Goal: Transaction & Acquisition: Purchase product/service

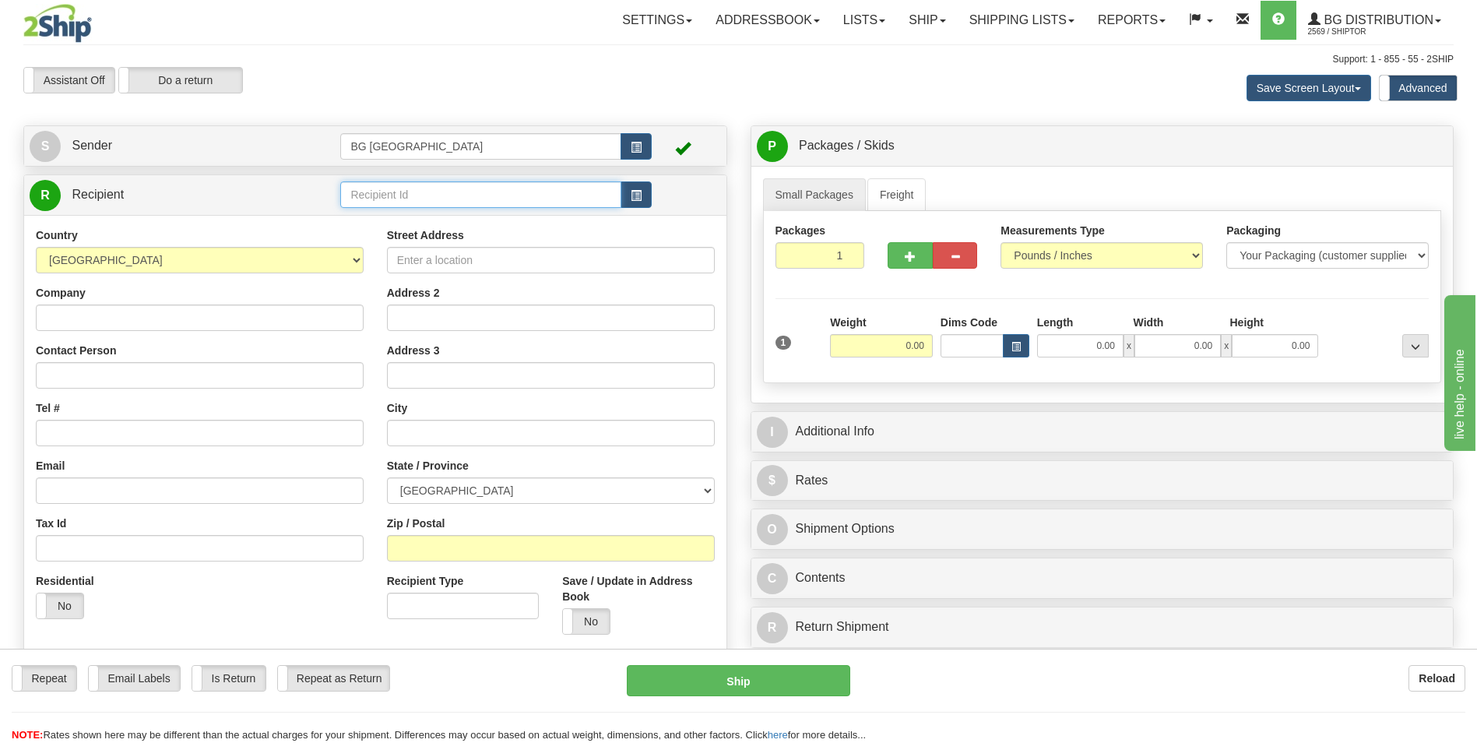
click at [356, 192] on input "text" at bounding box center [480, 194] width 280 height 26
click at [352, 219] on div "60821" at bounding box center [478, 218] width 266 height 17
type input "60821"
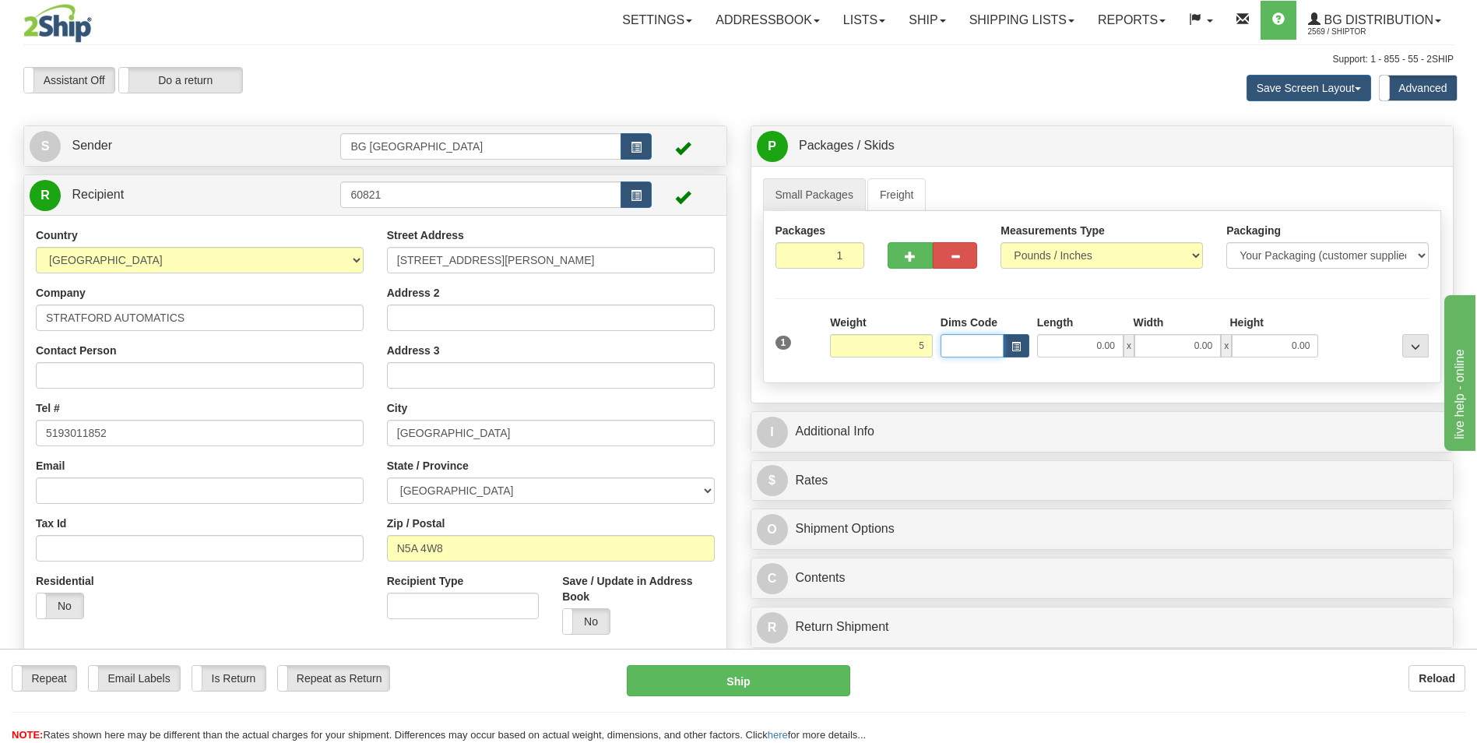
type input "5.00"
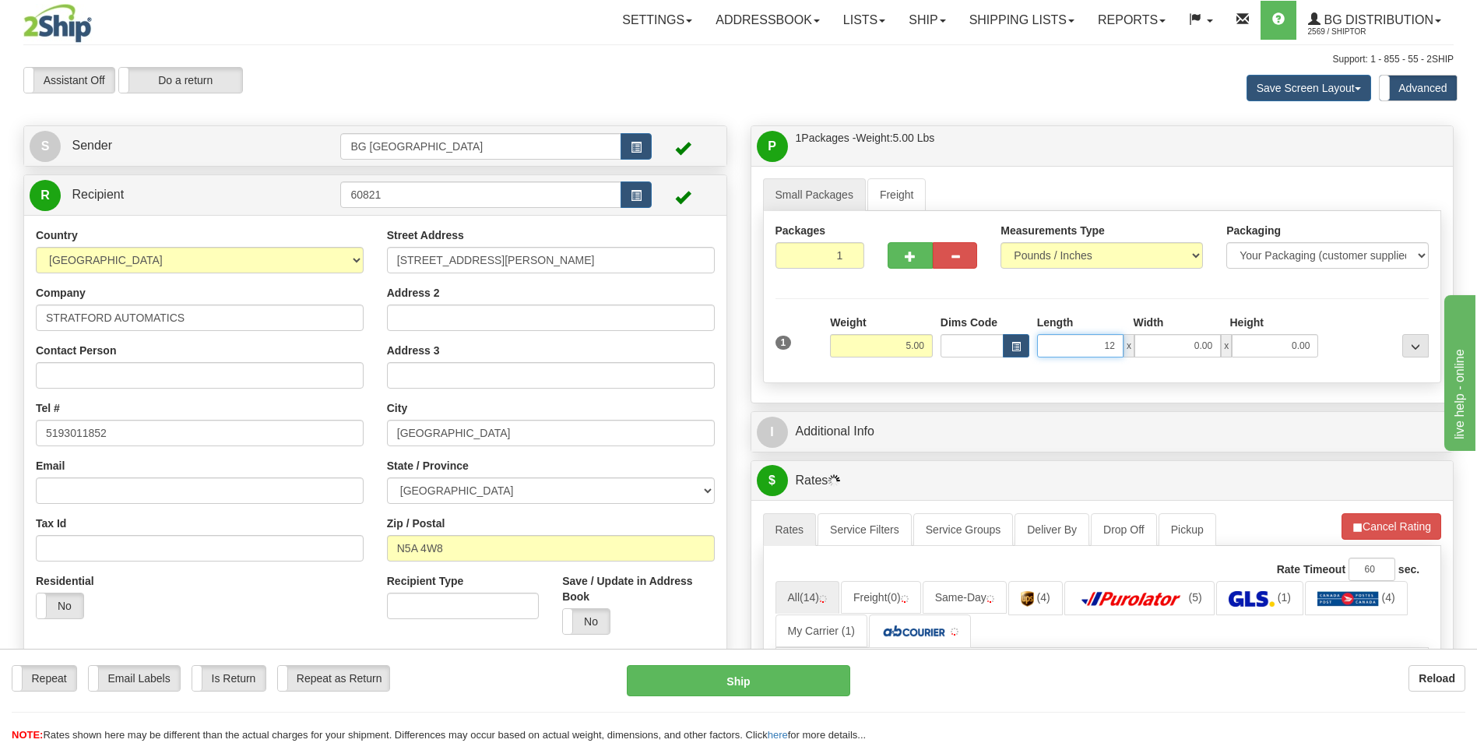
type input "12.00"
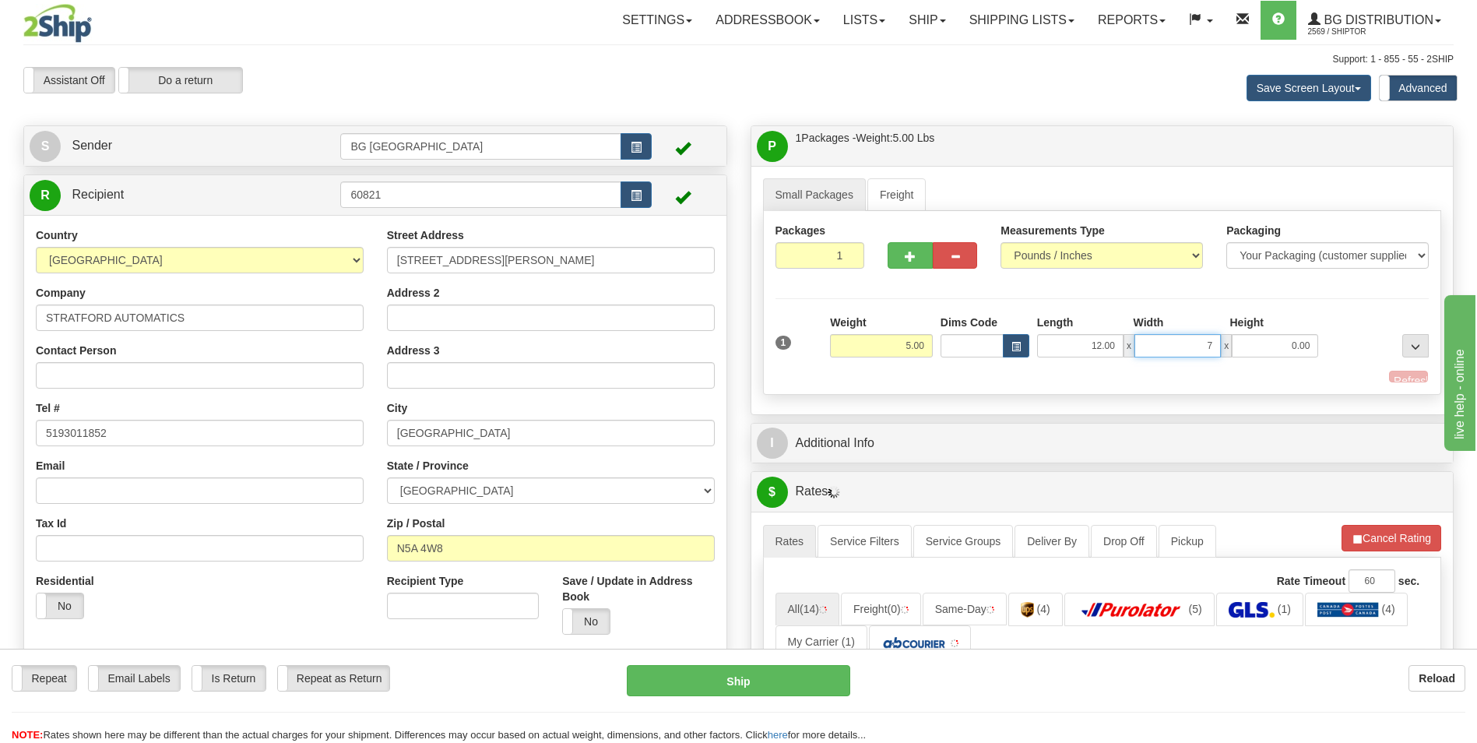
type input "7.00"
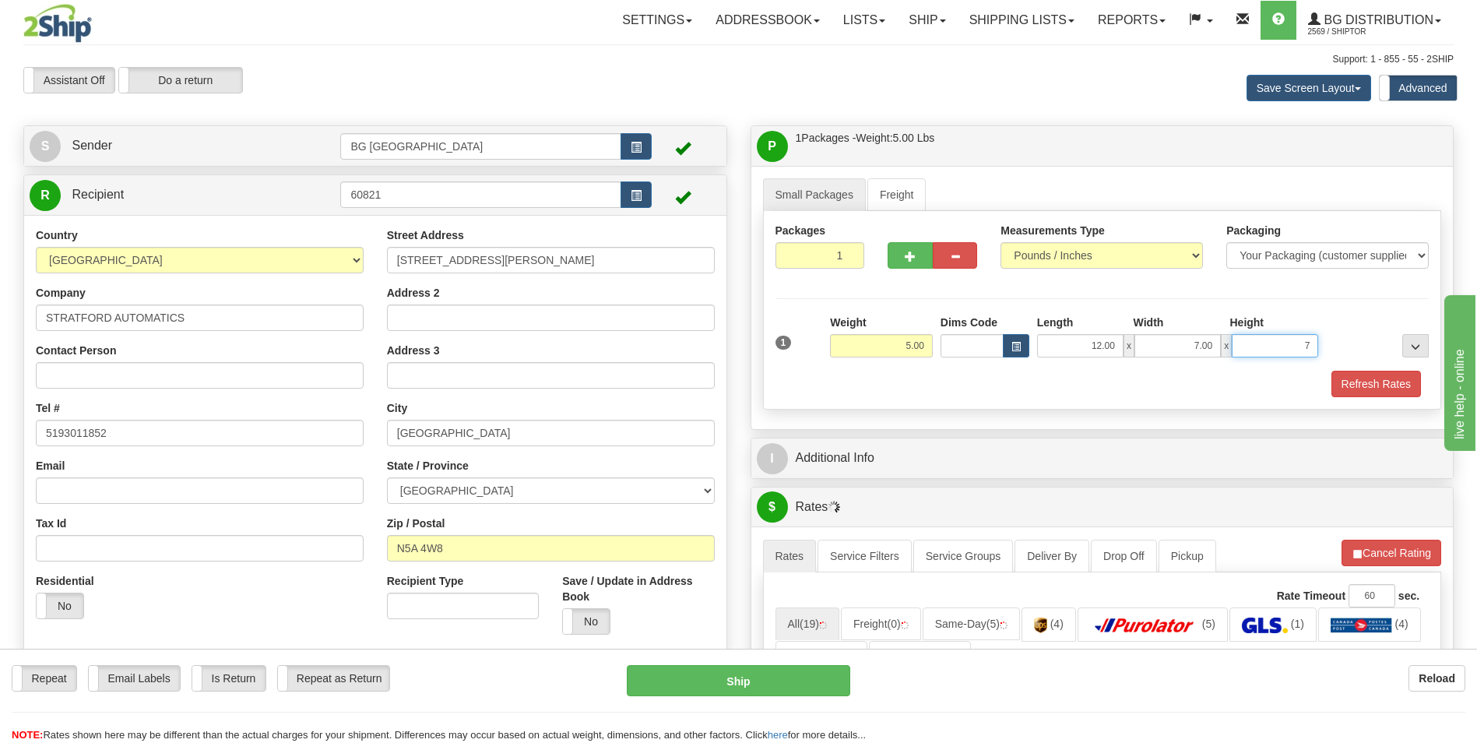
type input "7.00"
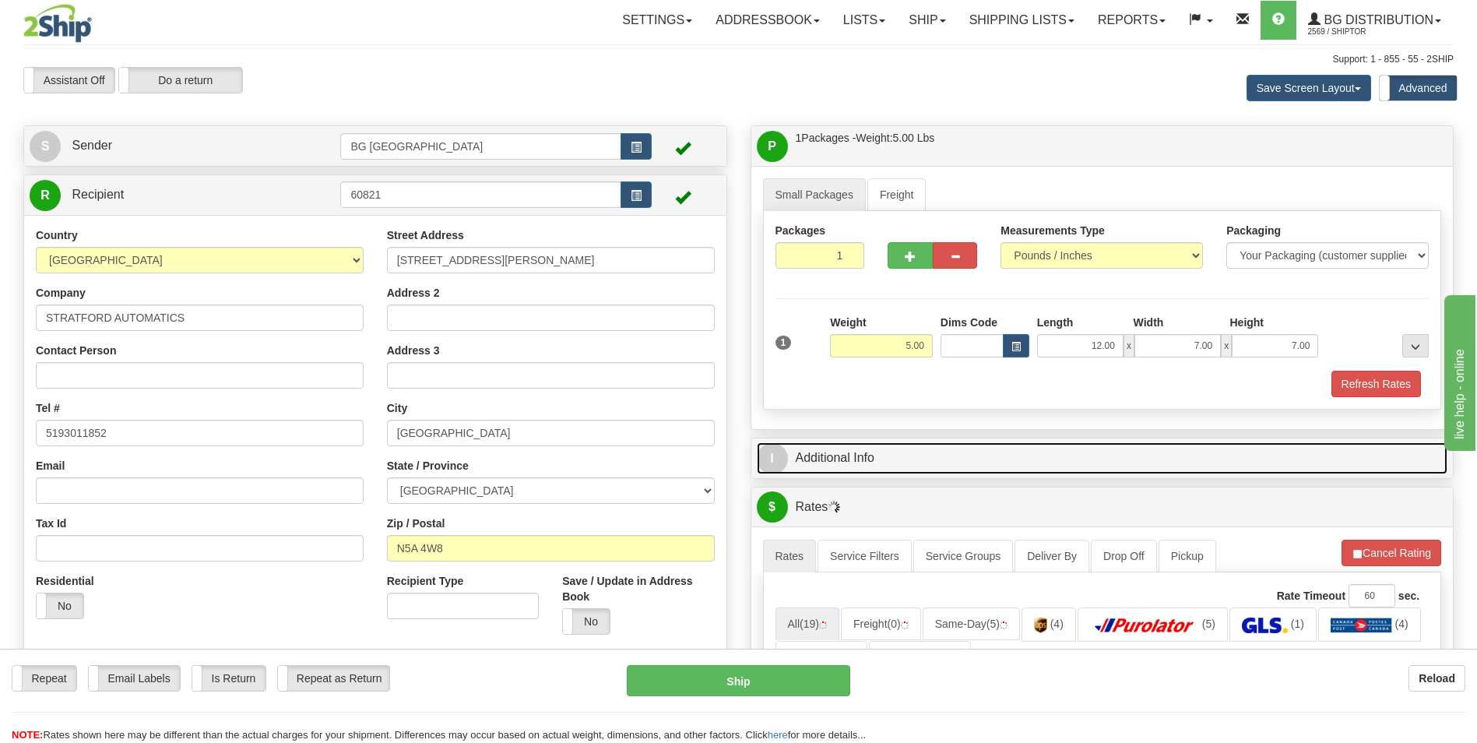
click at [844, 442] on link "I Additional Info" at bounding box center [1102, 458] width 691 height 32
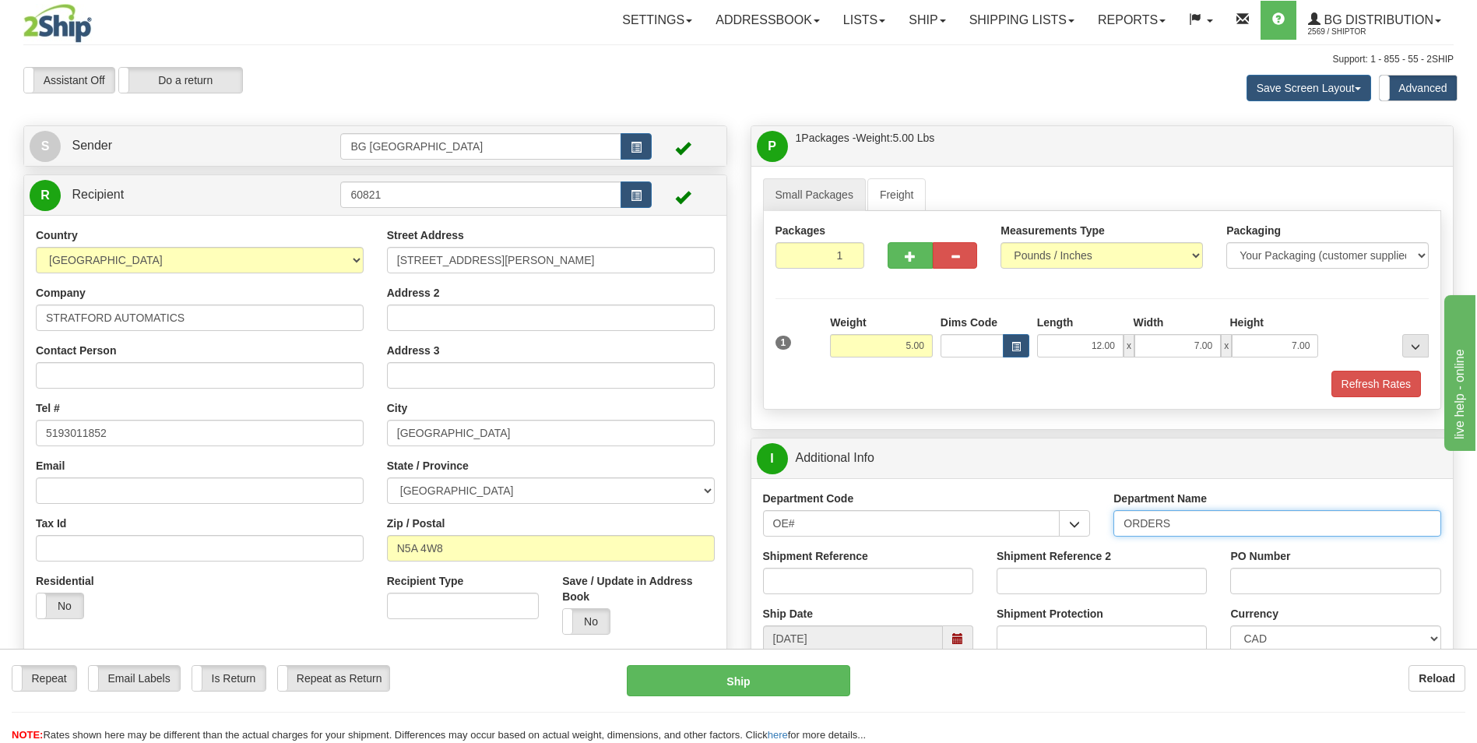
click at [1209, 526] on input "ORDERS" at bounding box center [1277, 523] width 328 height 26
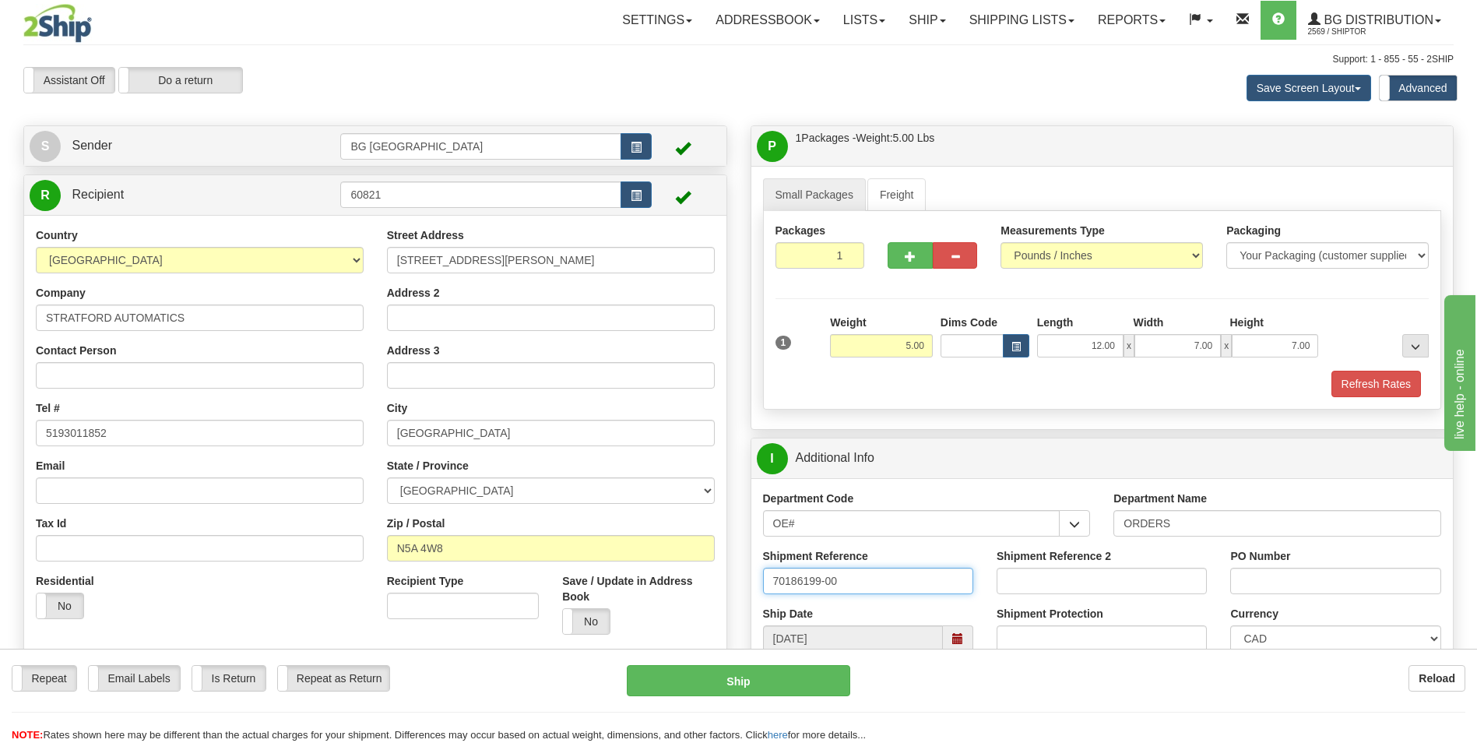
type input "70186199-00"
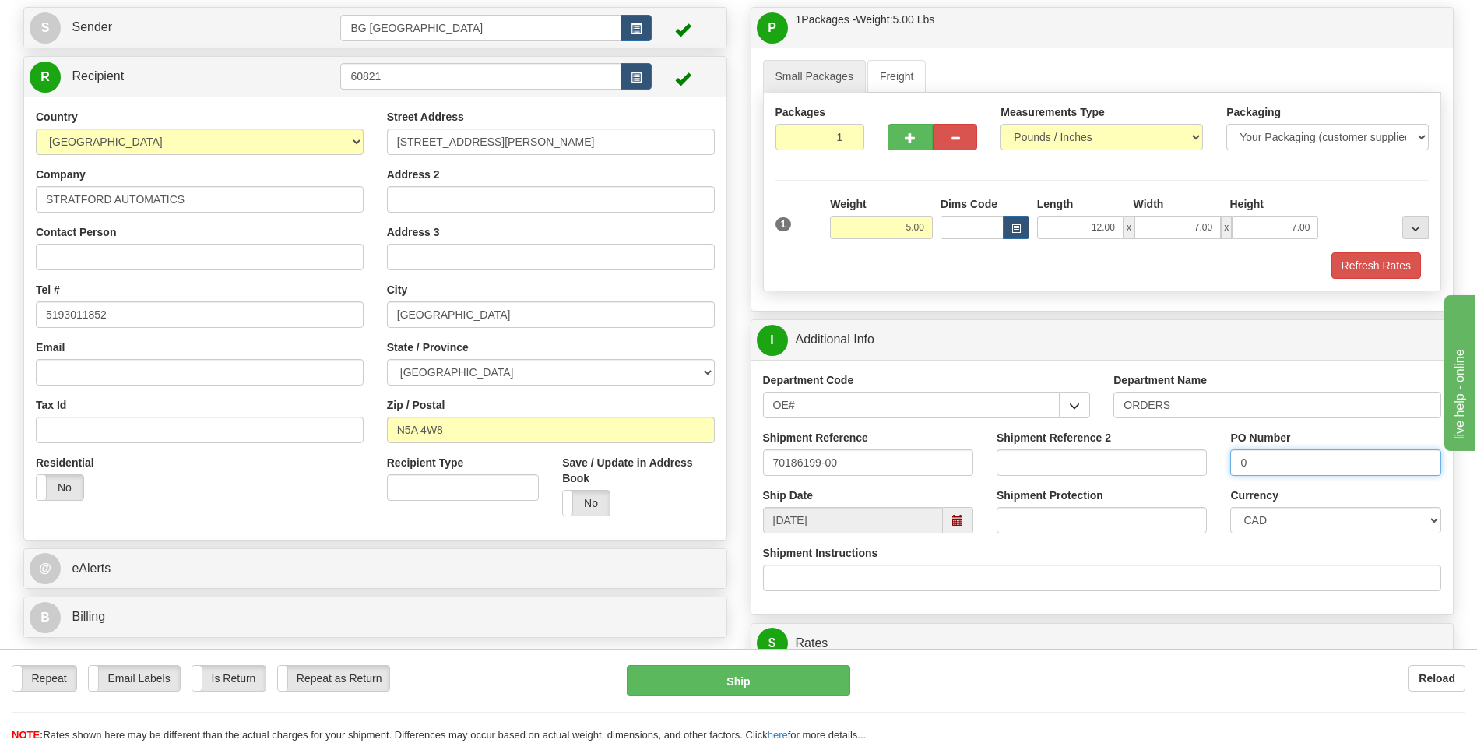
scroll to position [311, 0]
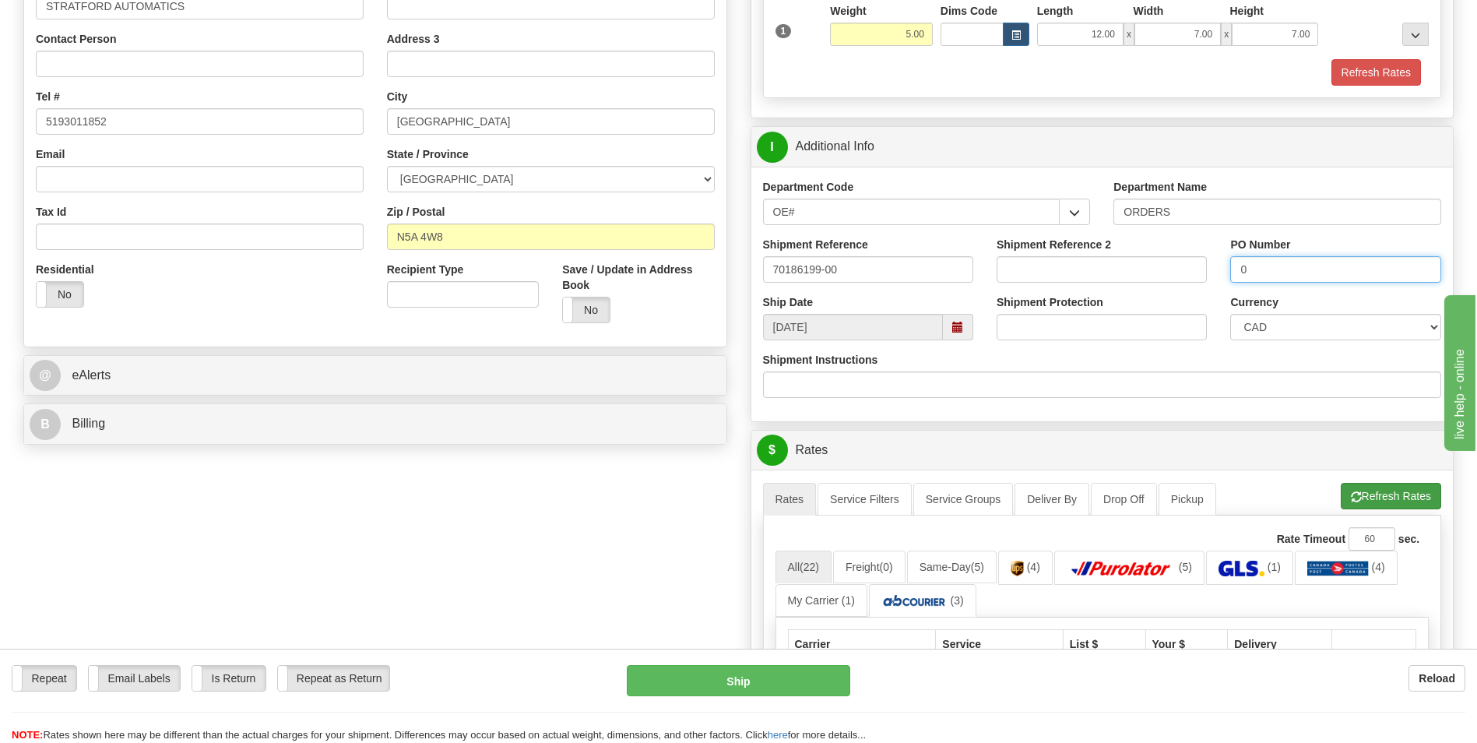
type input "0"
click at [1385, 494] on button "Refresh Rates" at bounding box center [1391, 496] width 100 height 26
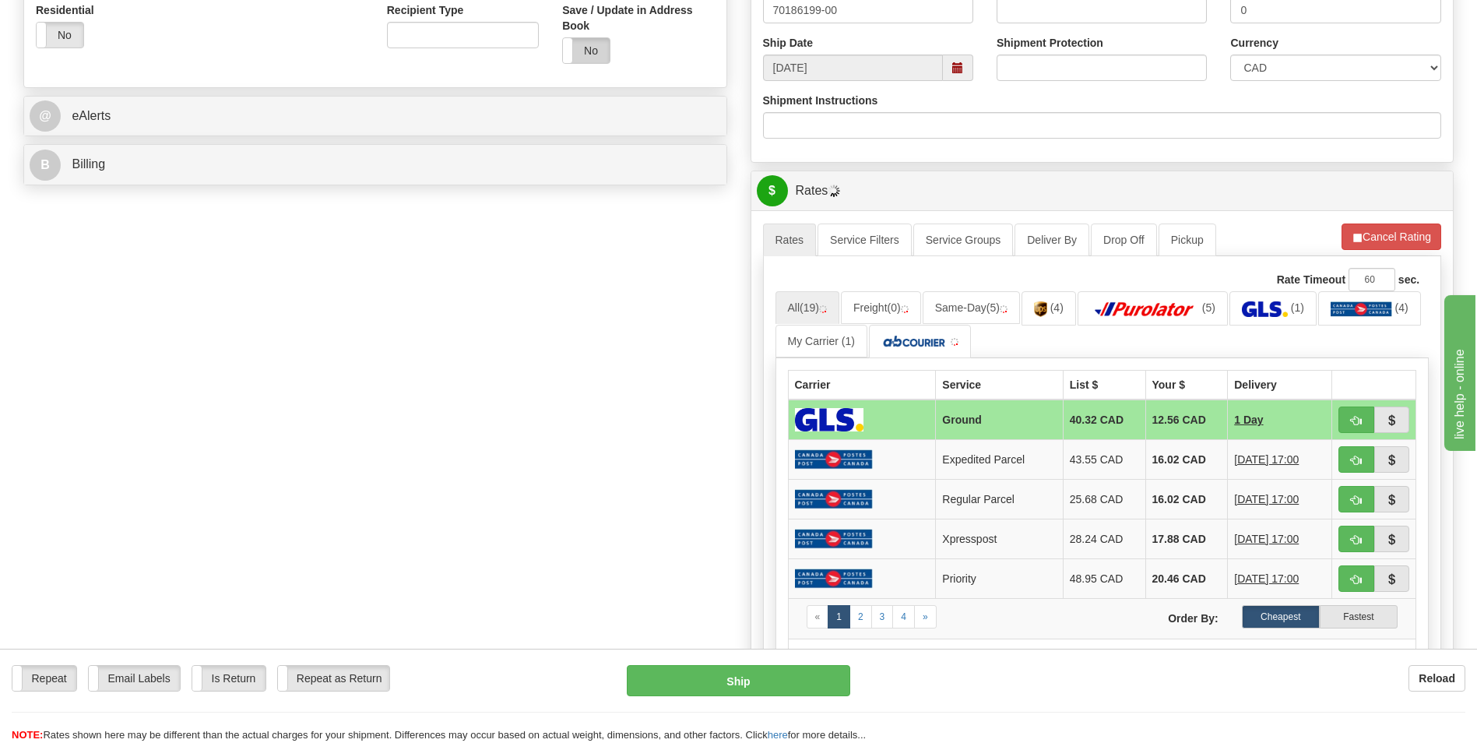
scroll to position [623, 0]
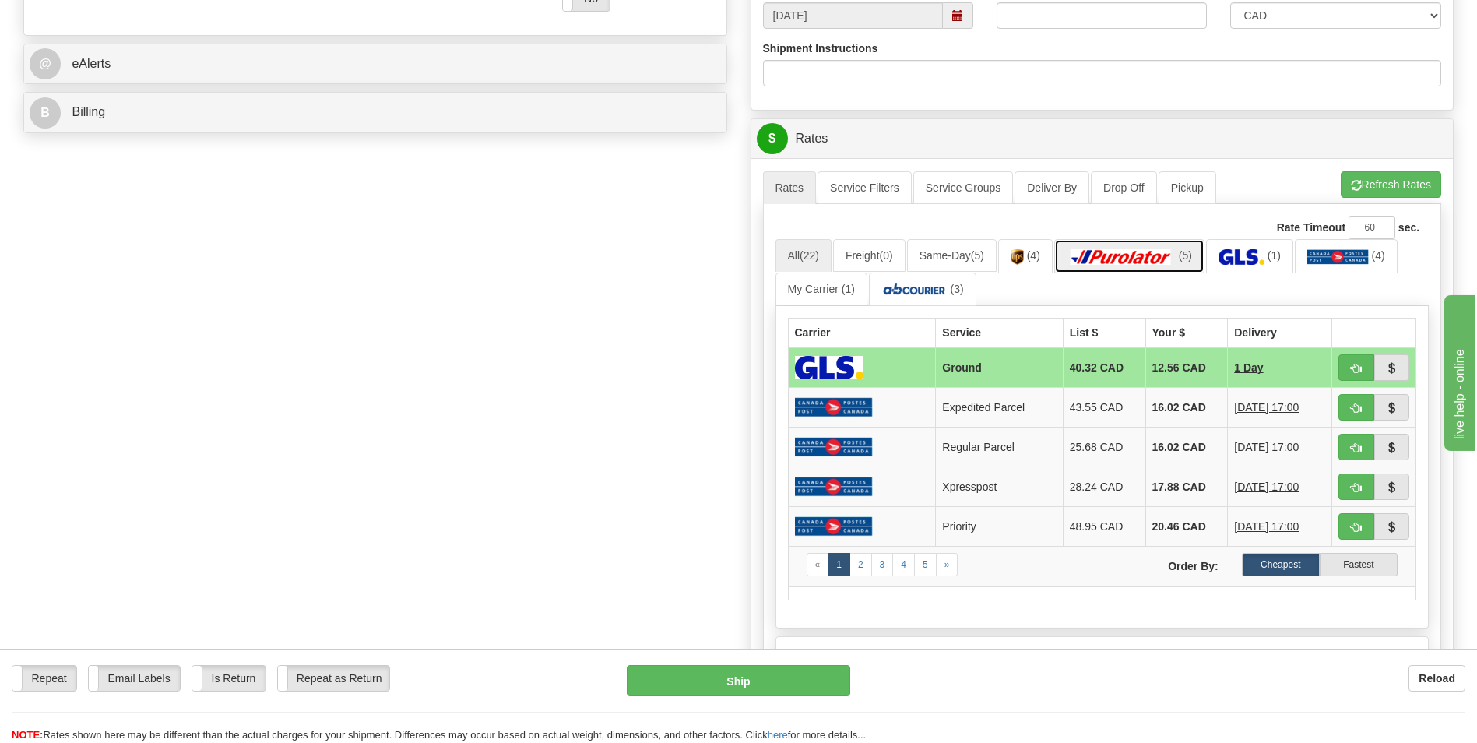
click at [1147, 244] on link "(5)" at bounding box center [1129, 255] width 150 height 33
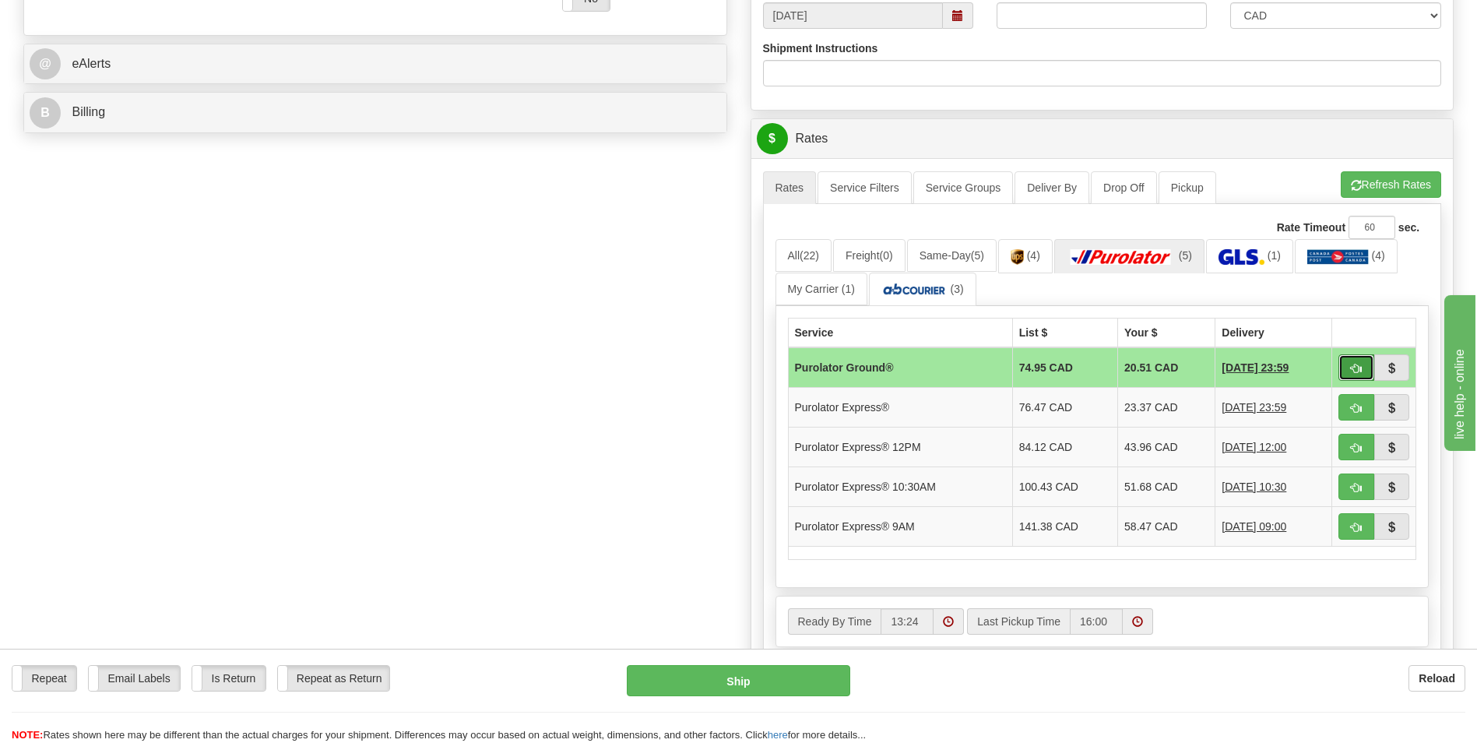
click at [1352, 367] on span "button" at bounding box center [1356, 369] width 11 height 10
type input "260"
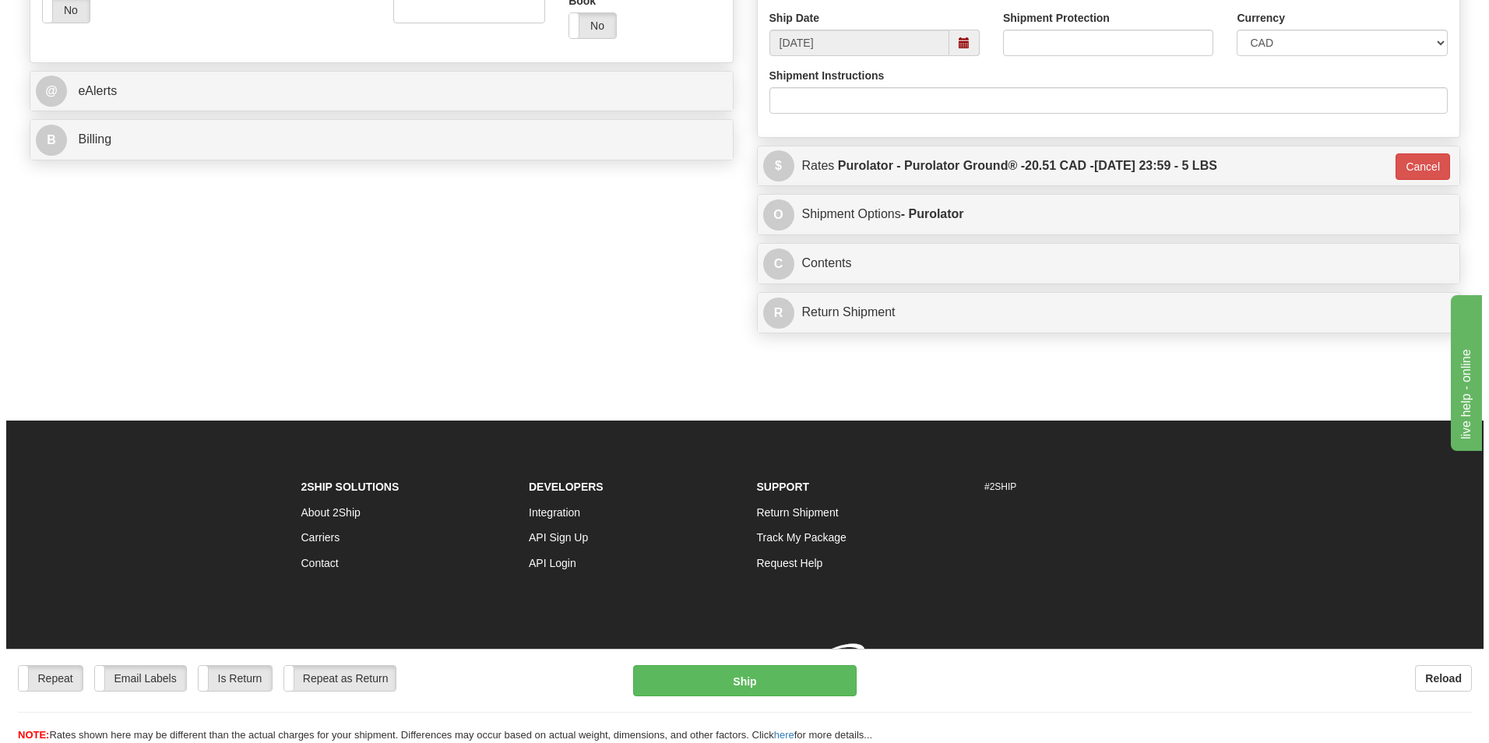
scroll to position [615, 0]
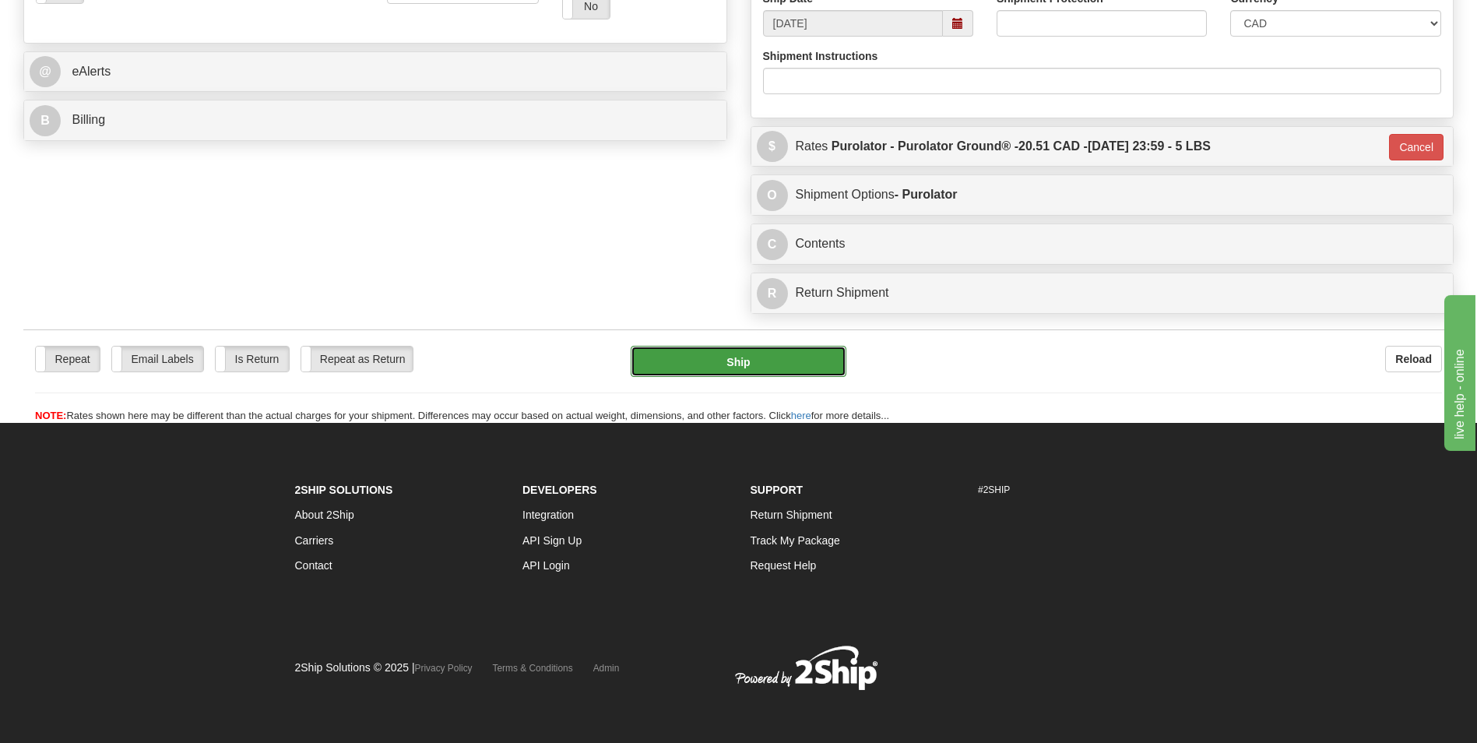
click at [740, 354] on button "Ship" at bounding box center [738, 361] width 215 height 31
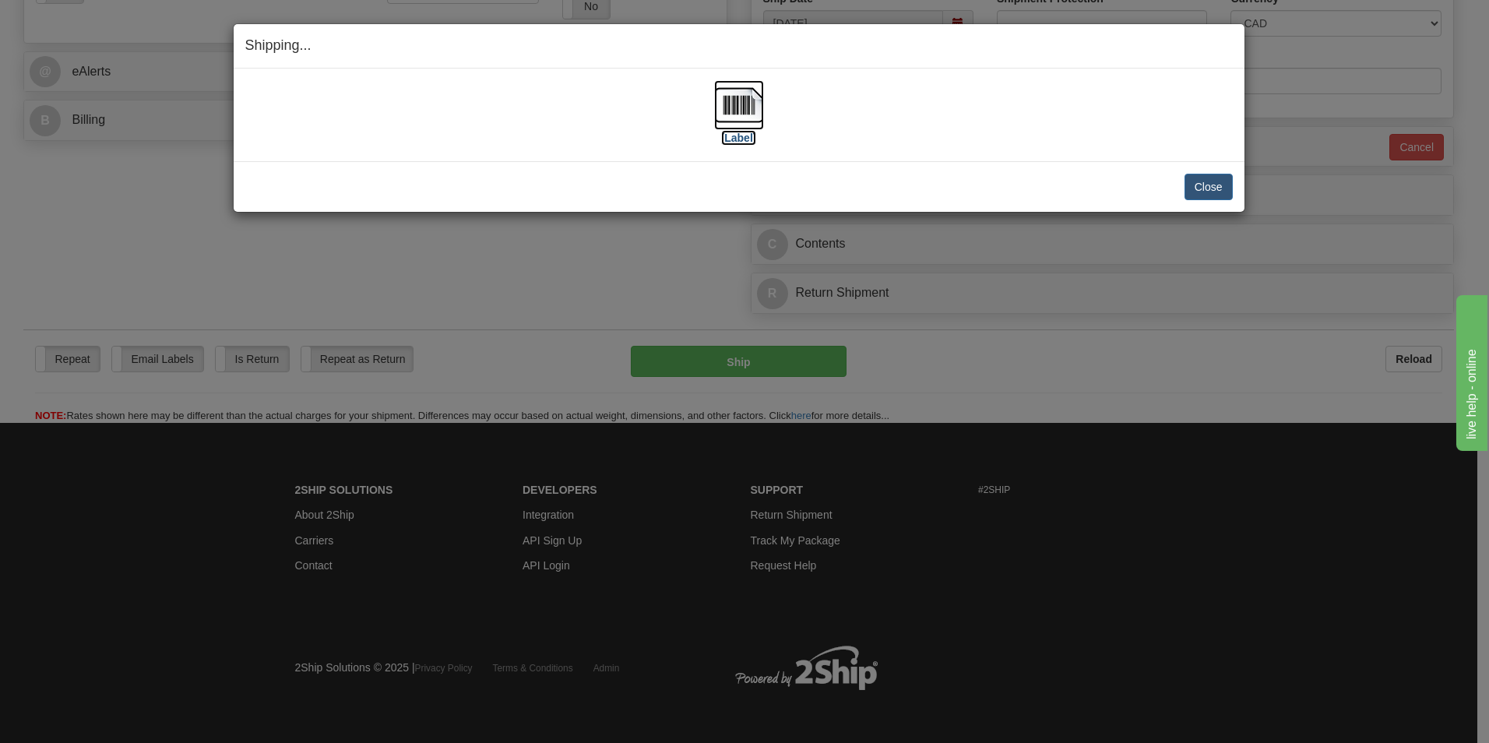
click at [721, 105] on img at bounding box center [739, 105] width 50 height 50
click at [1197, 182] on button "Close" at bounding box center [1208, 187] width 48 height 26
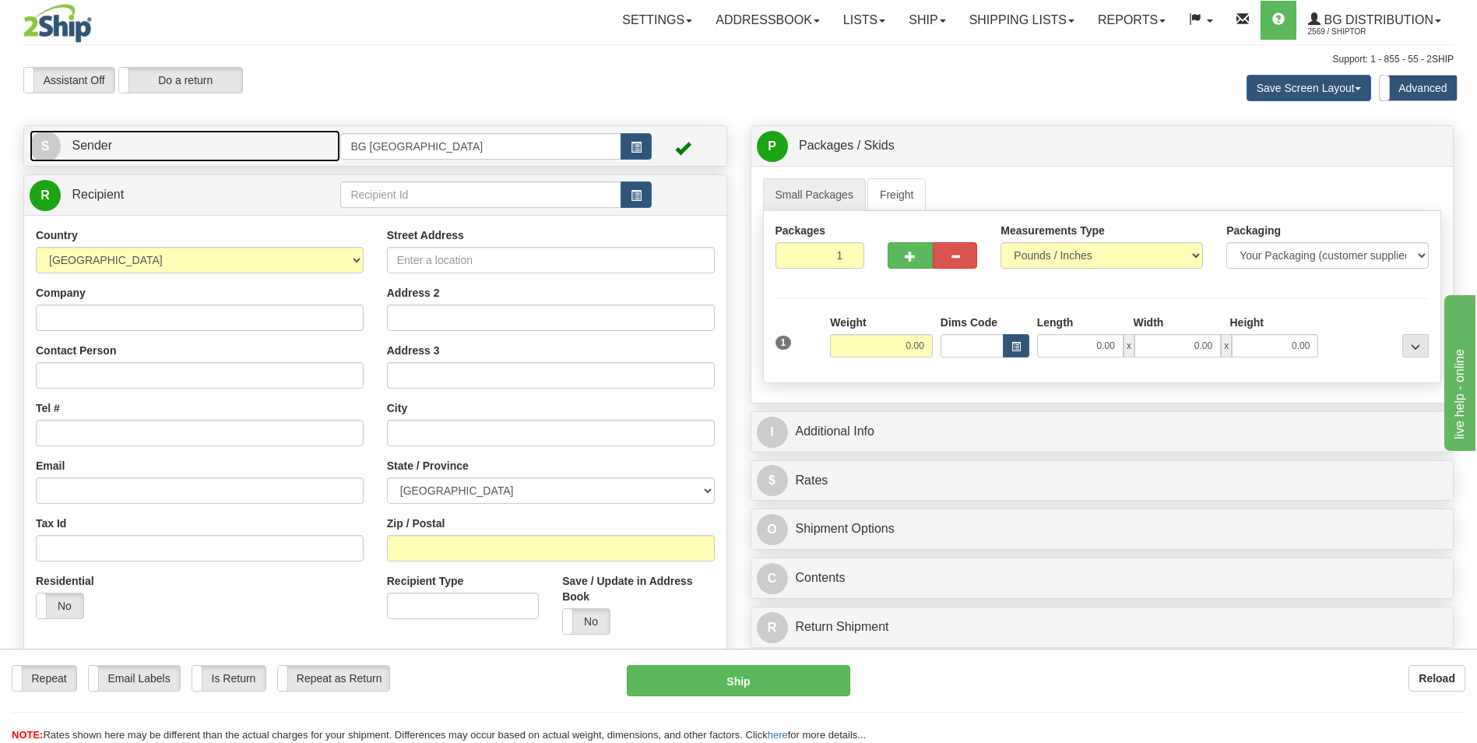
click at [303, 149] on link "S Sender" at bounding box center [185, 146] width 311 height 32
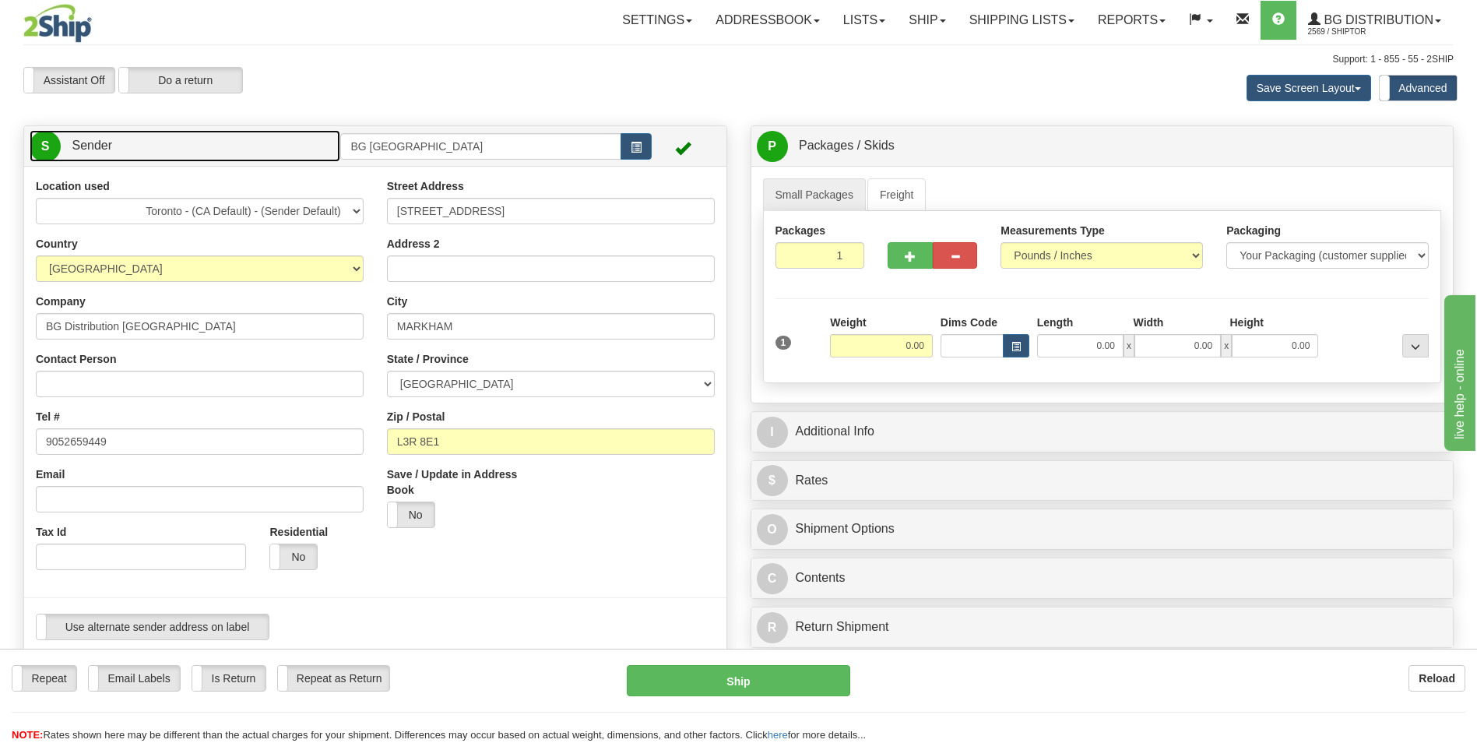
click at [287, 135] on link "S Sender" at bounding box center [185, 146] width 311 height 32
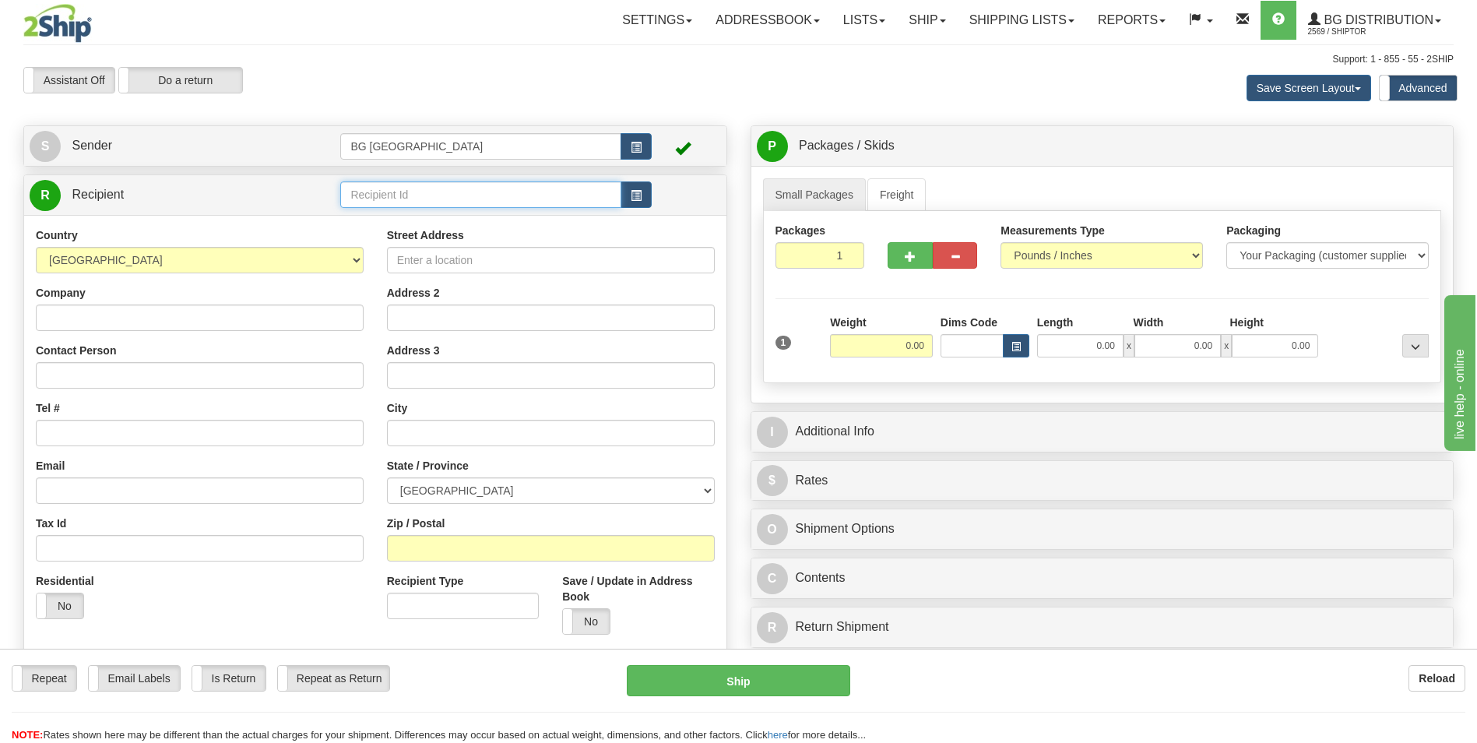
click at [382, 193] on input "text" at bounding box center [480, 194] width 280 height 26
click at [360, 218] on div "60014" at bounding box center [478, 218] width 266 height 17
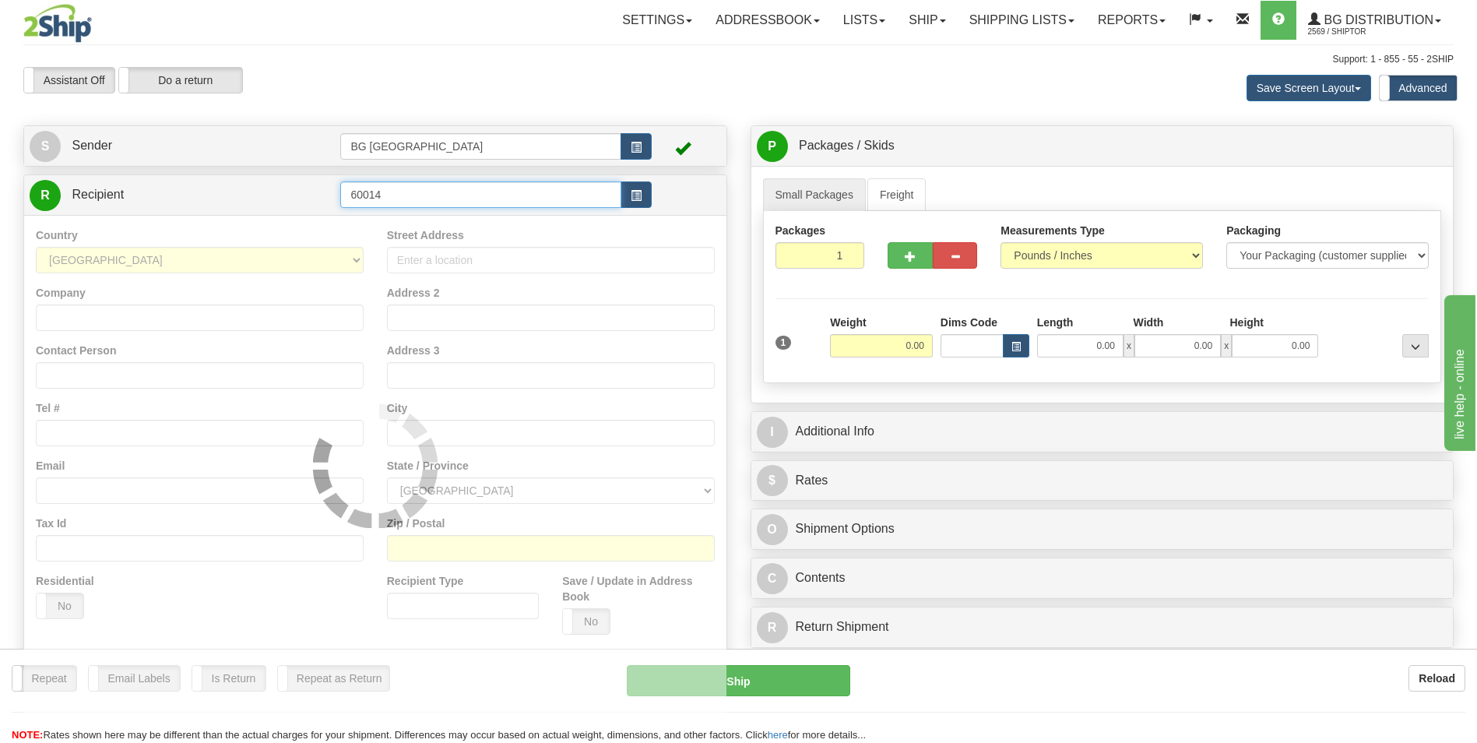
type input "60014"
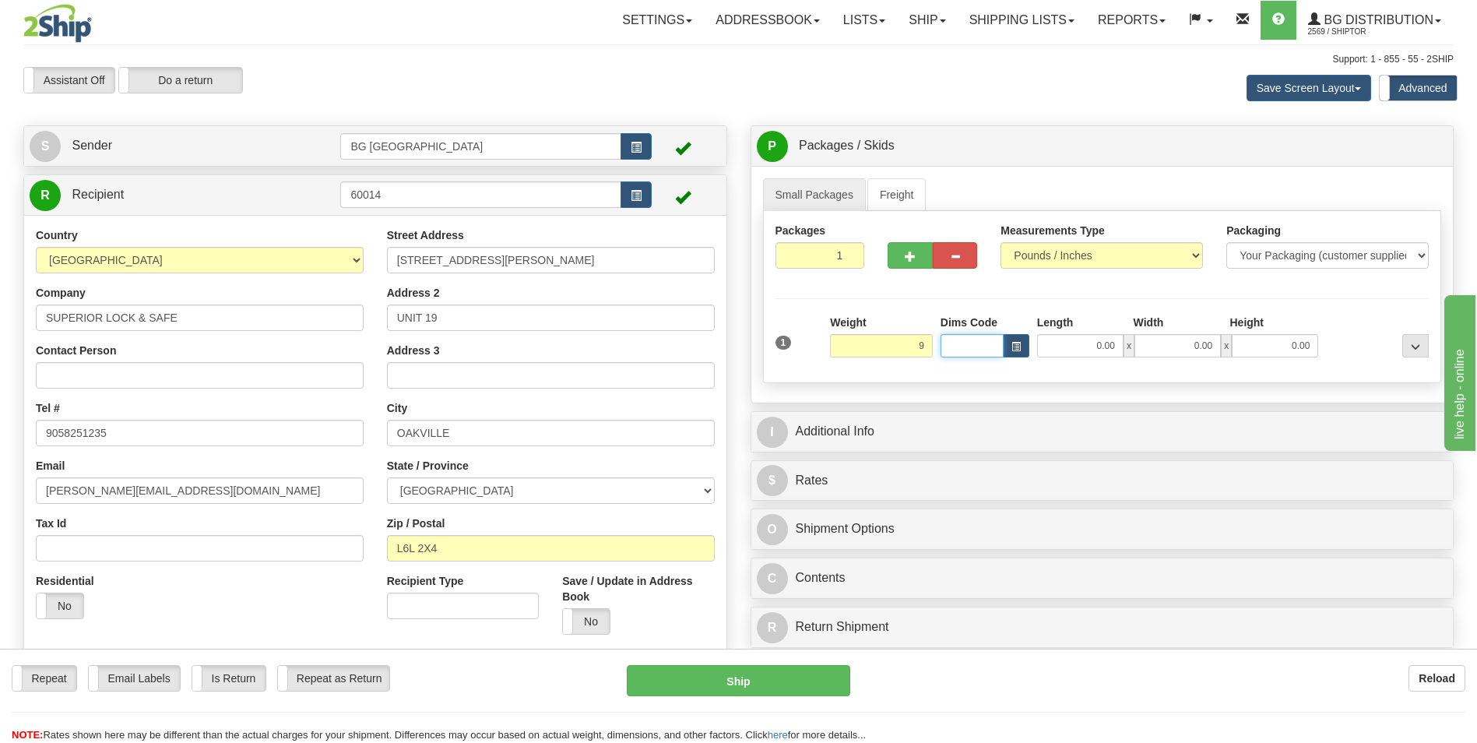
type input "9.00"
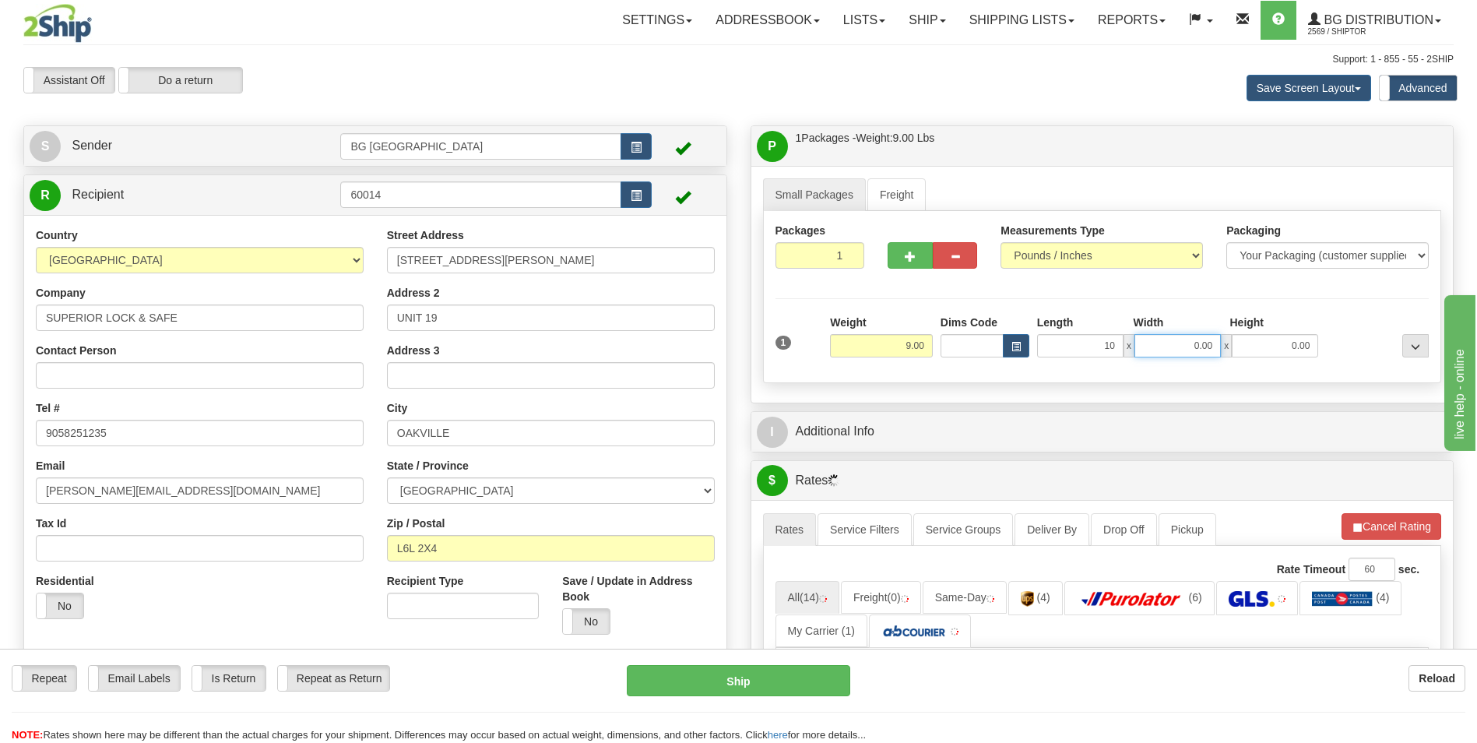
type input "10.00"
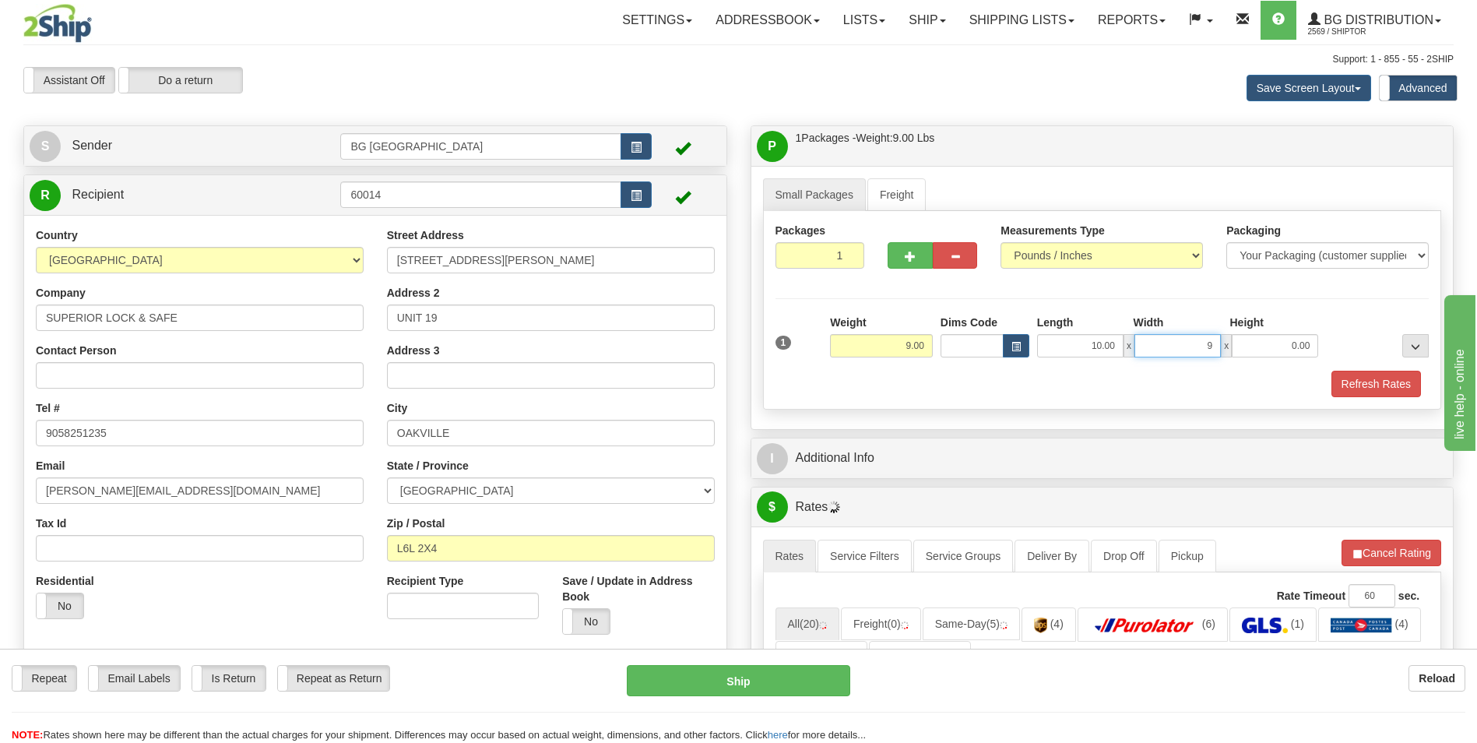
type input "9.00"
type input "8.00"
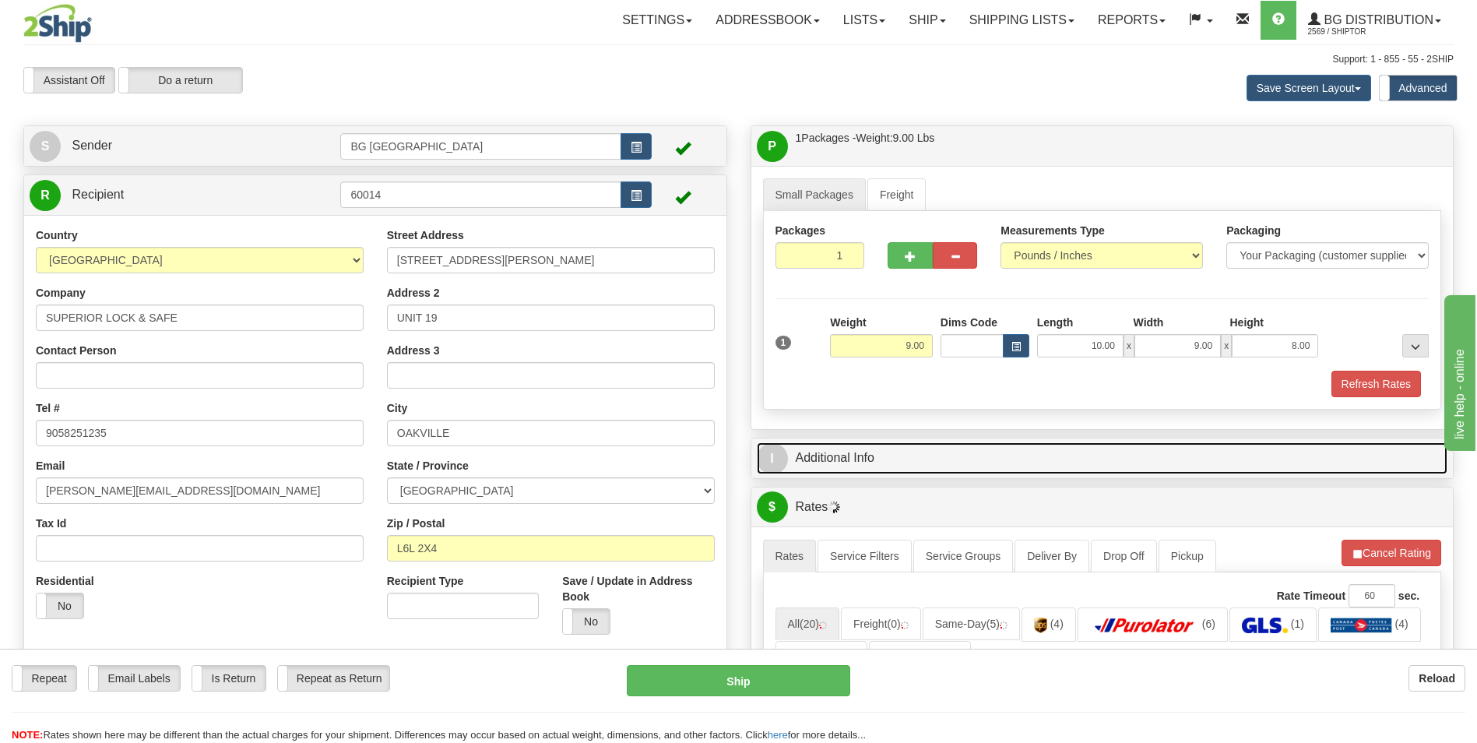
click at [866, 452] on link "I Additional Info" at bounding box center [1102, 458] width 691 height 32
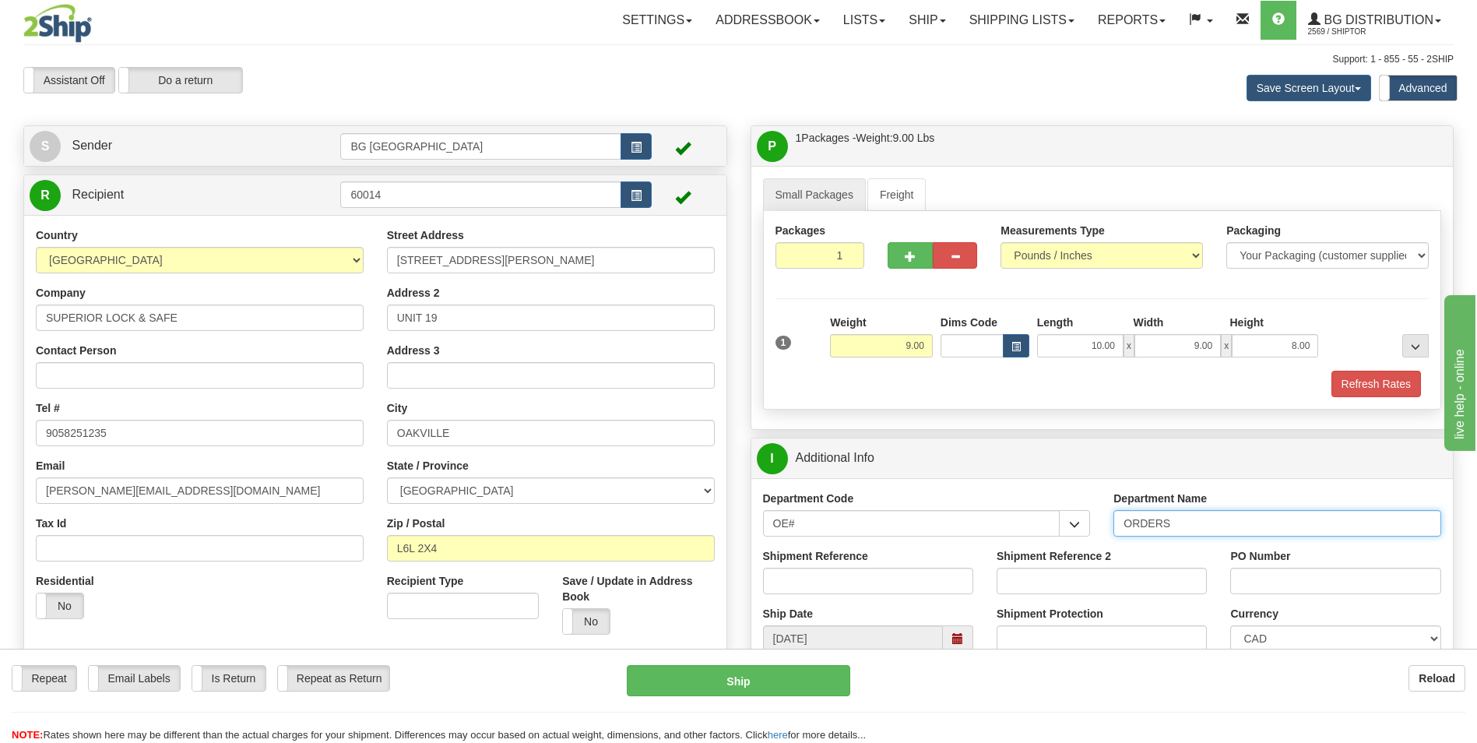
click at [1211, 526] on input "ORDERS" at bounding box center [1277, 523] width 328 height 26
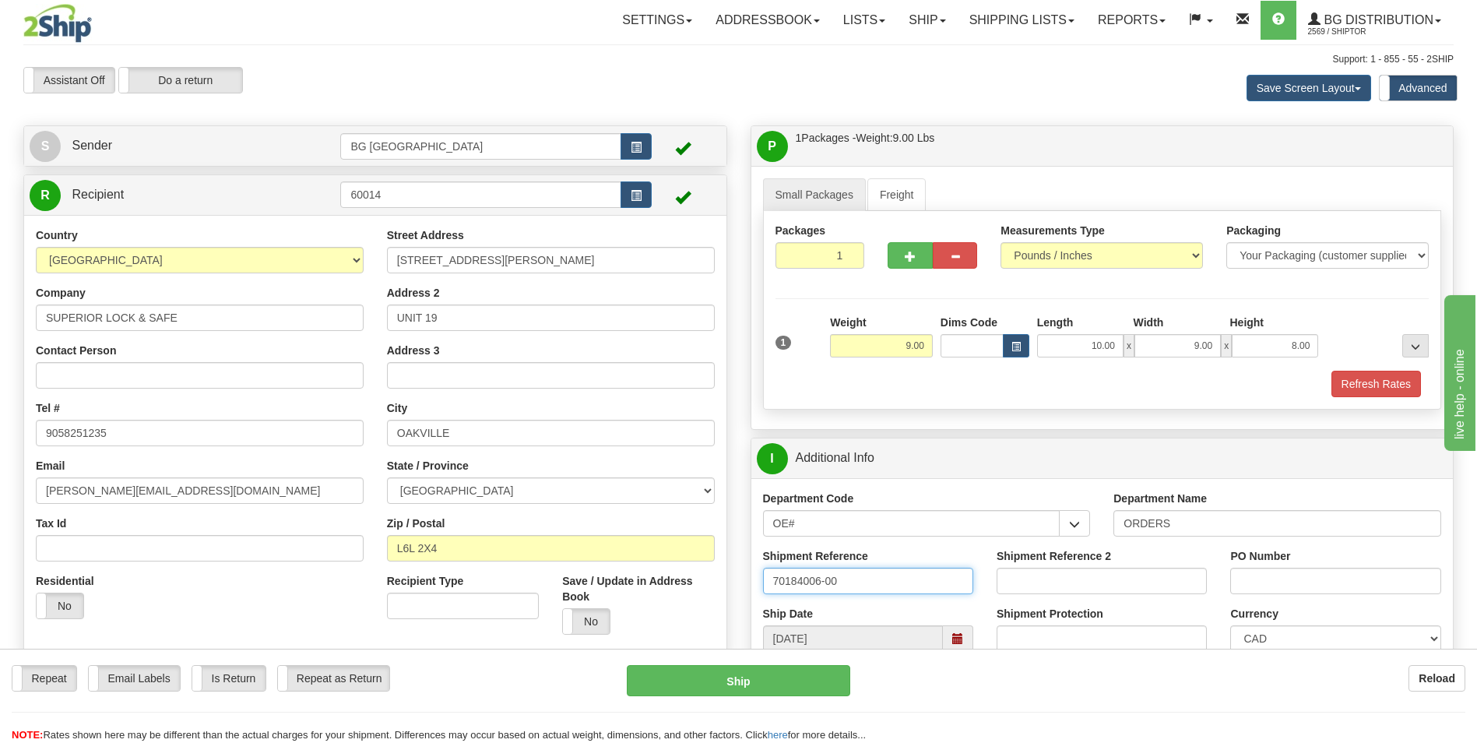
type input "70184006-00"
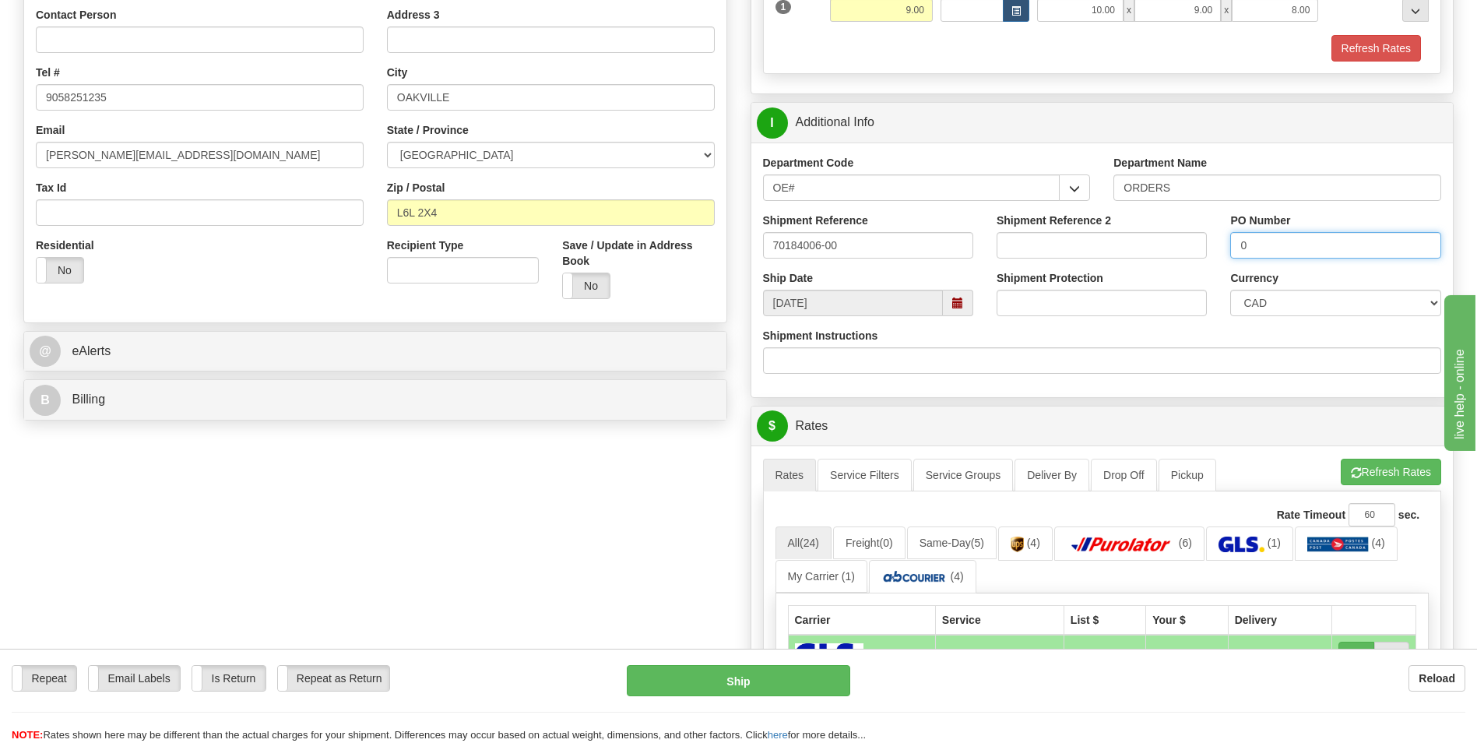
scroll to position [389, 0]
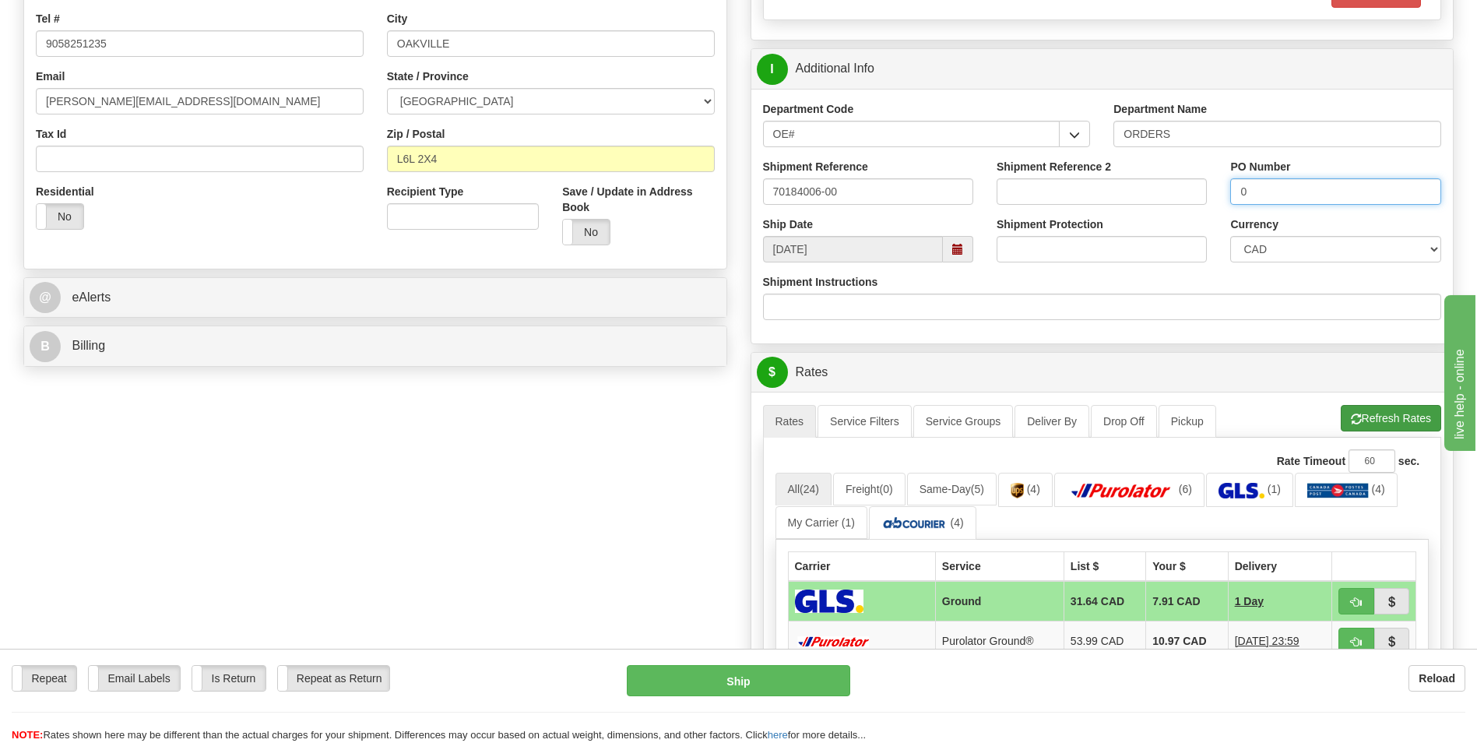
type input "0"
click at [1350, 410] on button "Refresh Rates" at bounding box center [1391, 418] width 100 height 26
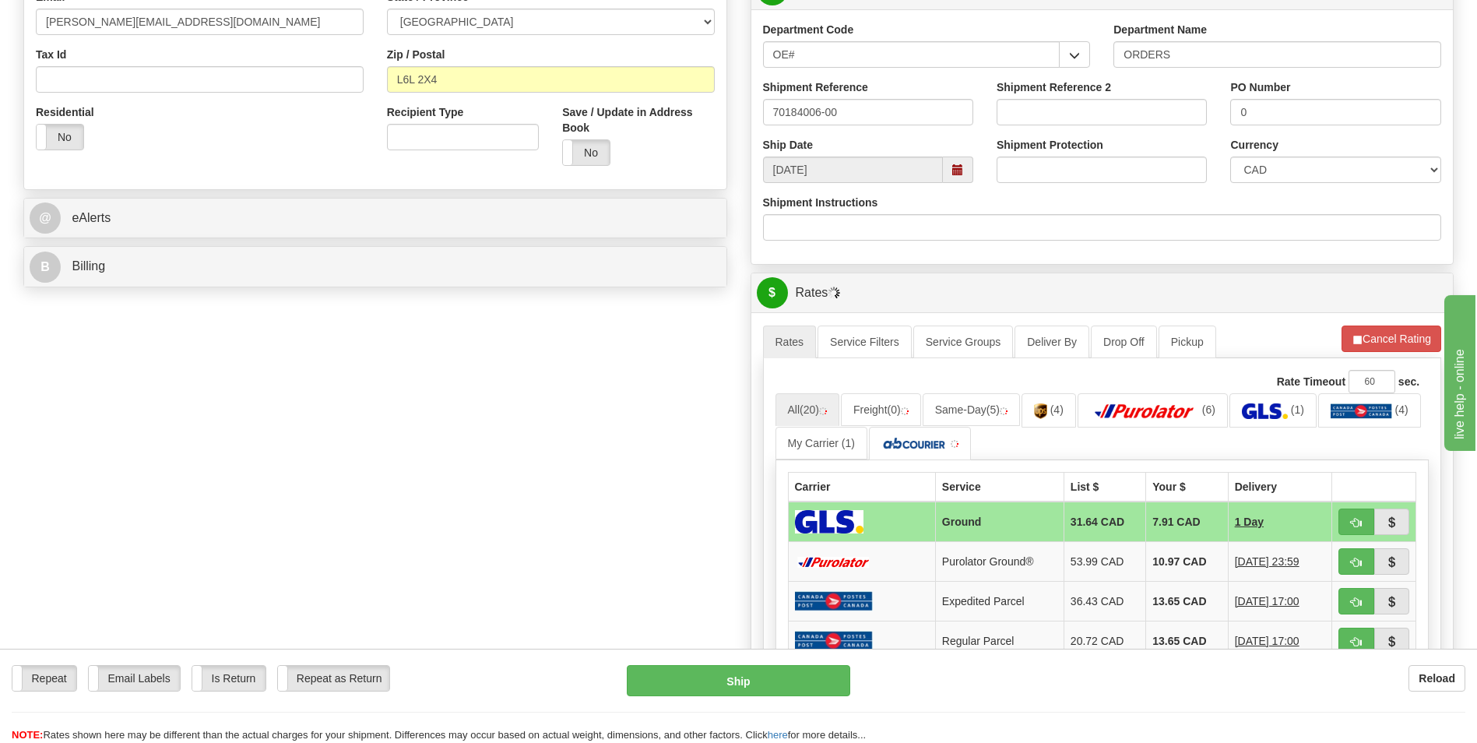
scroll to position [701, 0]
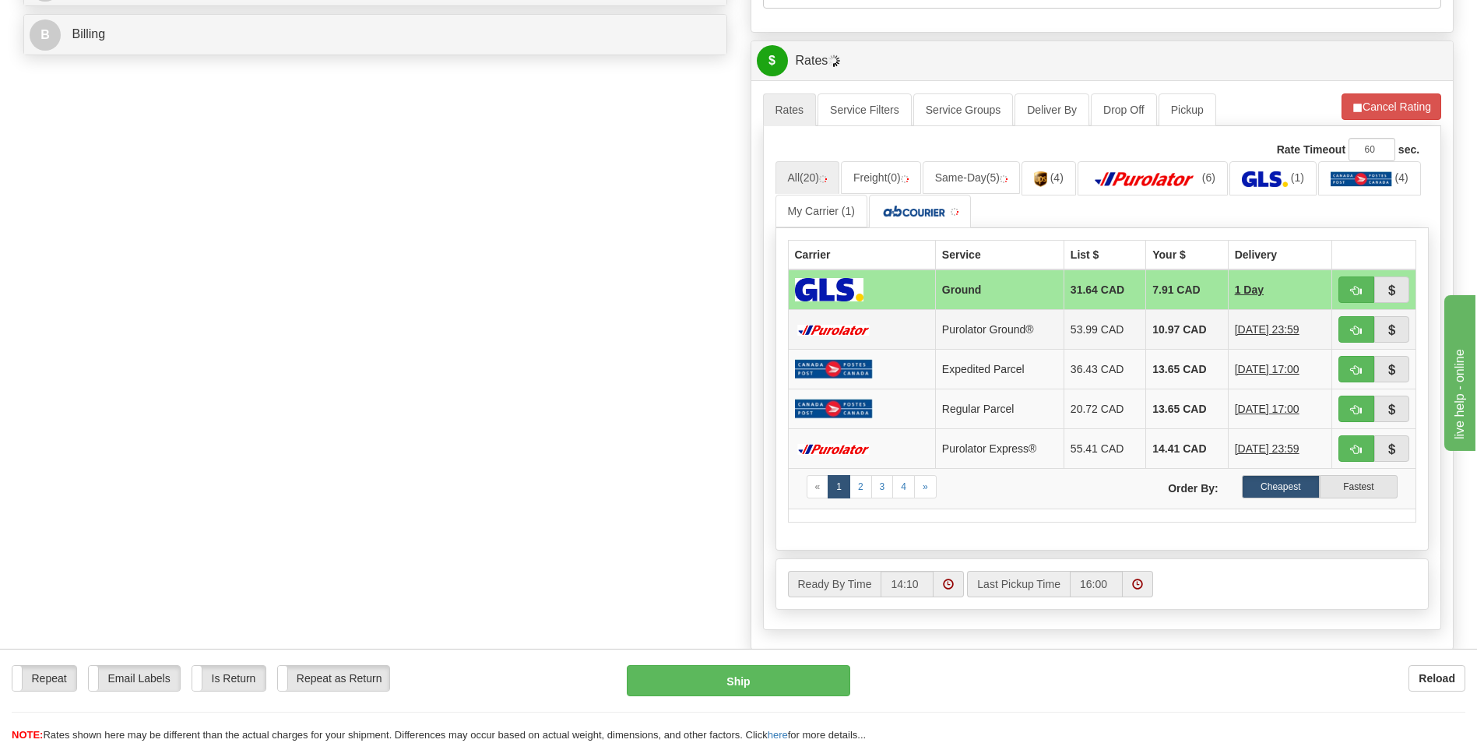
click at [1183, 317] on td "10.97 CAD" at bounding box center [1187, 330] width 82 height 40
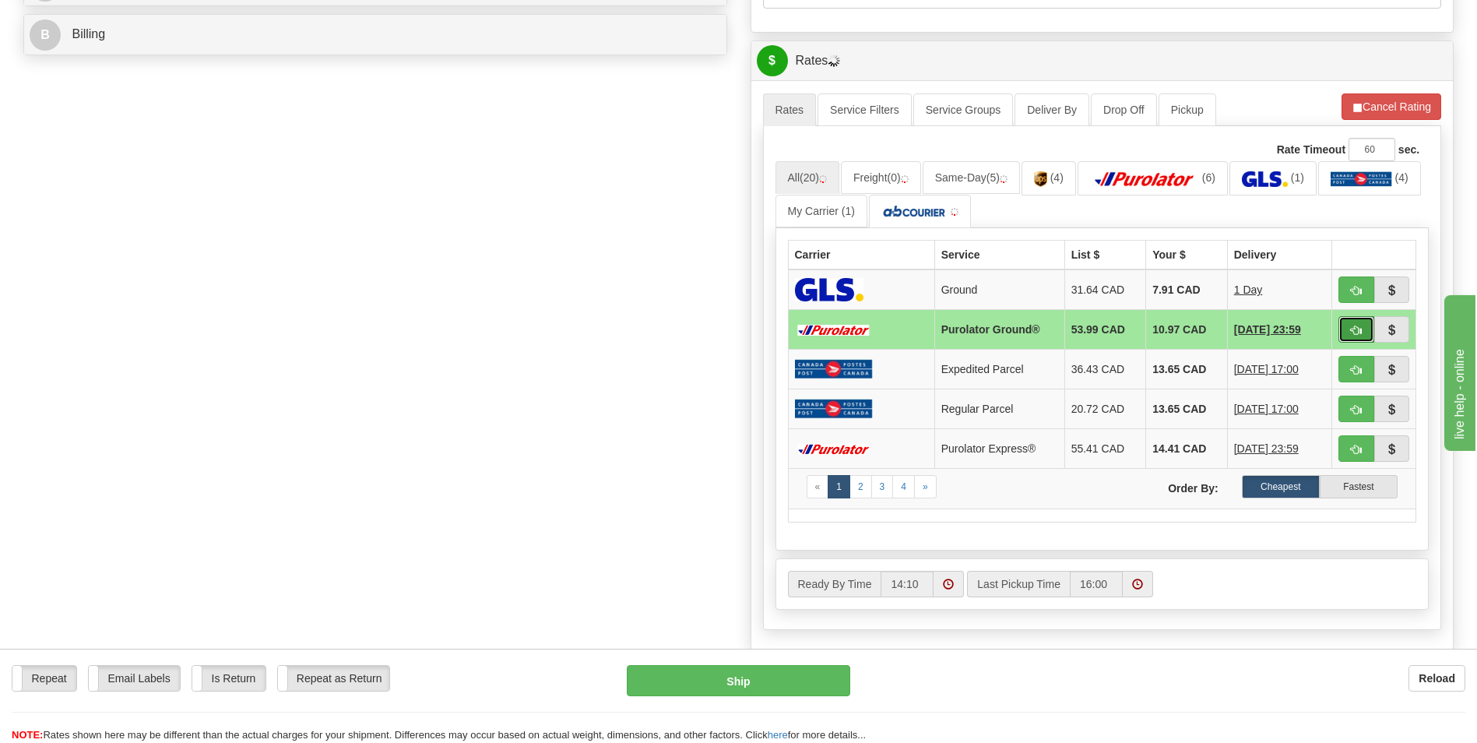
click at [1368, 338] on button "button" at bounding box center [1356, 329] width 36 height 26
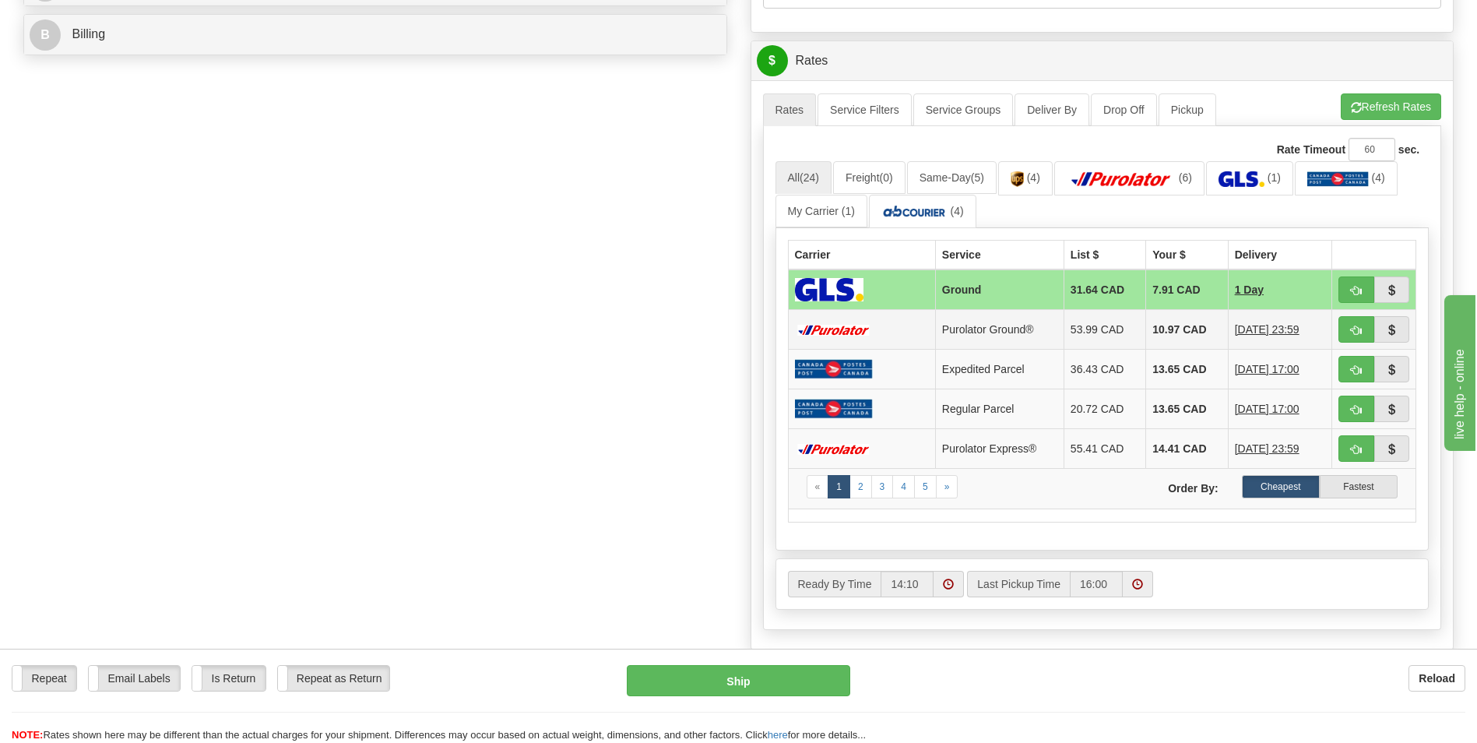
click at [856, 326] on img at bounding box center [834, 330] width 78 height 11
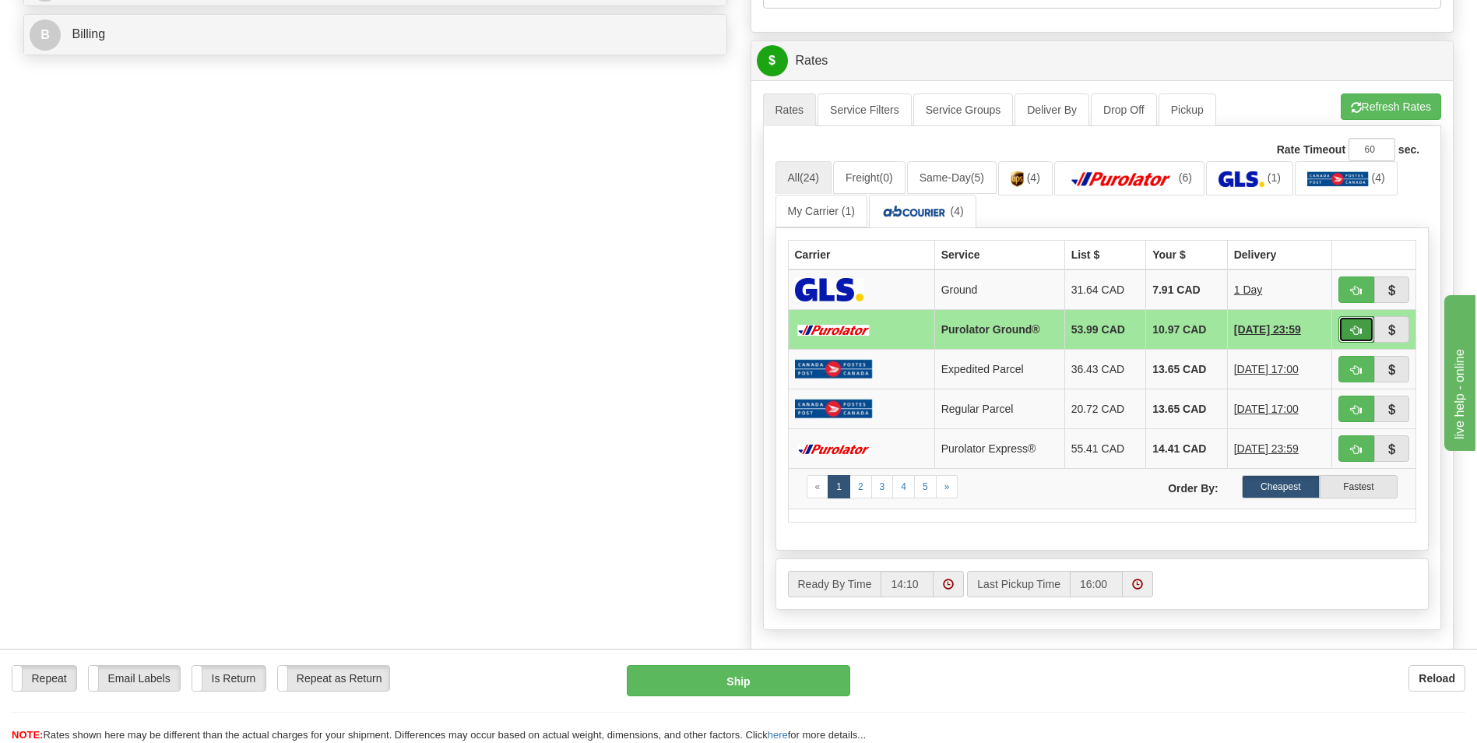
click at [1359, 322] on button "button" at bounding box center [1356, 329] width 36 height 26
type input "260"
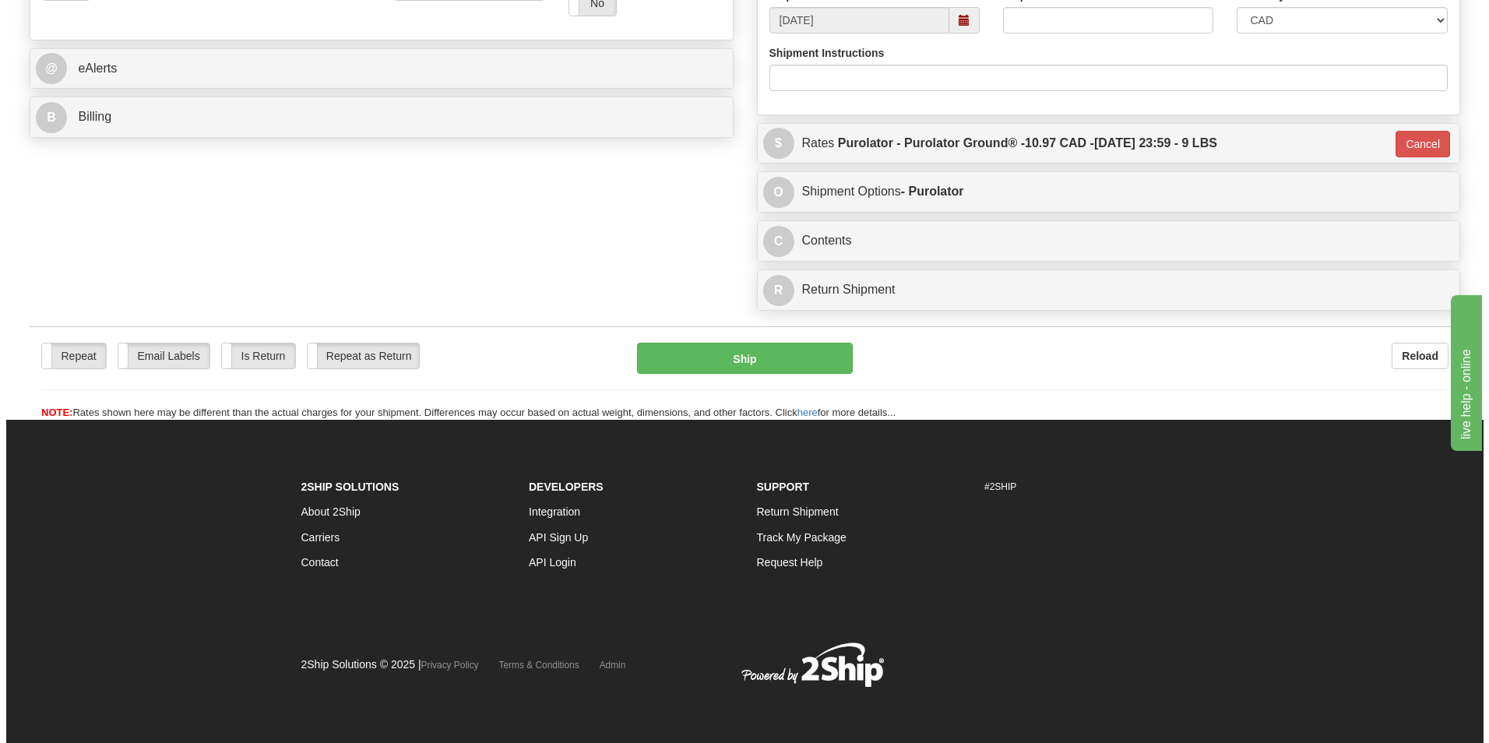
scroll to position [618, 0]
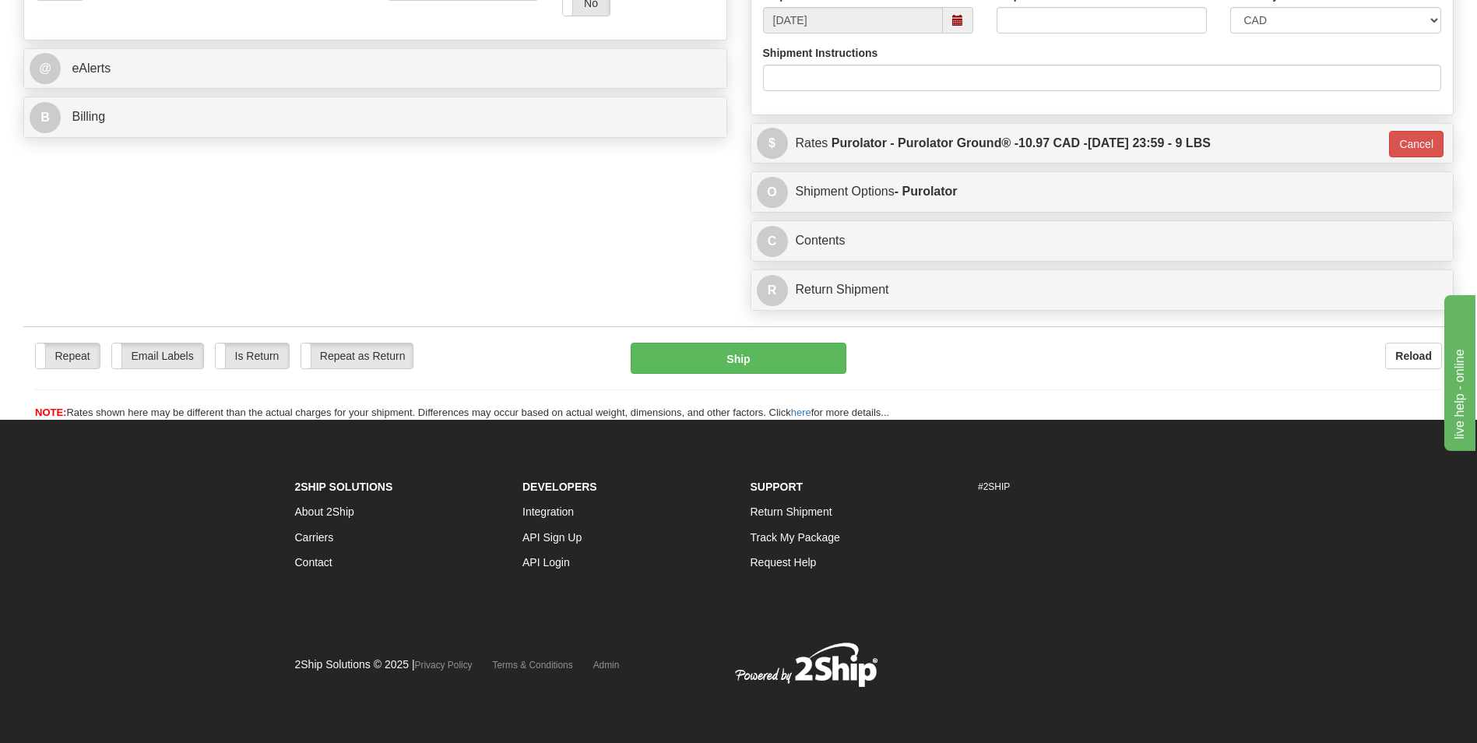
click at [787, 336] on div "Repeat Repeat Email Labels Email Labels Edit Is Return Is Return Repeat as Retu…" at bounding box center [738, 373] width 1430 height 94
click at [764, 362] on button "Ship" at bounding box center [738, 358] width 215 height 31
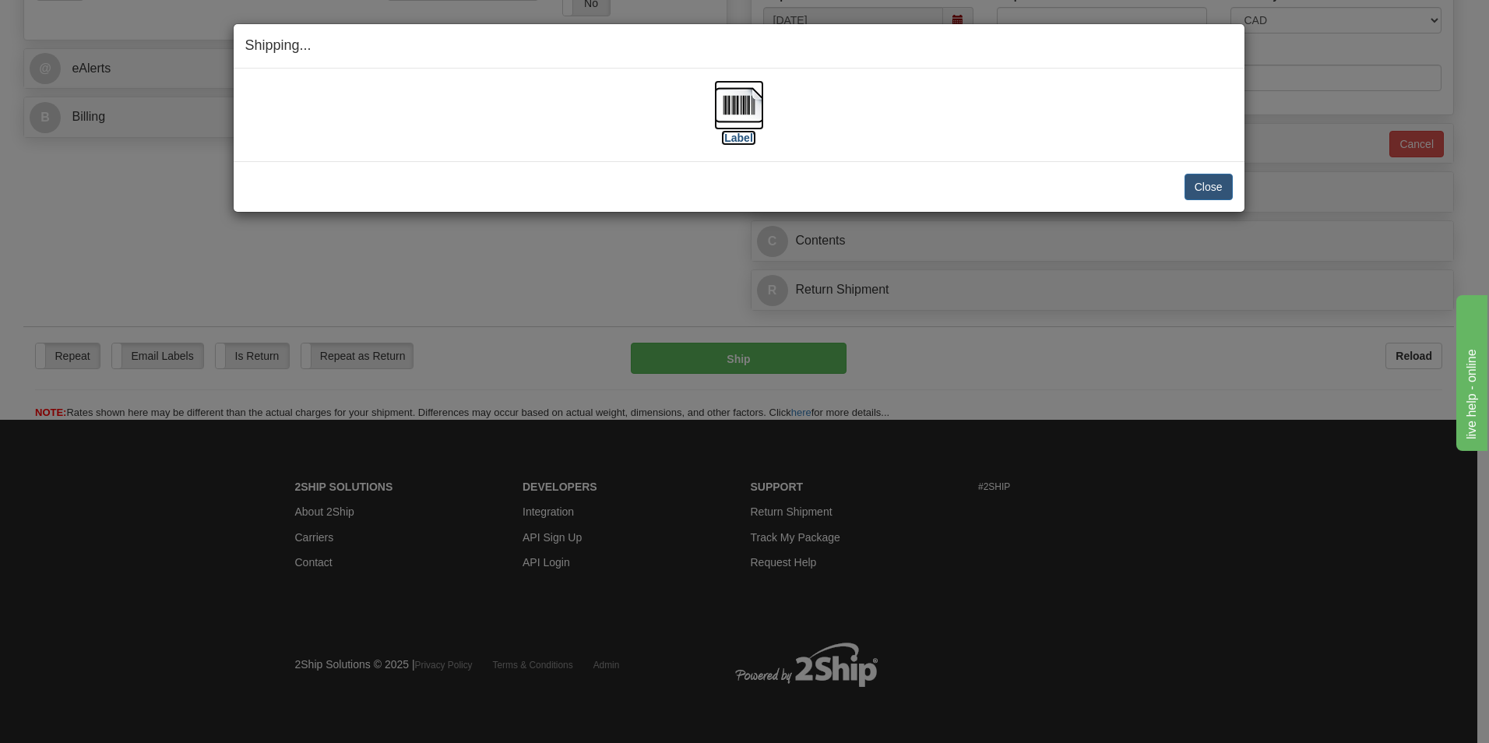
click at [743, 110] on img at bounding box center [739, 105] width 50 height 50
click at [1208, 188] on button "Close" at bounding box center [1208, 187] width 48 height 26
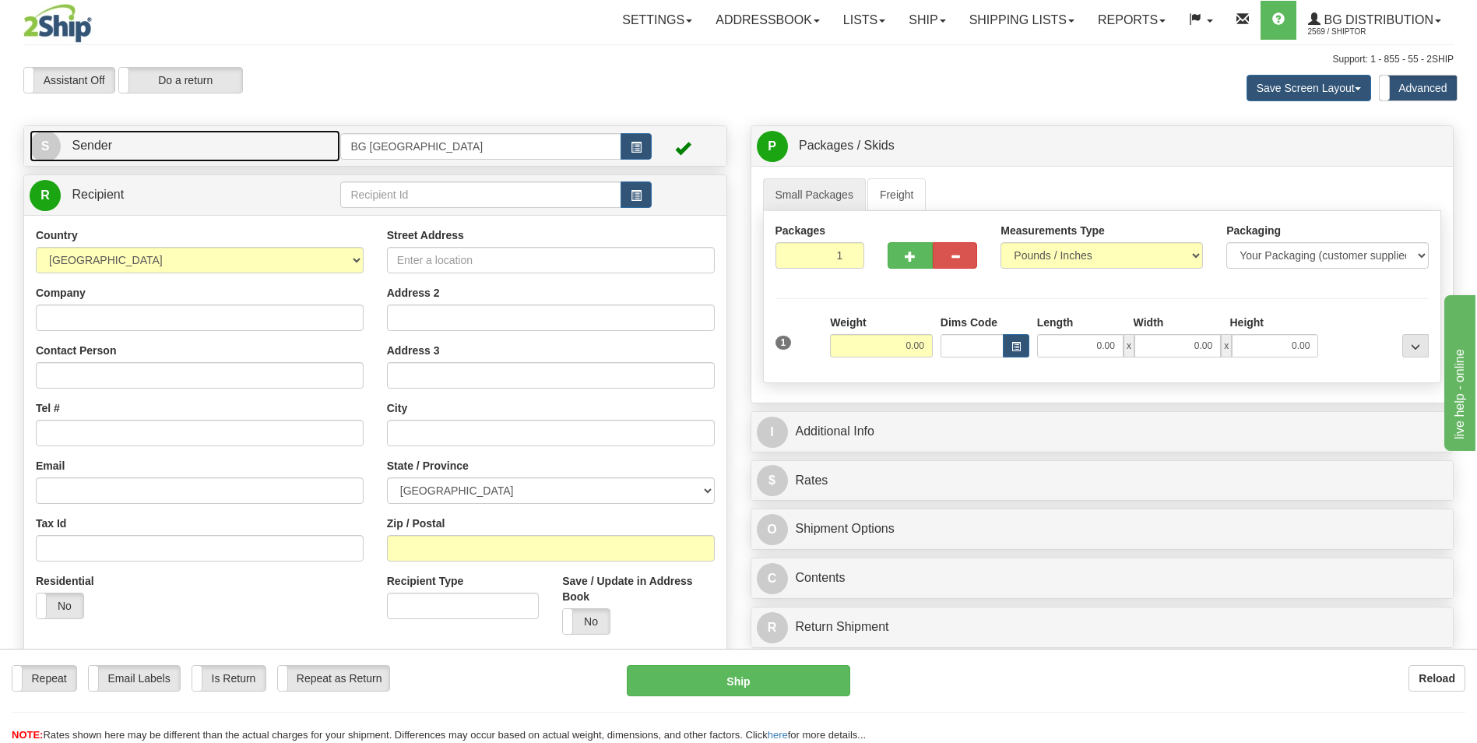
click at [315, 146] on link "S Sender" at bounding box center [185, 146] width 311 height 32
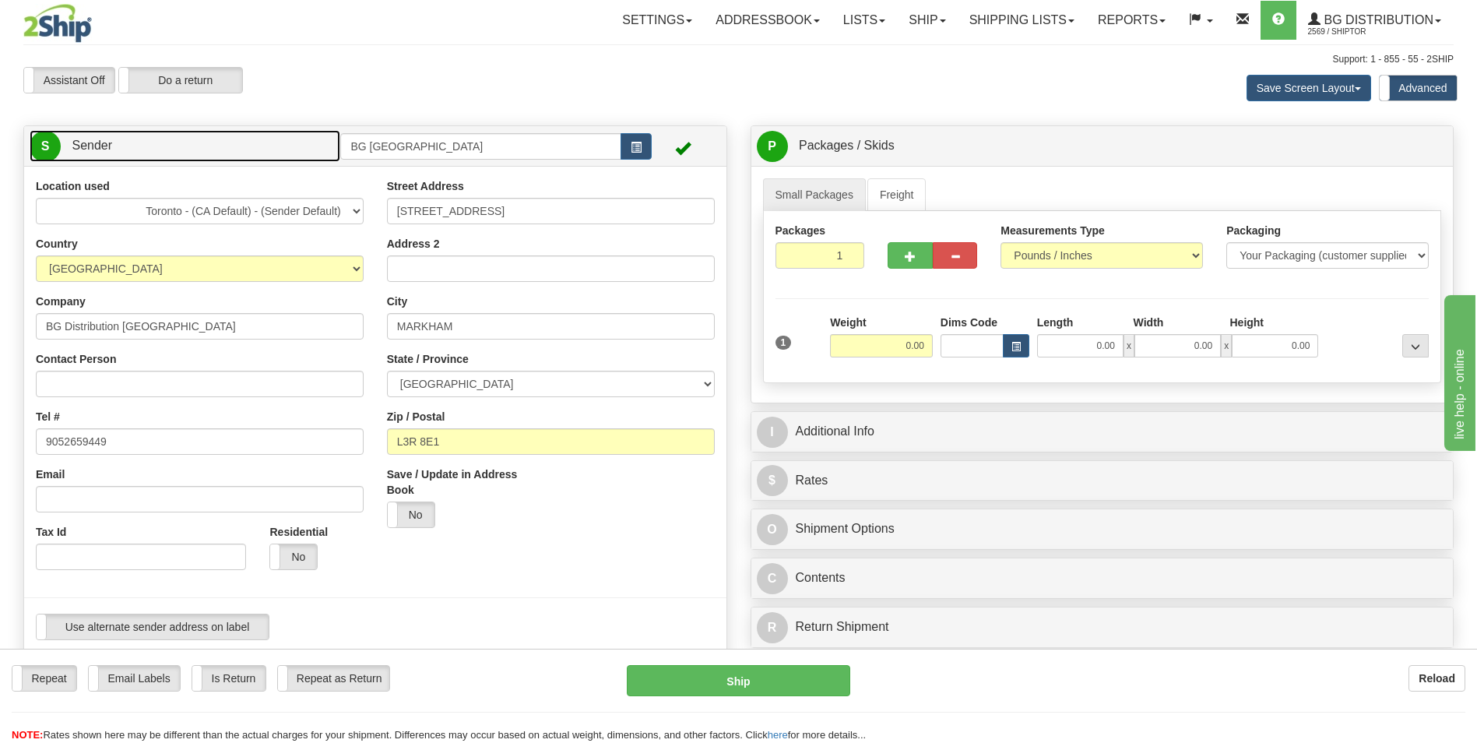
click at [244, 135] on link "S Sender" at bounding box center [185, 146] width 311 height 32
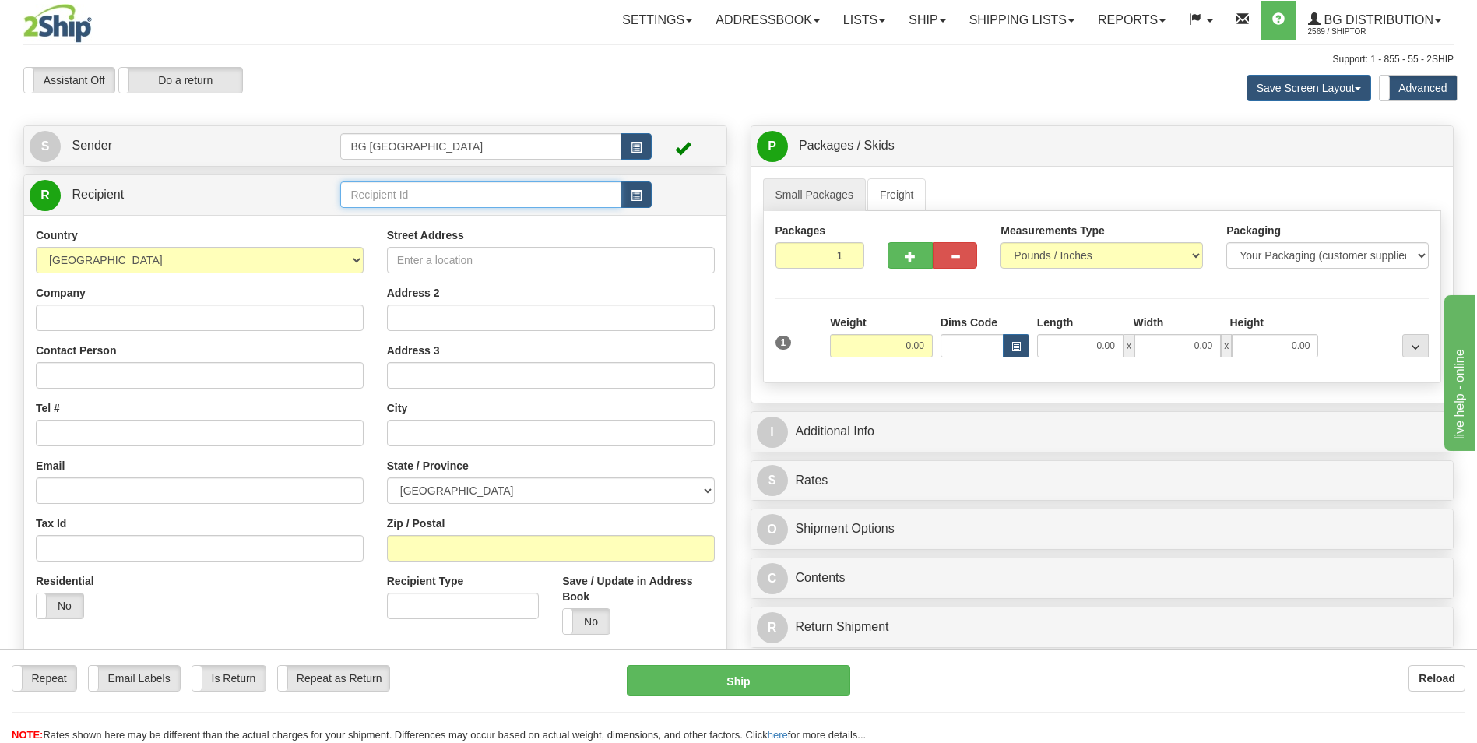
click at [368, 182] on input "text" at bounding box center [480, 194] width 280 height 26
click at [368, 212] on div "60429" at bounding box center [478, 218] width 266 height 17
type input "60429"
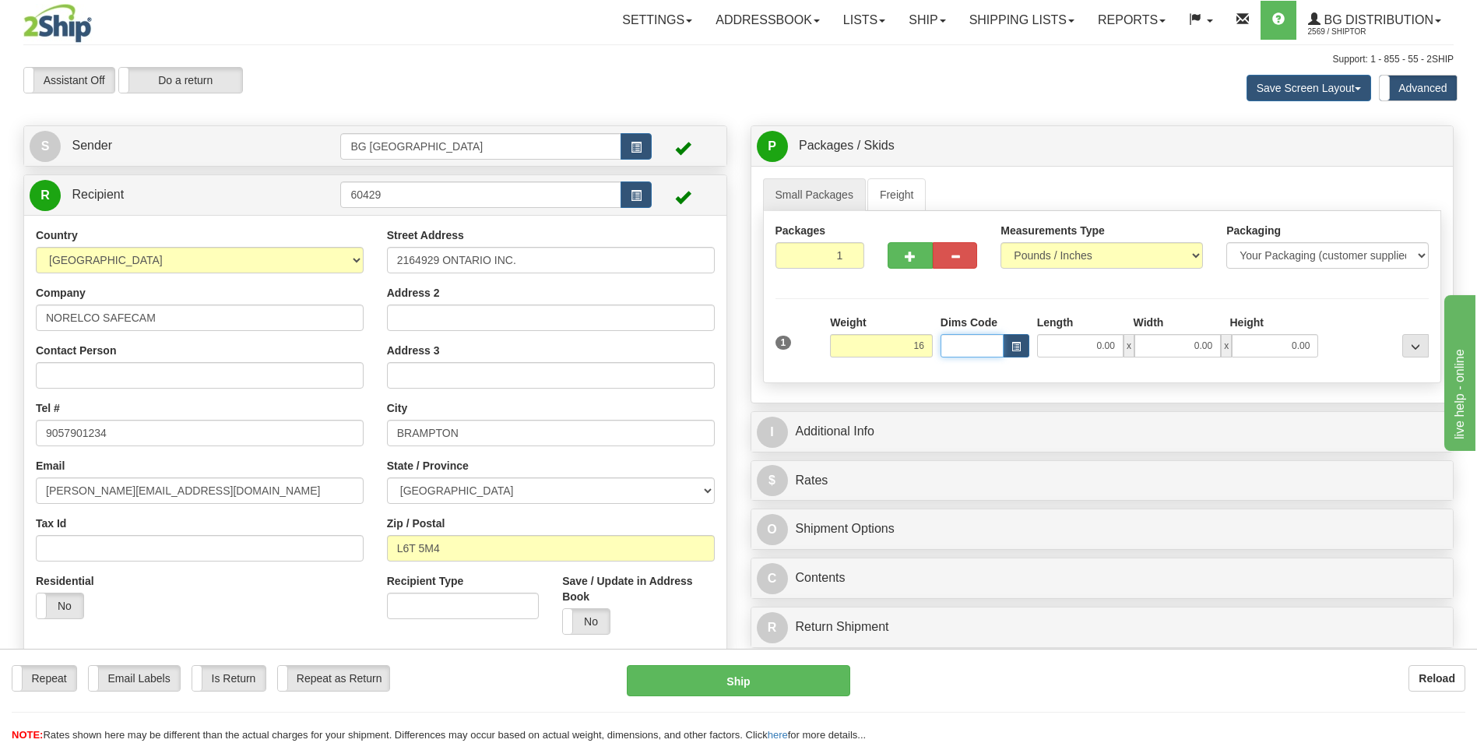
type input "16.00"
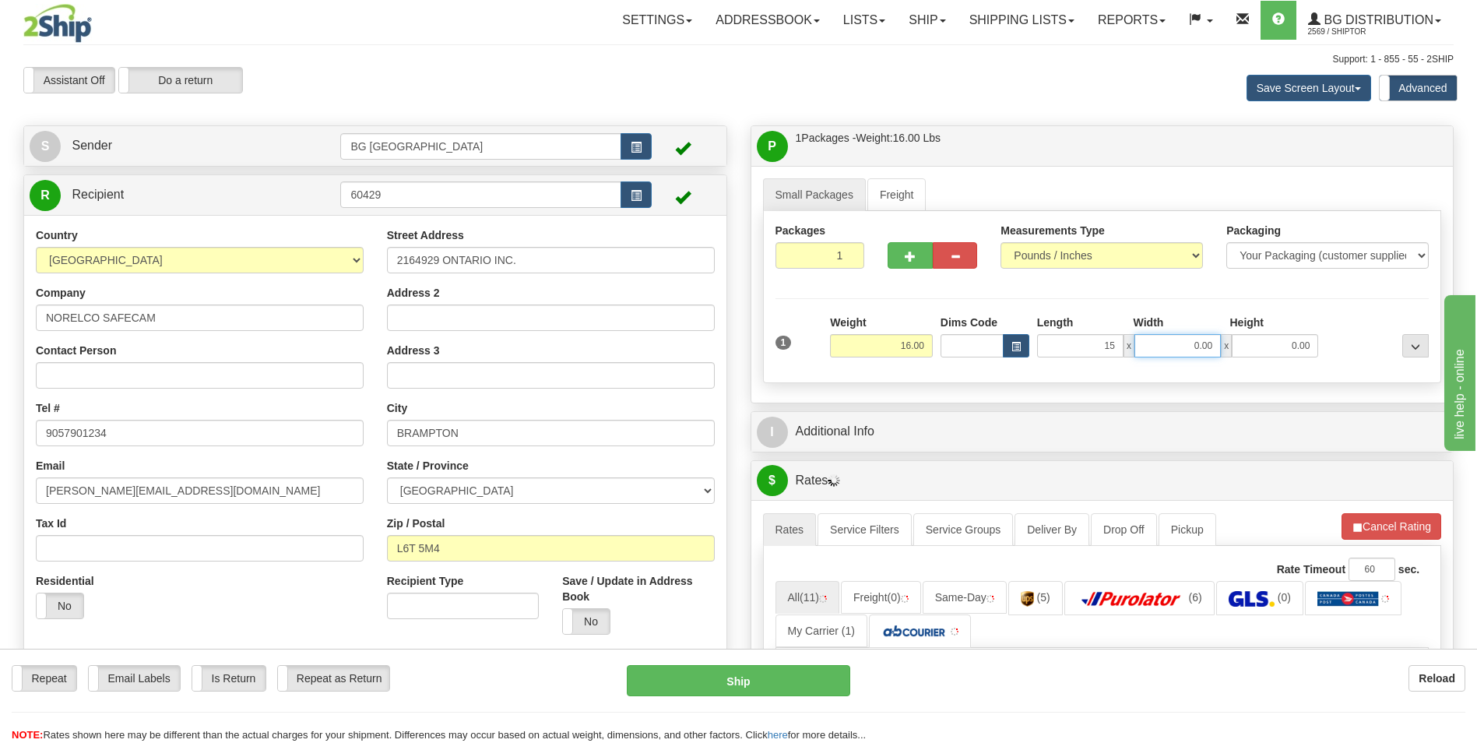
type input "15.00"
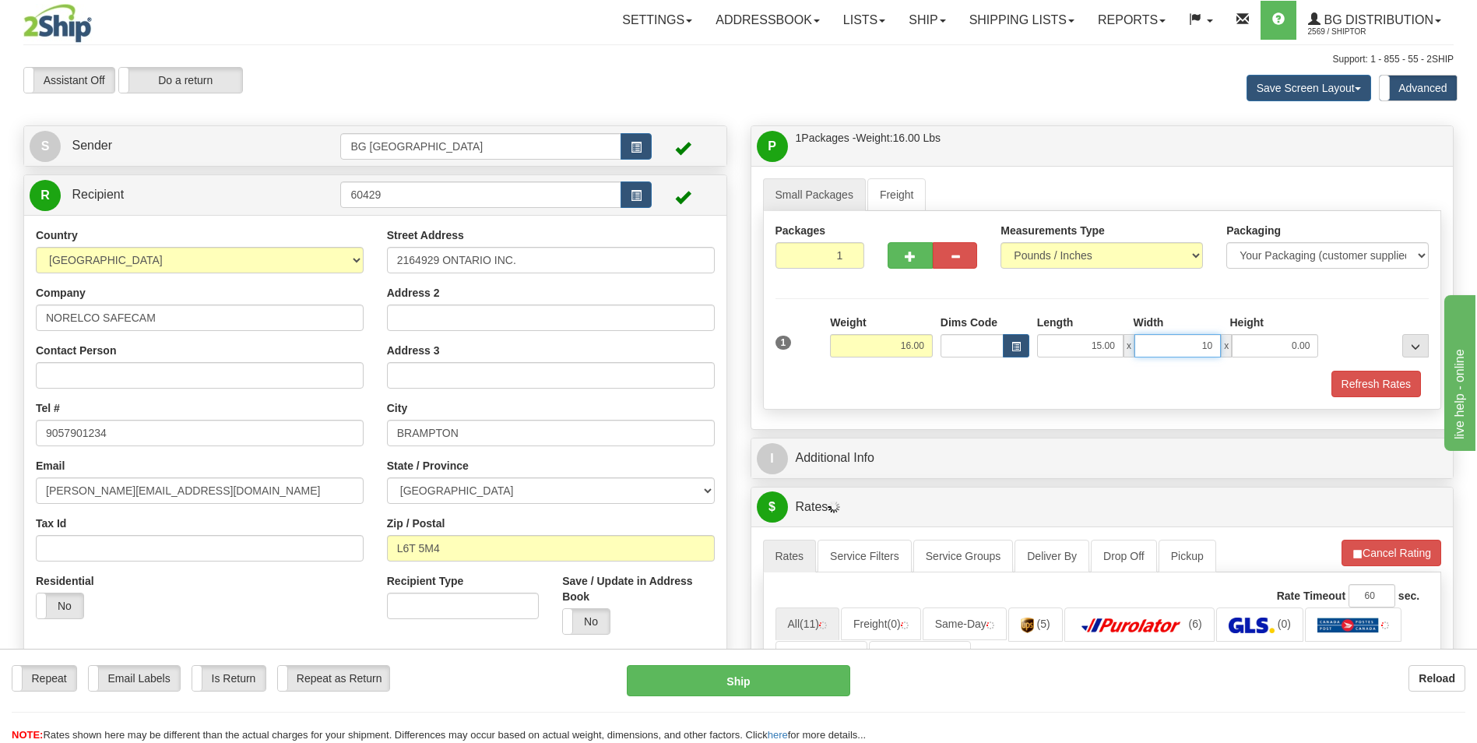
type input "10.00"
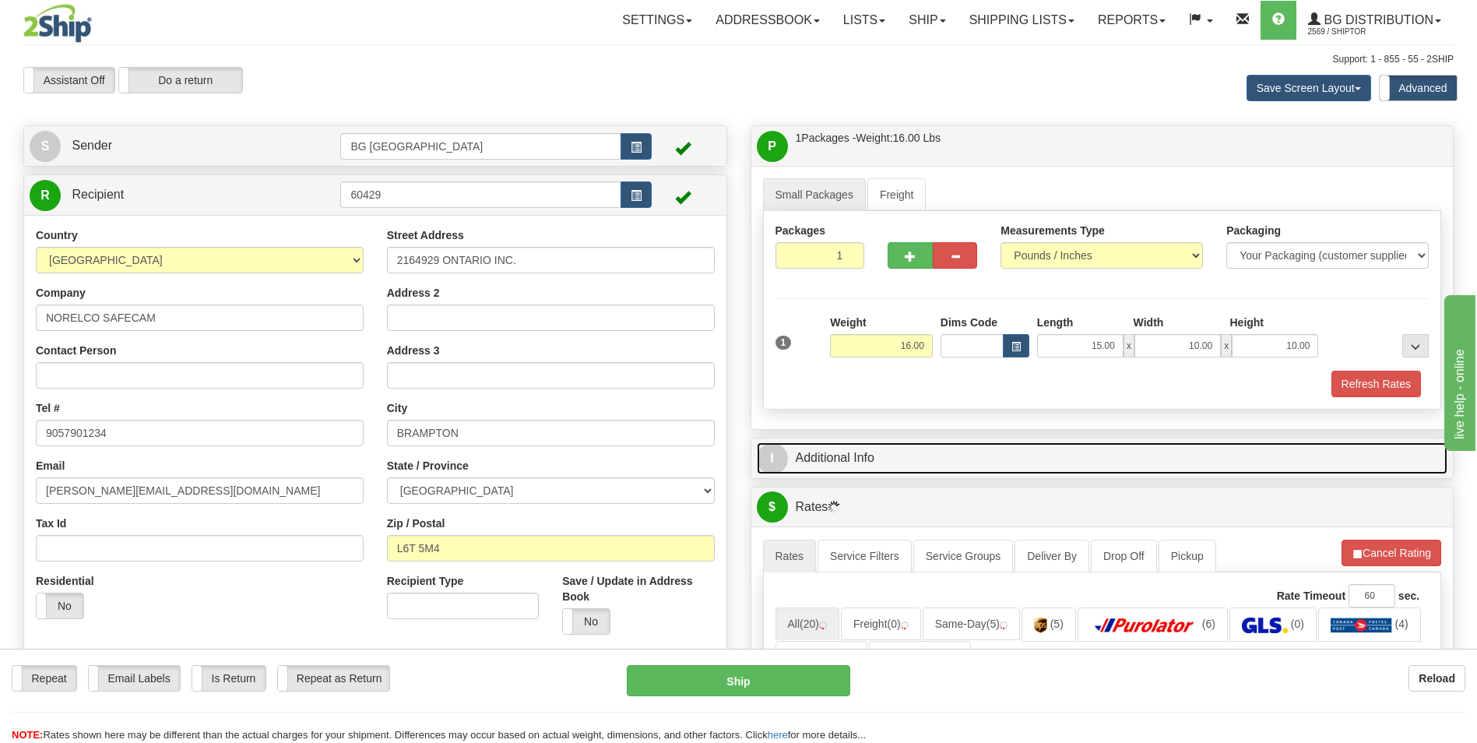
click at [882, 471] on link "I Additional Info" at bounding box center [1102, 458] width 691 height 32
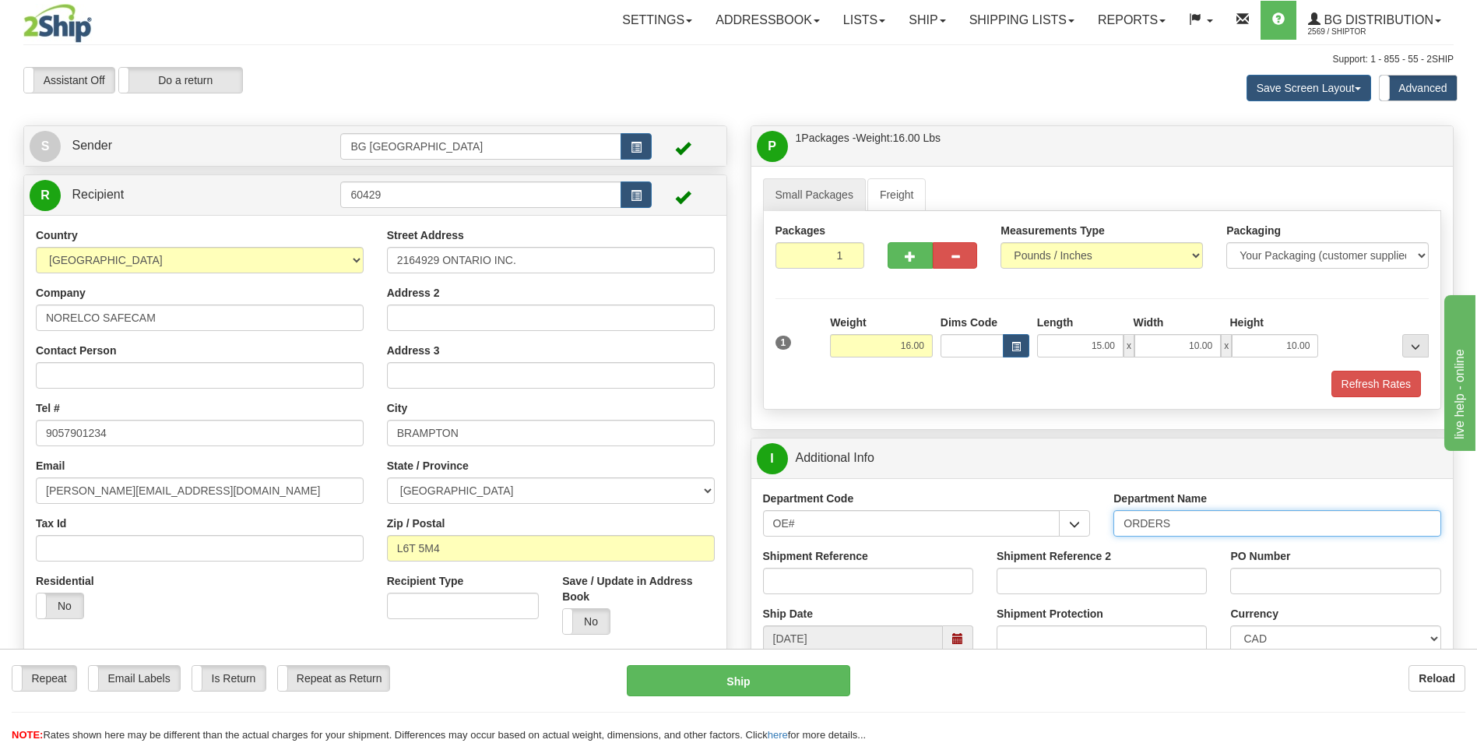
click at [1192, 529] on input "ORDERS" at bounding box center [1277, 523] width 328 height 26
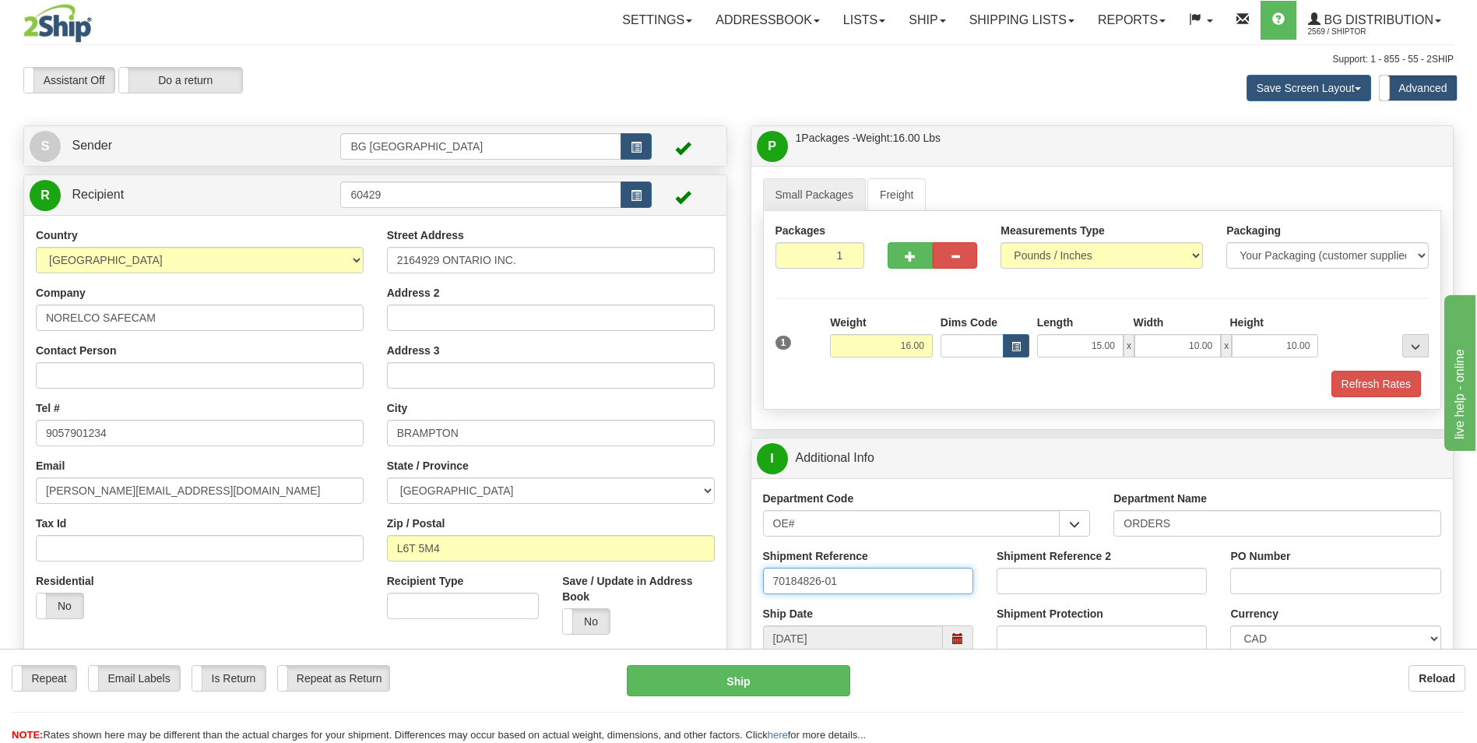
type input "70184826-01"
click at [1242, 584] on input "PO Number" at bounding box center [1335, 581] width 210 height 26
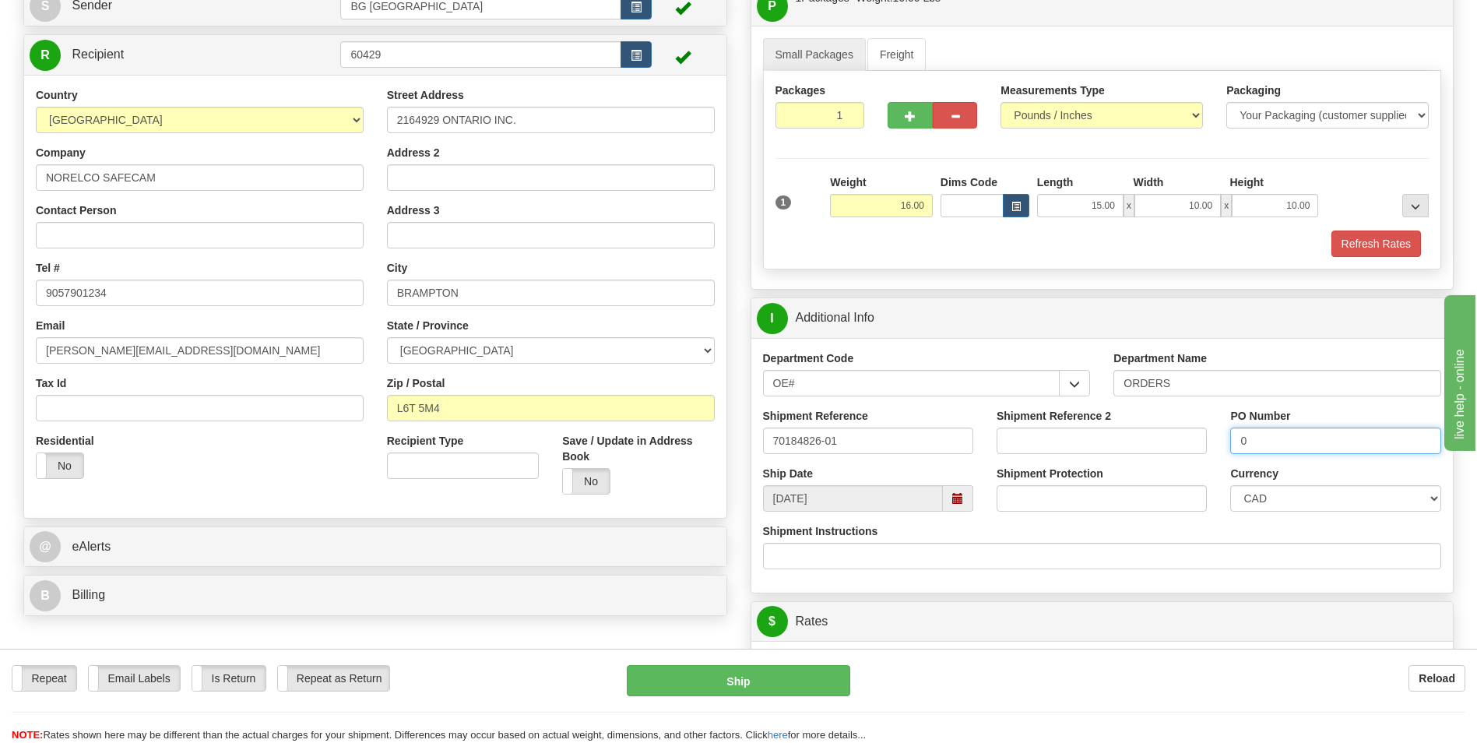
scroll to position [389, 0]
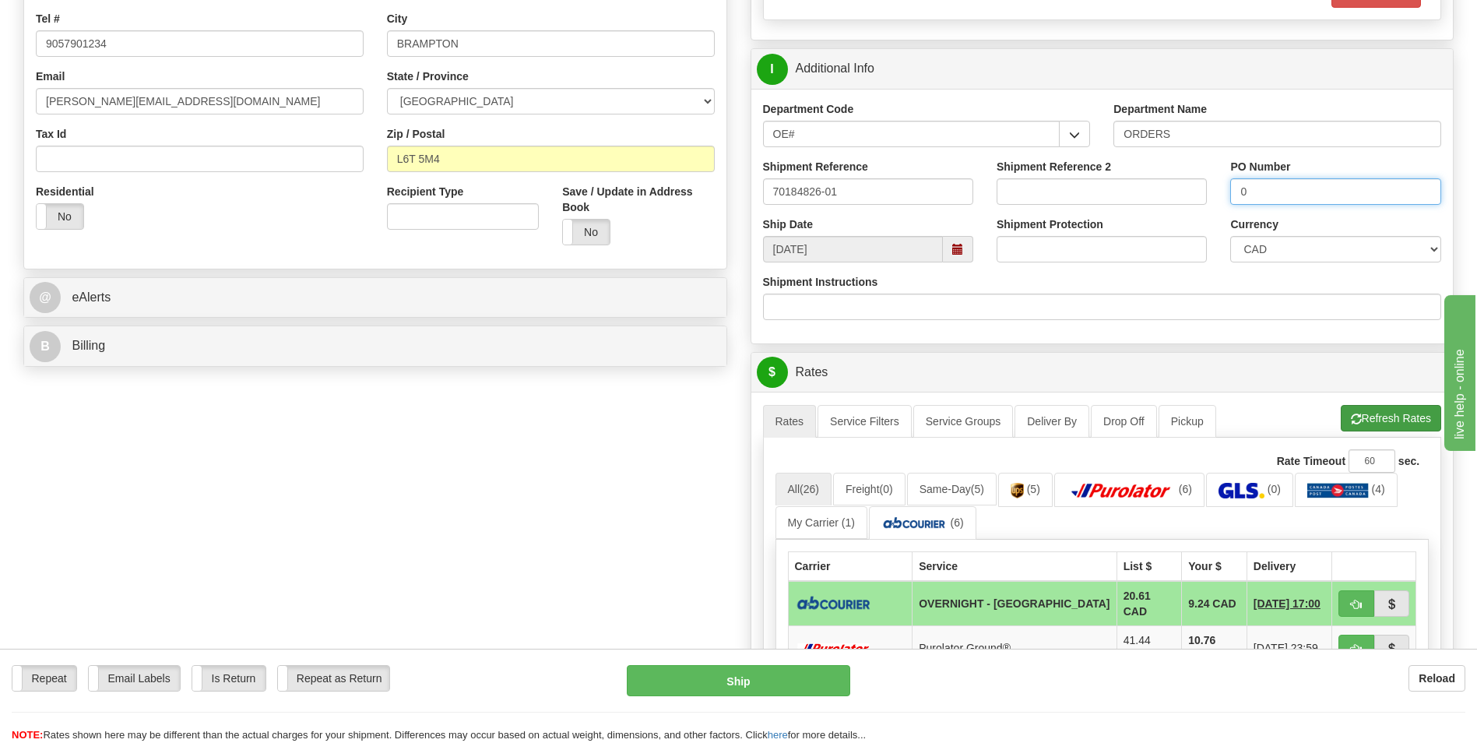
type input "0"
click at [1341, 422] on button "Refresh Rates" at bounding box center [1391, 418] width 100 height 26
click at [1354, 607] on span "button" at bounding box center [1356, 605] width 11 height 10
type input "4"
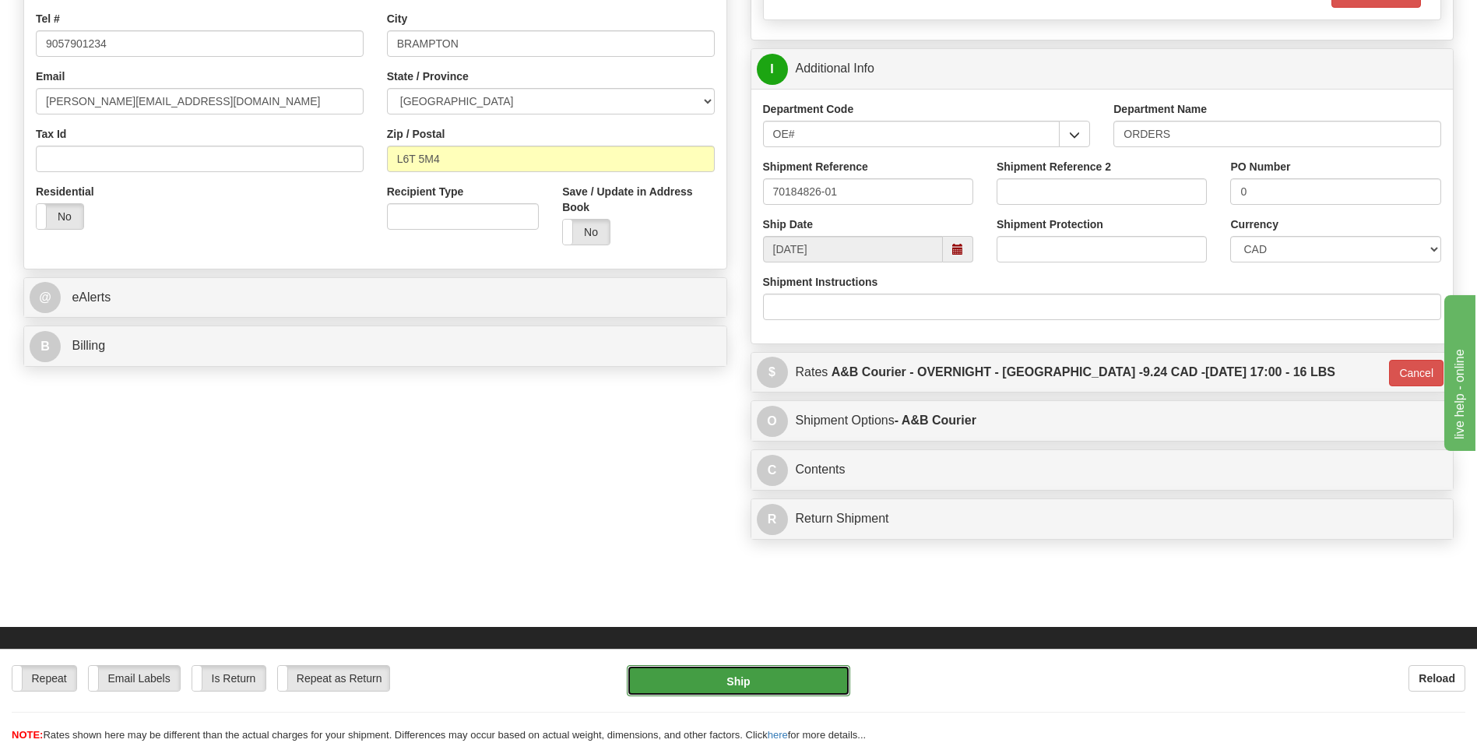
click at [800, 688] on button "Ship" at bounding box center [738, 680] width 223 height 31
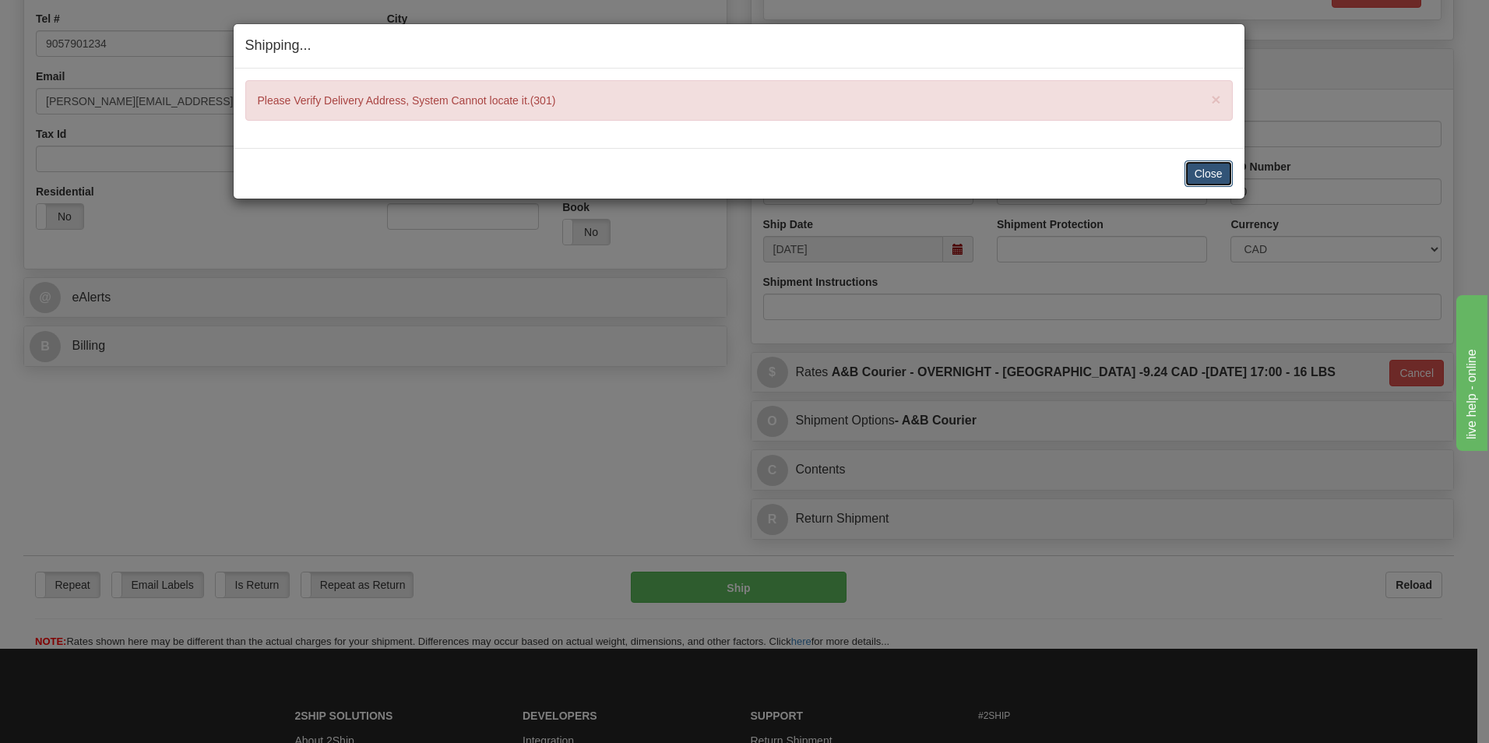
click at [1199, 174] on button "Close" at bounding box center [1208, 173] width 48 height 26
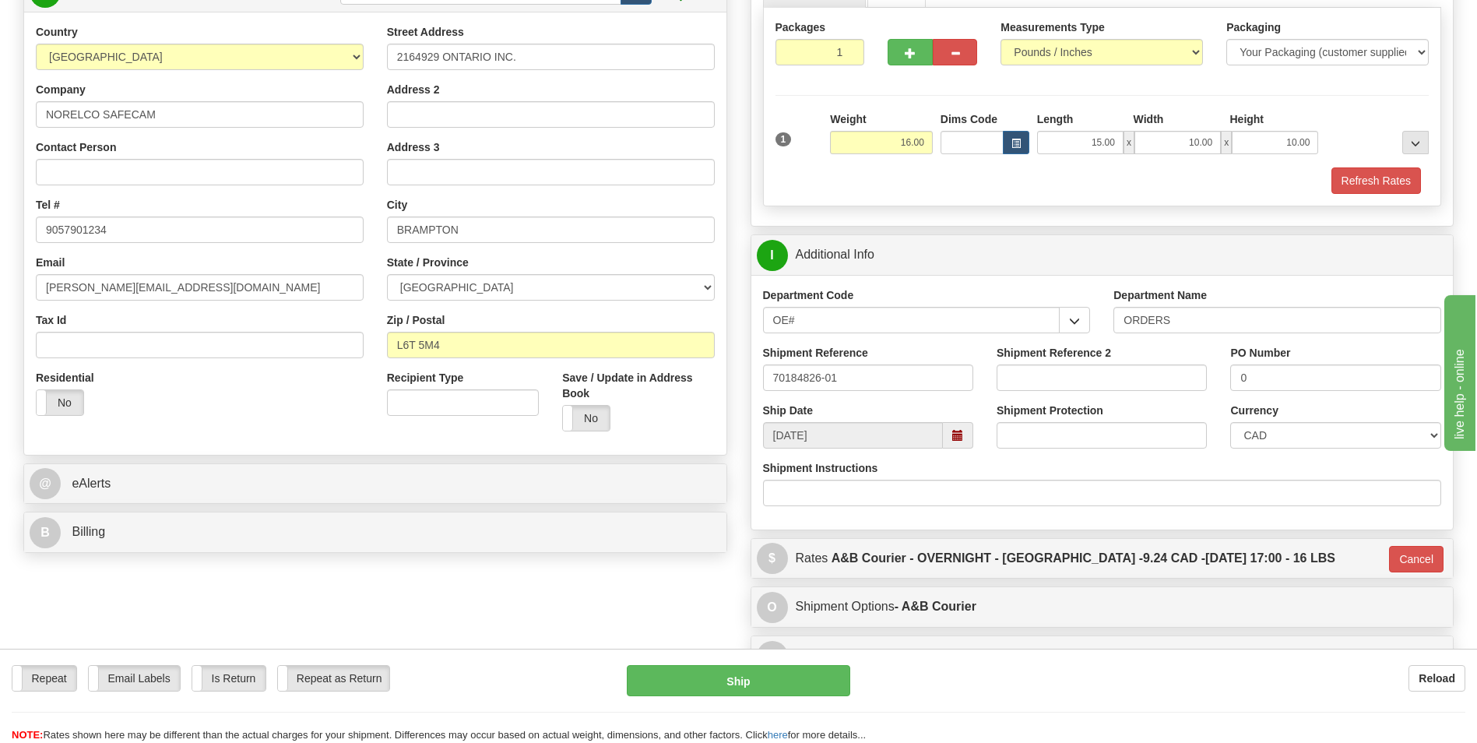
scroll to position [0, 0]
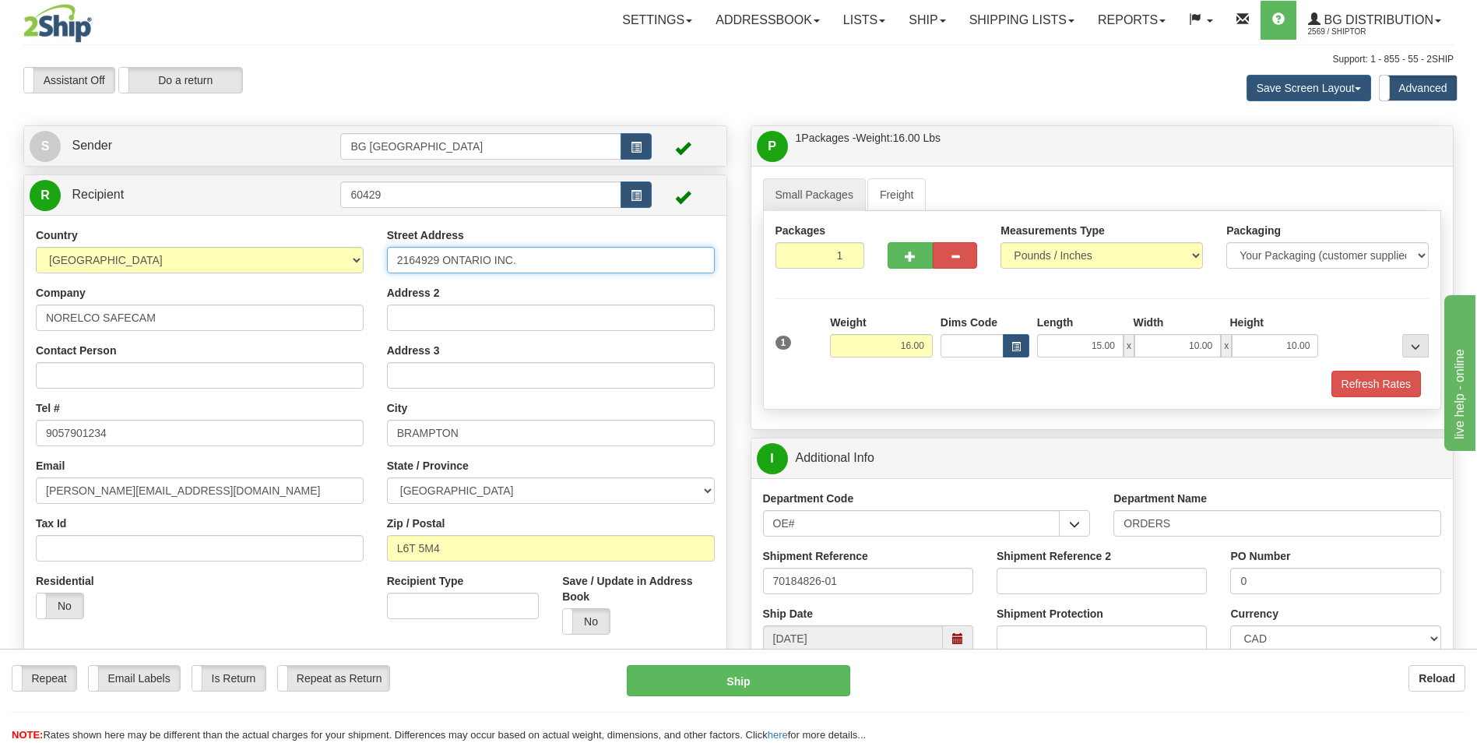
click at [429, 256] on input "2164929 ONTARIO INC." at bounding box center [551, 260] width 328 height 26
paste input "7 Armthorpe Rd"
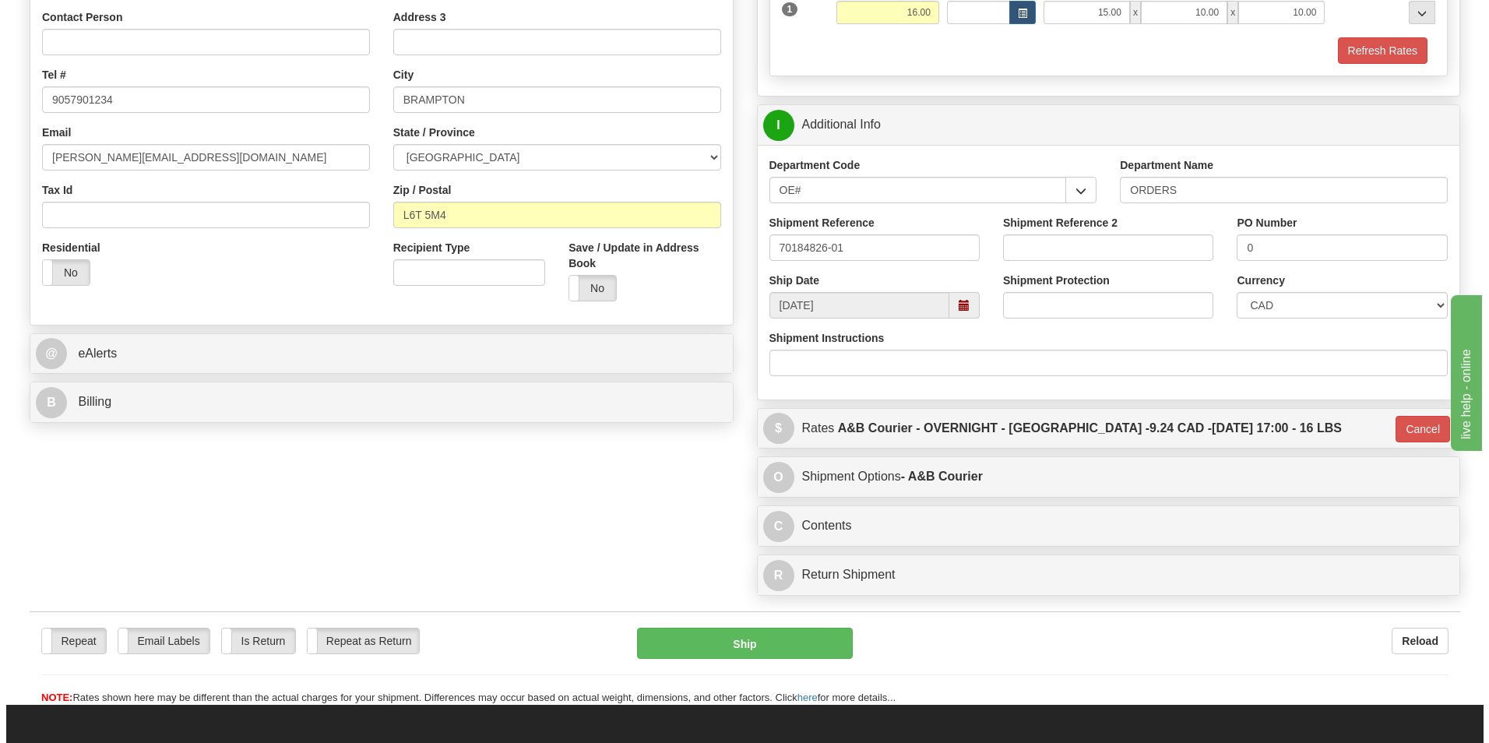
scroll to position [389, 0]
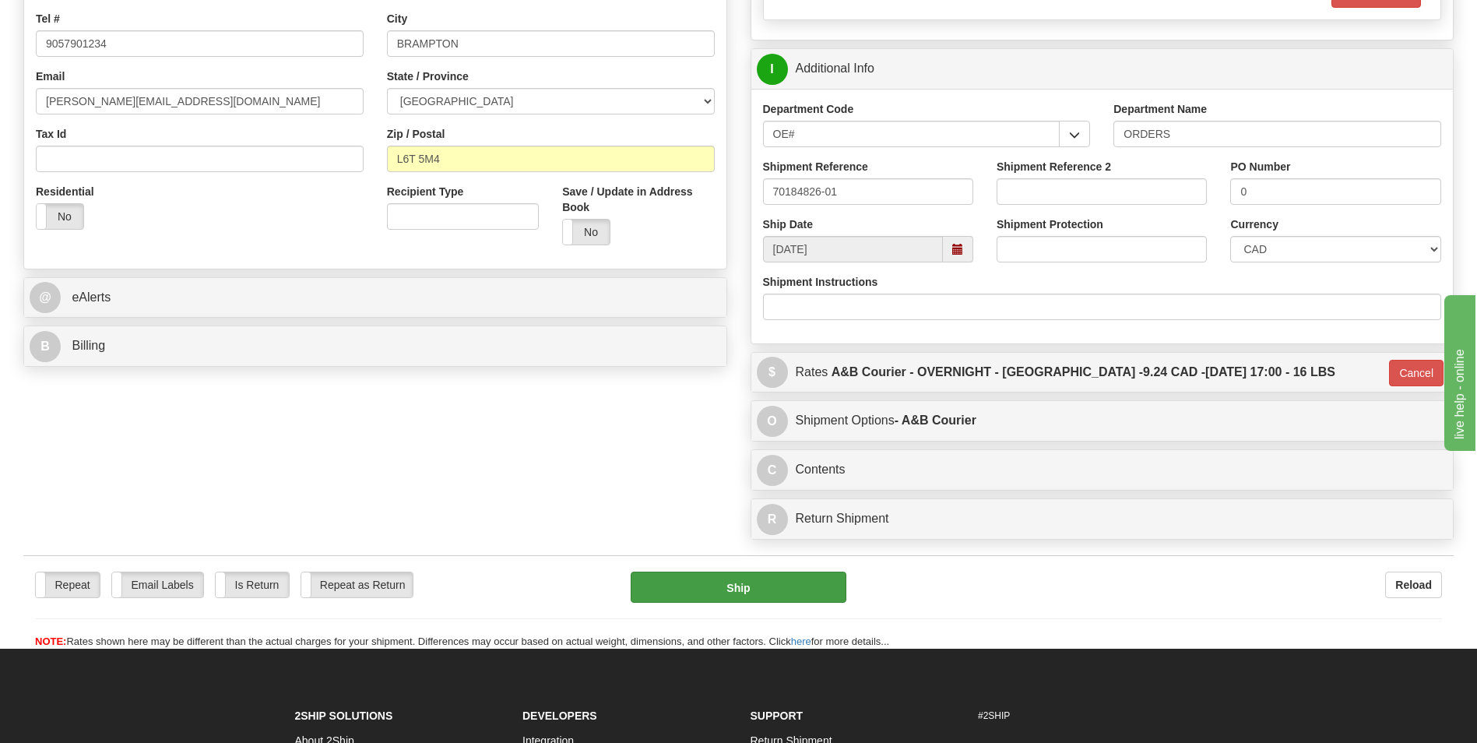
type input "27 Armthorpe Rd"
click at [832, 586] on button "Ship" at bounding box center [738, 586] width 215 height 31
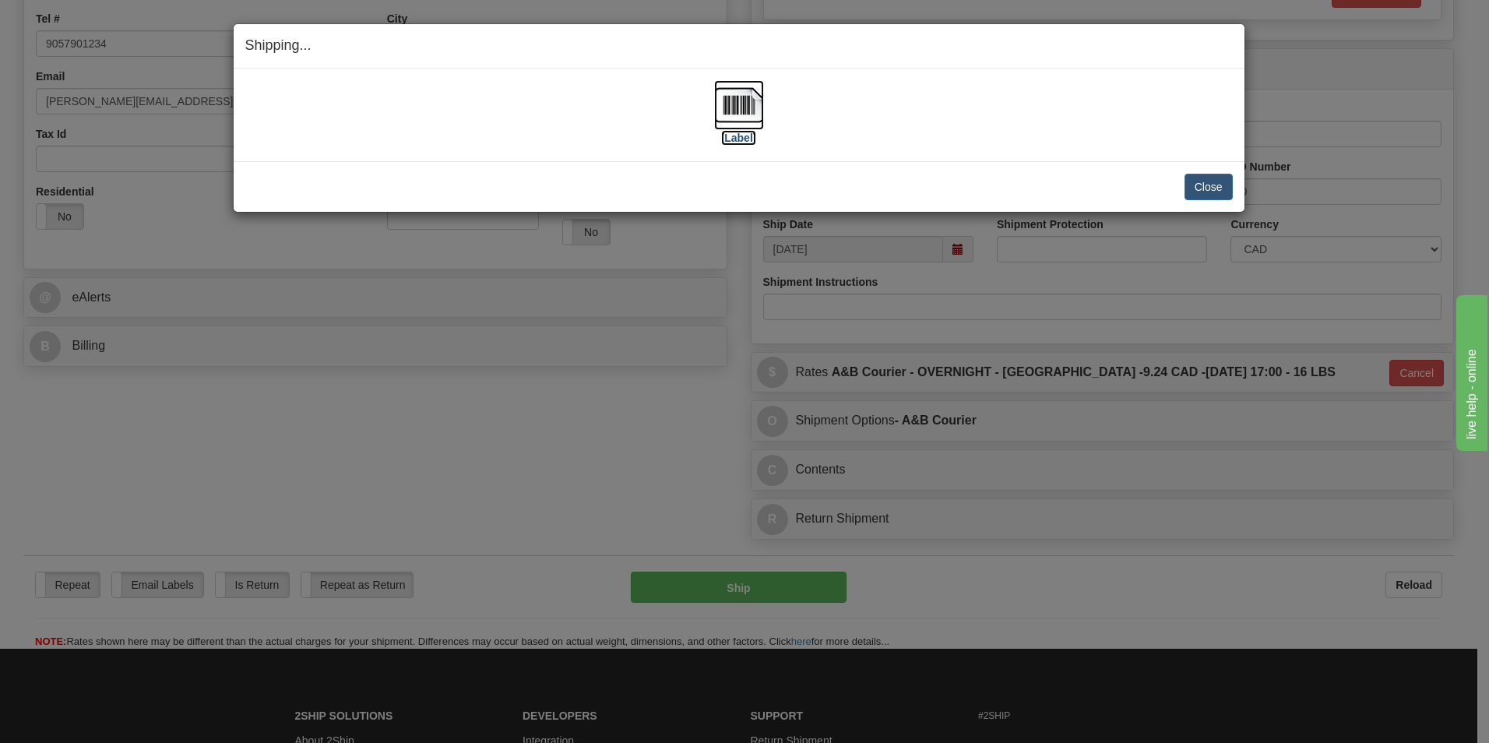
click at [735, 121] on img at bounding box center [739, 105] width 50 height 50
click at [1208, 179] on button "Close" at bounding box center [1208, 187] width 48 height 26
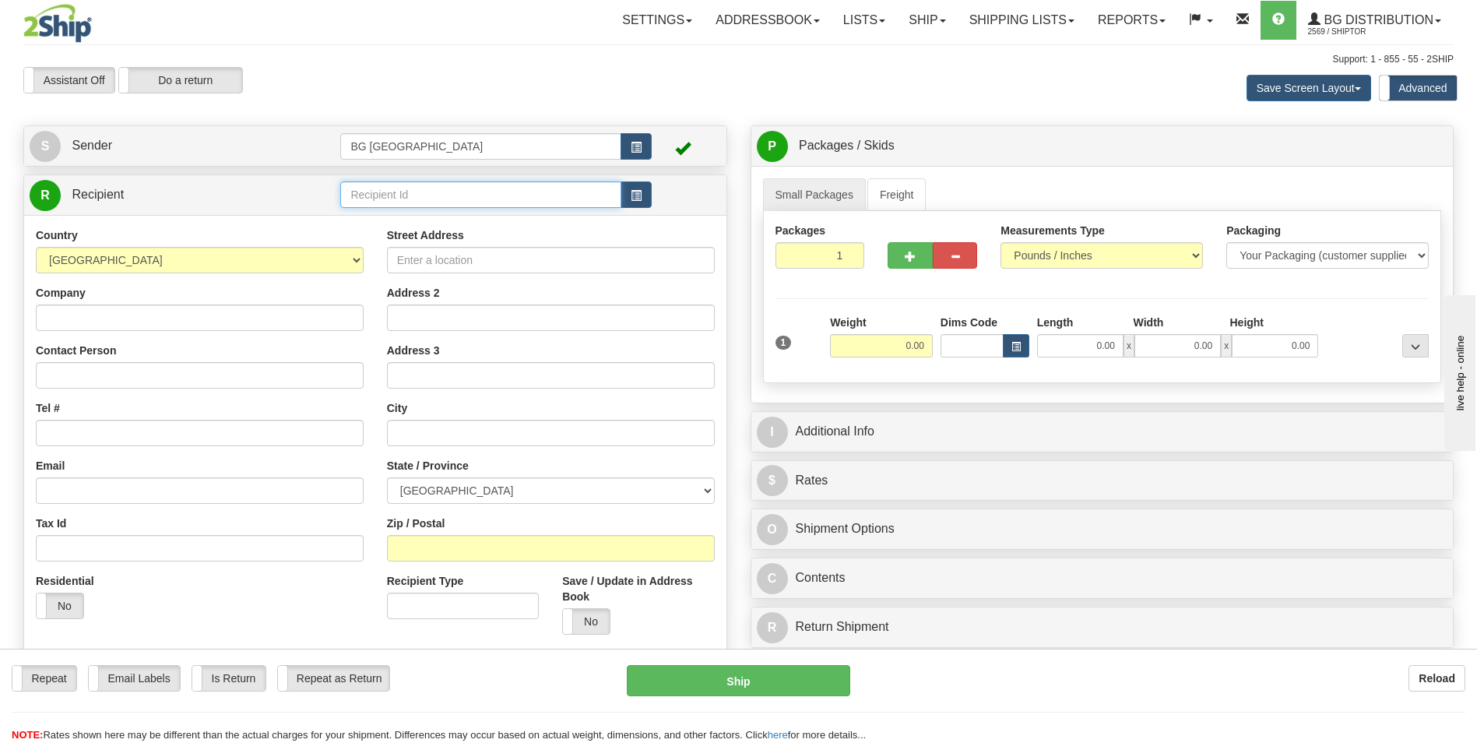
click at [486, 204] on input "text" at bounding box center [480, 194] width 280 height 26
click at [505, 198] on input "text" at bounding box center [480, 194] width 280 height 26
click at [493, 214] on div "60385" at bounding box center [478, 218] width 266 height 17
type input "60385"
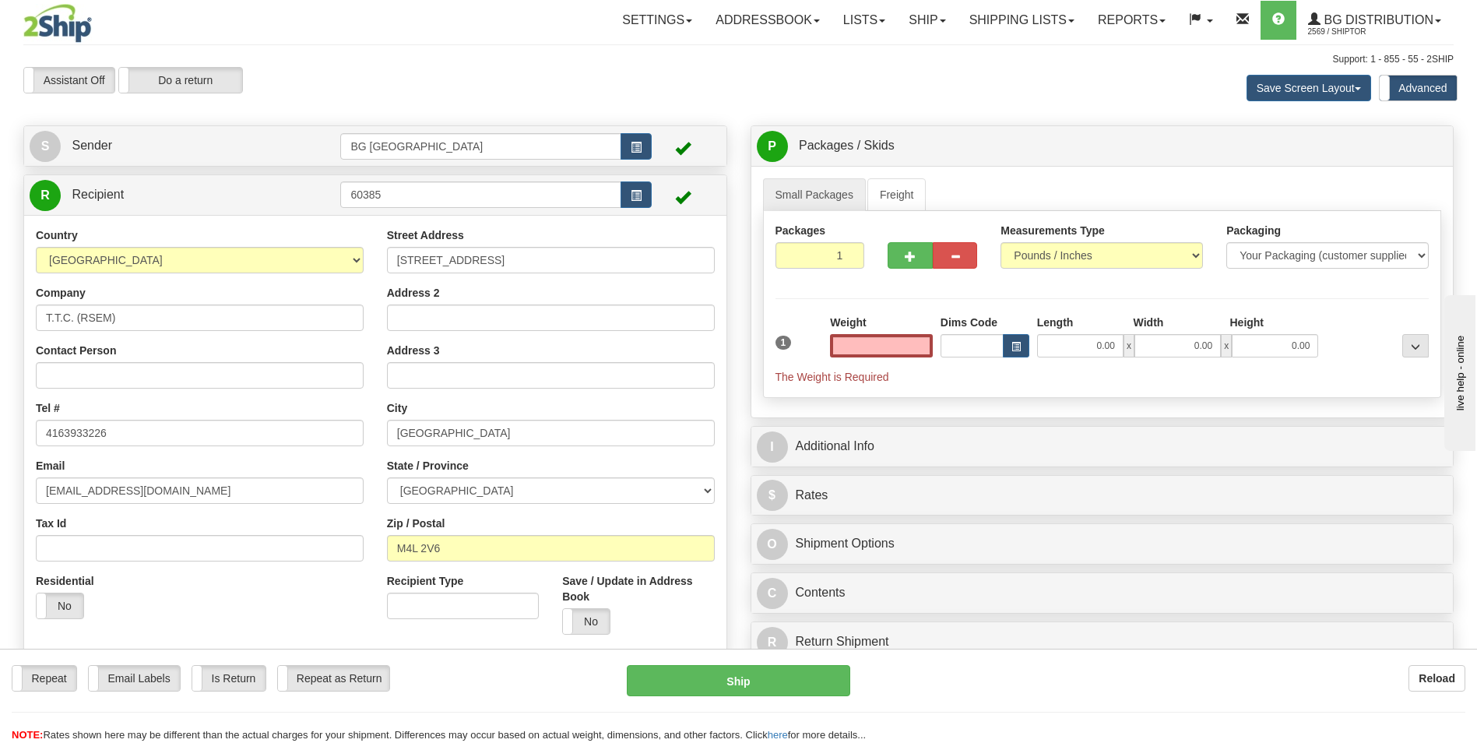
type input "0.00"
click at [869, 340] on input "0.00" at bounding box center [881, 345] width 103 height 23
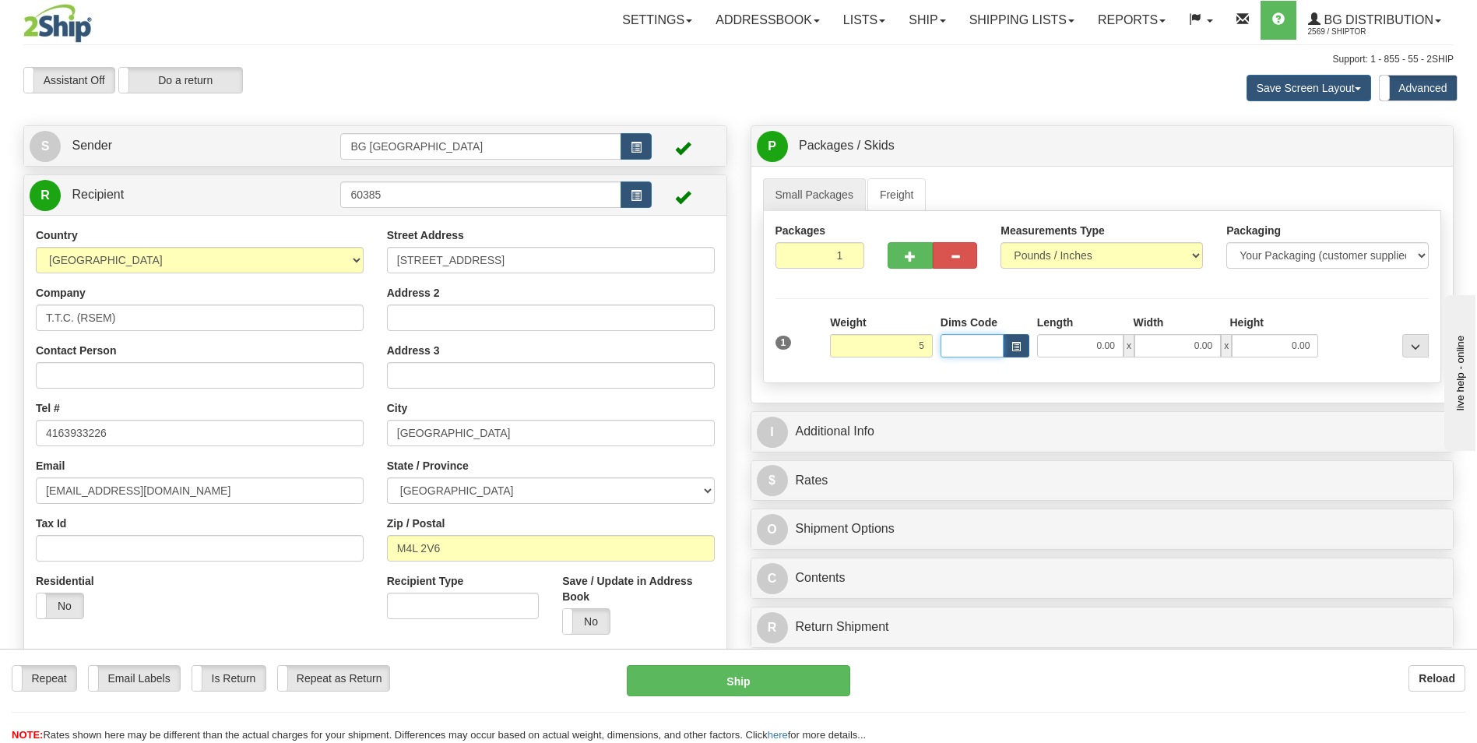
type input "5.00"
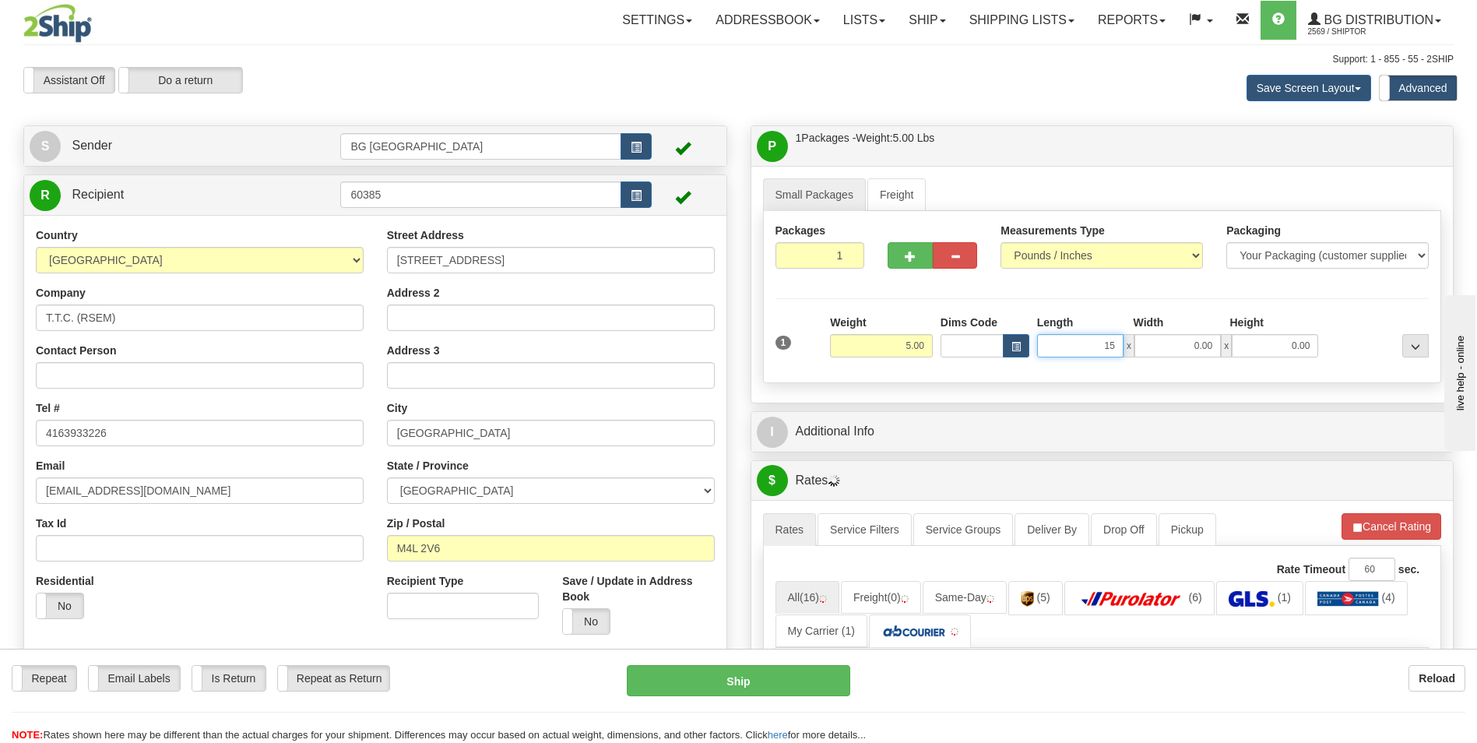
type input "15.00"
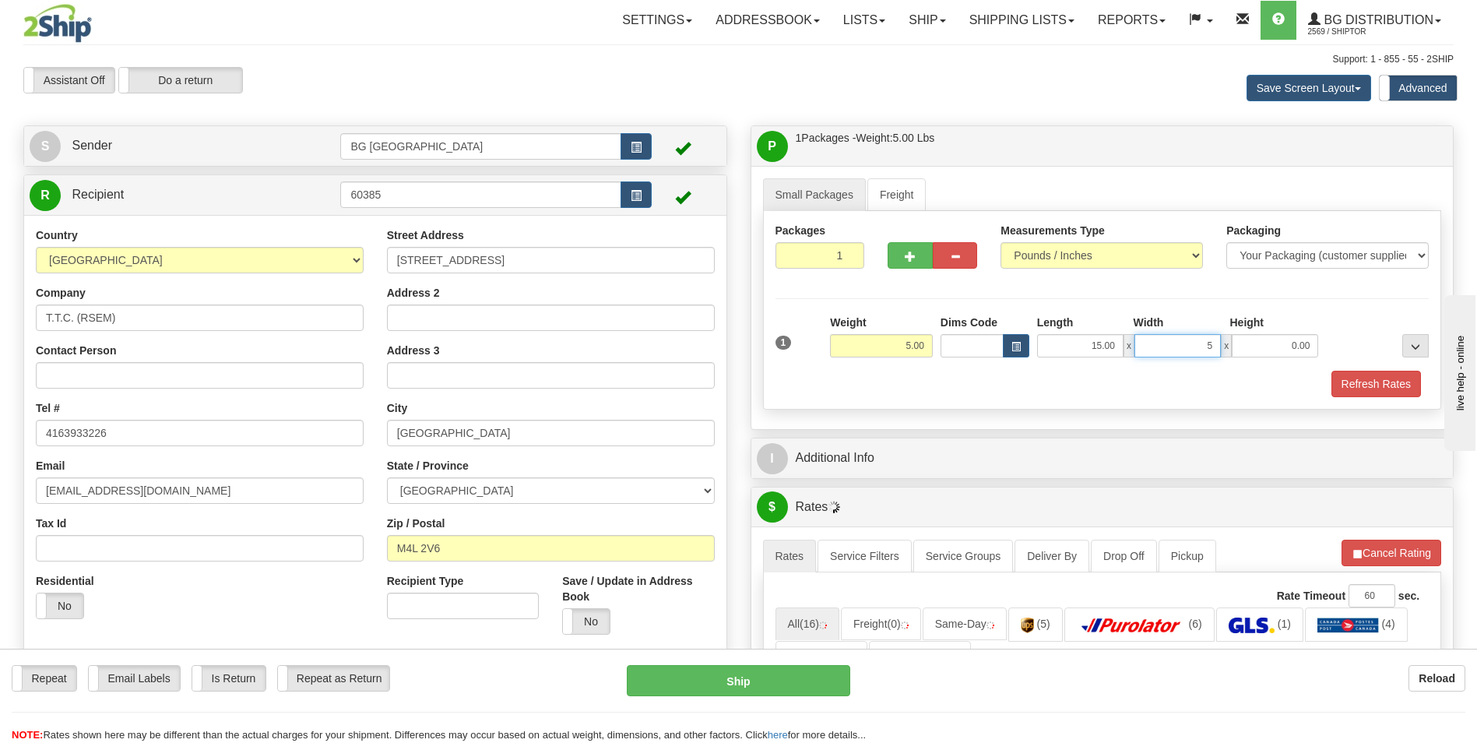
type input "5.00"
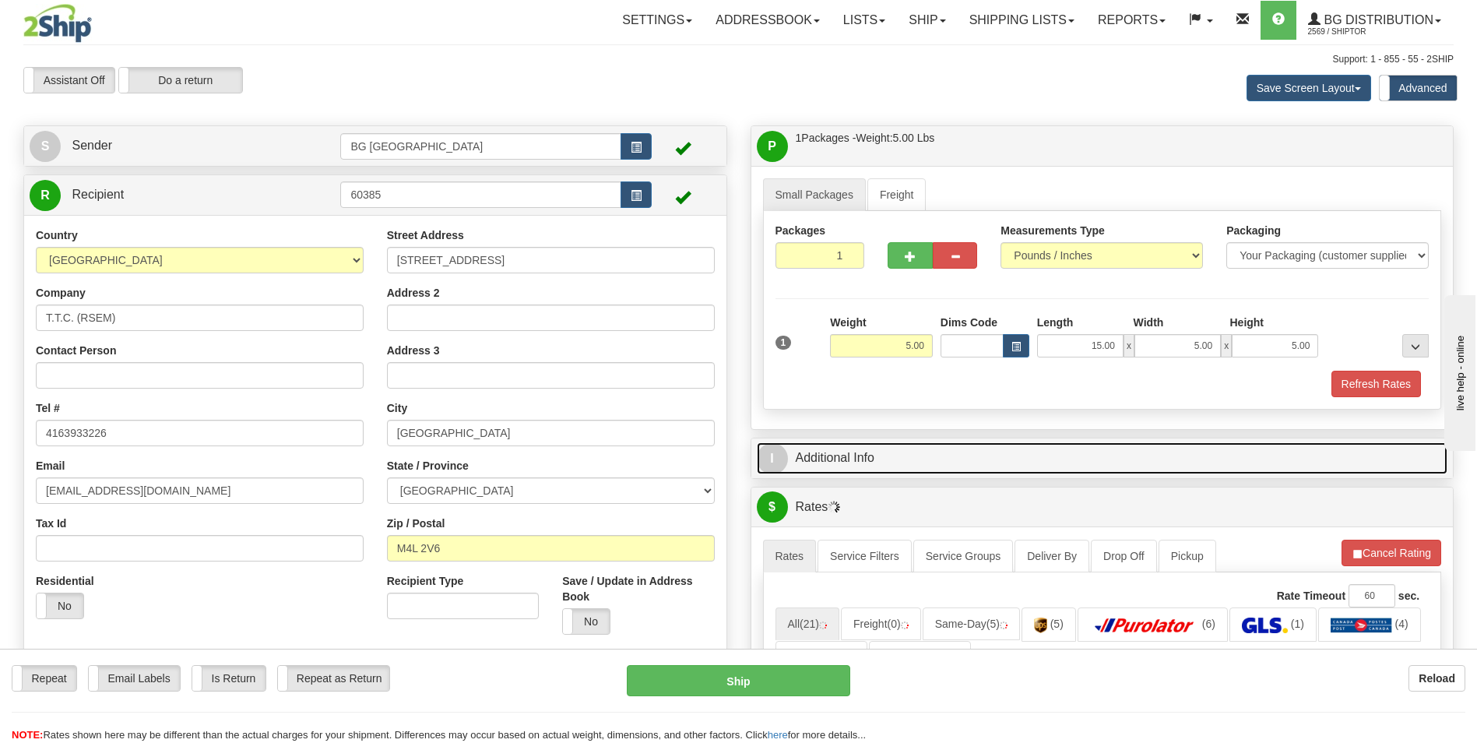
click at [878, 453] on link "I Additional Info" at bounding box center [1102, 458] width 691 height 32
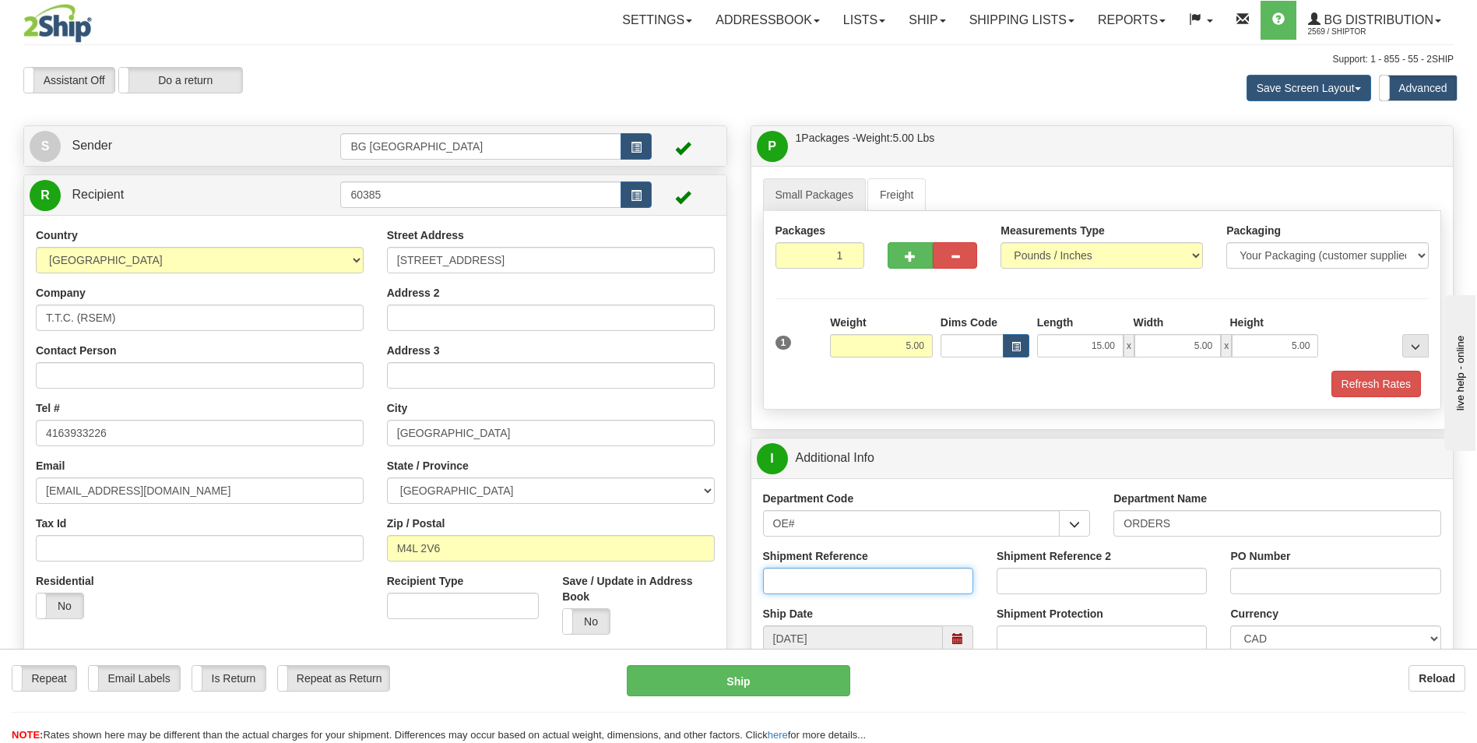
click at [835, 580] on input "Shipment Reference" at bounding box center [868, 581] width 210 height 26
type input "70185737-00"
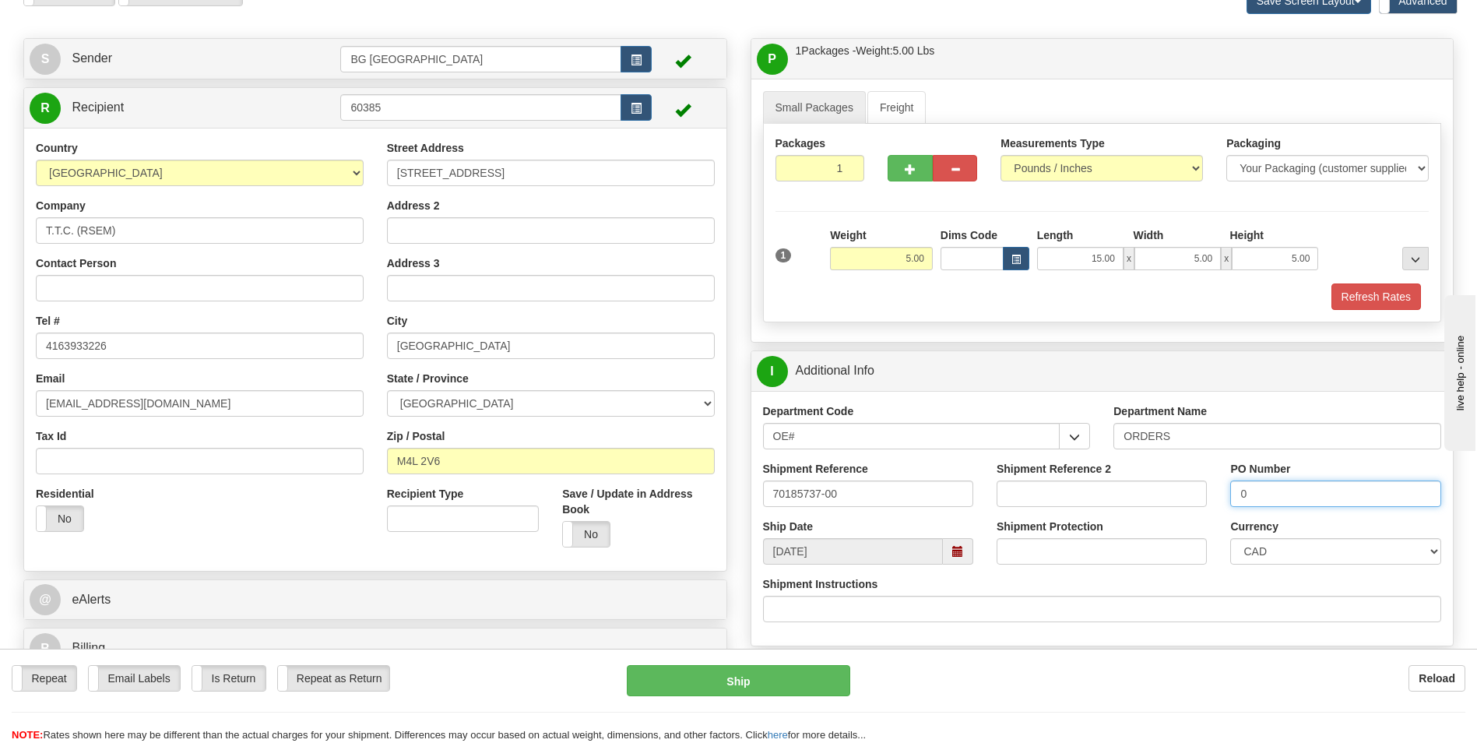
scroll to position [311, 0]
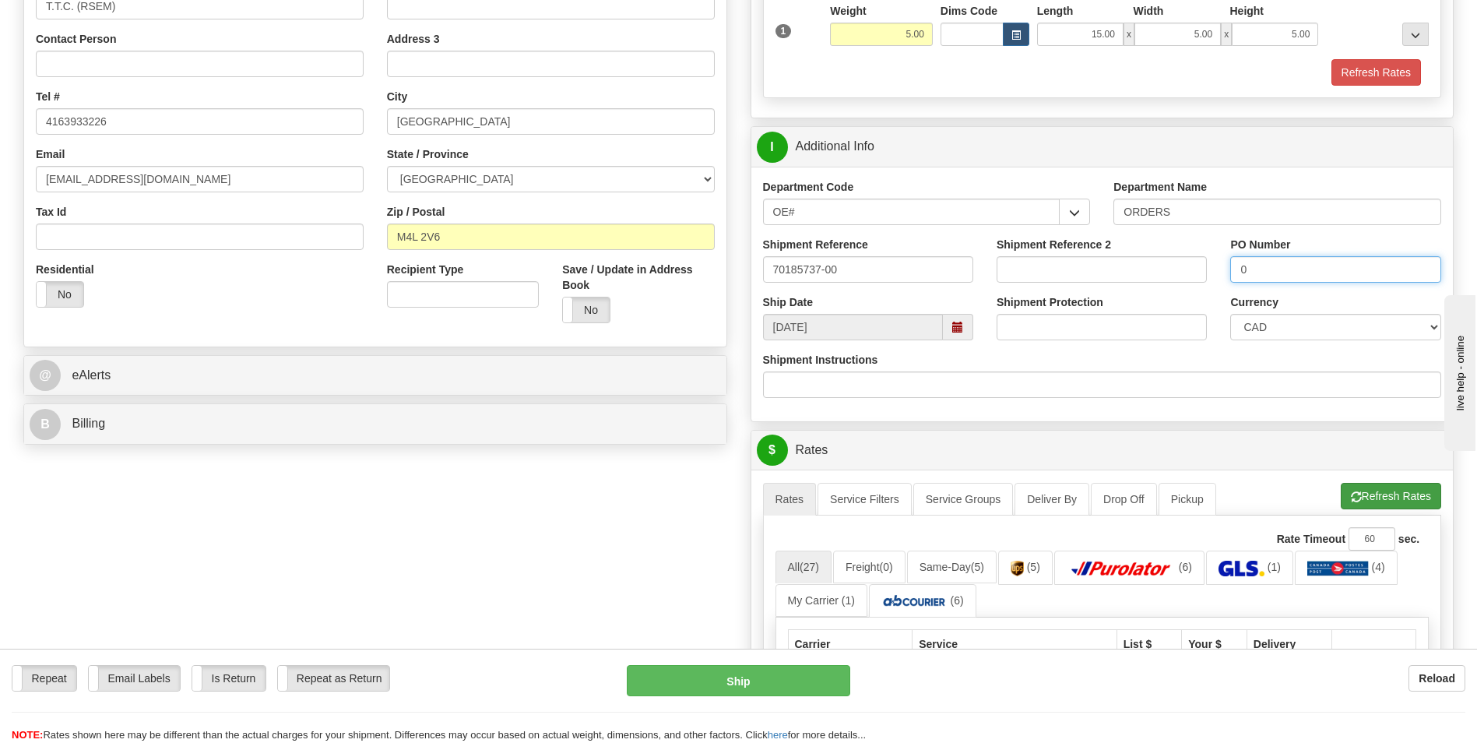
type input "0"
click at [1370, 487] on button "Refresh Rates" at bounding box center [1391, 496] width 100 height 26
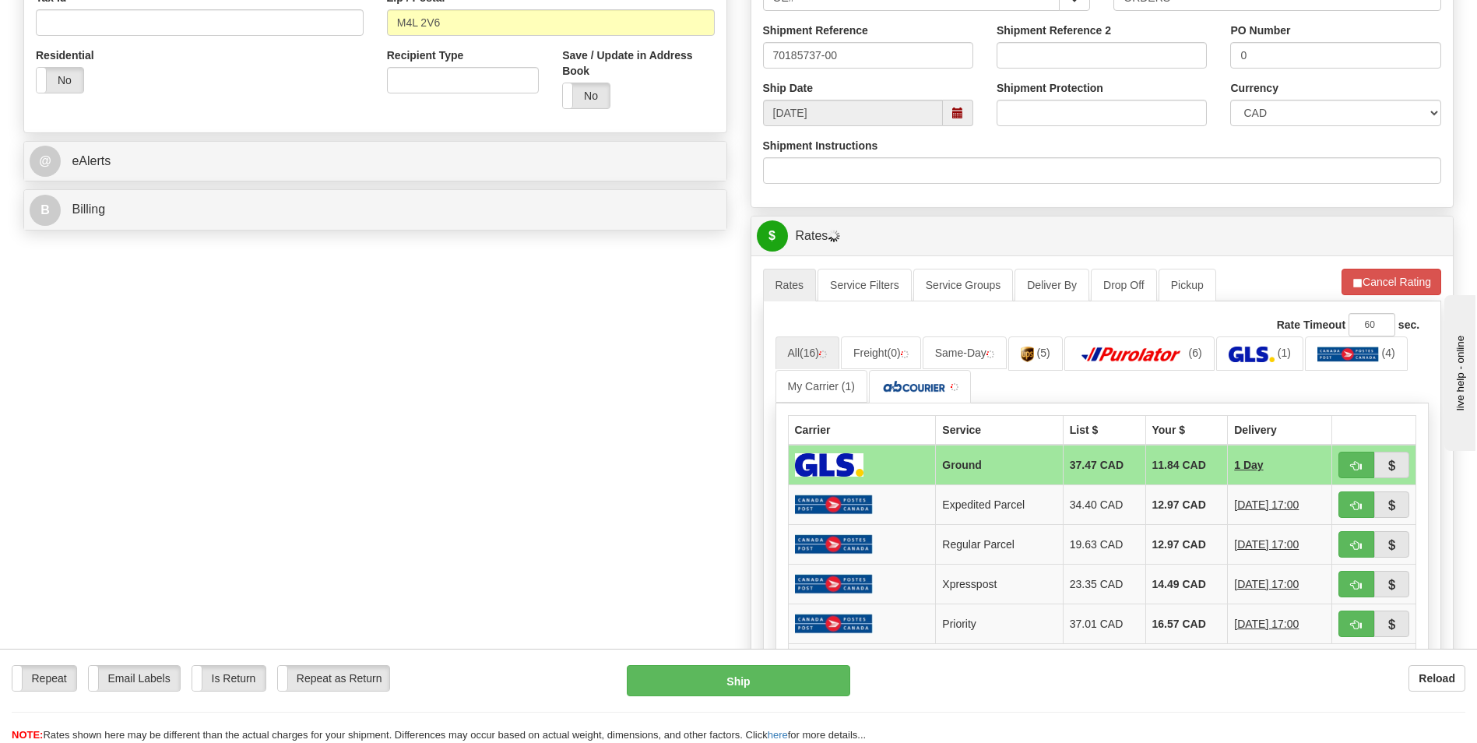
scroll to position [701, 0]
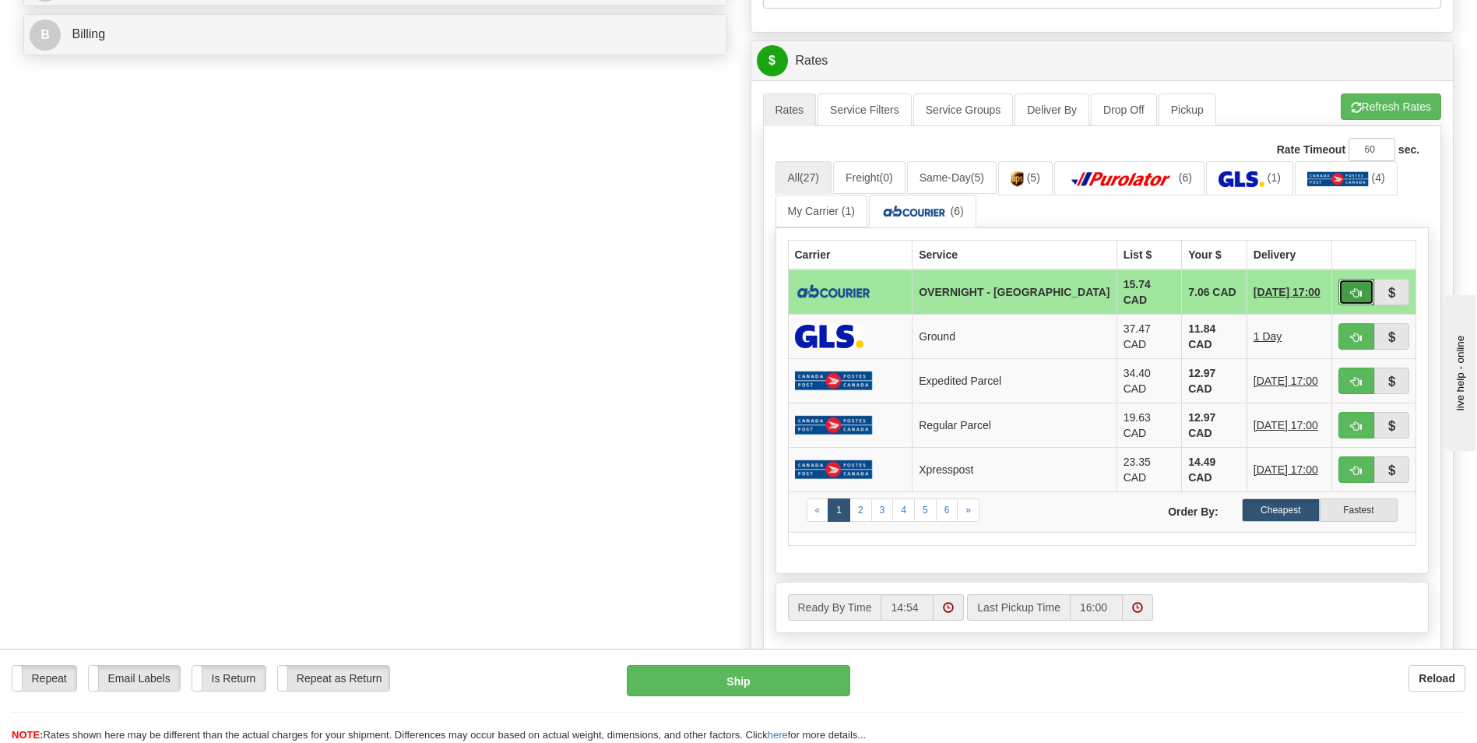
click at [1338, 279] on button "button" at bounding box center [1356, 292] width 36 height 26
type input "4"
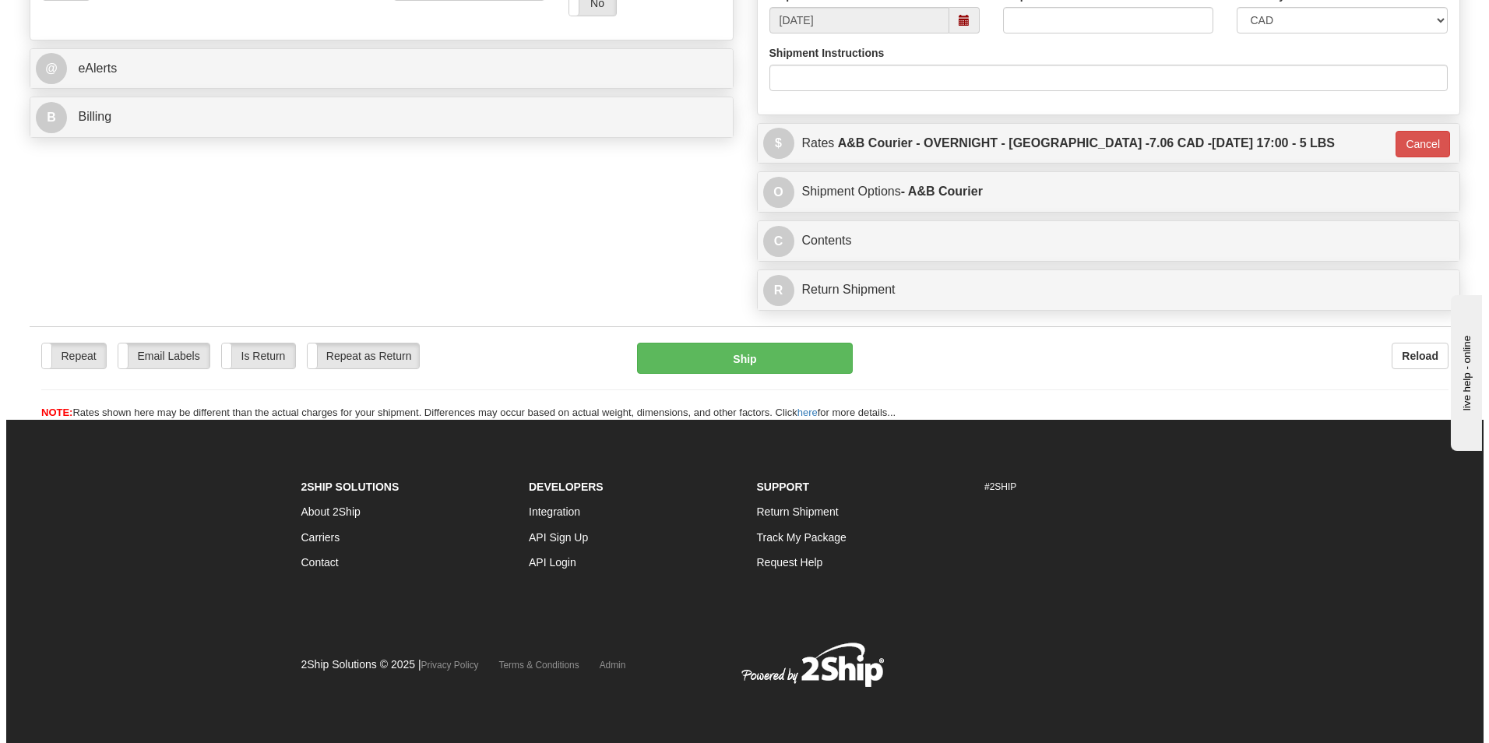
scroll to position [618, 0]
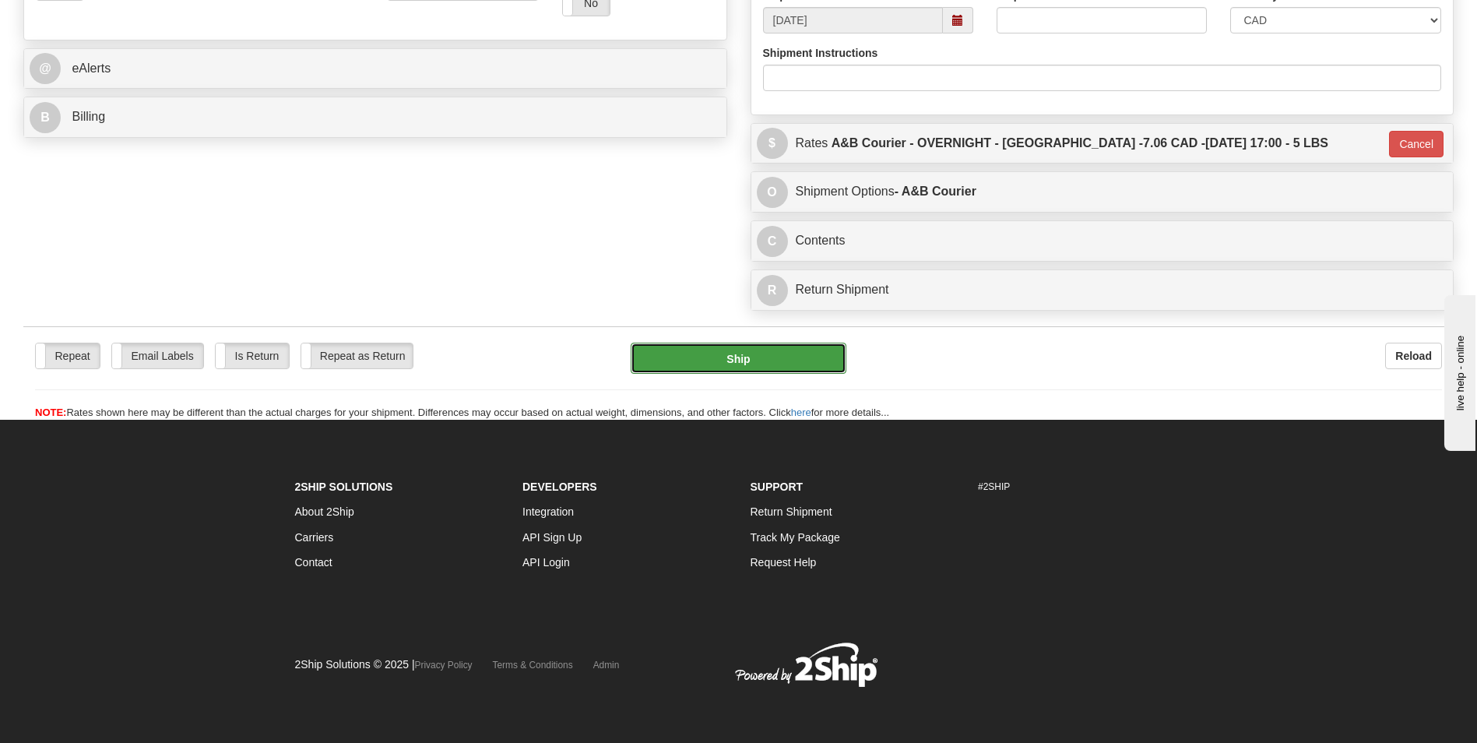
click at [741, 371] on button "Ship" at bounding box center [738, 358] width 215 height 31
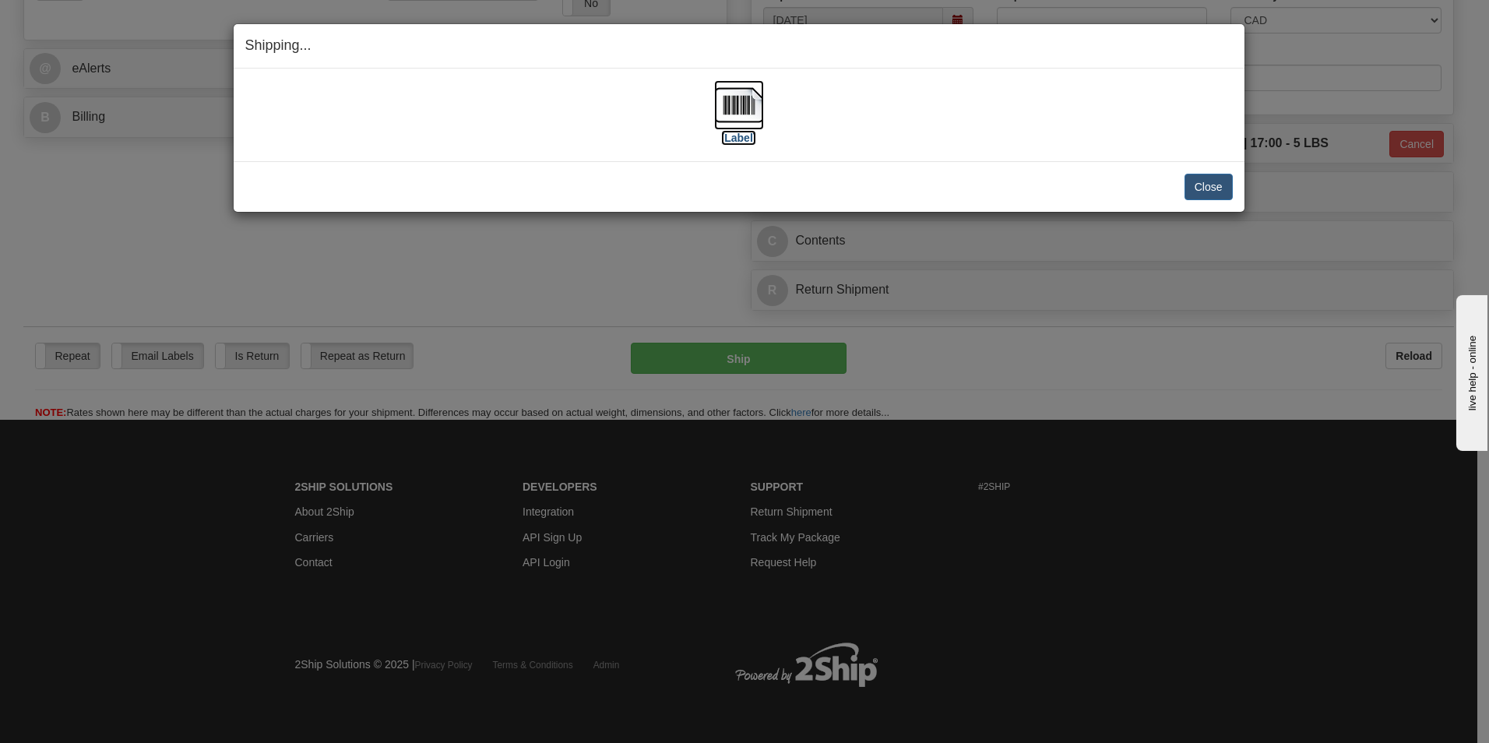
click at [714, 93] on img at bounding box center [739, 105] width 50 height 50
click at [1220, 191] on button "Close" at bounding box center [1208, 187] width 48 height 26
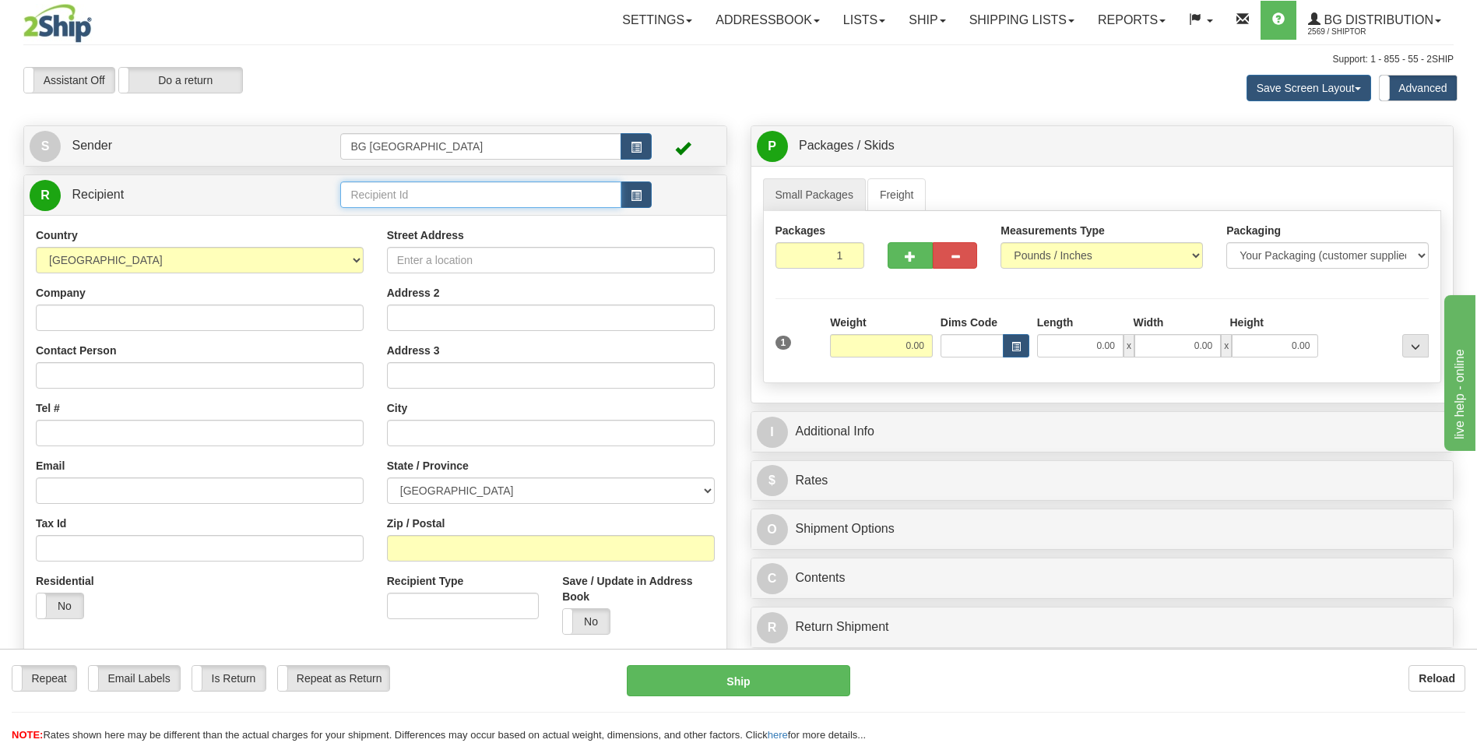
click at [388, 185] on input "text" at bounding box center [480, 194] width 280 height 26
click at [366, 216] on div "60048" at bounding box center [478, 218] width 266 height 17
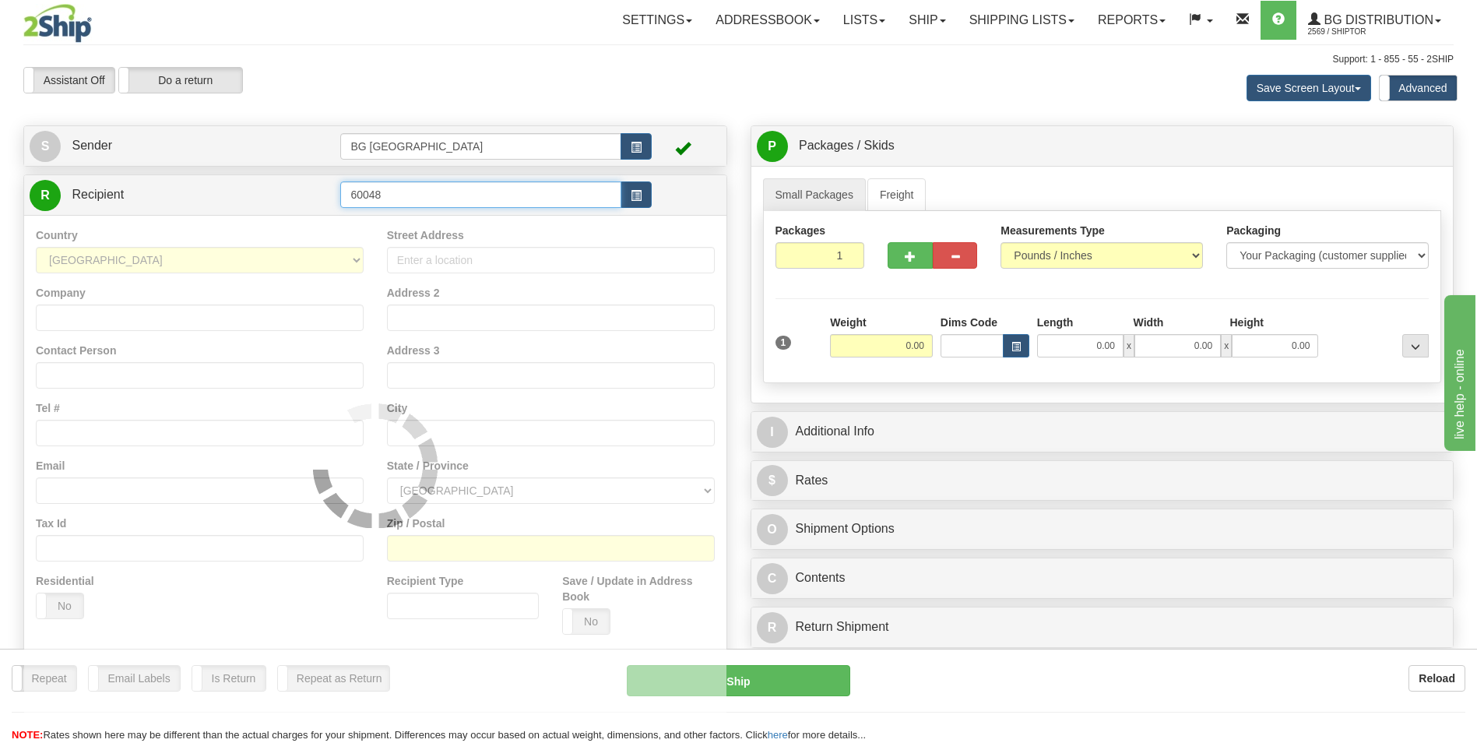
type input "60048"
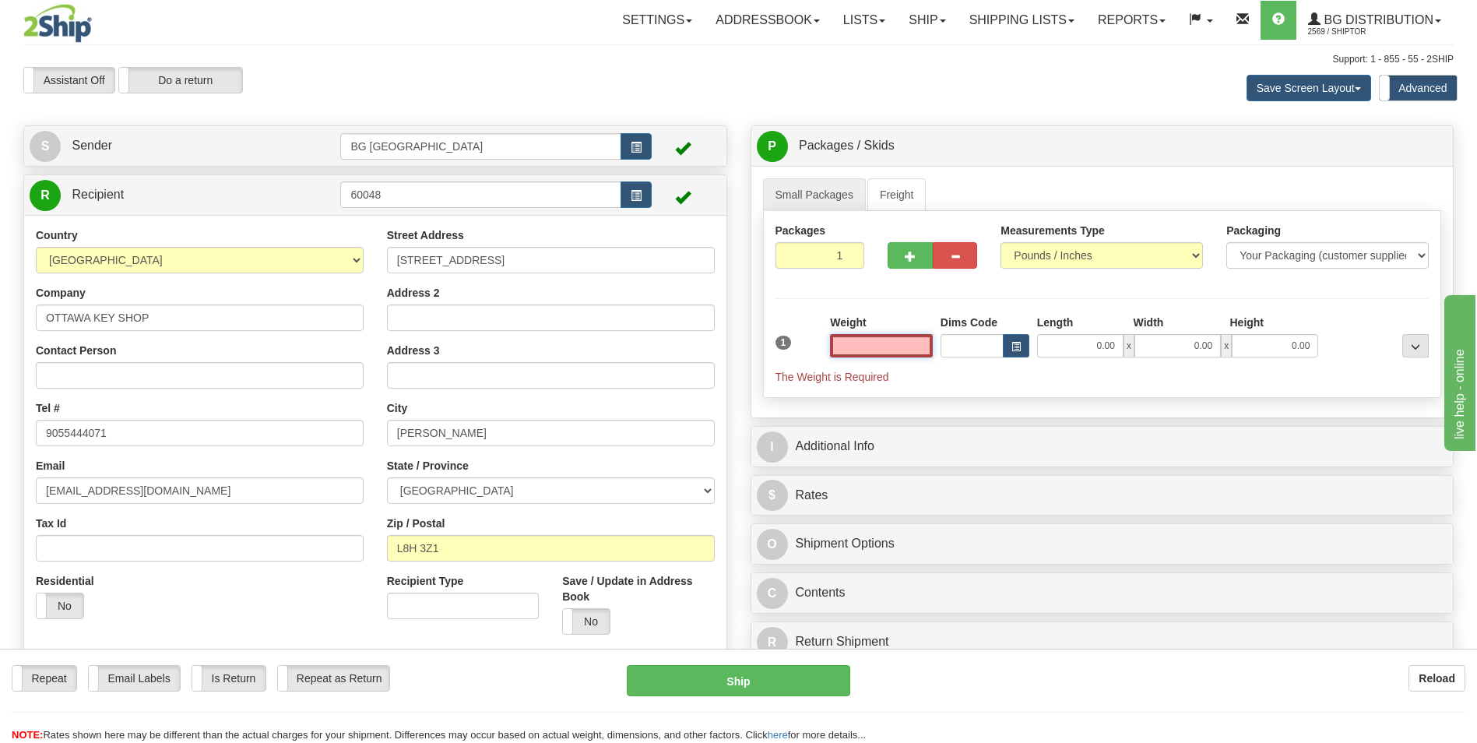
type input "2"
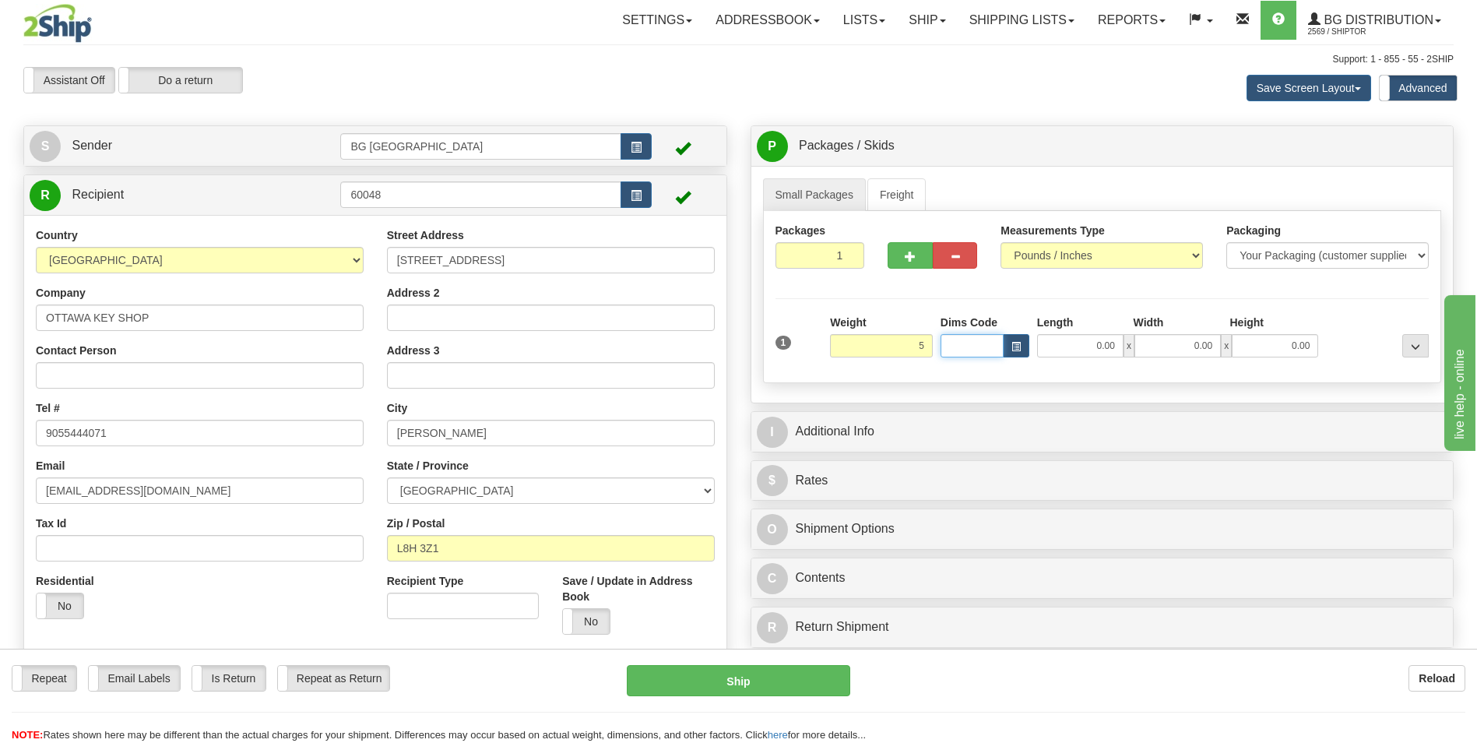
type input "5.00"
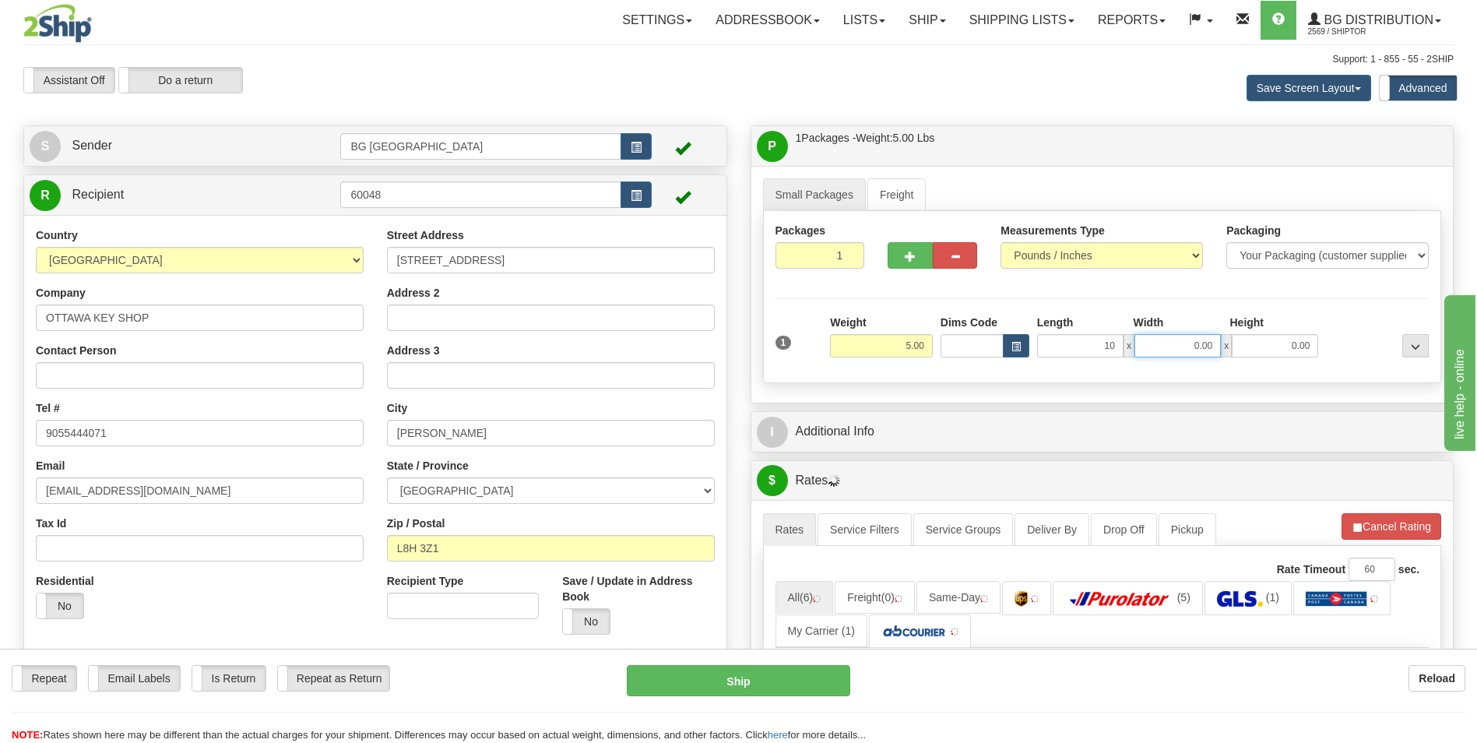
type input "10.00"
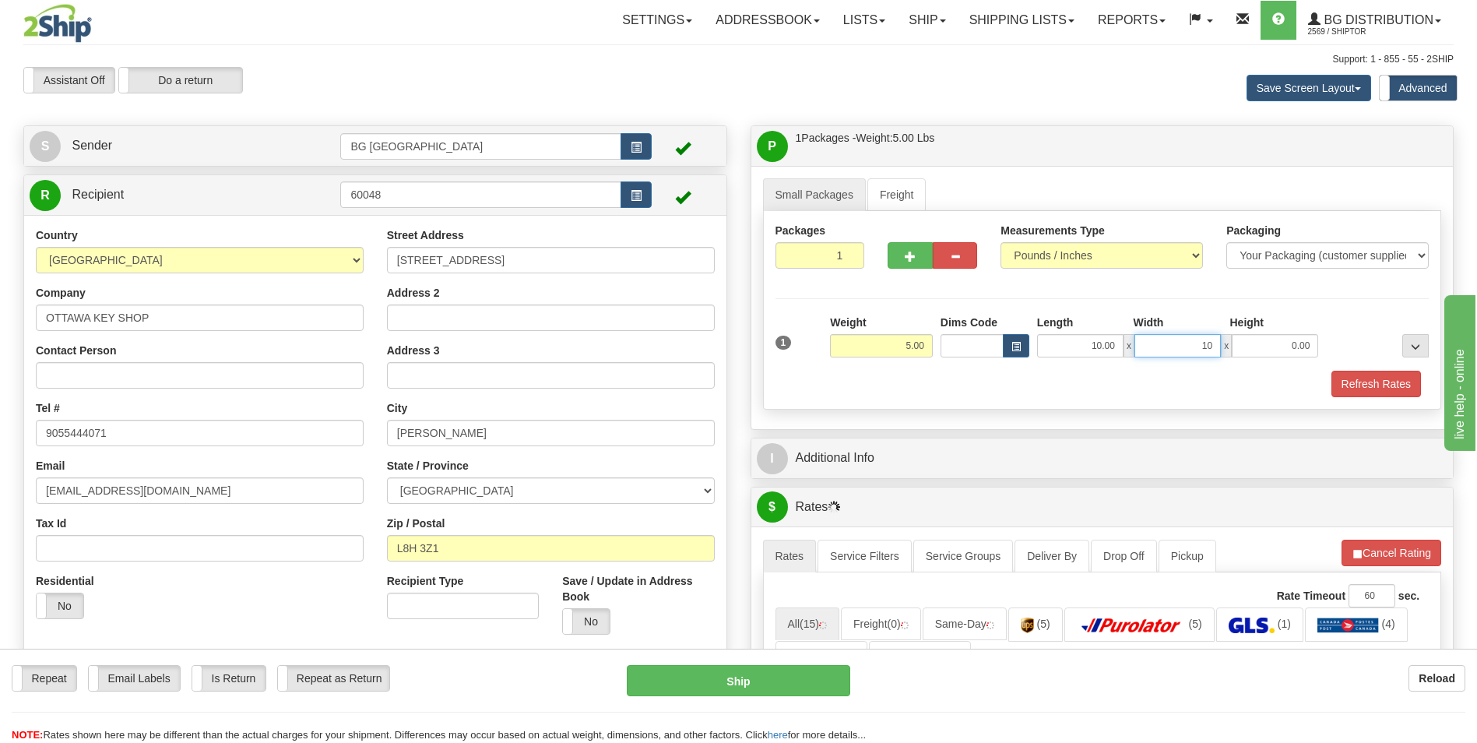
type input "10.00"
type input "7.00"
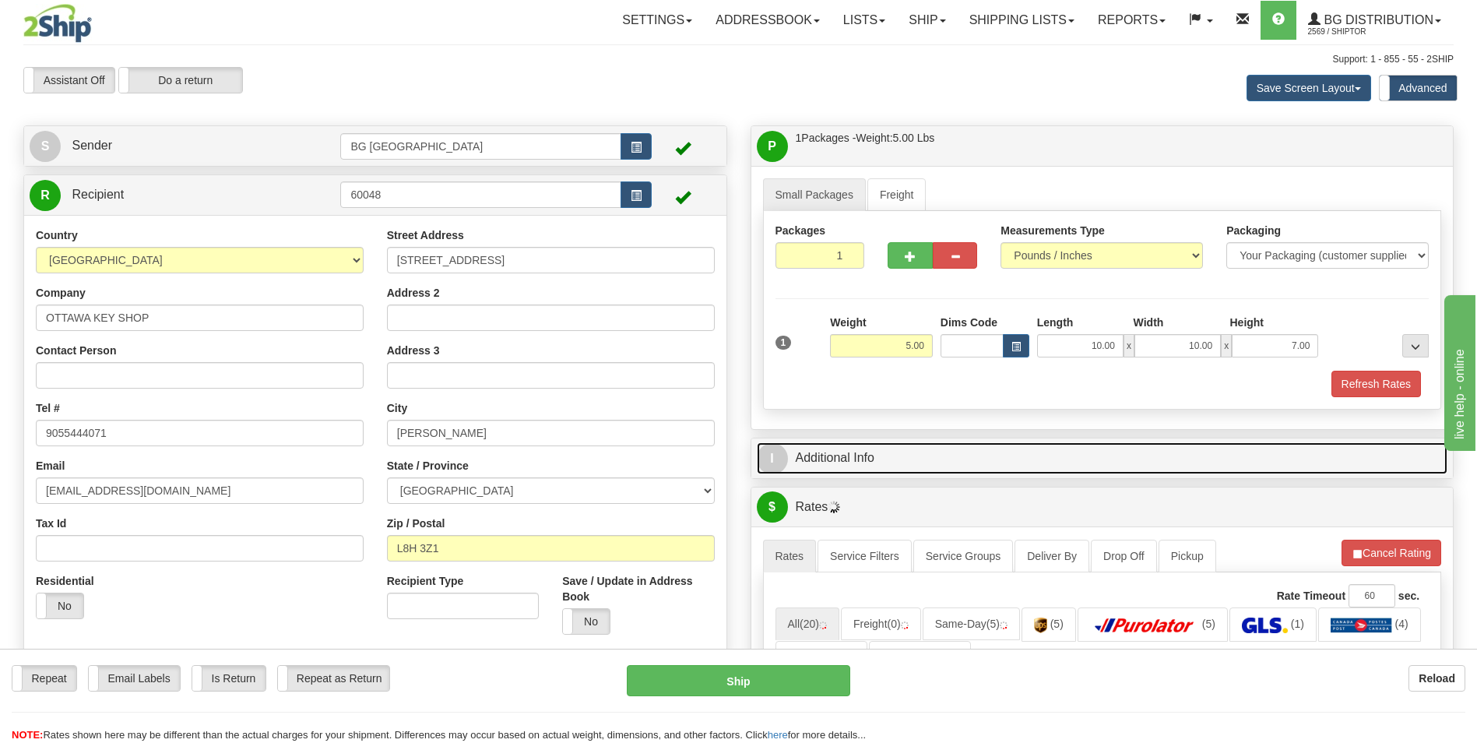
click at [830, 445] on link "I Additional Info" at bounding box center [1102, 458] width 691 height 32
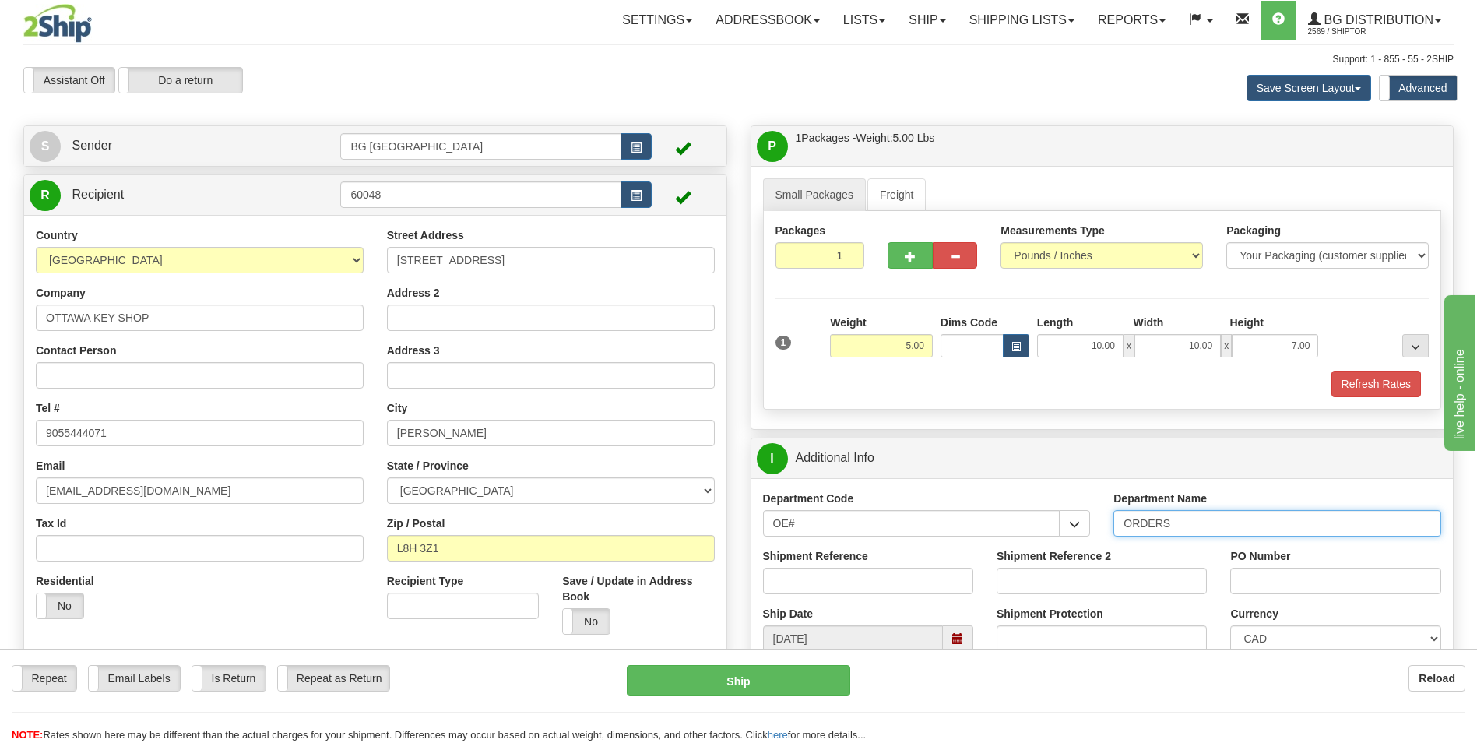
click at [1188, 526] on input "ORDERS" at bounding box center [1277, 523] width 328 height 26
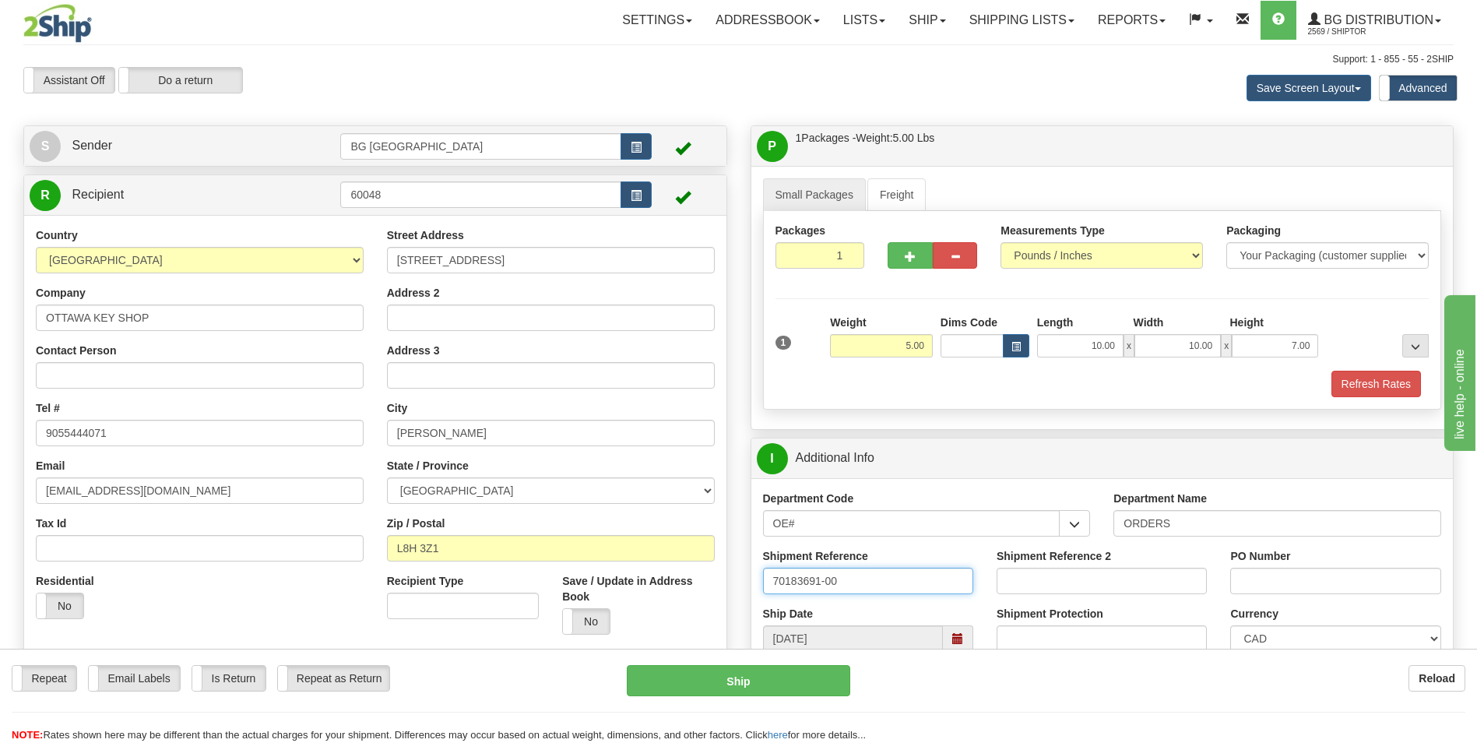
type input "70183691-00"
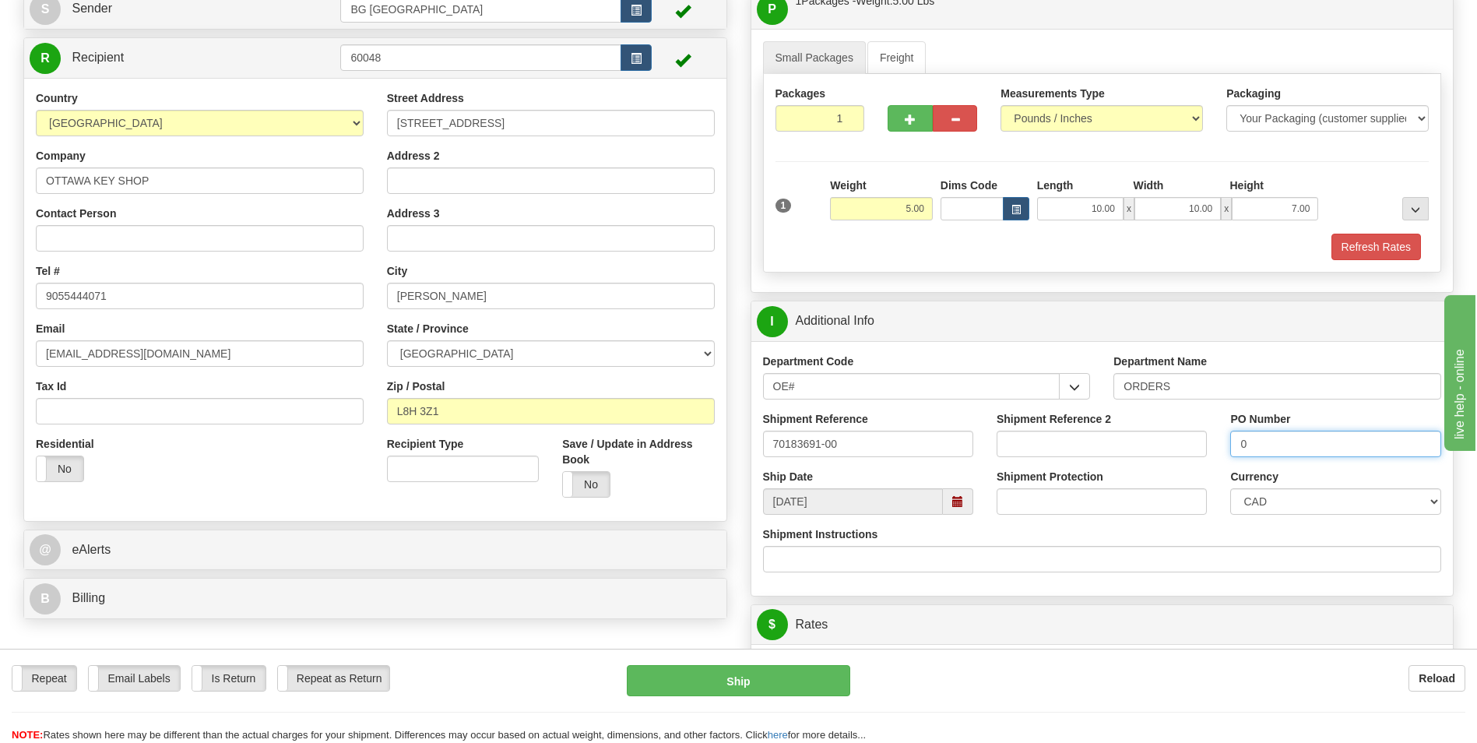
scroll to position [311, 0]
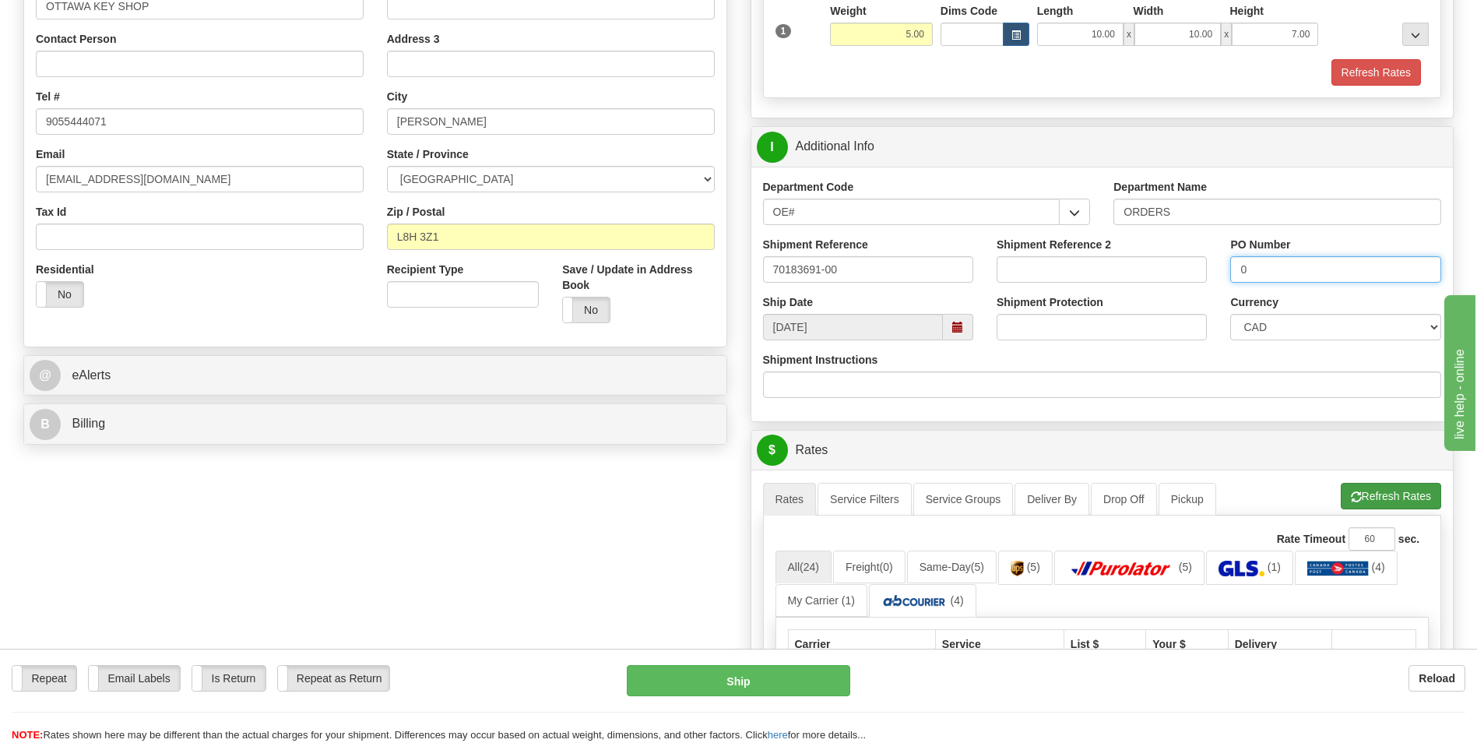
type input "0"
click at [1346, 494] on button "Refresh Rates" at bounding box center [1391, 496] width 100 height 26
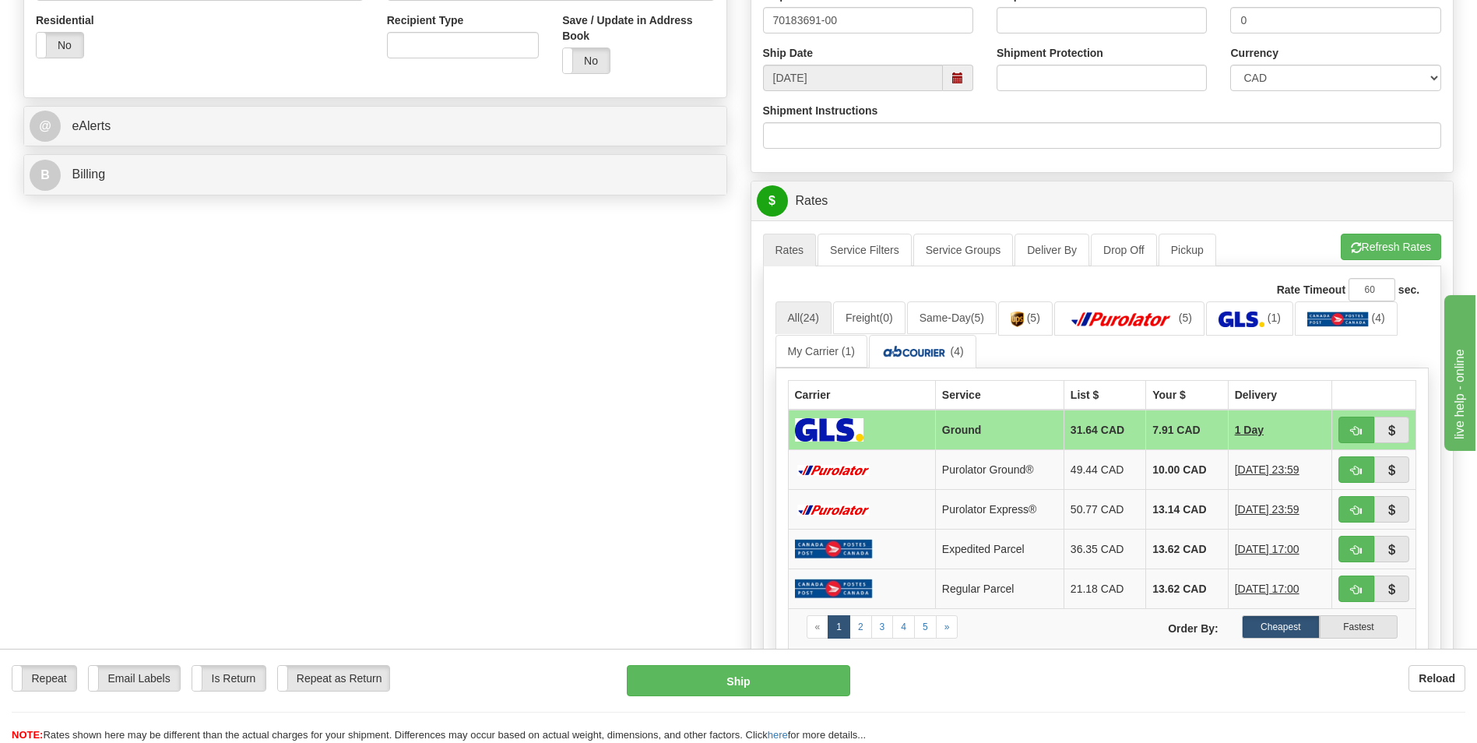
scroll to position [623, 0]
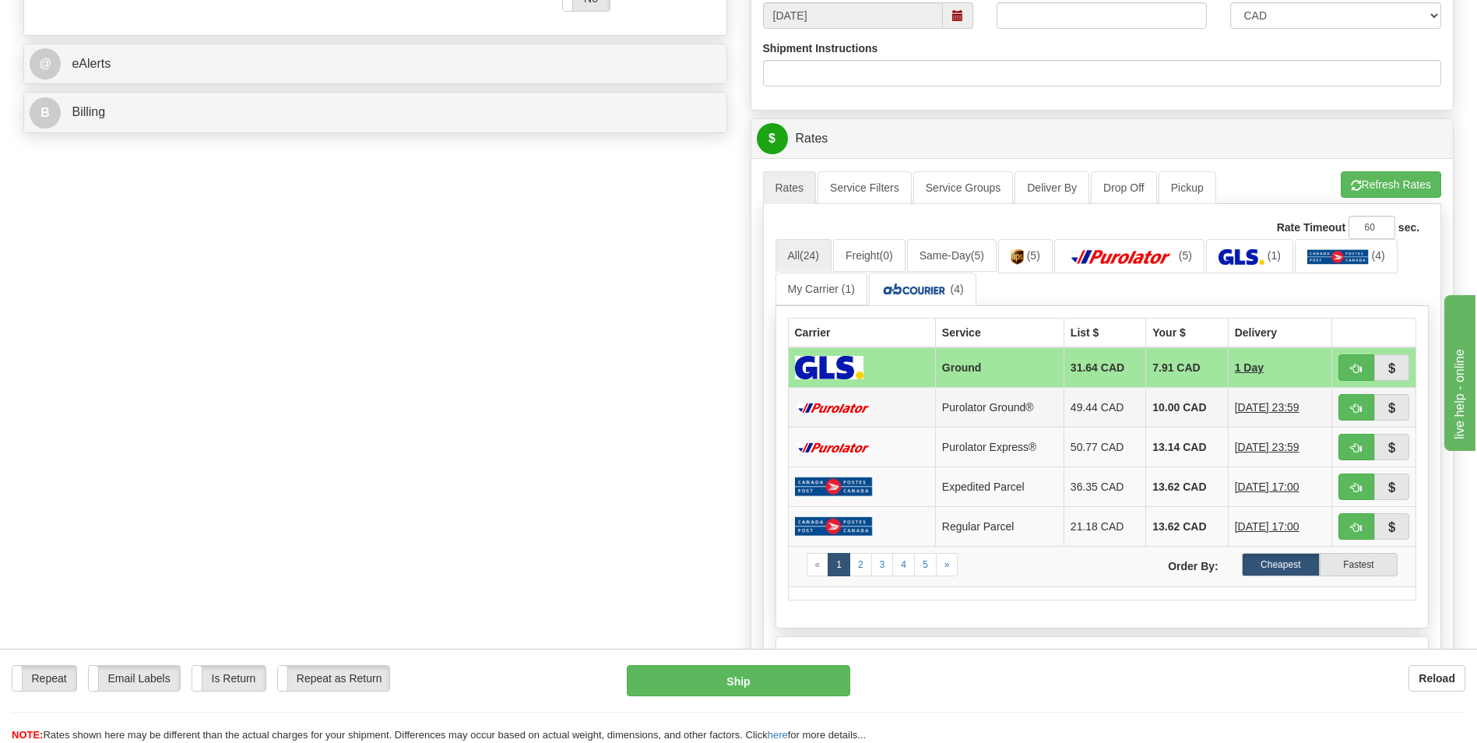
click at [1160, 399] on td "10.00 CAD" at bounding box center [1187, 408] width 82 height 40
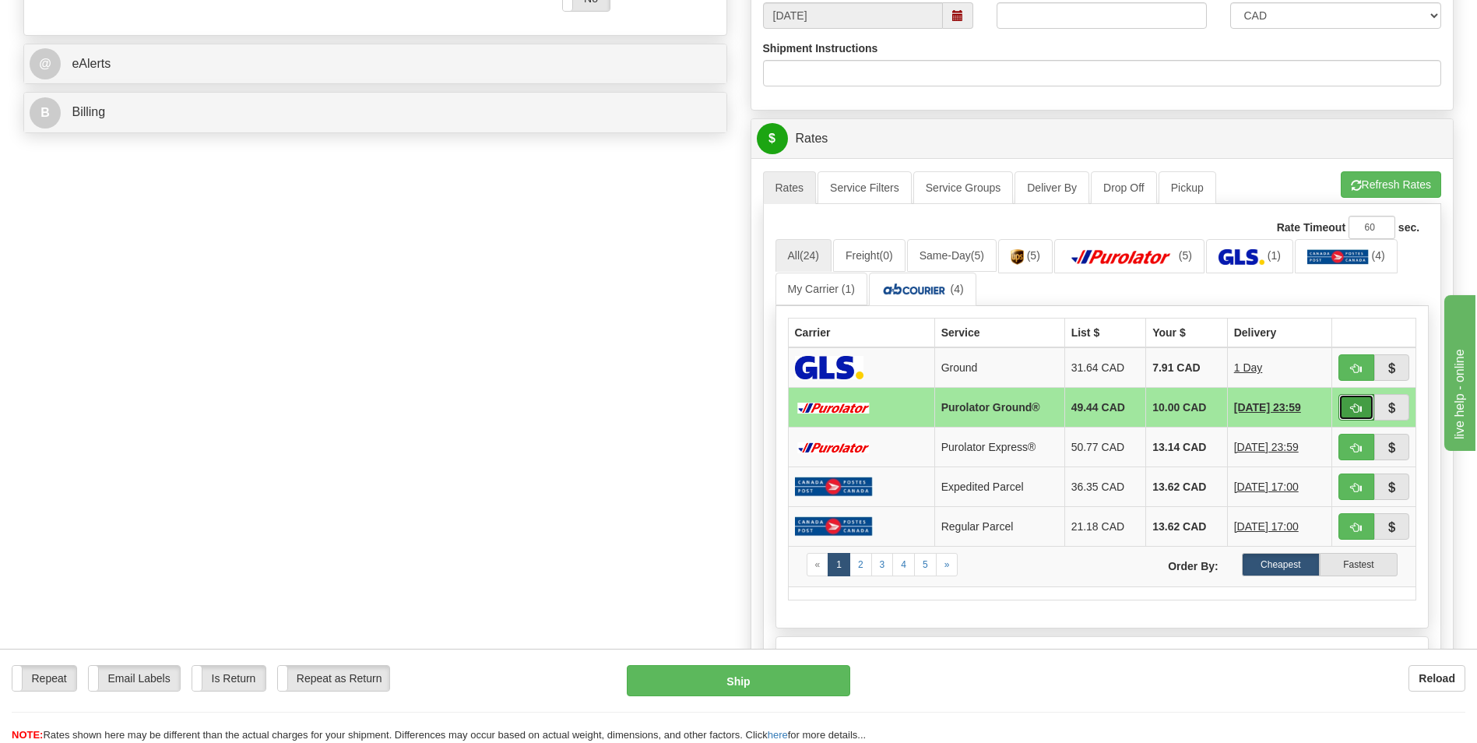
click at [1362, 404] on button "button" at bounding box center [1356, 407] width 36 height 26
type input "260"
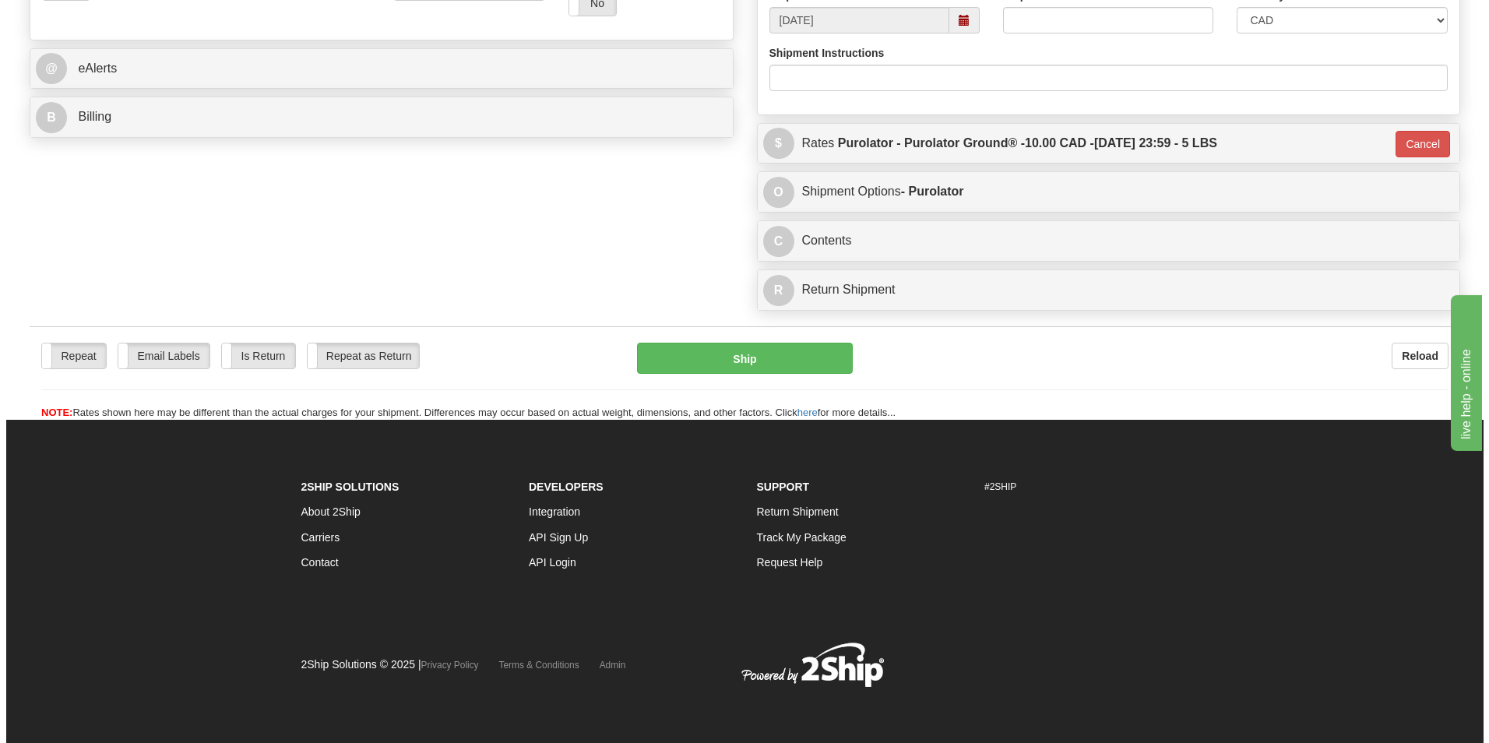
scroll to position [609, 0]
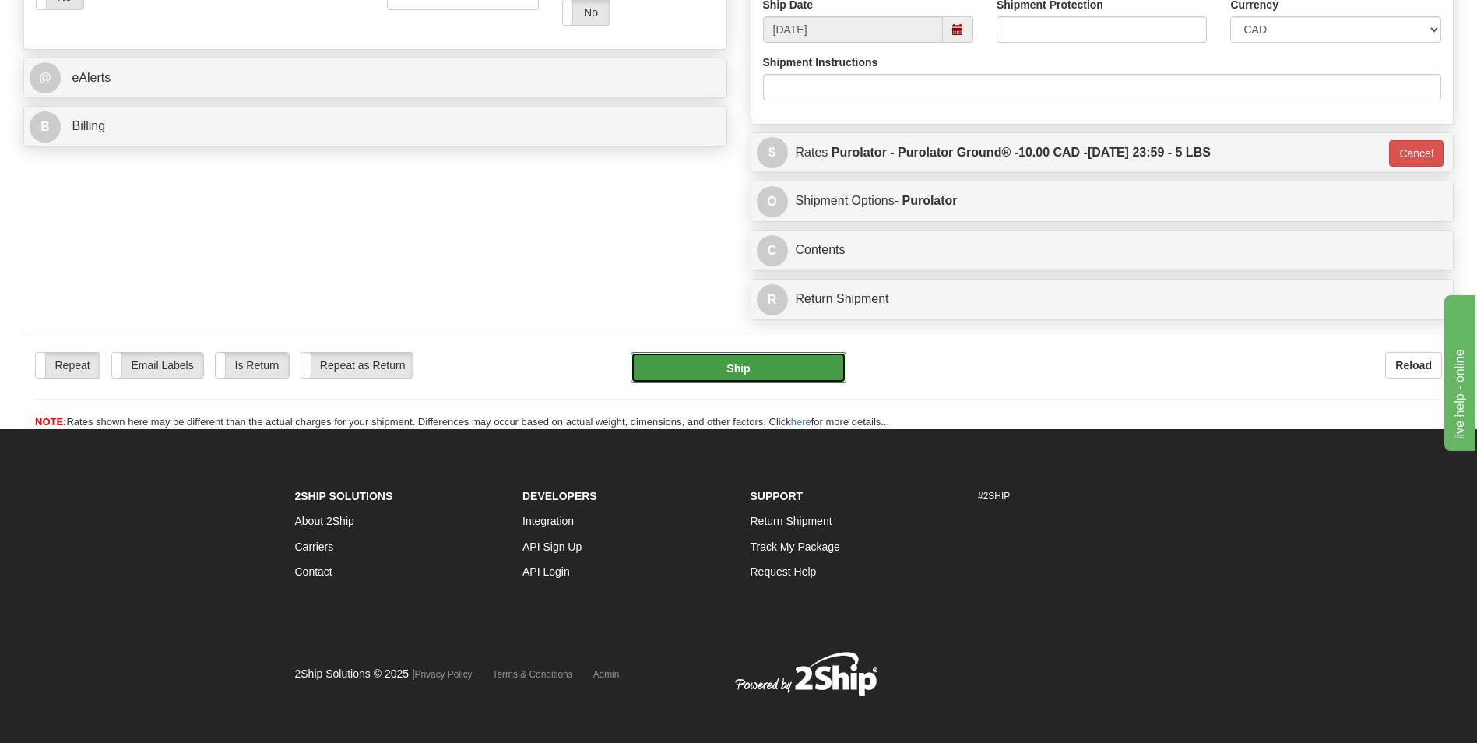
click at [729, 371] on button "Ship" at bounding box center [738, 367] width 215 height 31
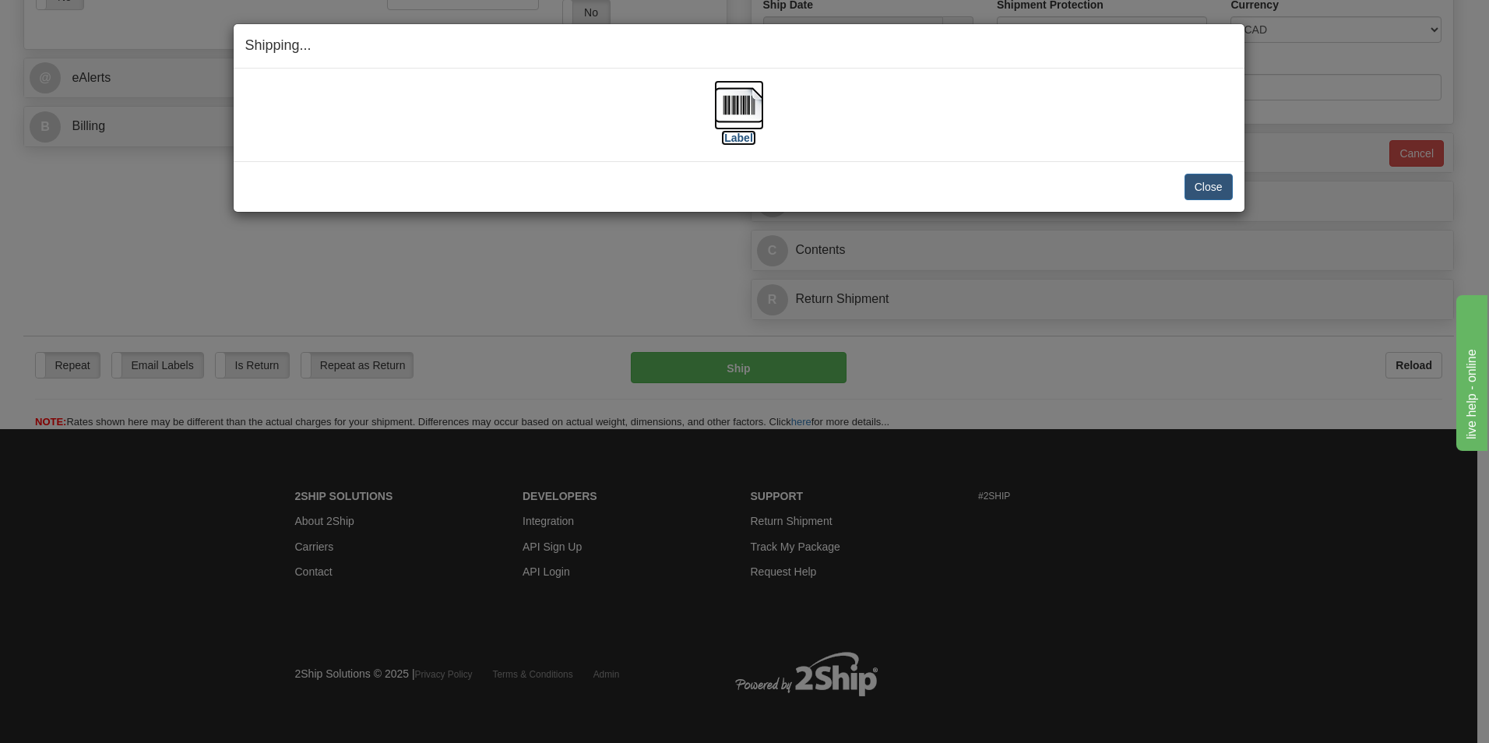
click at [757, 121] on img at bounding box center [739, 105] width 50 height 50
click at [1187, 172] on div "Close Cancel Cancel Shipment and Quit Pickup Quit Pickup ONLY" at bounding box center [739, 186] width 1011 height 51
click at [1211, 185] on button "Close" at bounding box center [1208, 187] width 48 height 26
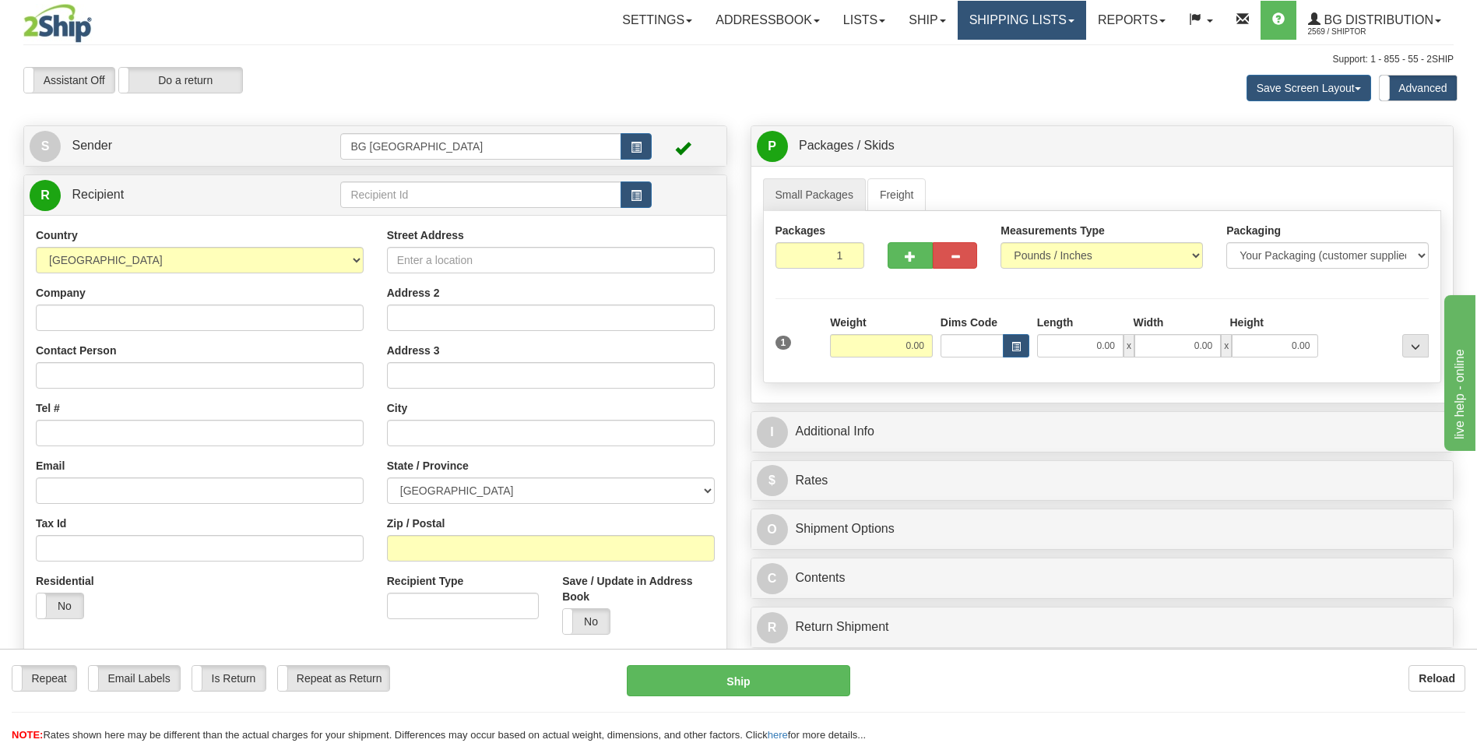
click at [1000, 21] on link "Shipping lists" at bounding box center [1022, 20] width 128 height 39
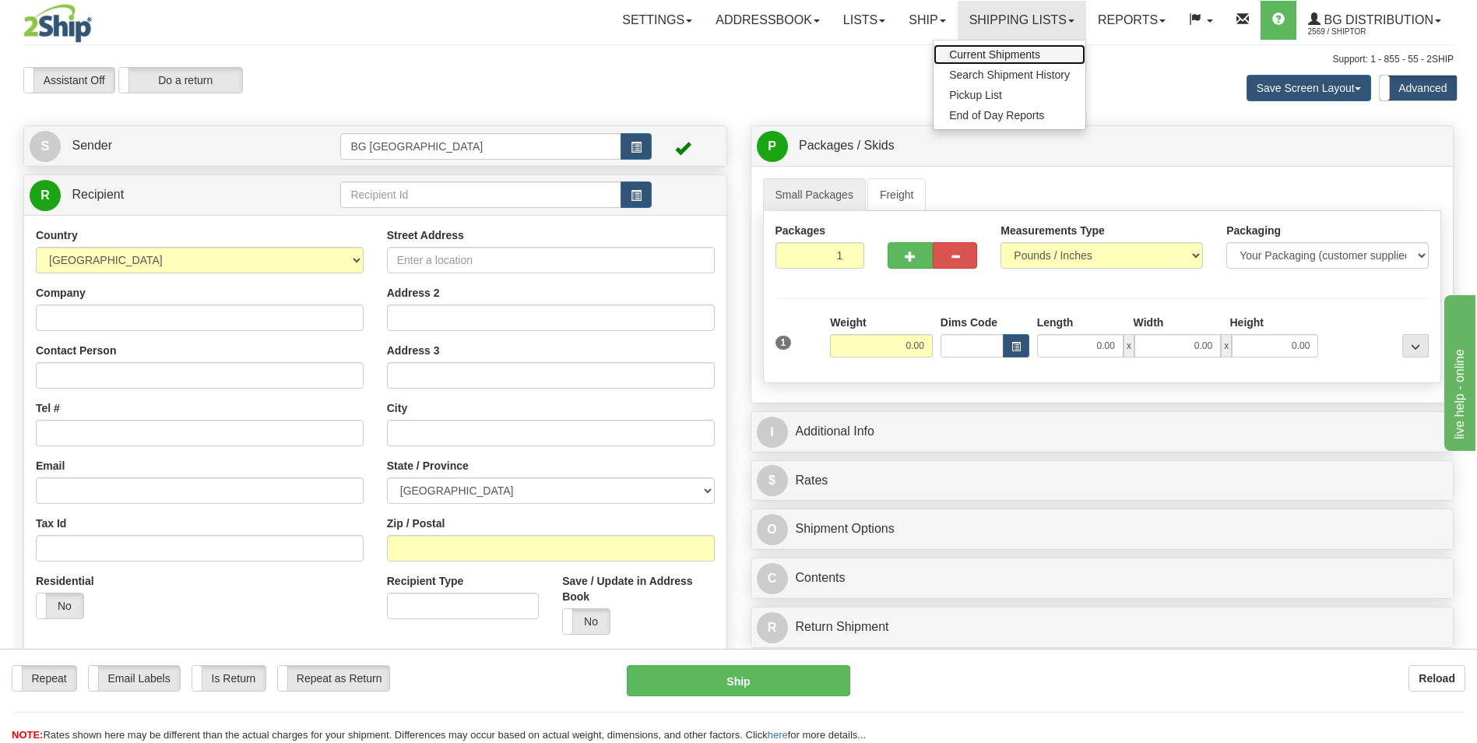
click at [976, 54] on span "Current Shipments" at bounding box center [994, 54] width 91 height 12
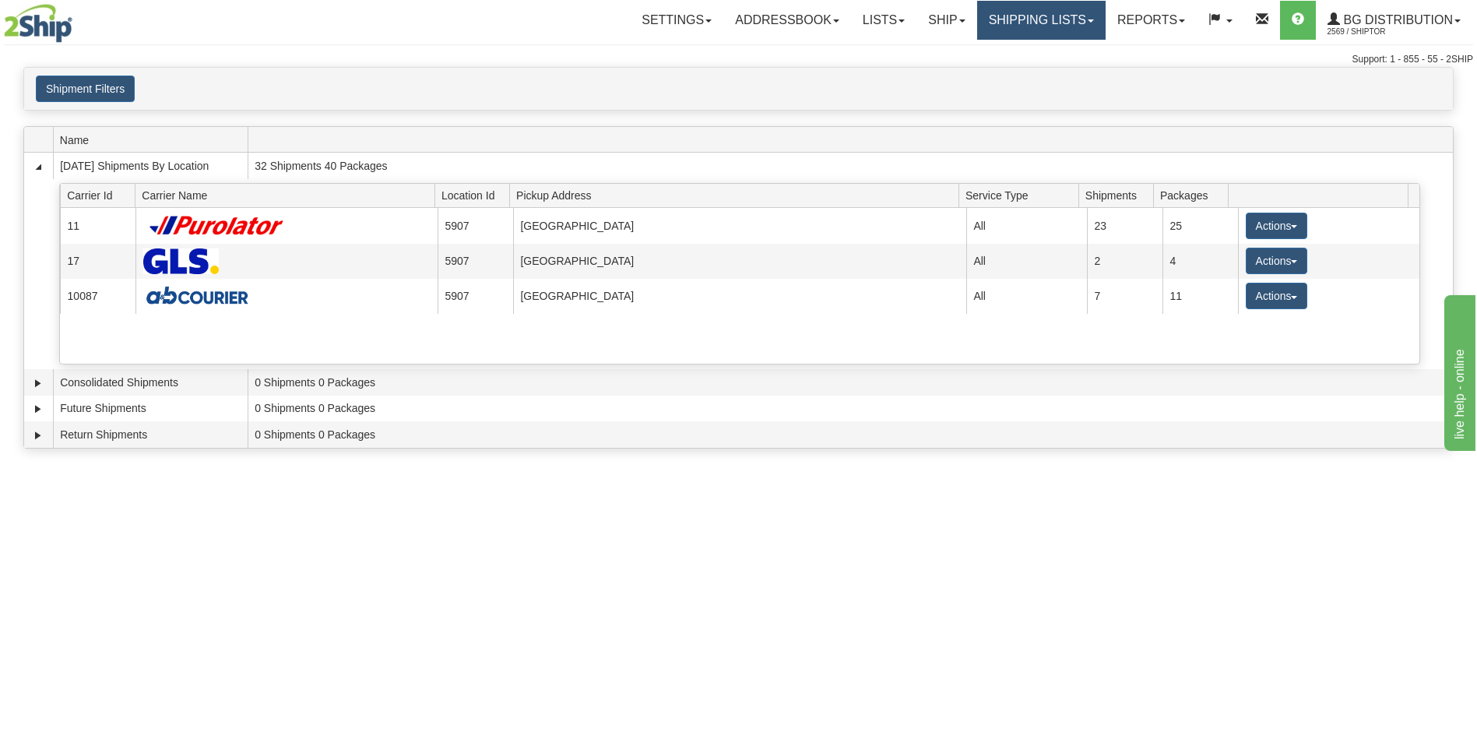
click at [1044, 31] on link "Shipping lists" at bounding box center [1041, 20] width 128 height 39
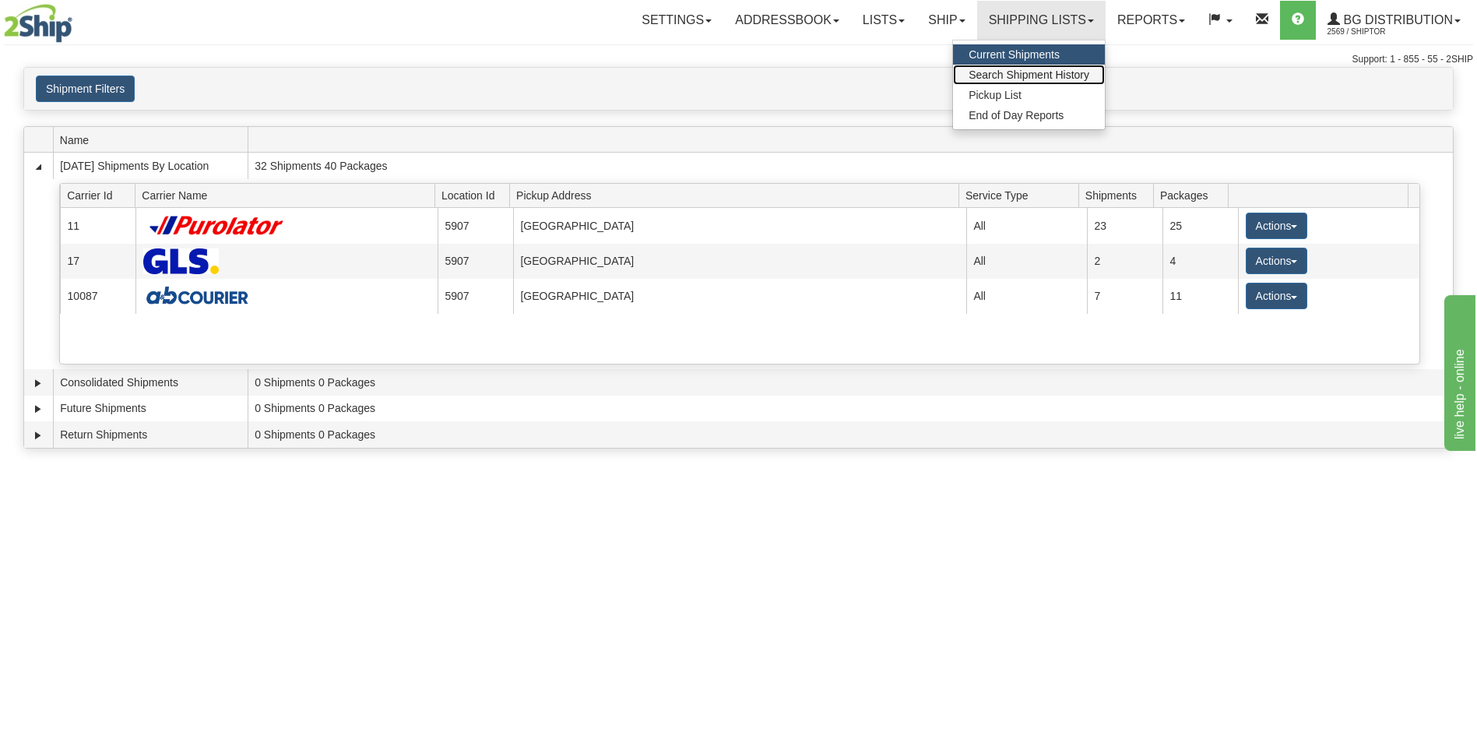
click at [1027, 76] on span "Search Shipment History" at bounding box center [1029, 75] width 121 height 12
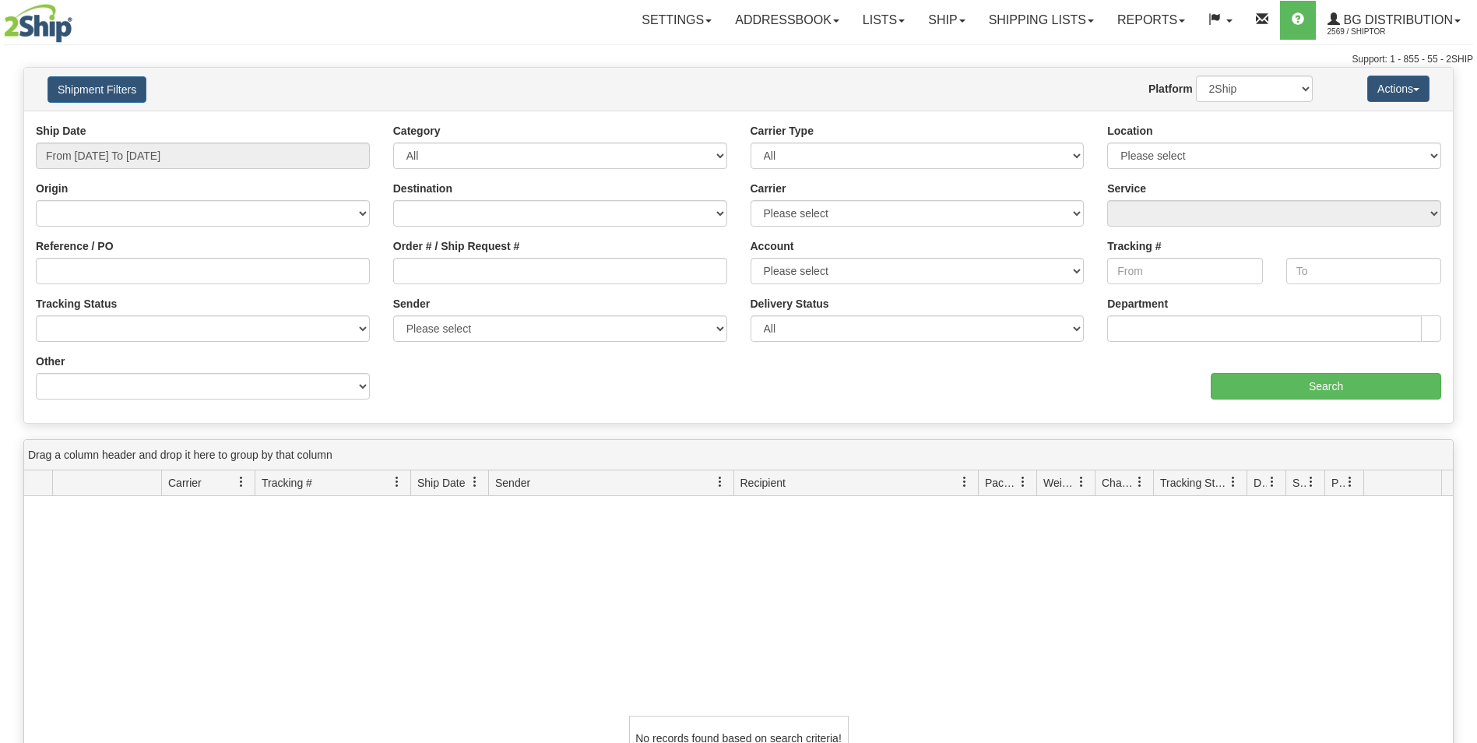
click at [157, 171] on div "Ship Date From [DATE] To [DATE]" at bounding box center [202, 152] width 357 height 58
click at [161, 159] on input "From [DATE] To [DATE]" at bounding box center [203, 155] width 334 height 26
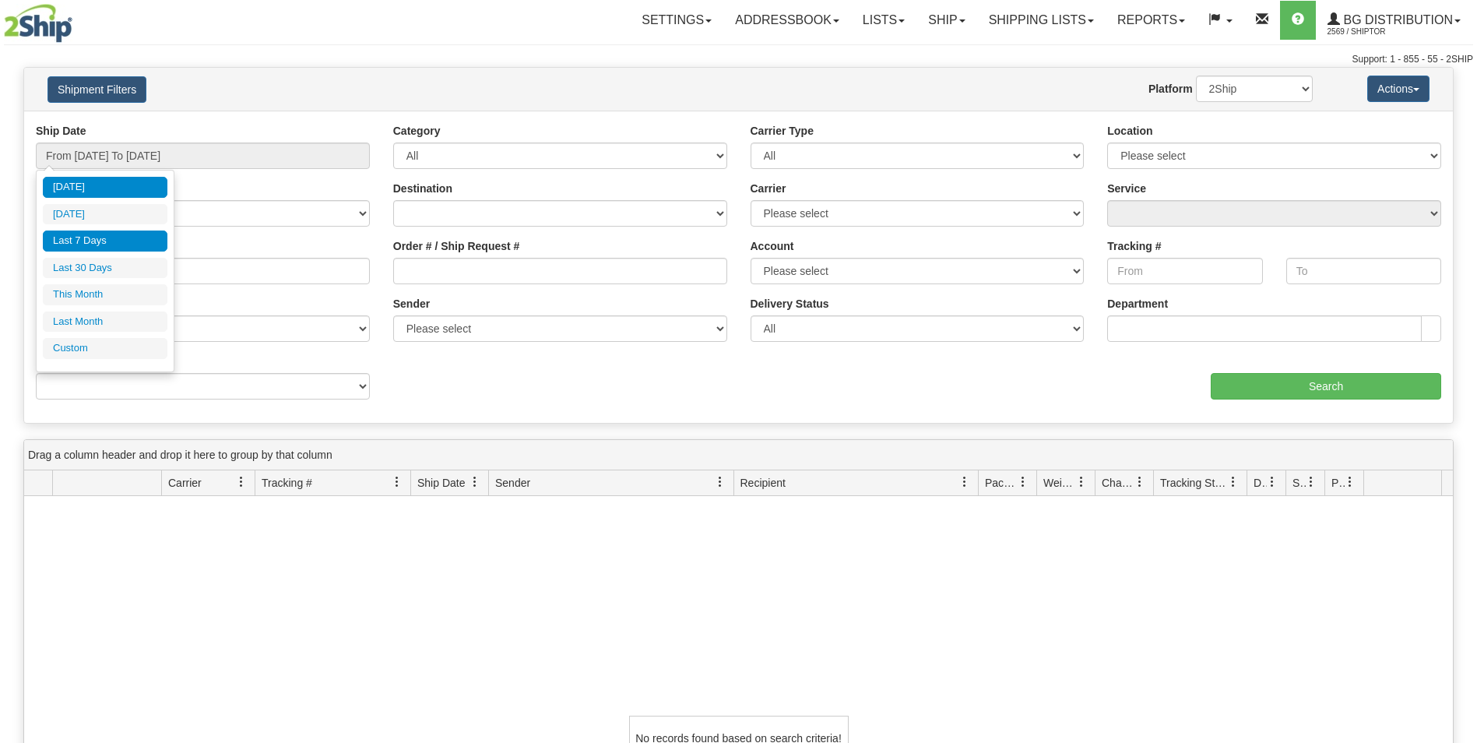
click at [115, 232] on li "Last 7 Days" at bounding box center [105, 240] width 125 height 21
type input "From [DATE] To [DATE]"
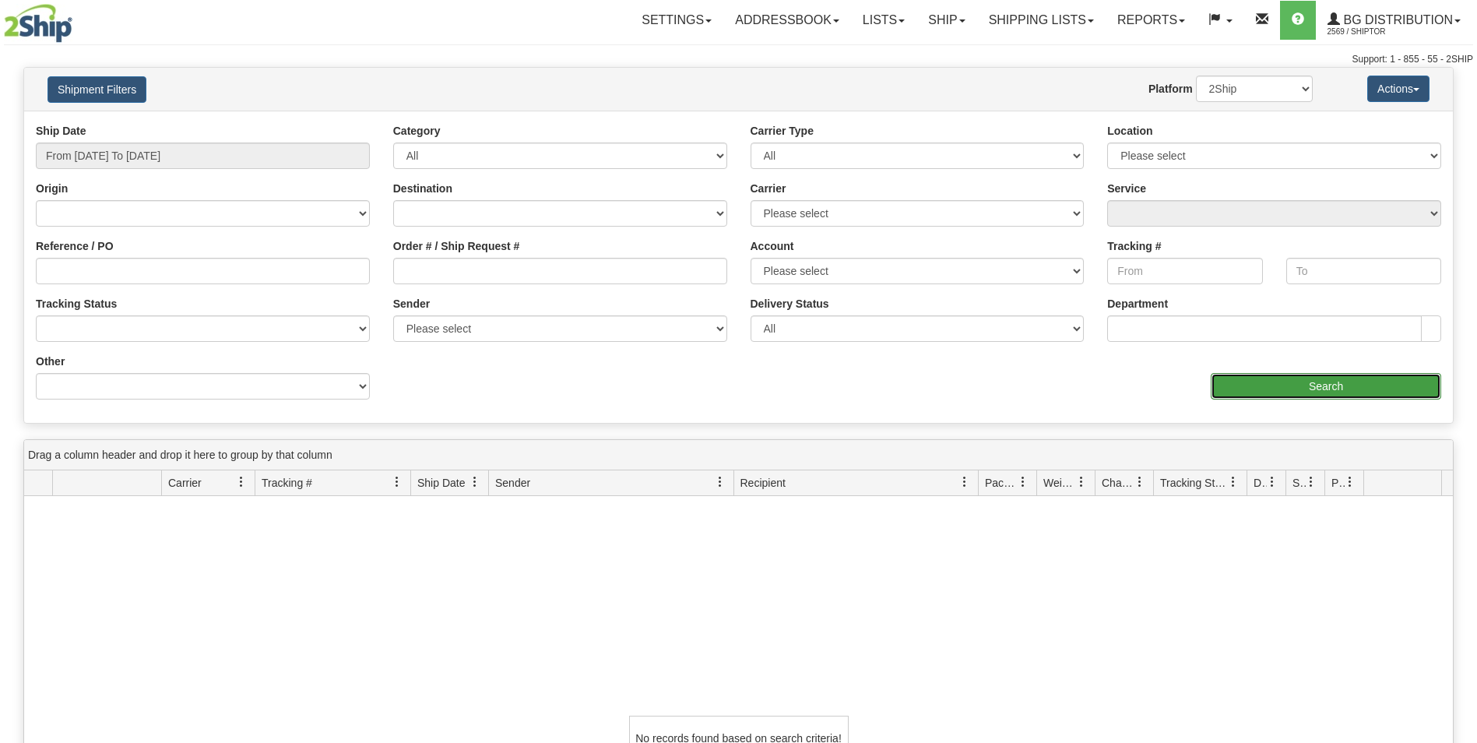
click at [1328, 384] on input "Search" at bounding box center [1326, 386] width 230 height 26
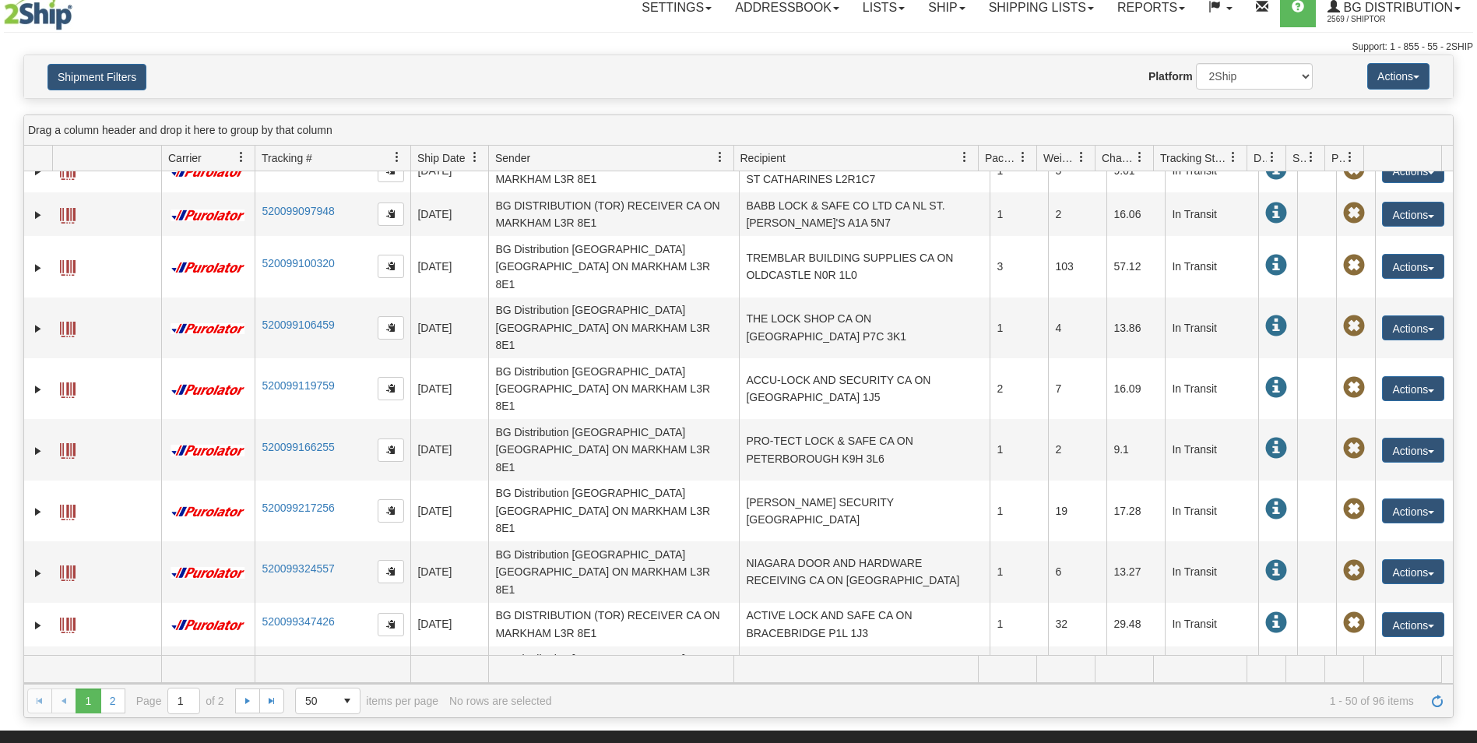
scroll to position [11, 0]
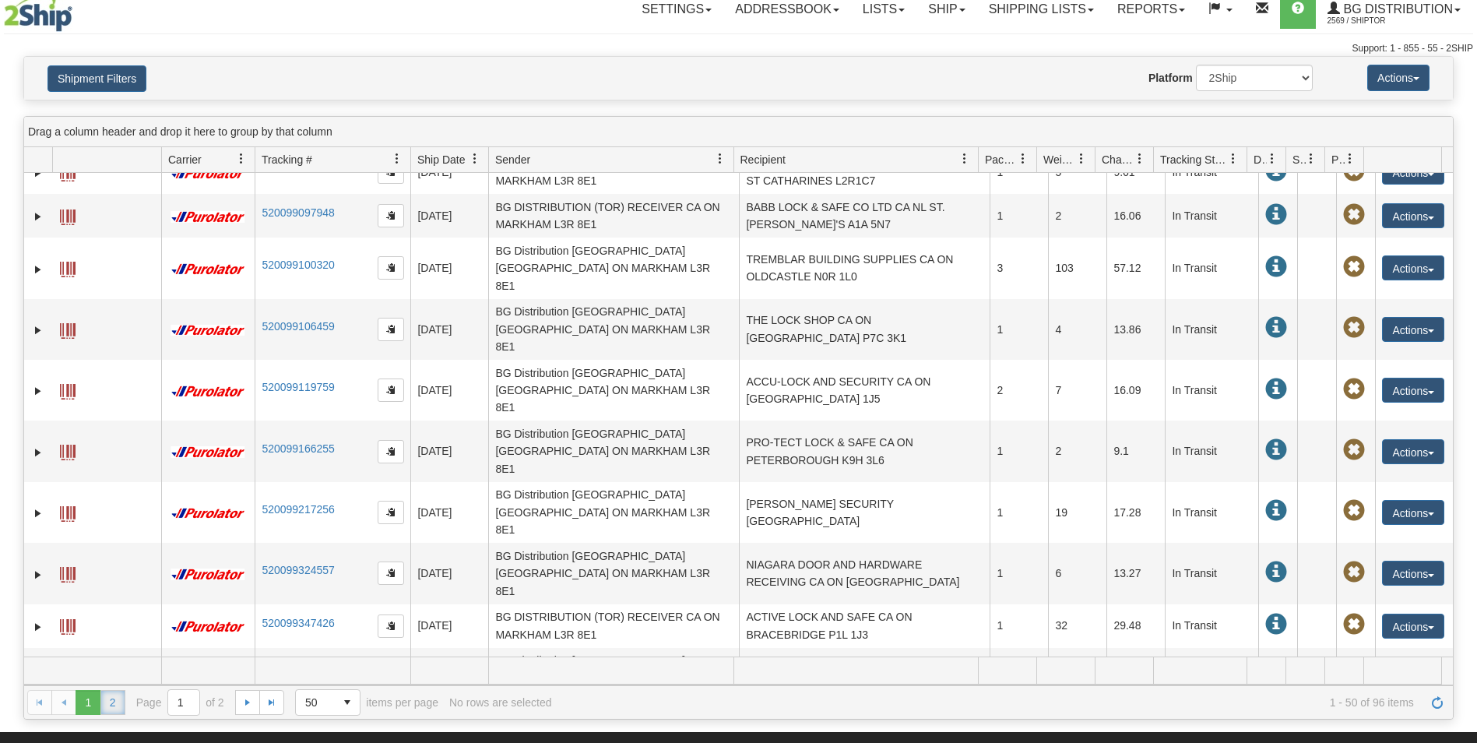
click at [114, 700] on link "2" at bounding box center [112, 702] width 25 height 25
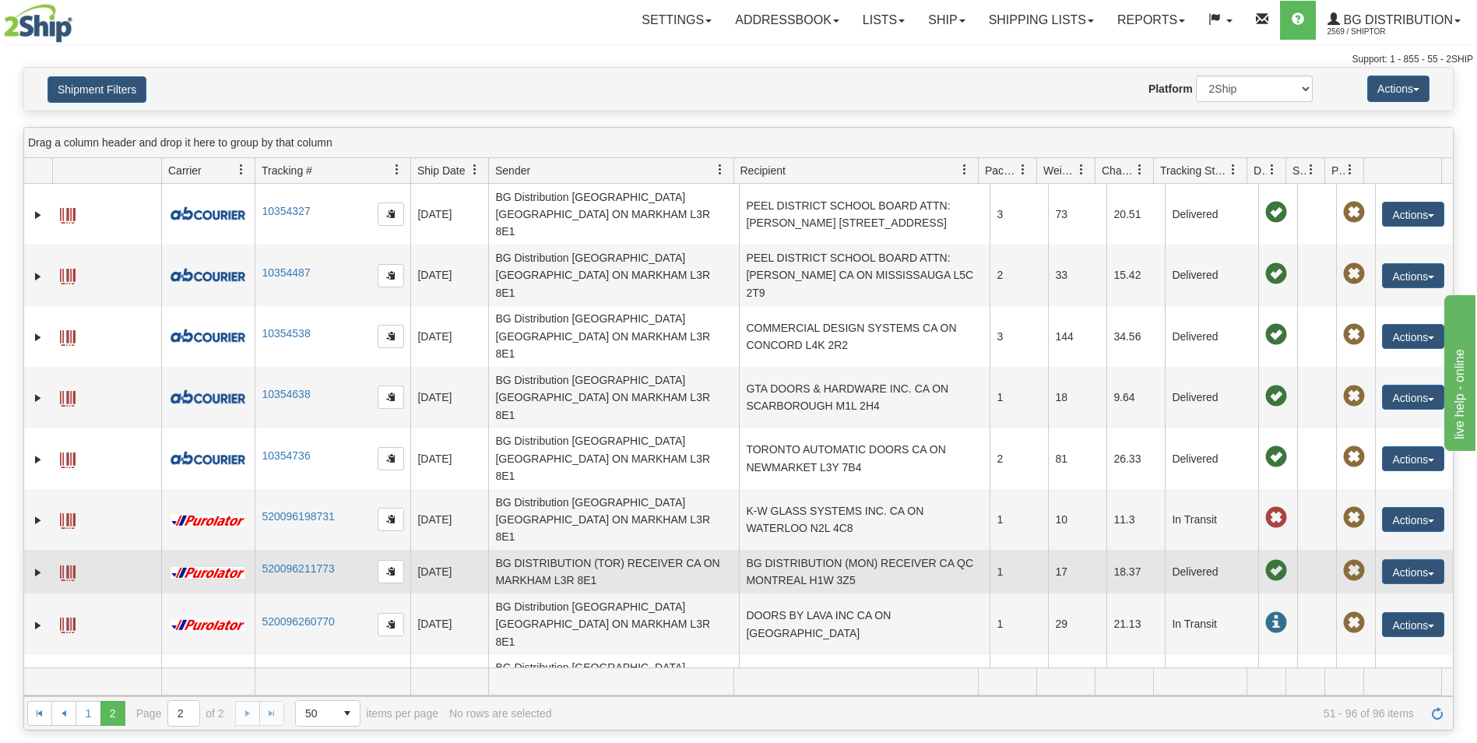
scroll to position [0, 0]
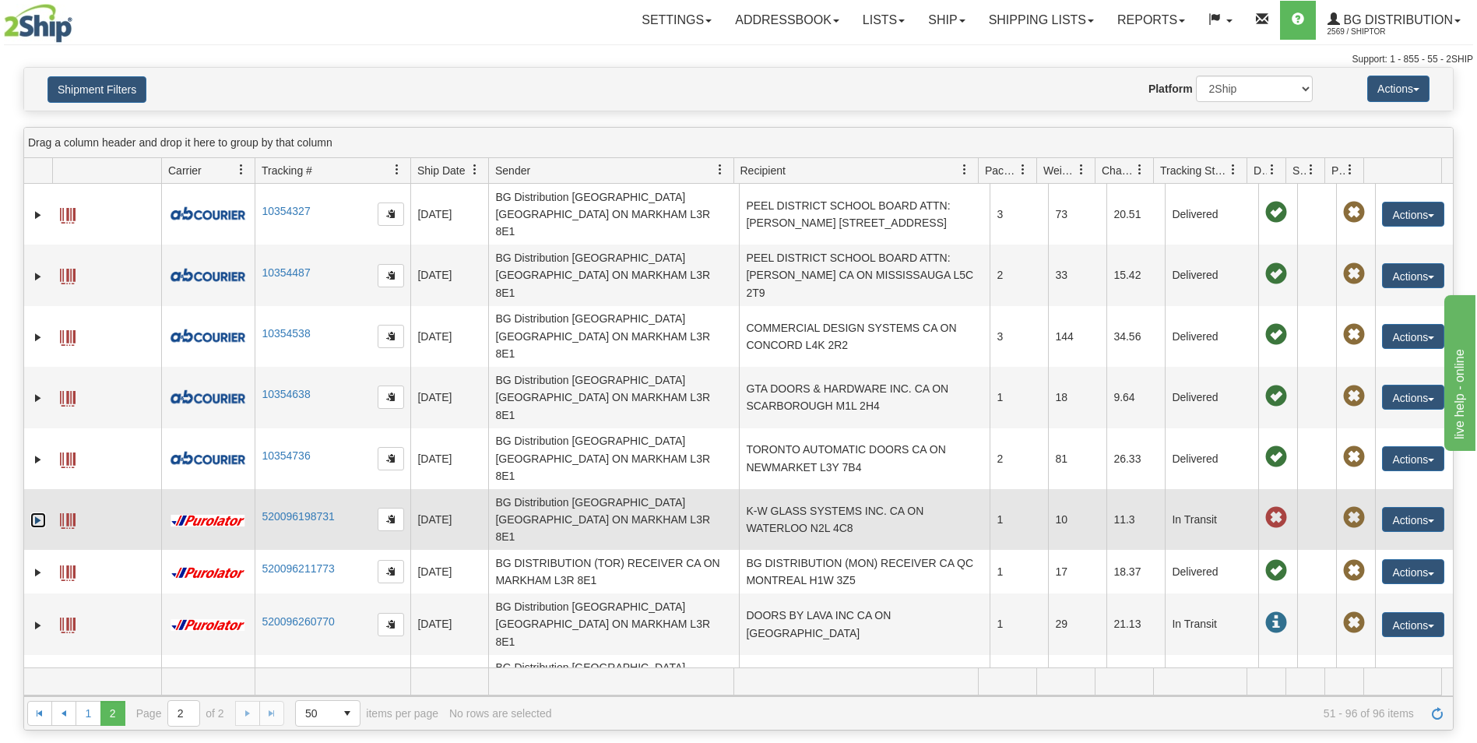
click at [43, 512] on link "Expand" at bounding box center [38, 520] width 16 height 16
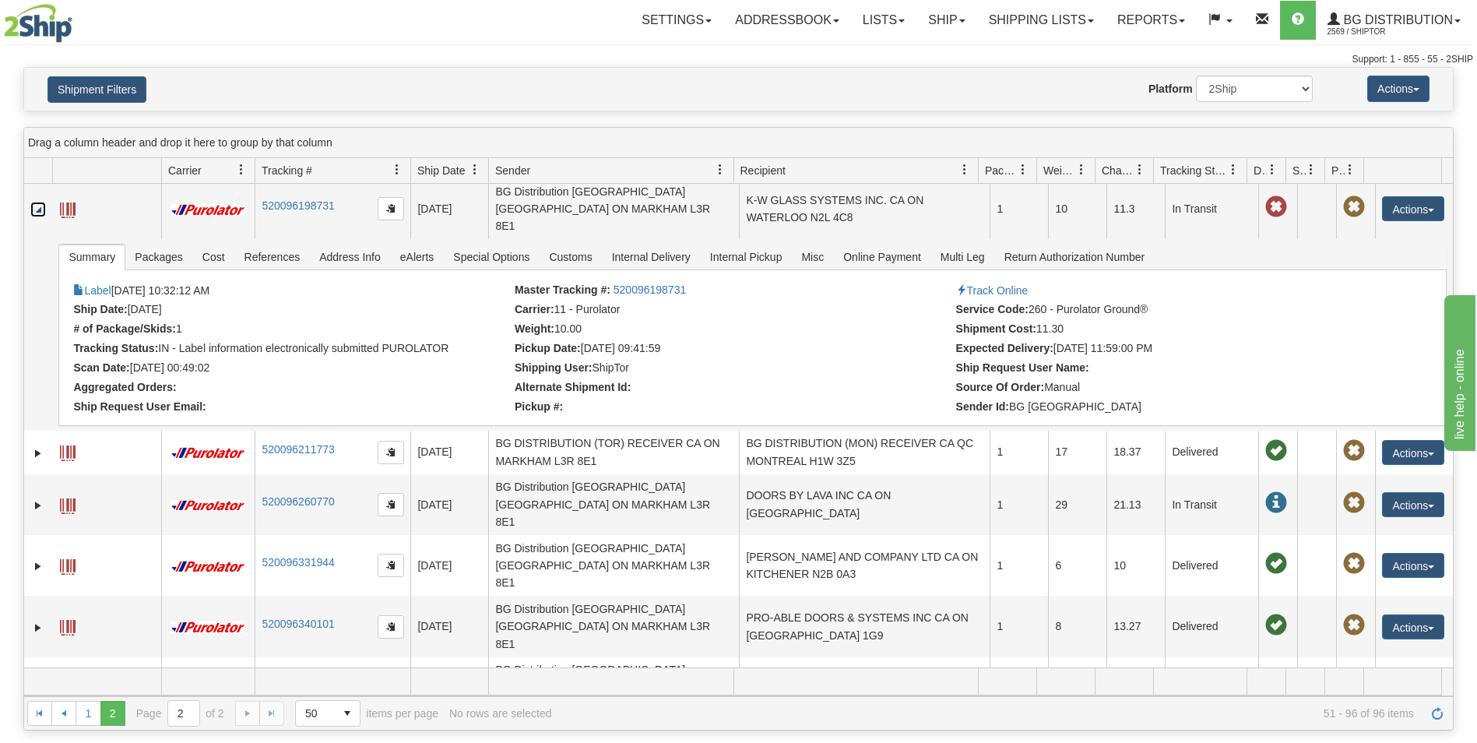
scroll to position [311, 0]
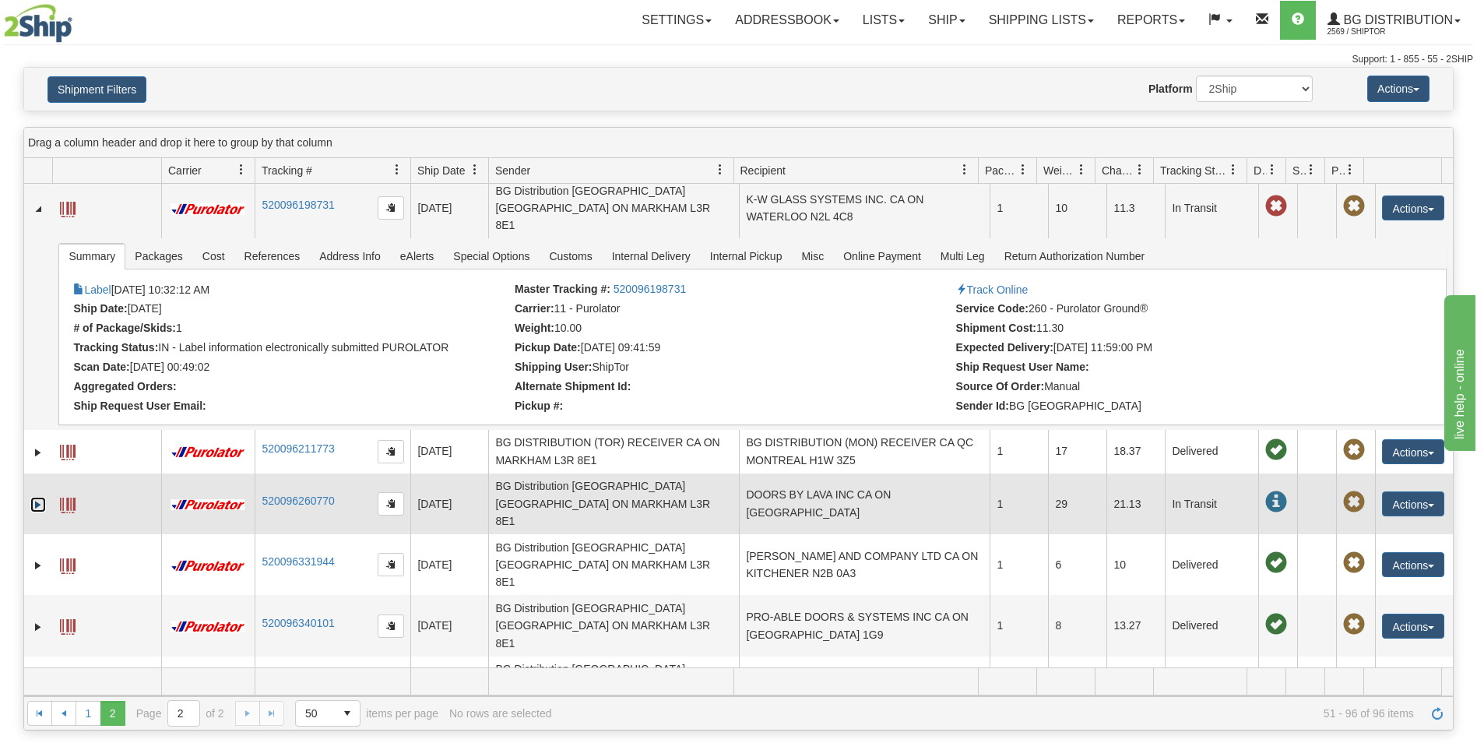
click at [37, 497] on link "Expand" at bounding box center [38, 505] width 16 height 16
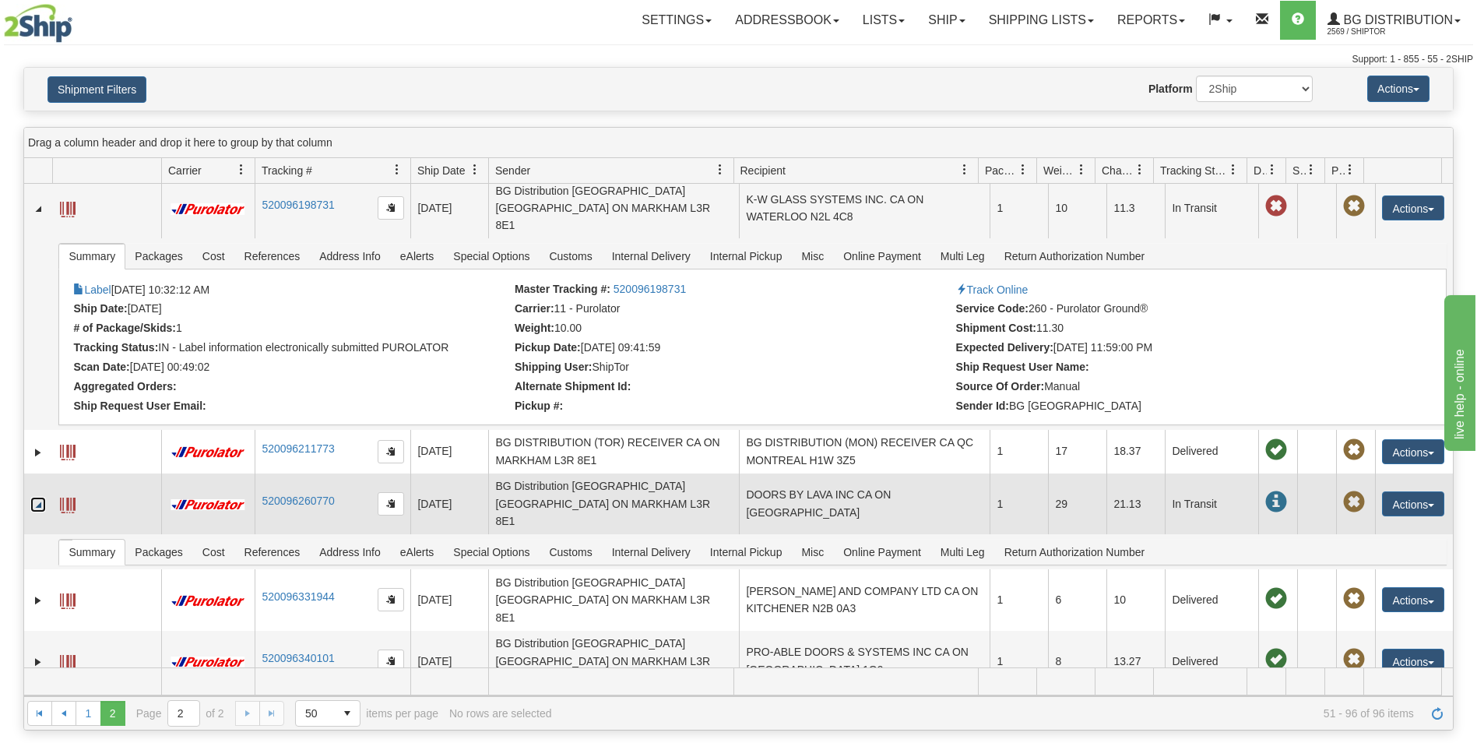
click at [38, 497] on link "Collapse" at bounding box center [38, 505] width 16 height 16
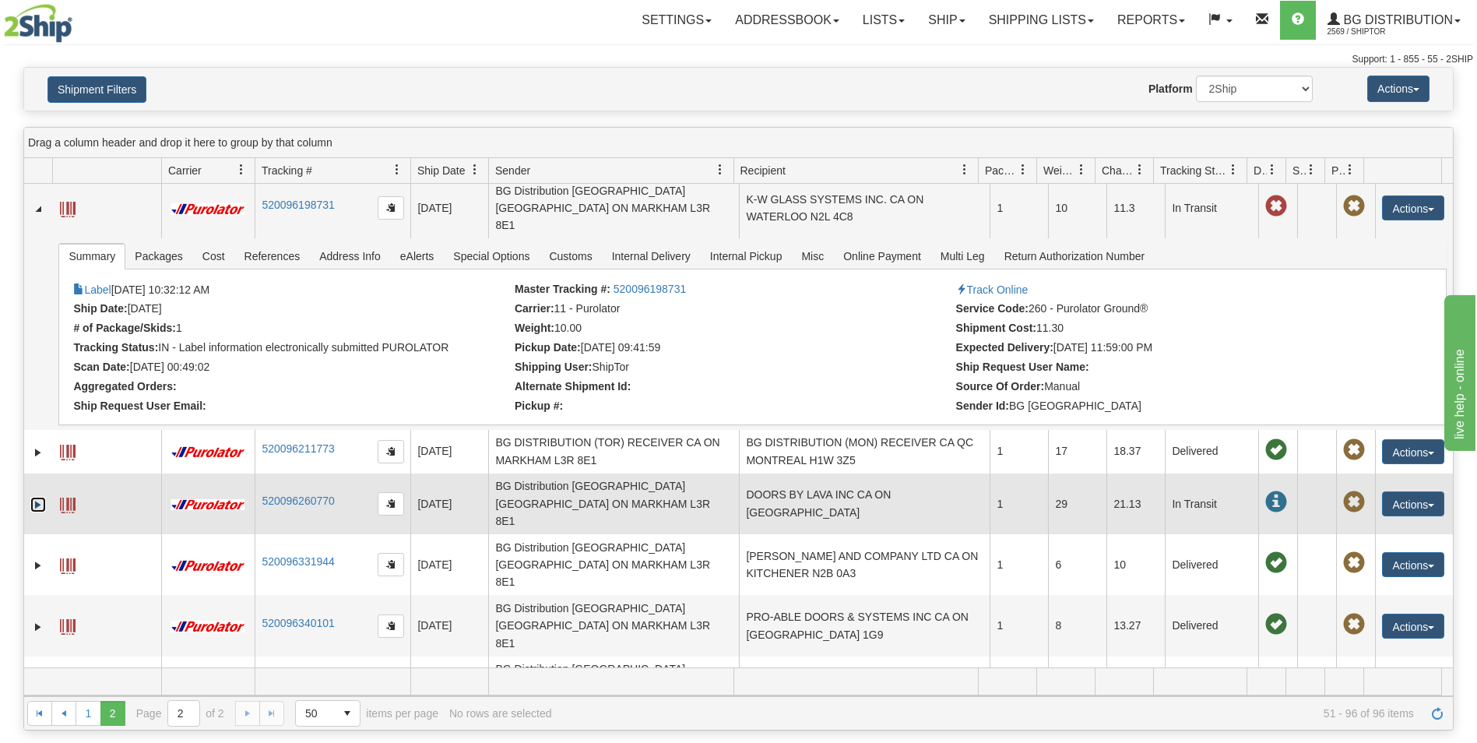
click at [38, 497] on link "Expand" at bounding box center [38, 505] width 16 height 16
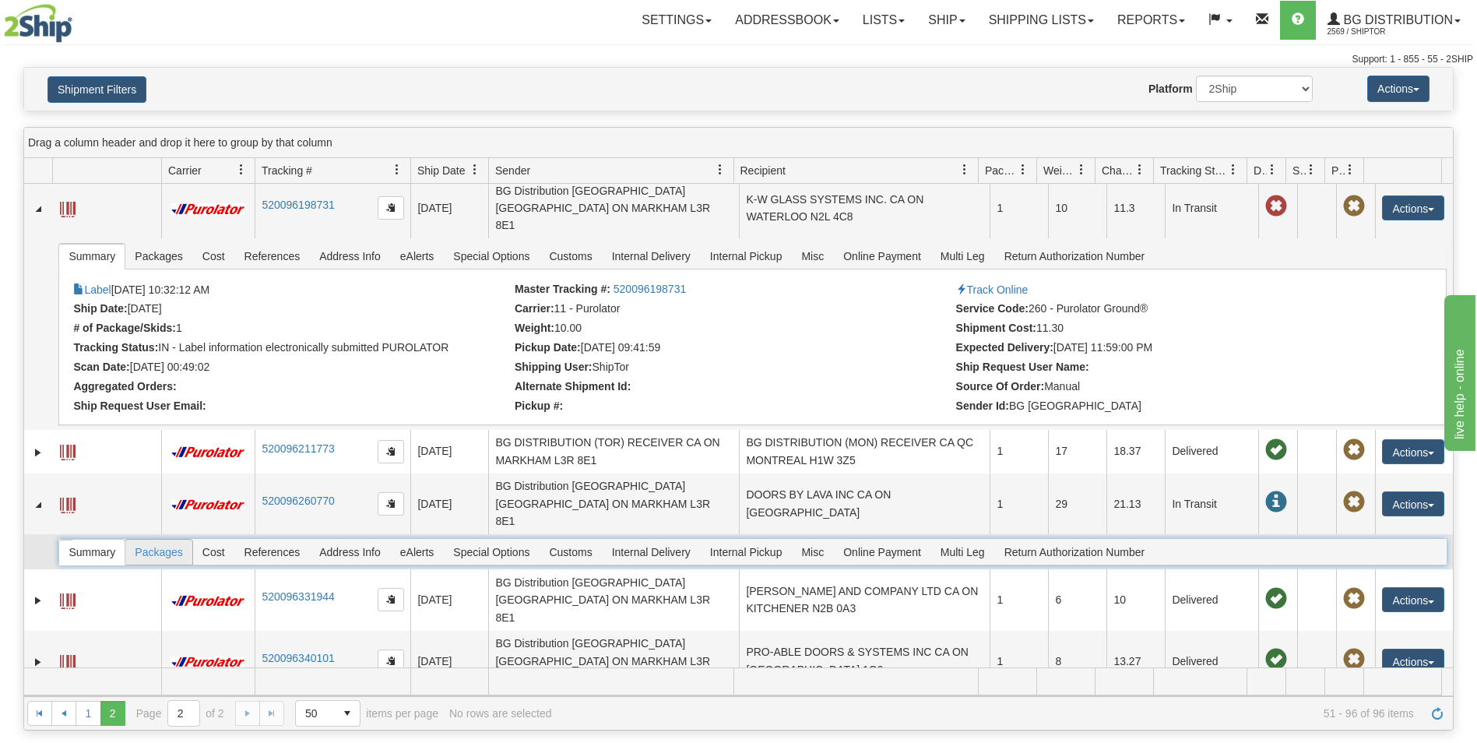
click at [145, 540] on span "Packages" at bounding box center [158, 552] width 66 height 25
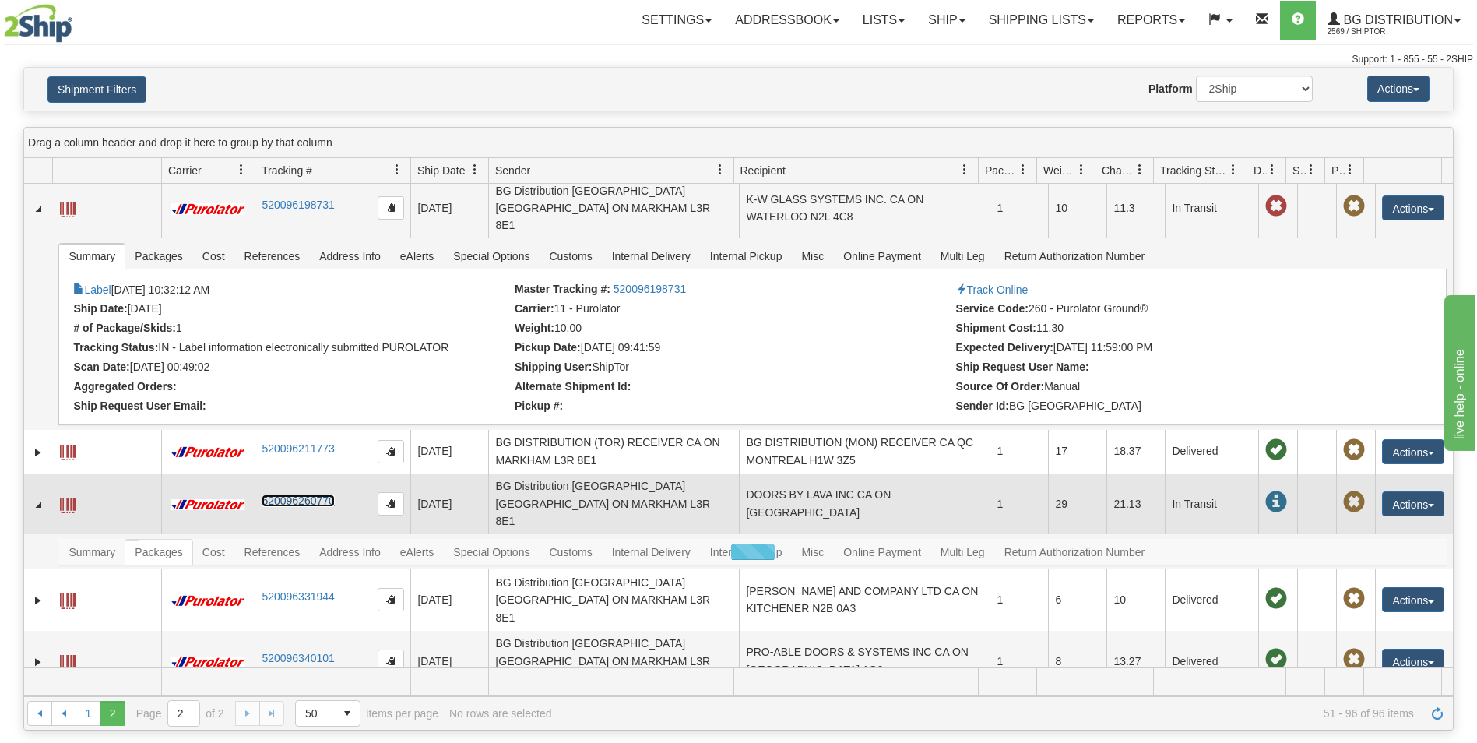
click at [301, 494] on link "520096260770" at bounding box center [298, 500] width 72 height 12
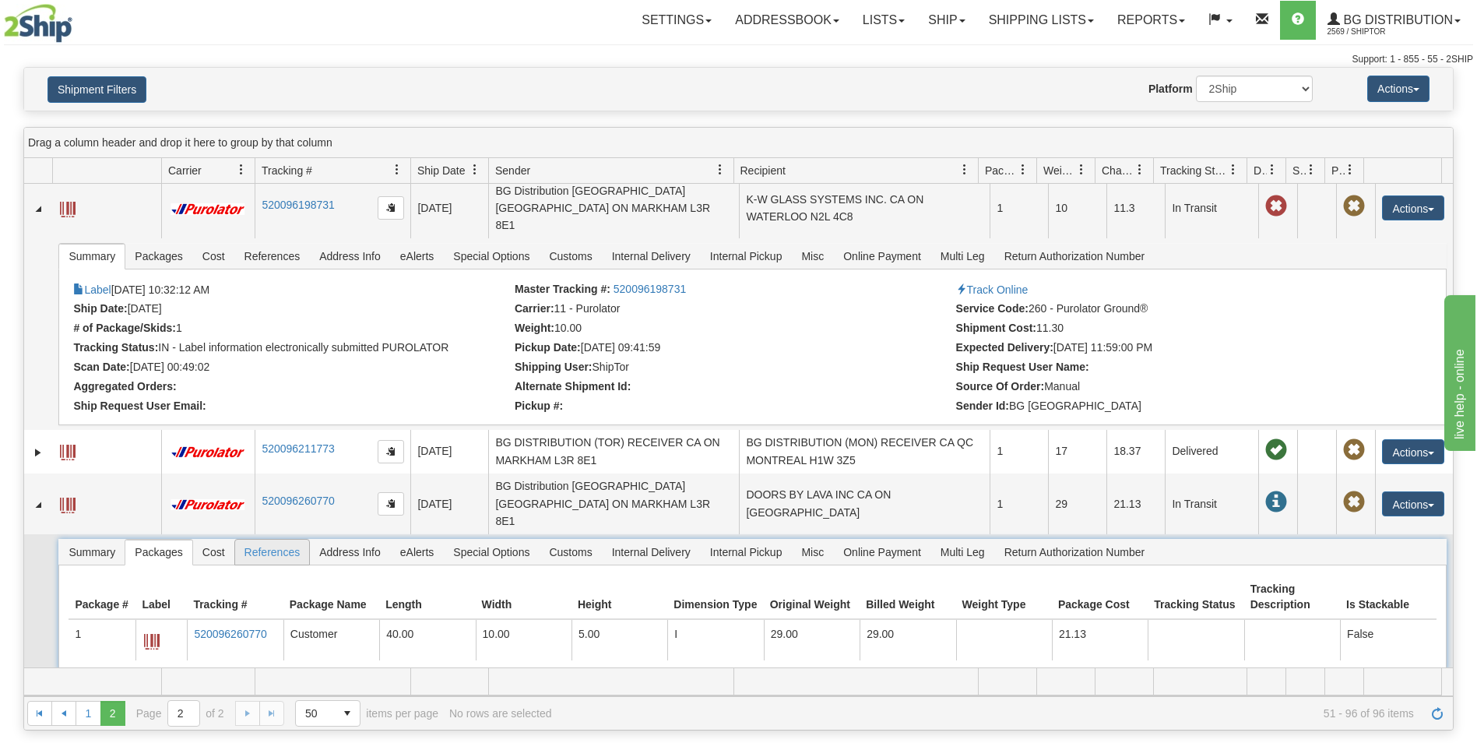
click at [272, 540] on span "References" at bounding box center [272, 552] width 75 height 25
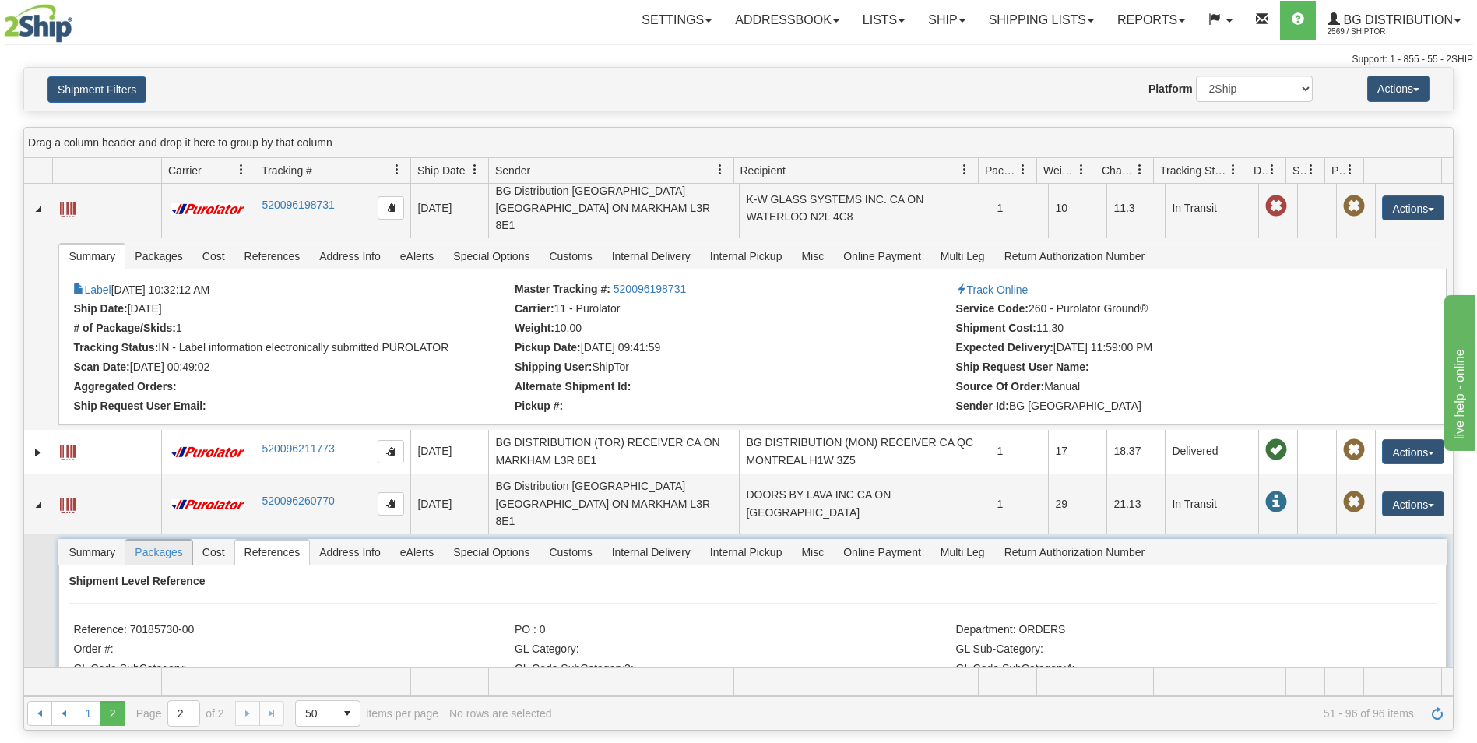
click at [166, 540] on span "Packages" at bounding box center [158, 552] width 66 height 25
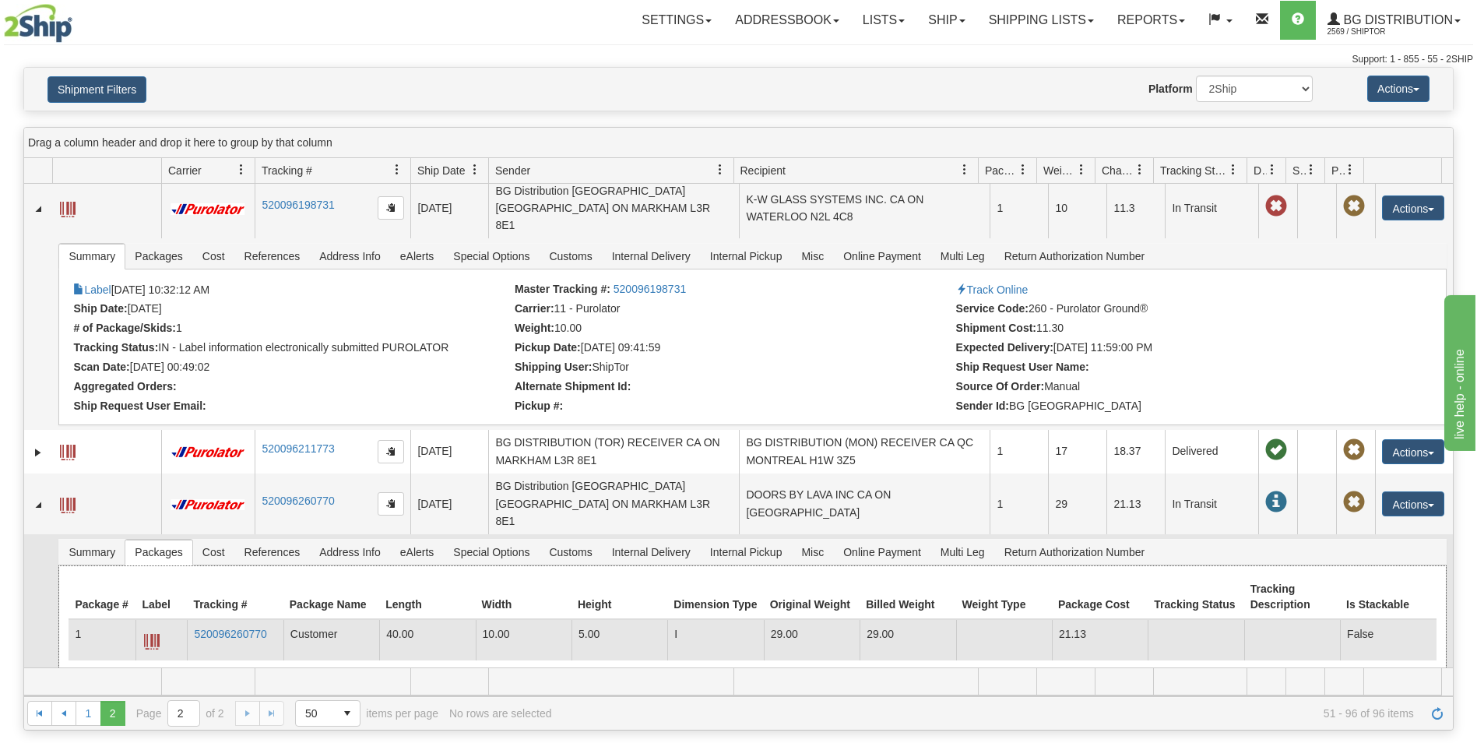
click at [274, 620] on td "520096260770" at bounding box center [235, 640] width 96 height 41
drag, startPoint x: 274, startPoint y: 528, endPoint x: 195, endPoint y: 531, distance: 78.7
click at [195, 620] on td "520096260770" at bounding box center [235, 640] width 96 height 41
copy link "520096260770"
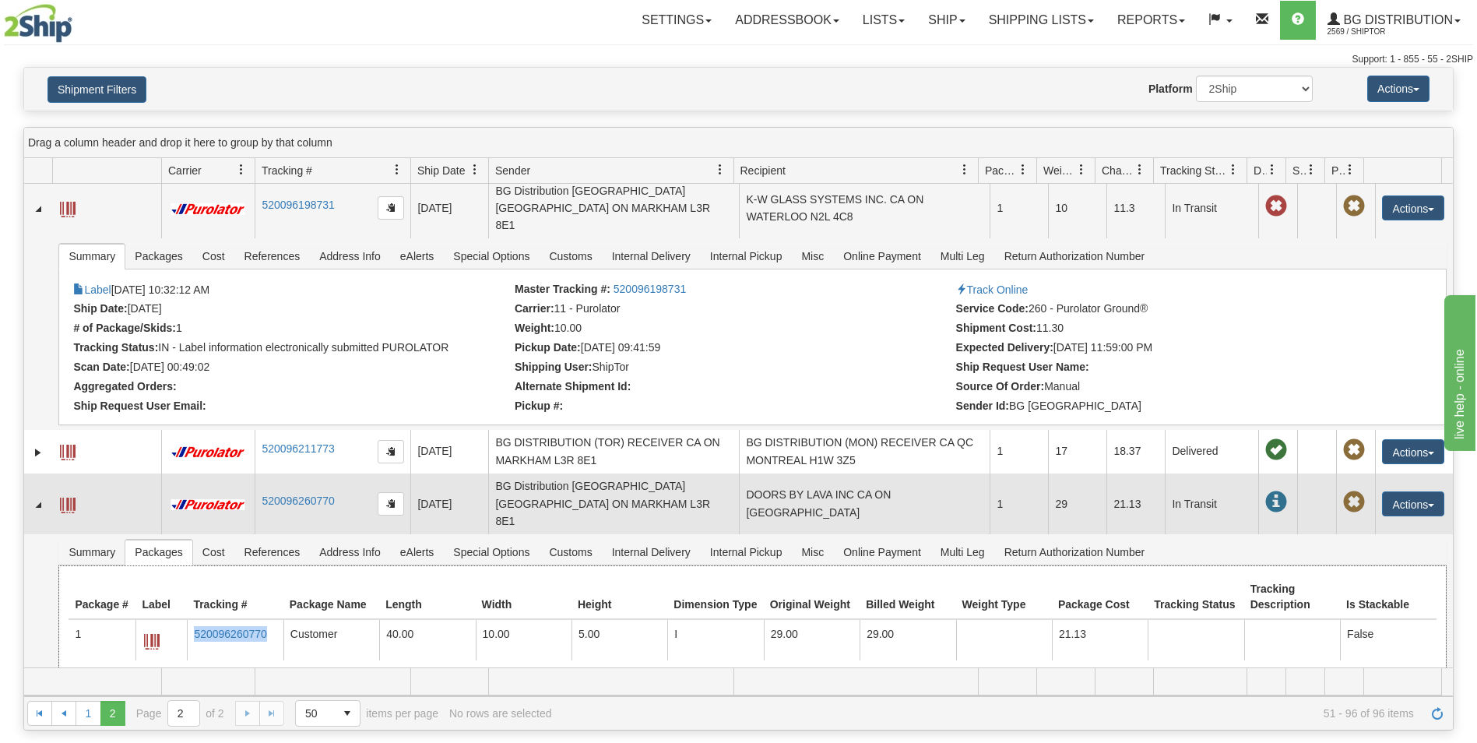
click at [44, 473] on td at bounding box center [38, 503] width 28 height 61
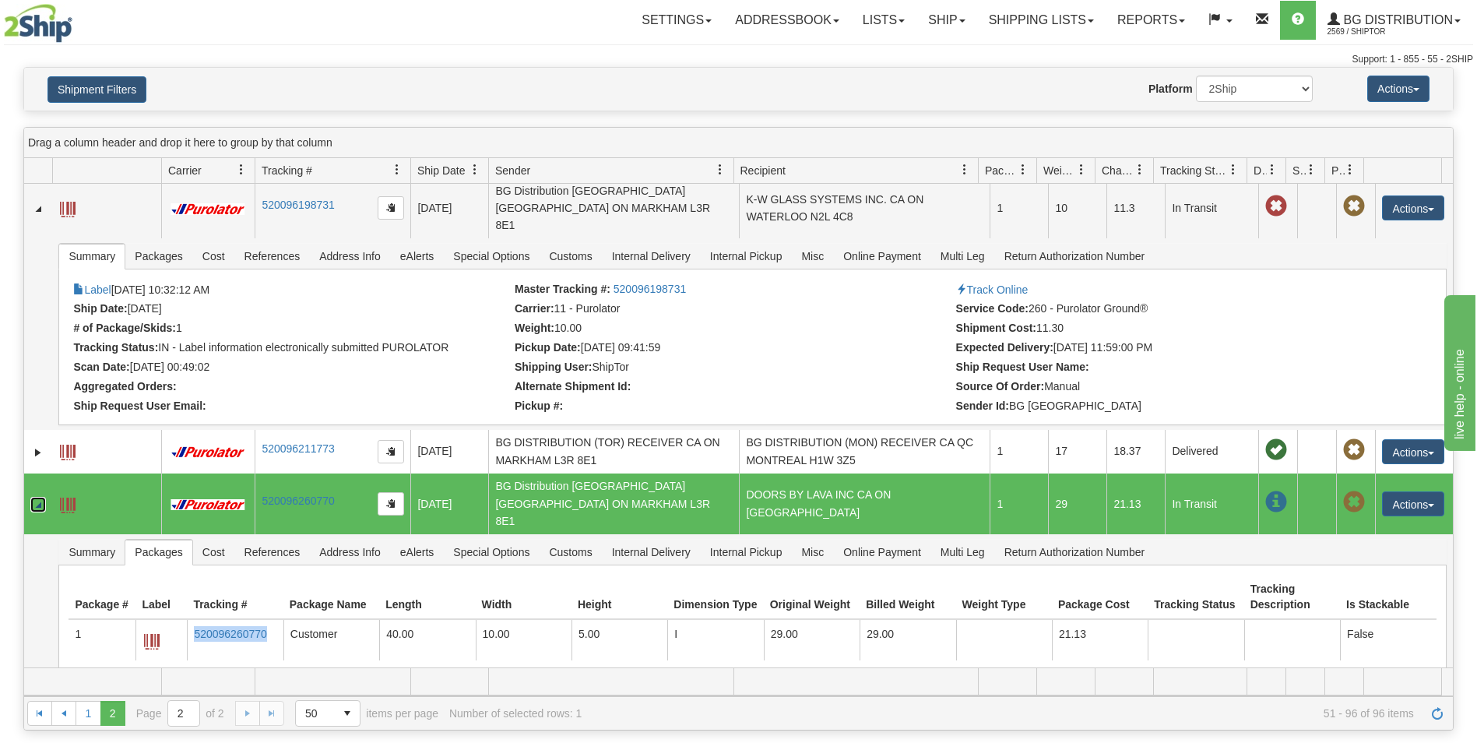
click at [43, 497] on link "Collapse" at bounding box center [38, 505] width 16 height 16
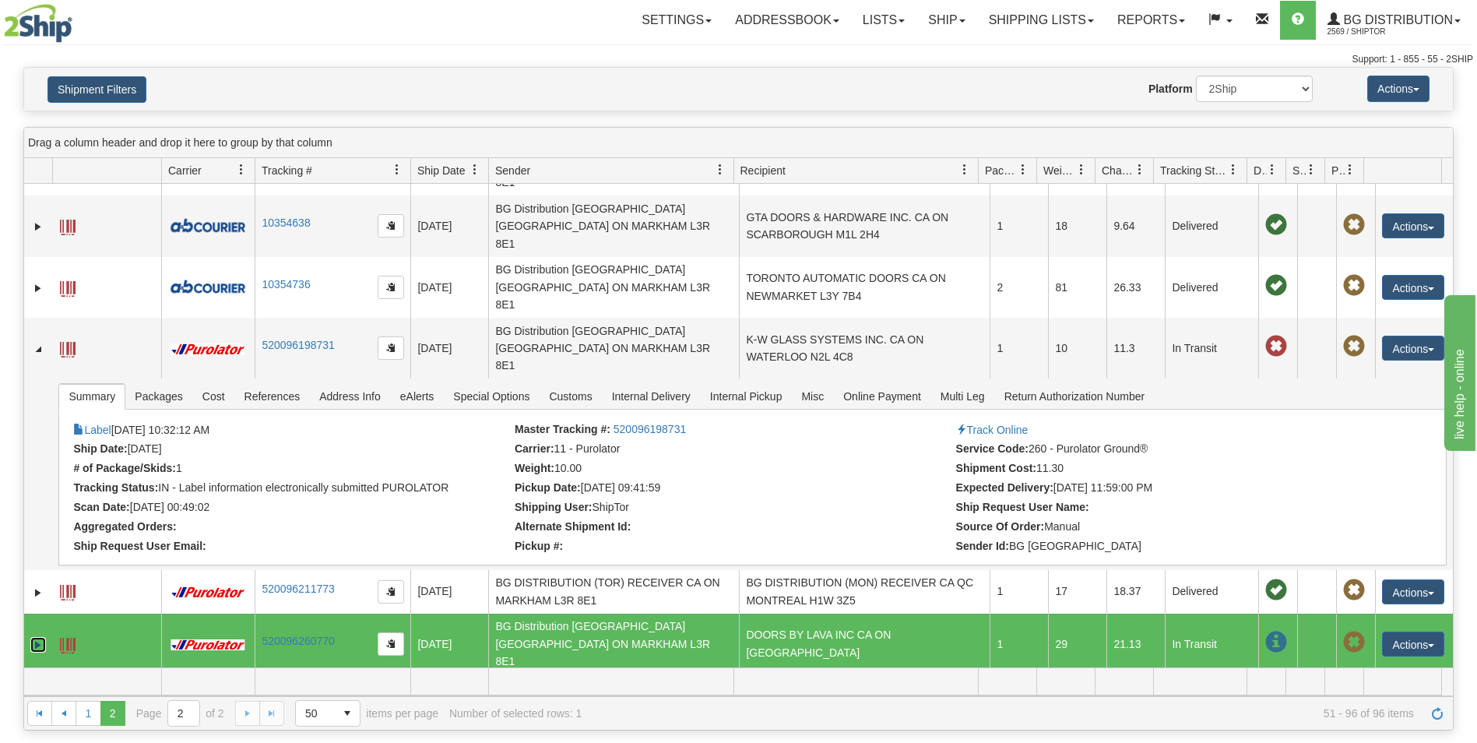
scroll to position [156, 0]
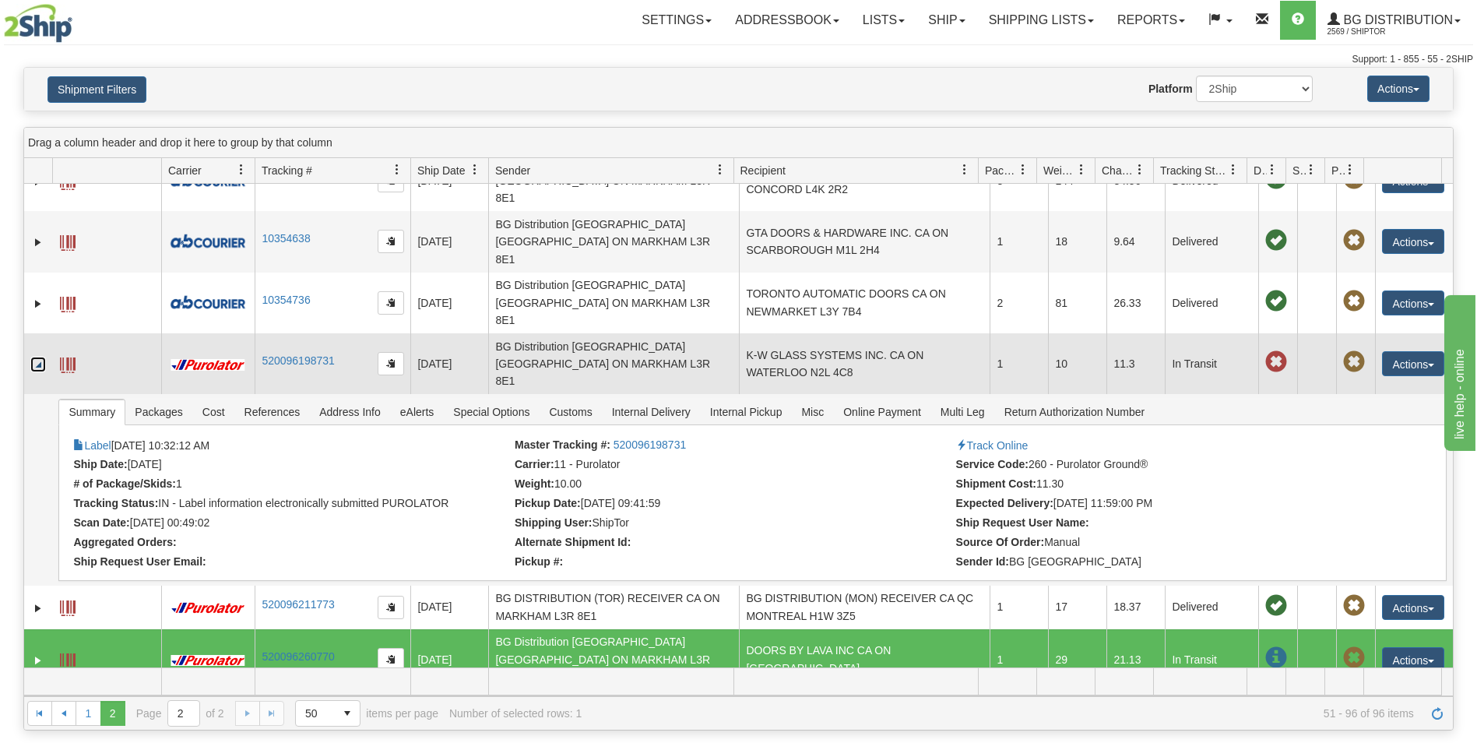
click at [41, 357] on link "Collapse" at bounding box center [38, 365] width 16 height 16
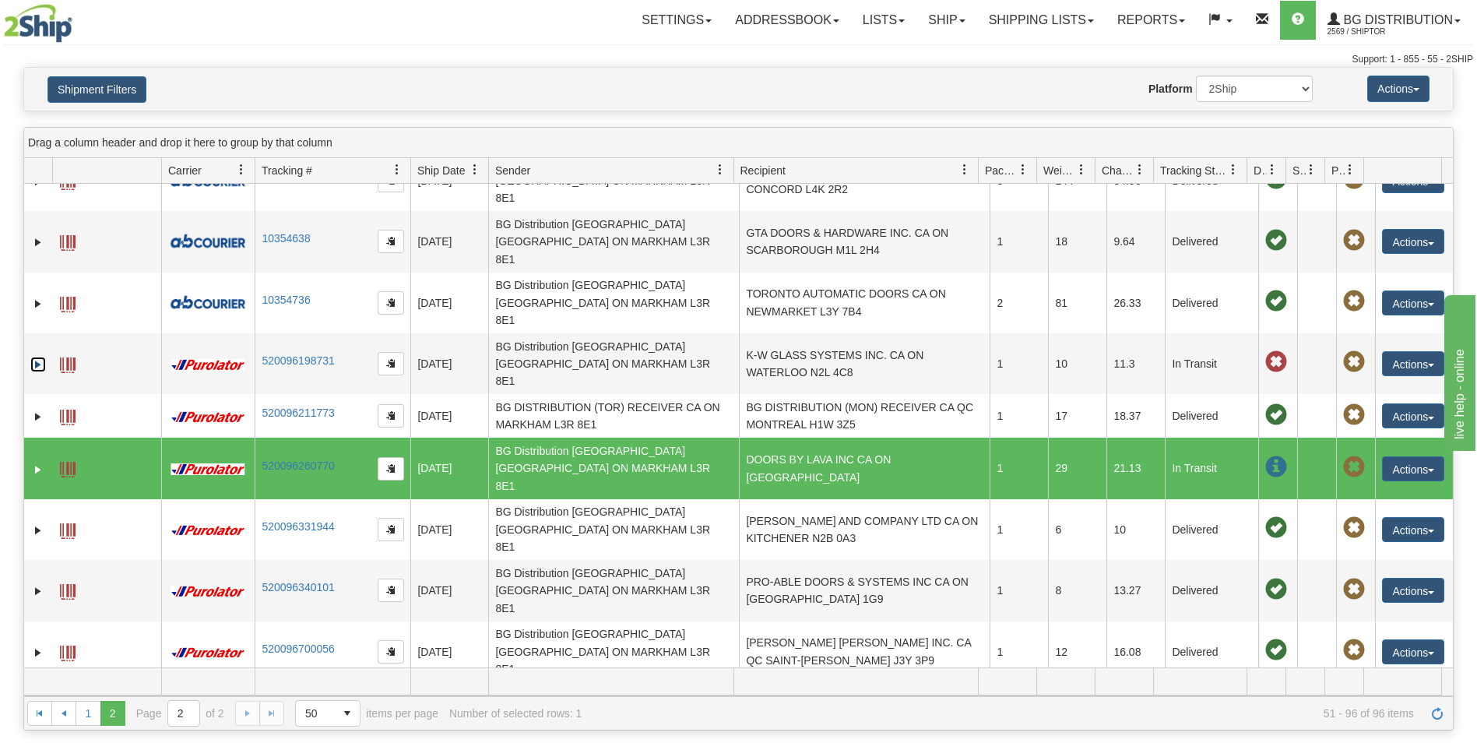
click at [1270, 456] on span at bounding box center [1276, 467] width 22 height 22
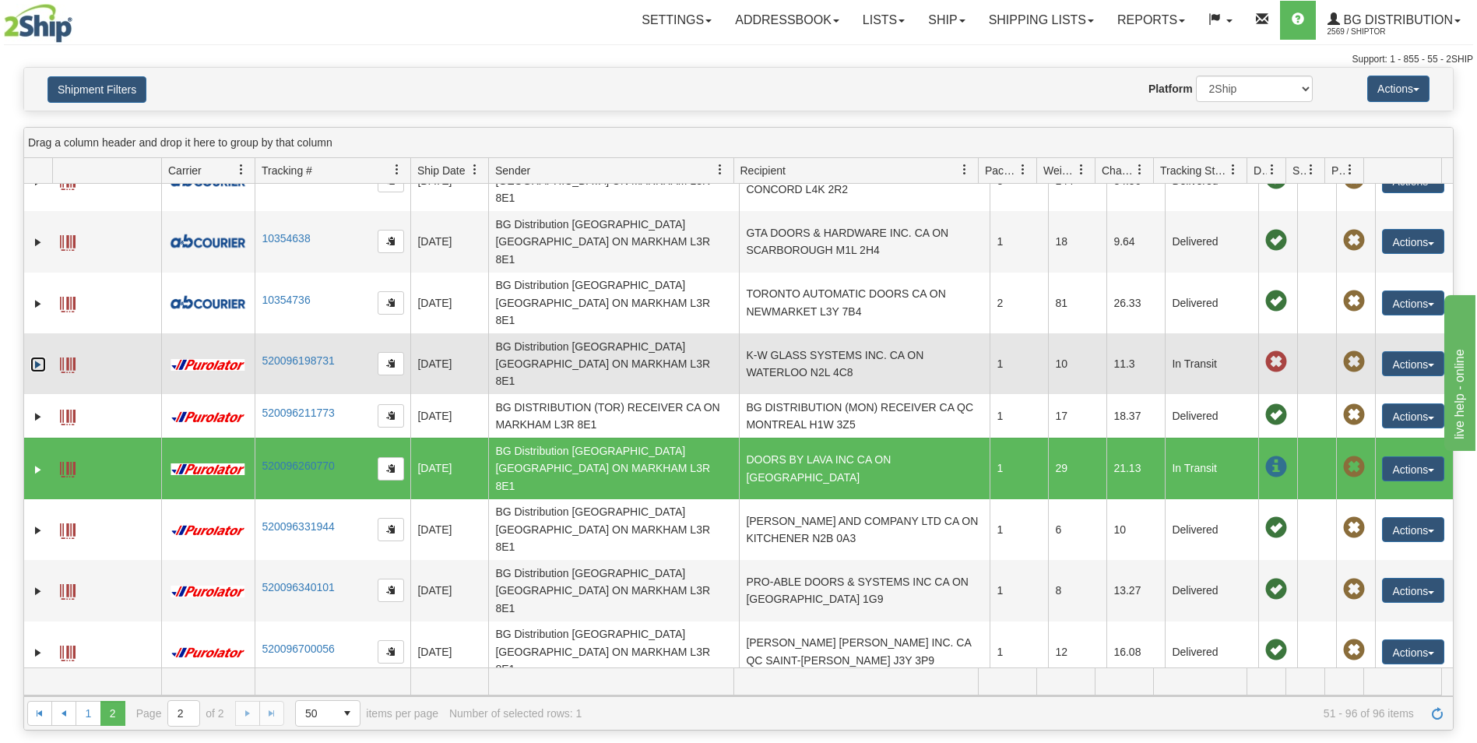
click at [30, 357] on link "Expand" at bounding box center [38, 365] width 16 height 16
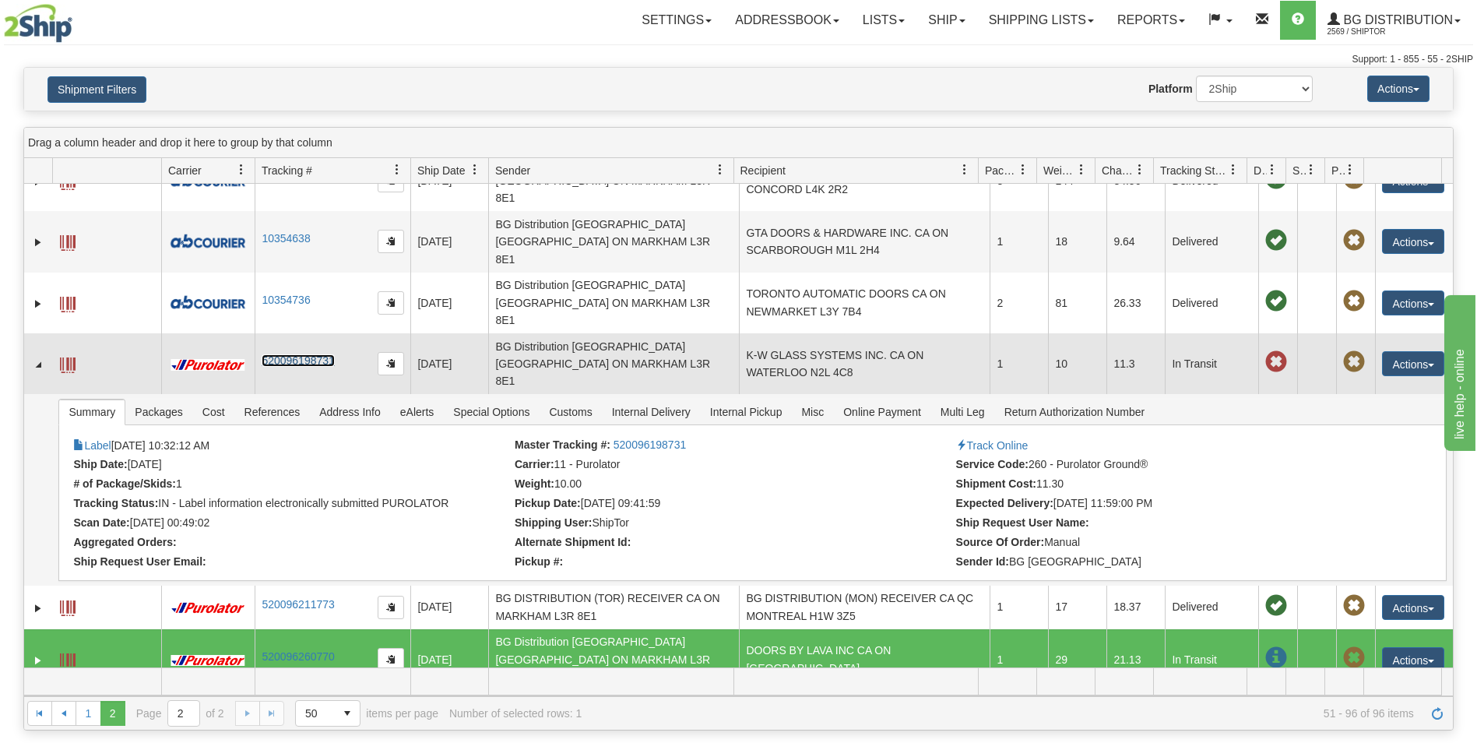
click at [290, 354] on link "520096198731" at bounding box center [298, 360] width 72 height 12
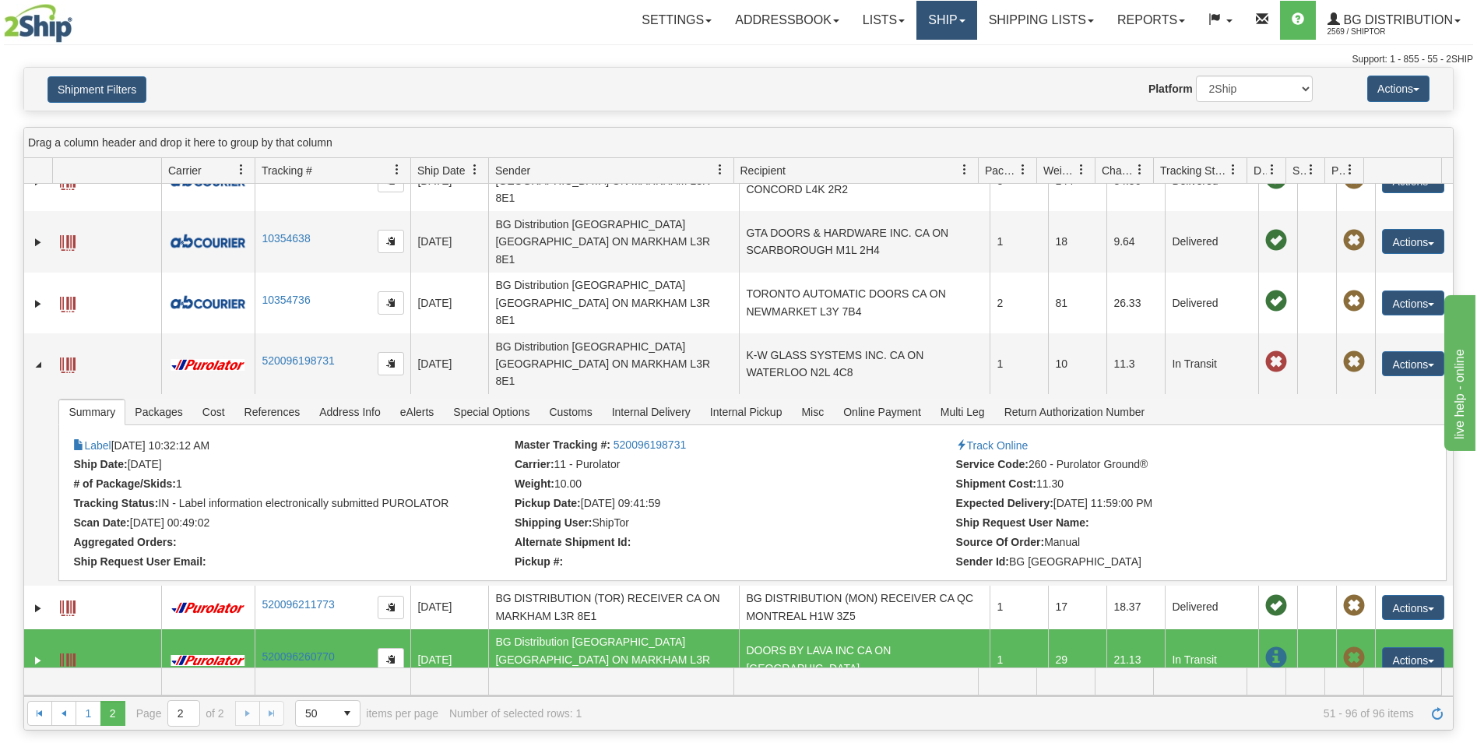
click at [954, 15] on link "Ship" at bounding box center [946, 20] width 60 height 39
click at [913, 51] on span "Ship Screen" at bounding box center [898, 54] width 59 height 12
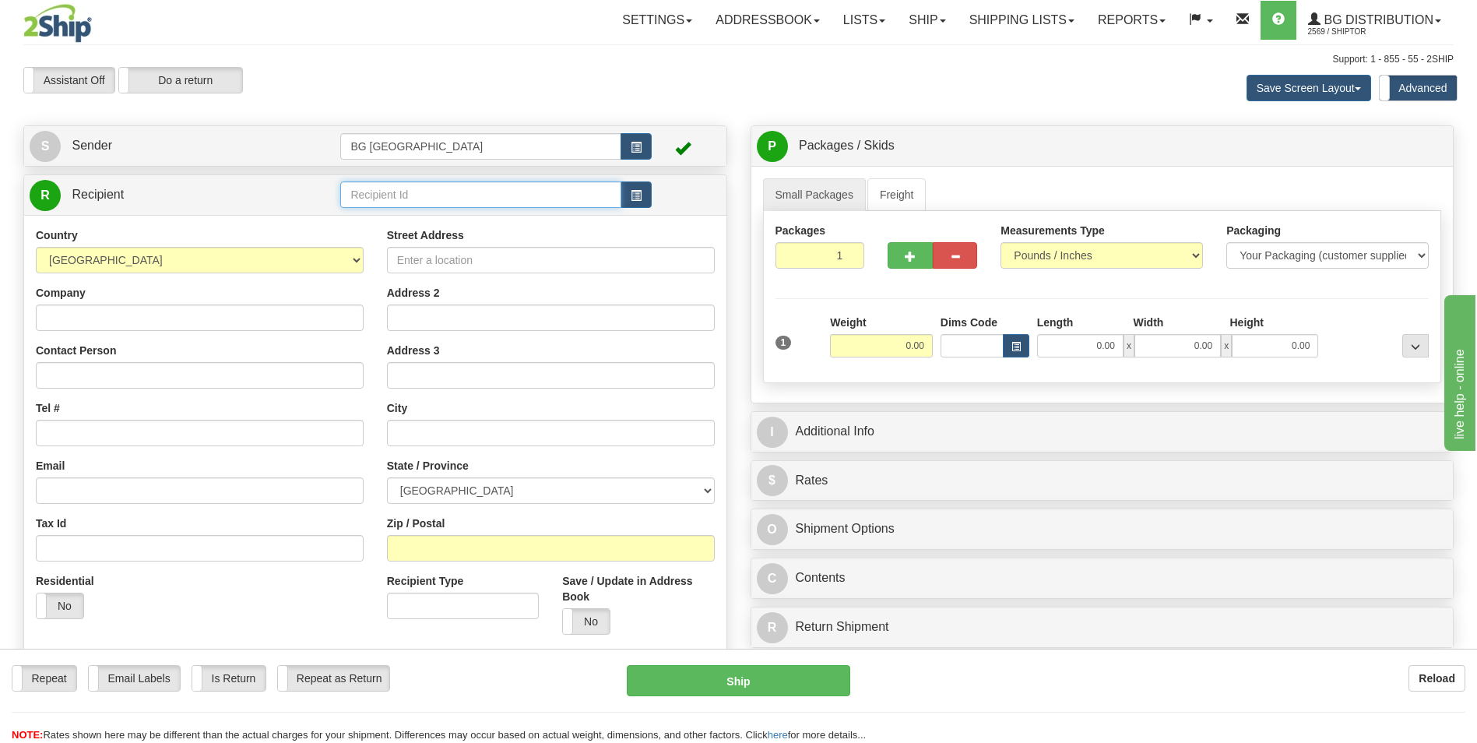
click at [413, 188] on input "text" at bounding box center [480, 194] width 280 height 26
click at [412, 222] on div "60166" at bounding box center [478, 218] width 266 height 17
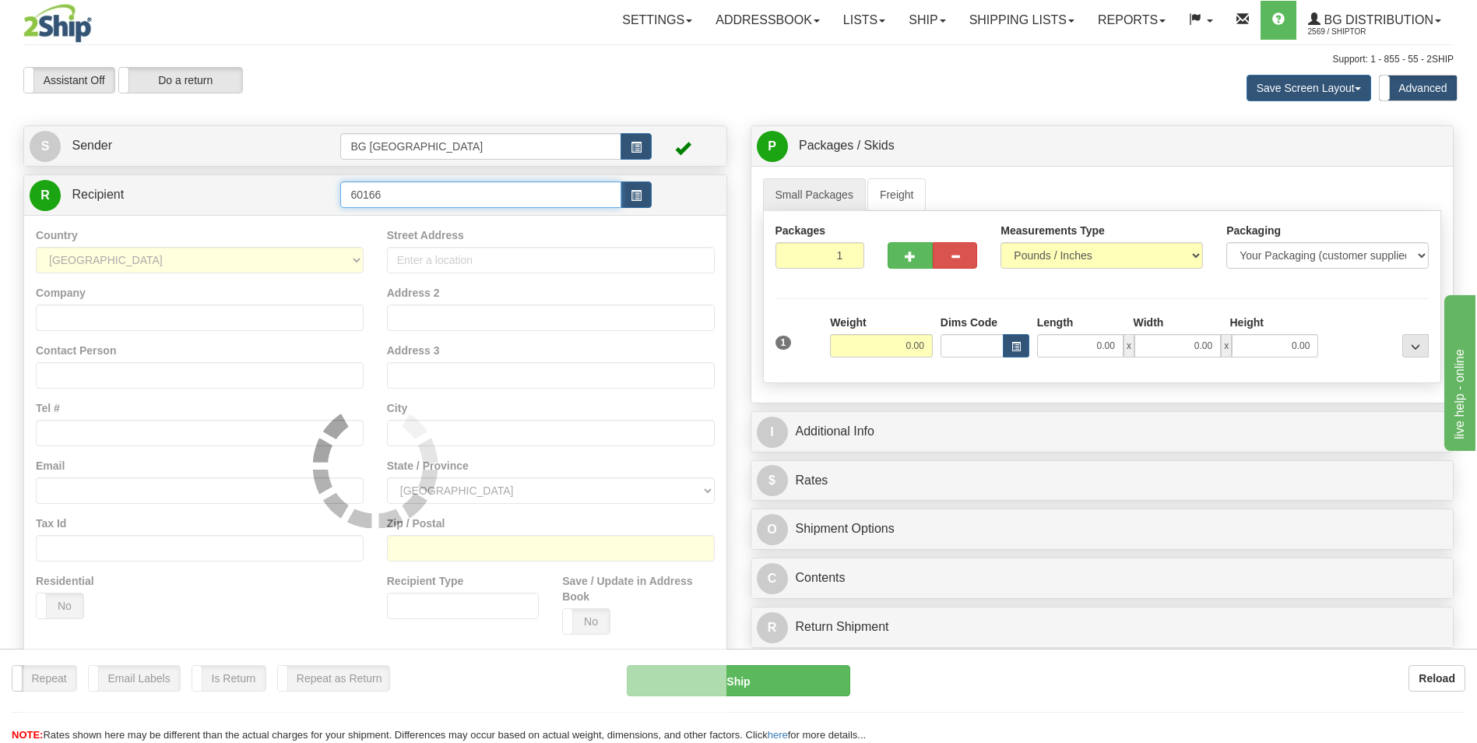
type input "60166"
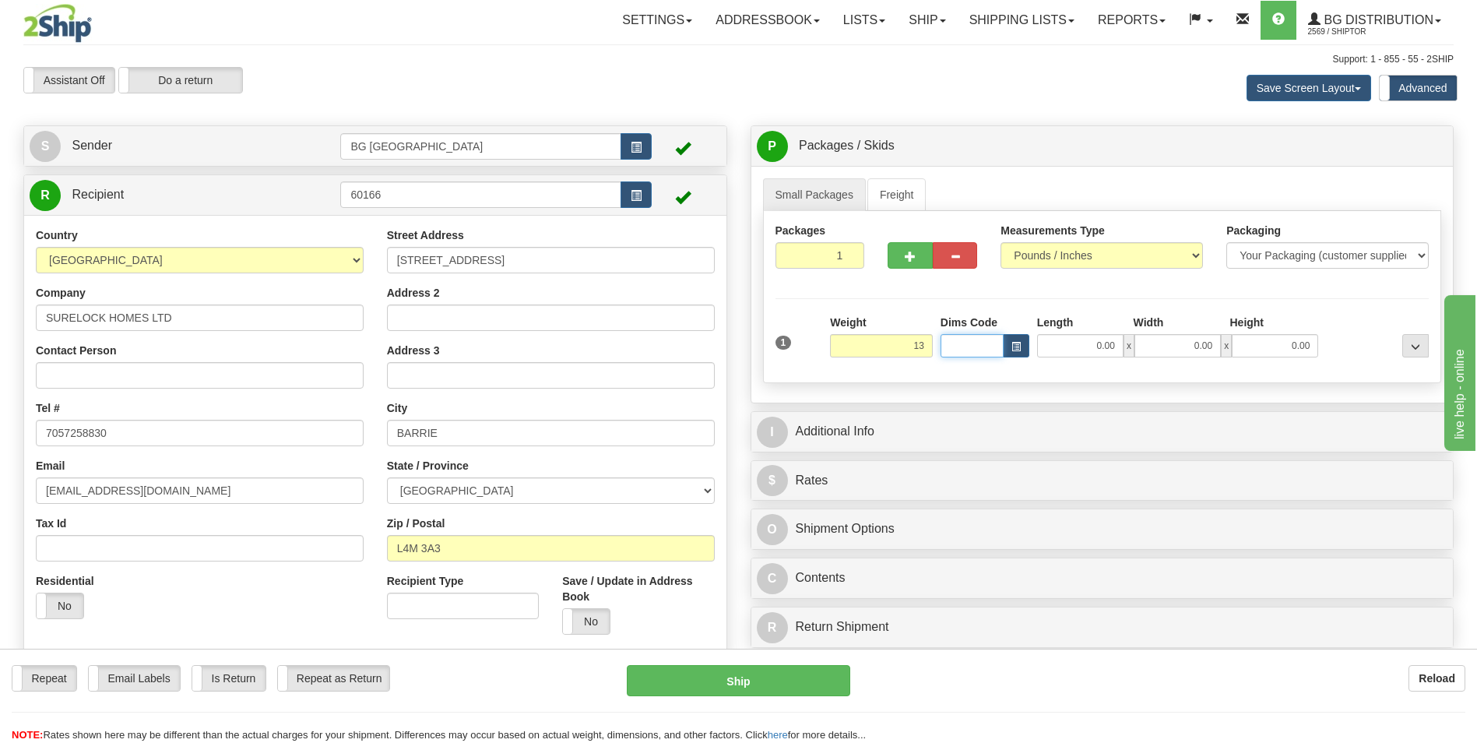
type input "13.00"
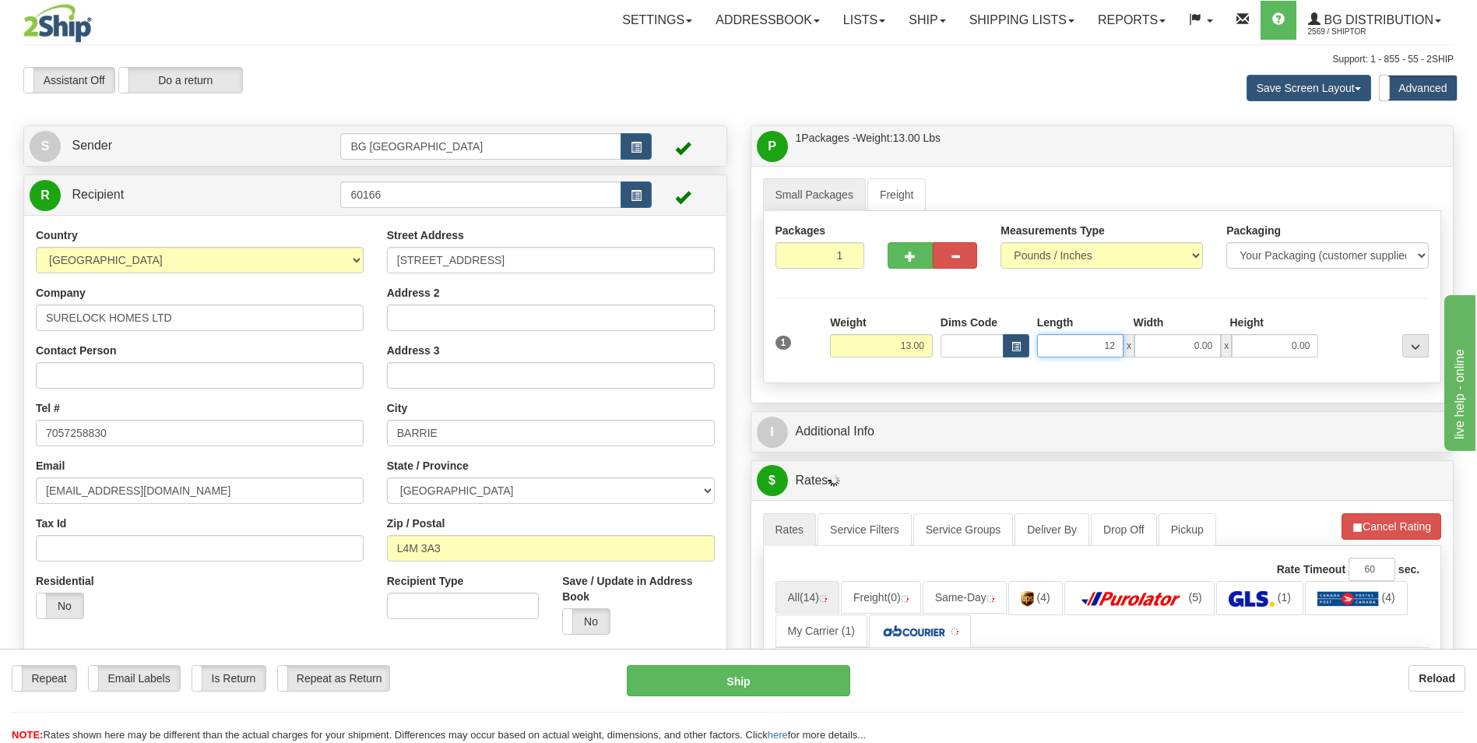
type input "12.00"
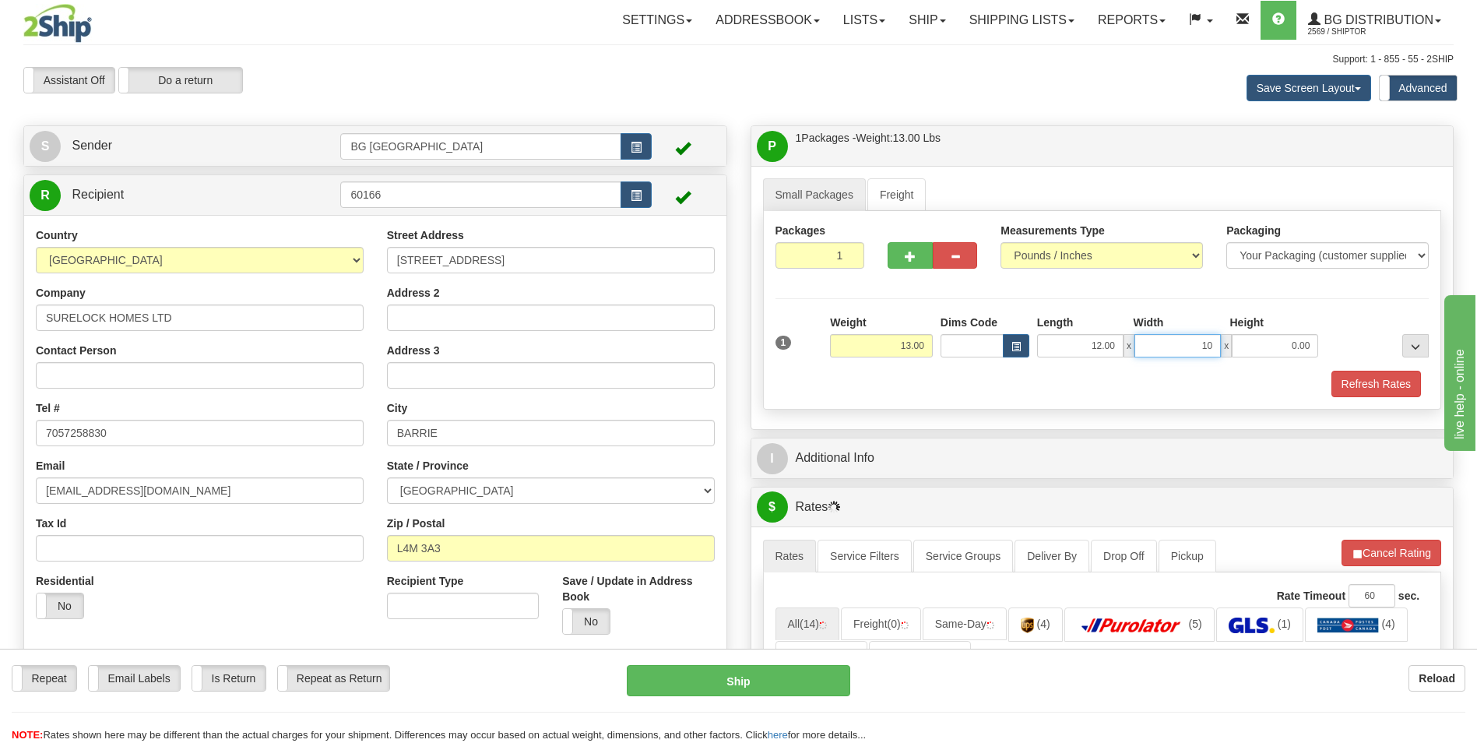
type input "10.00"
type input "7.00"
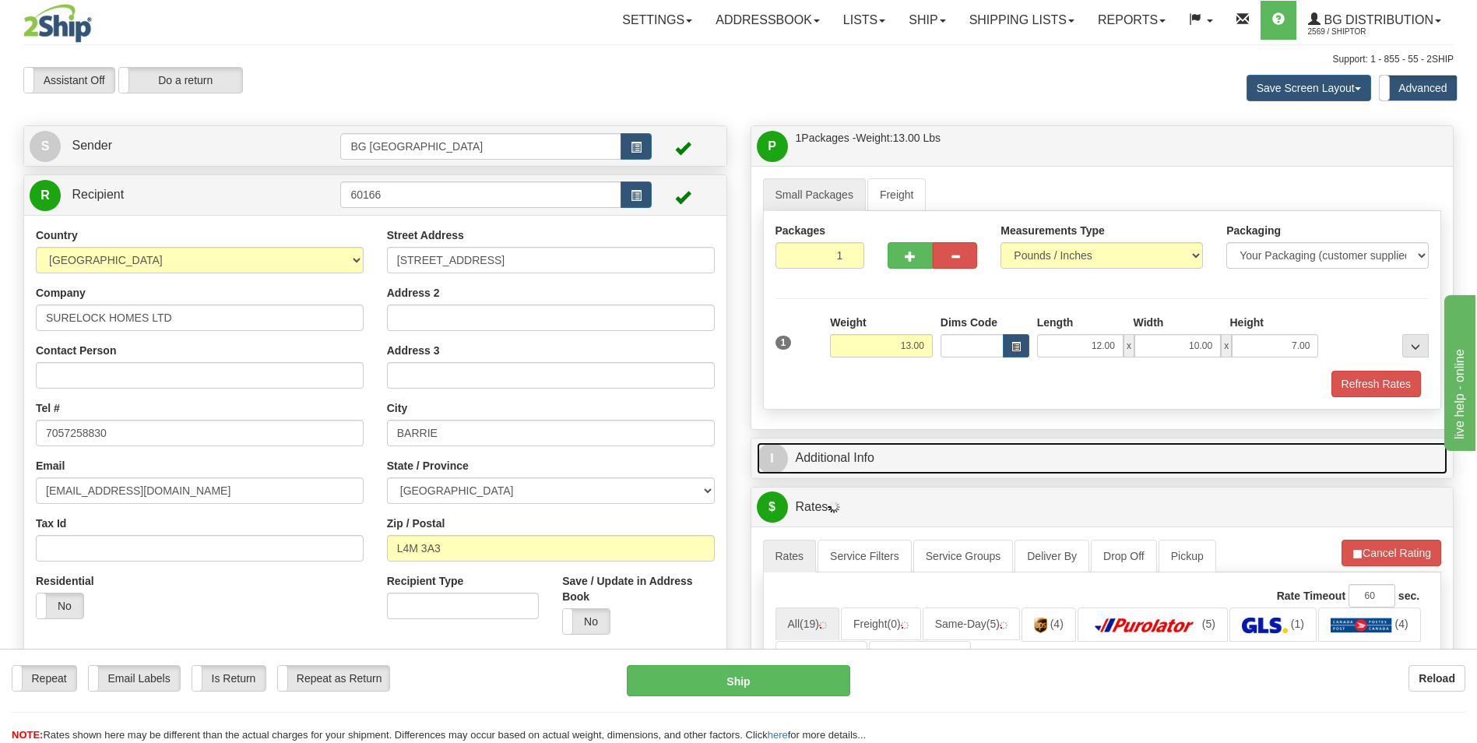
click at [856, 446] on link "I Additional Info" at bounding box center [1102, 458] width 691 height 32
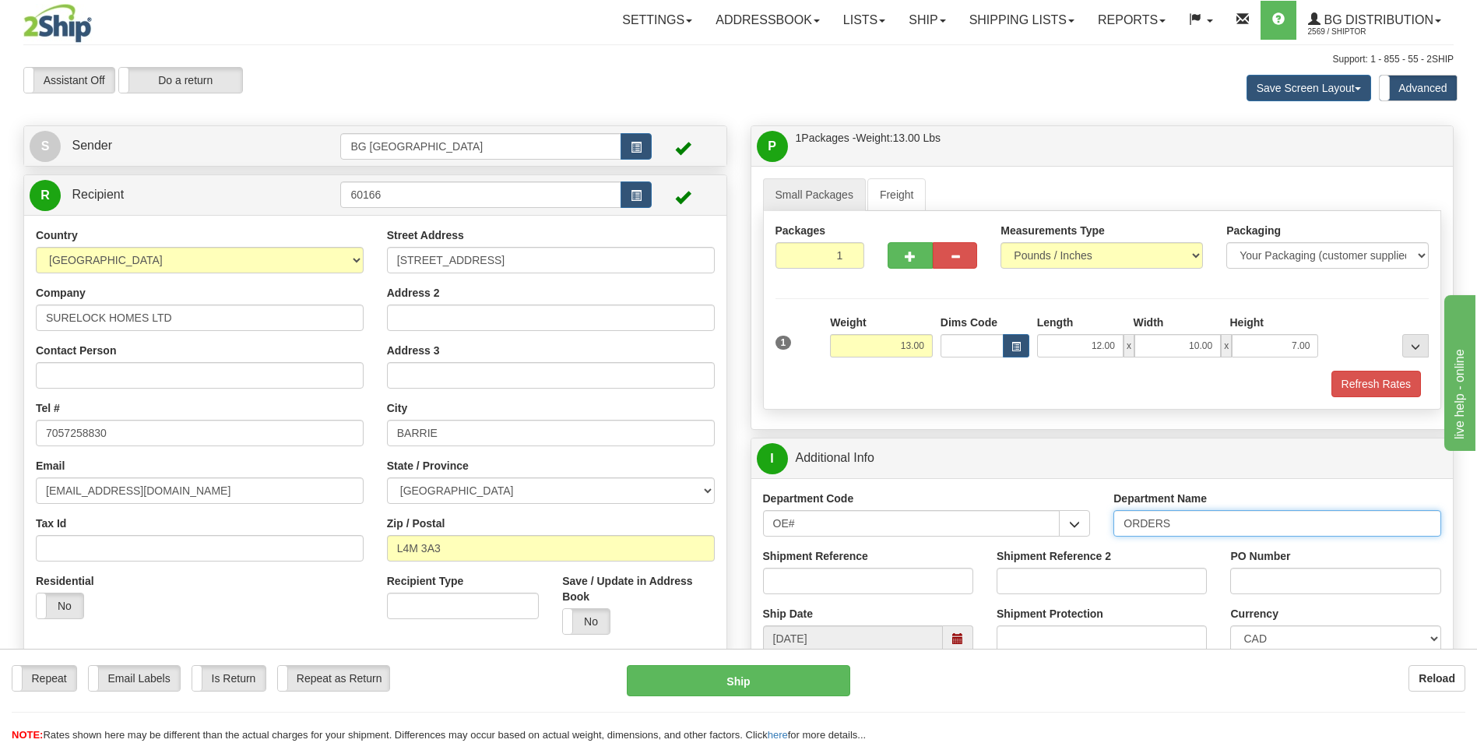
click at [1180, 525] on input "ORDERS" at bounding box center [1277, 523] width 328 height 26
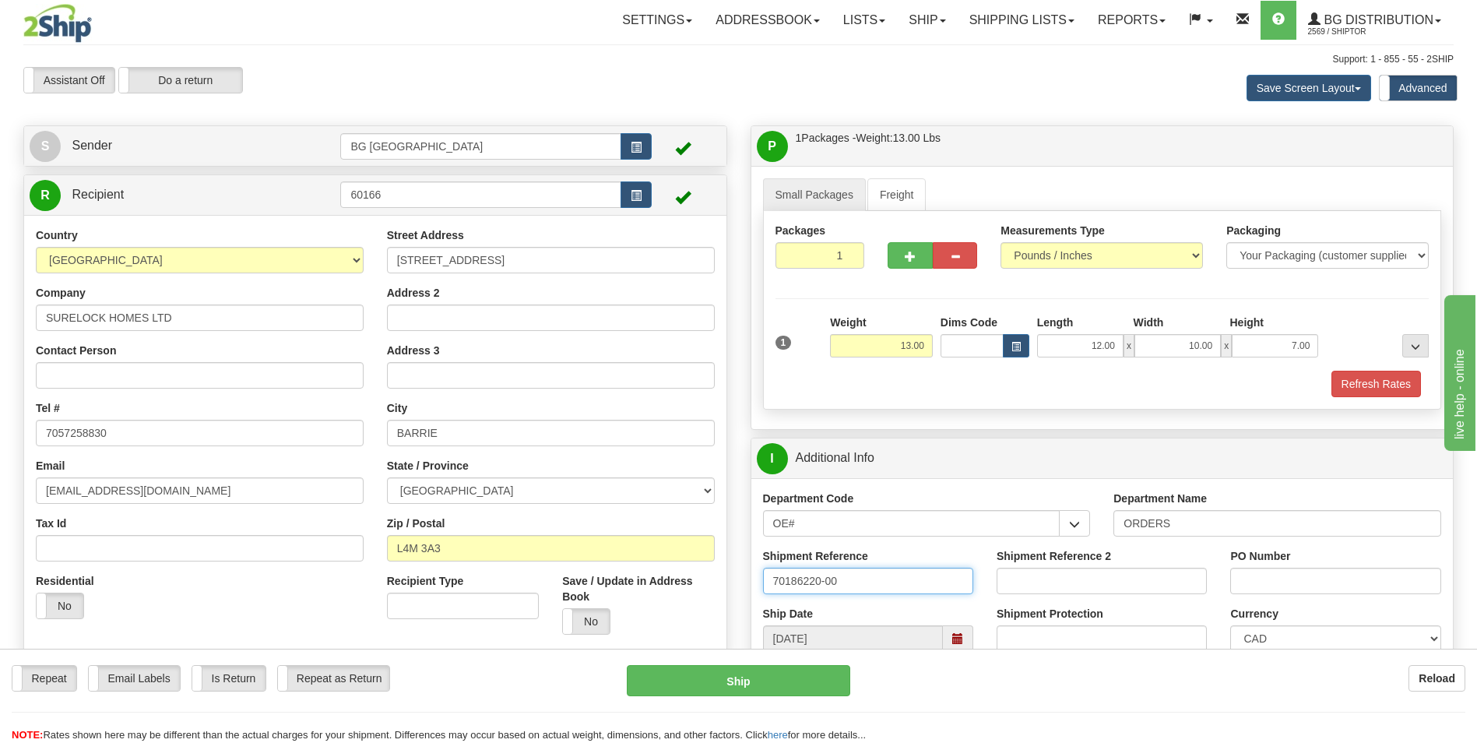
type input "70186220-00"
click at [1278, 582] on input "PO Number" at bounding box center [1335, 581] width 210 height 26
click at [735, 145] on div "Create a label for the return Create Pickup Without Label S Sender BG Toronto" at bounding box center [375, 444] width 727 height 638
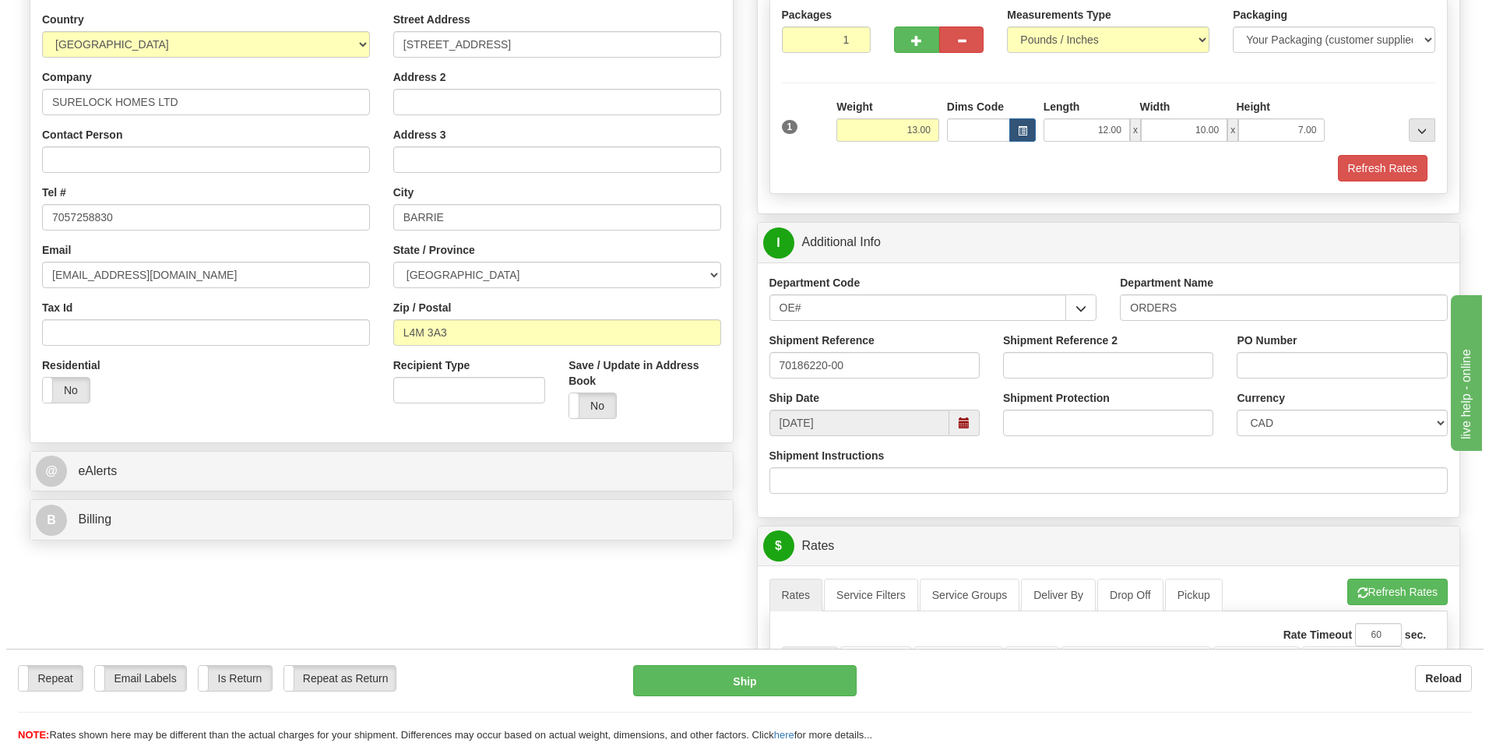
scroll to position [545, 0]
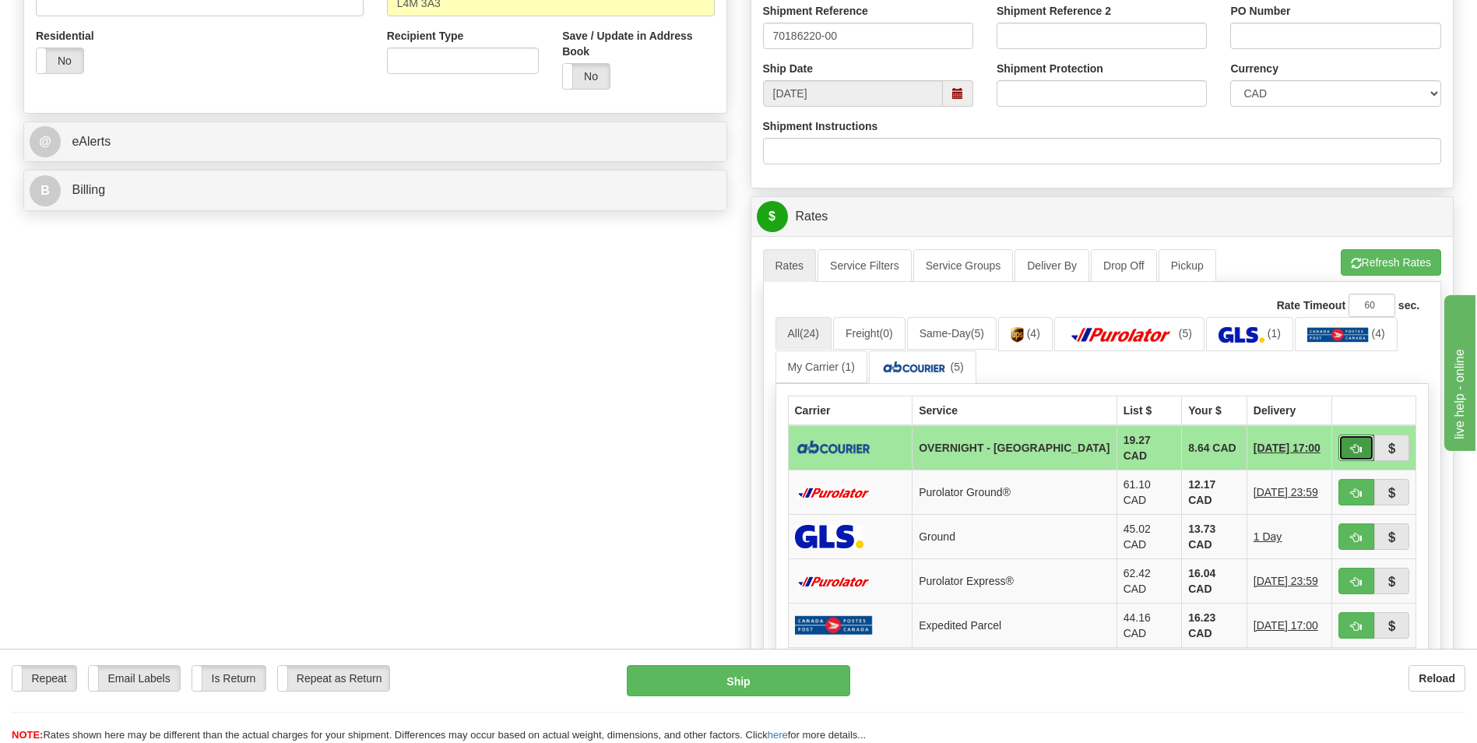
click at [1352, 448] on span "button" at bounding box center [1356, 449] width 11 height 10
type input "4"
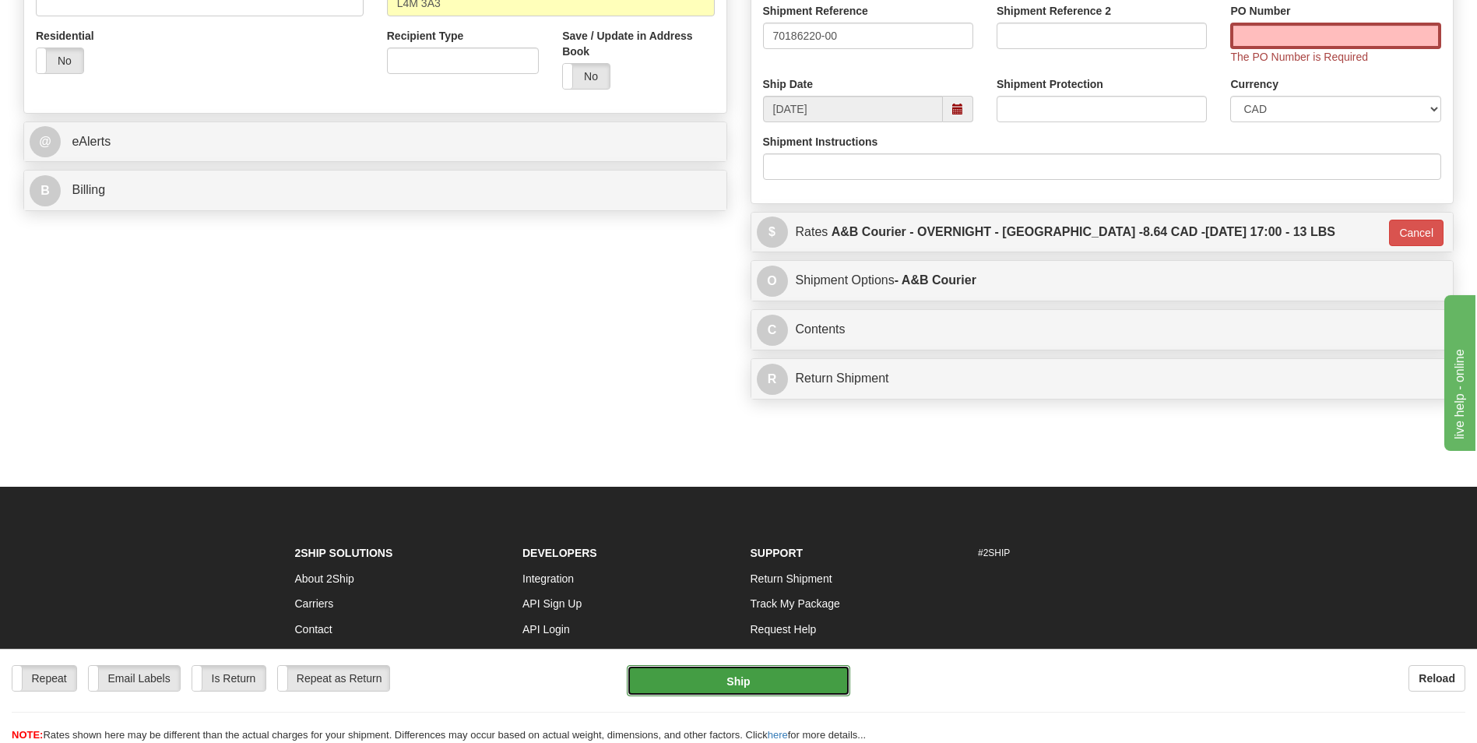
click at [708, 670] on button "Ship" at bounding box center [738, 680] width 223 height 31
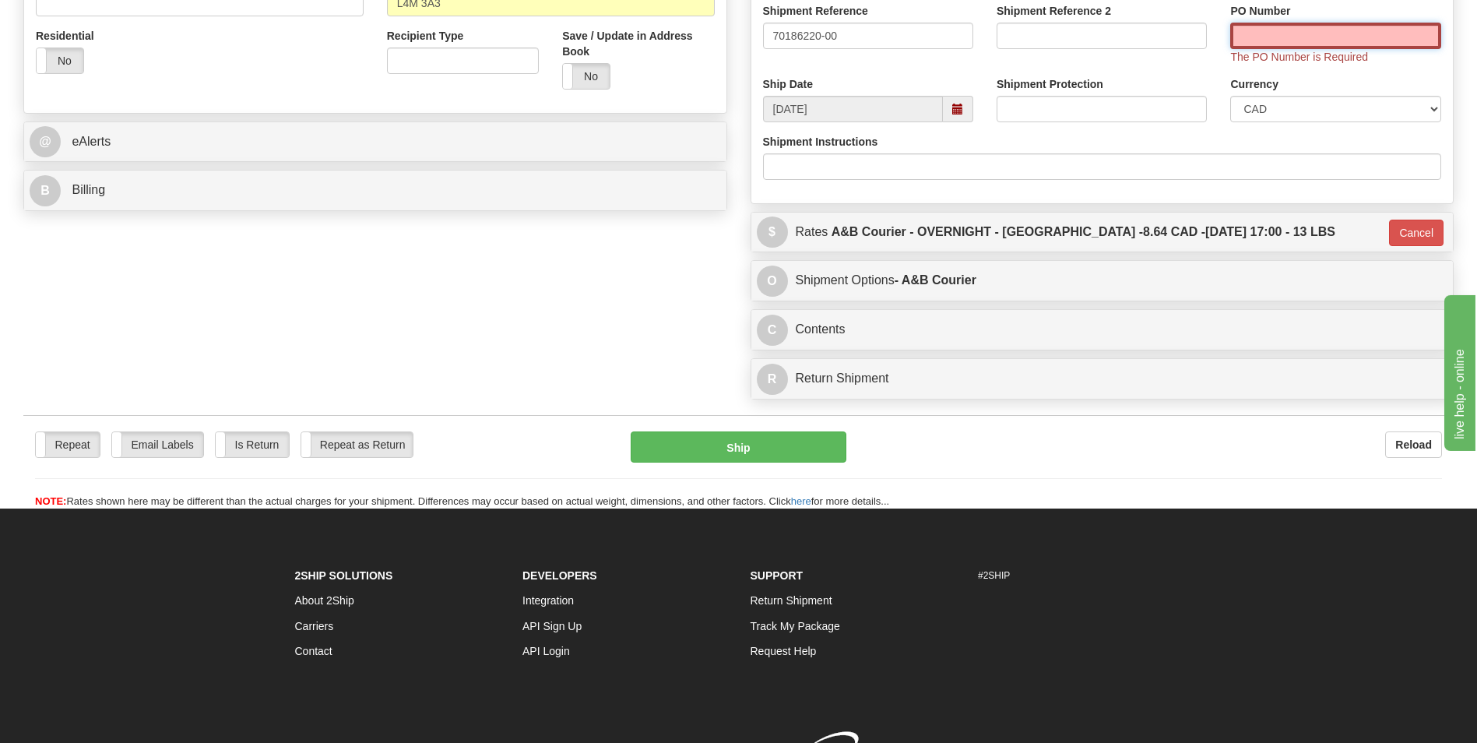
click at [1359, 37] on input "PO Number" at bounding box center [1335, 36] width 210 height 26
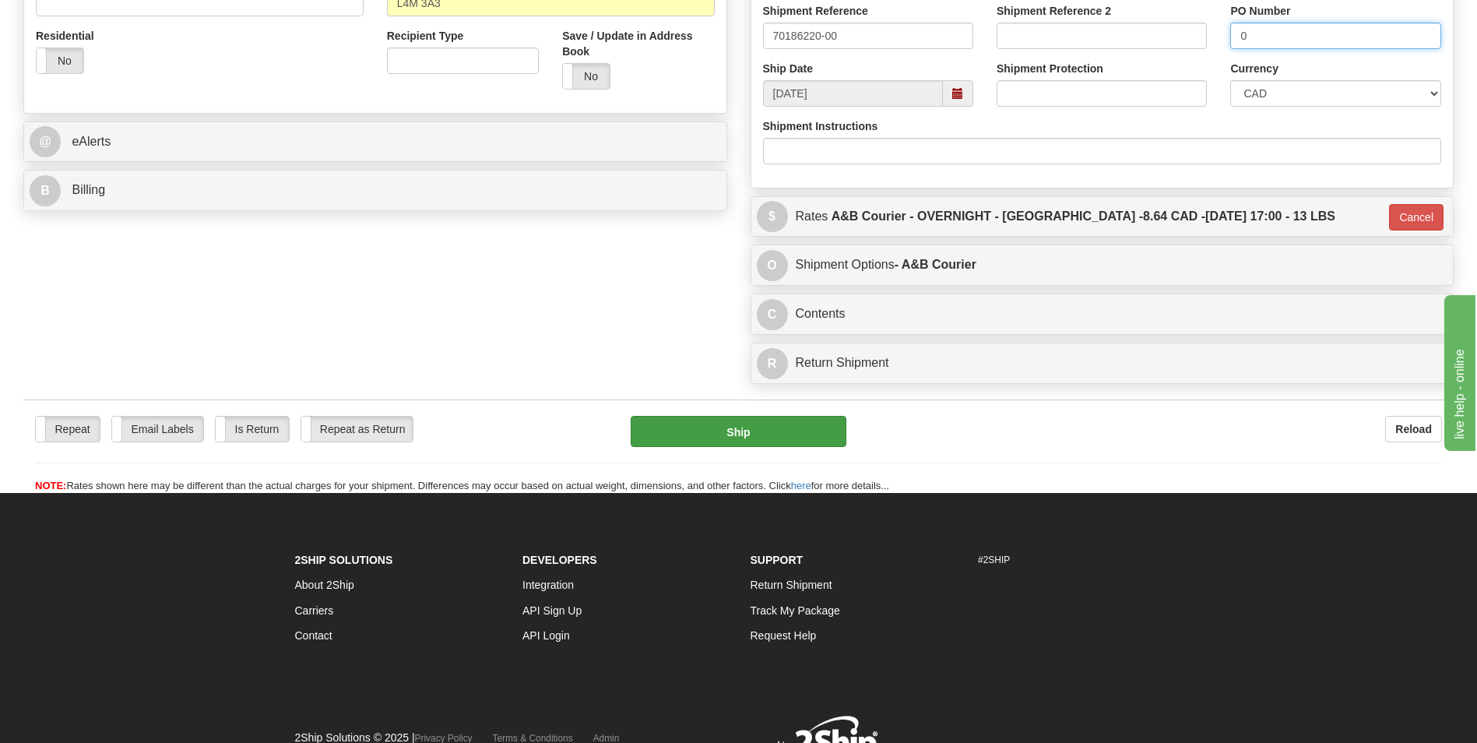
type input "0"
click at [789, 427] on button "Ship" at bounding box center [738, 431] width 215 height 31
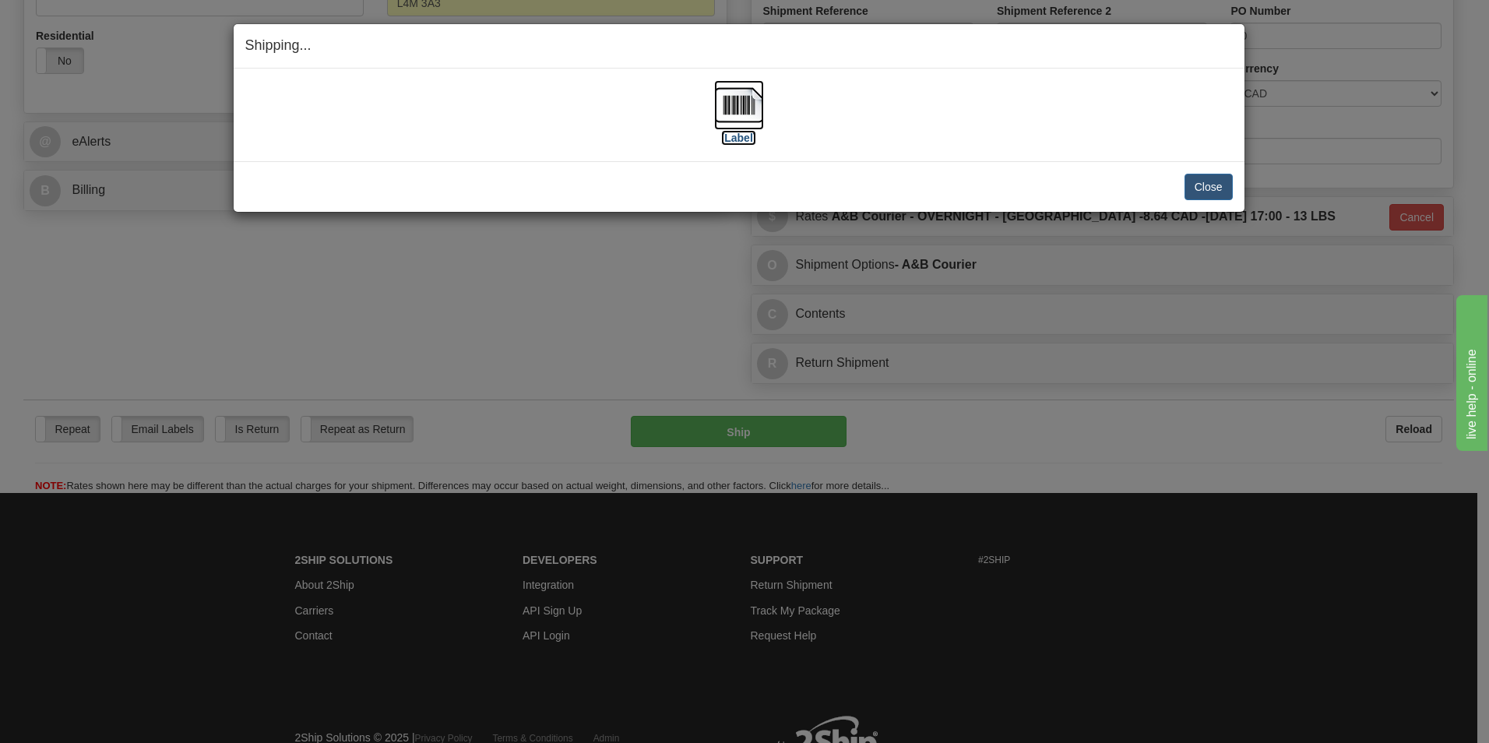
click at [734, 100] on img at bounding box center [739, 105] width 50 height 50
click at [1203, 174] on button "Close" at bounding box center [1208, 187] width 48 height 26
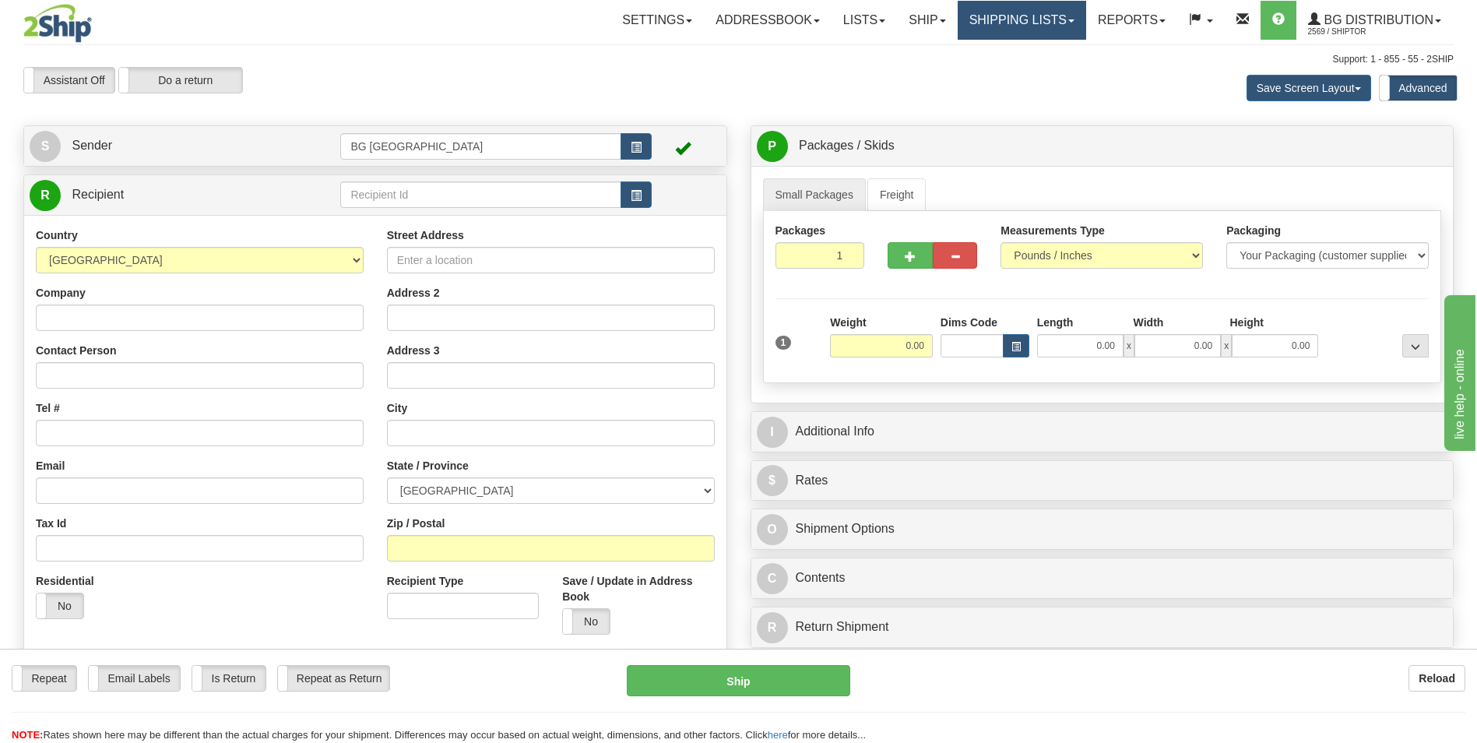
click at [998, 29] on link "Shipping lists" at bounding box center [1022, 20] width 128 height 39
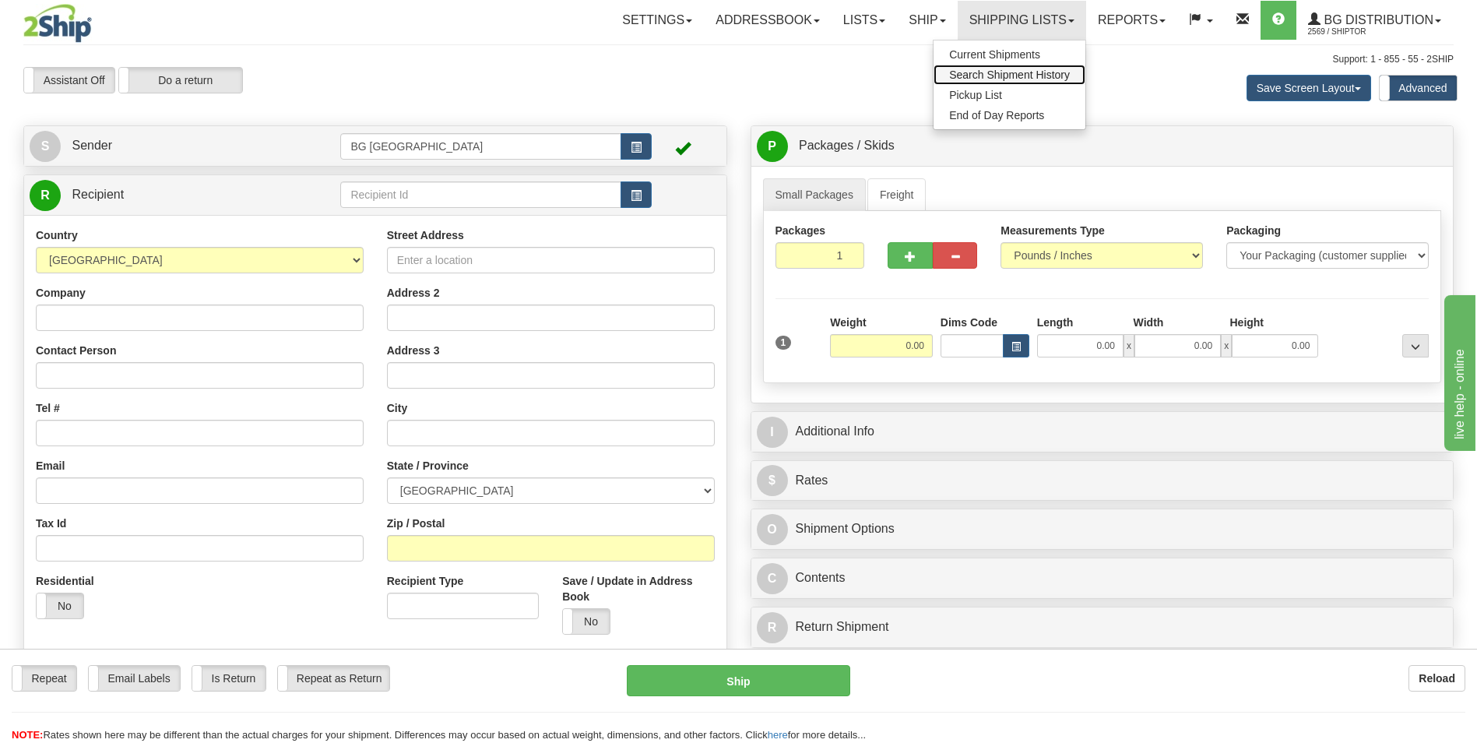
click at [1006, 79] on span "Search Shipment History" at bounding box center [1009, 75] width 121 height 12
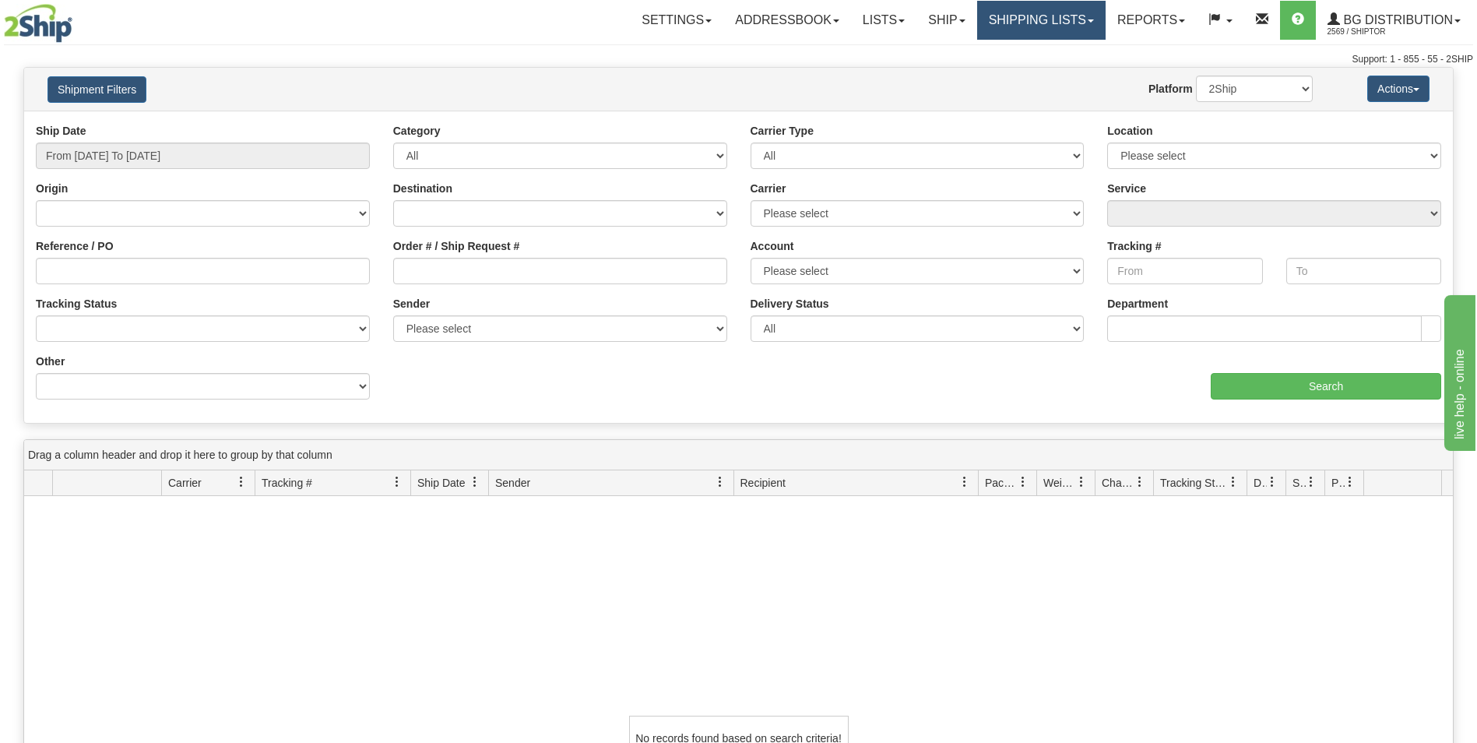
click at [1032, 12] on link "Shipping lists" at bounding box center [1041, 20] width 128 height 39
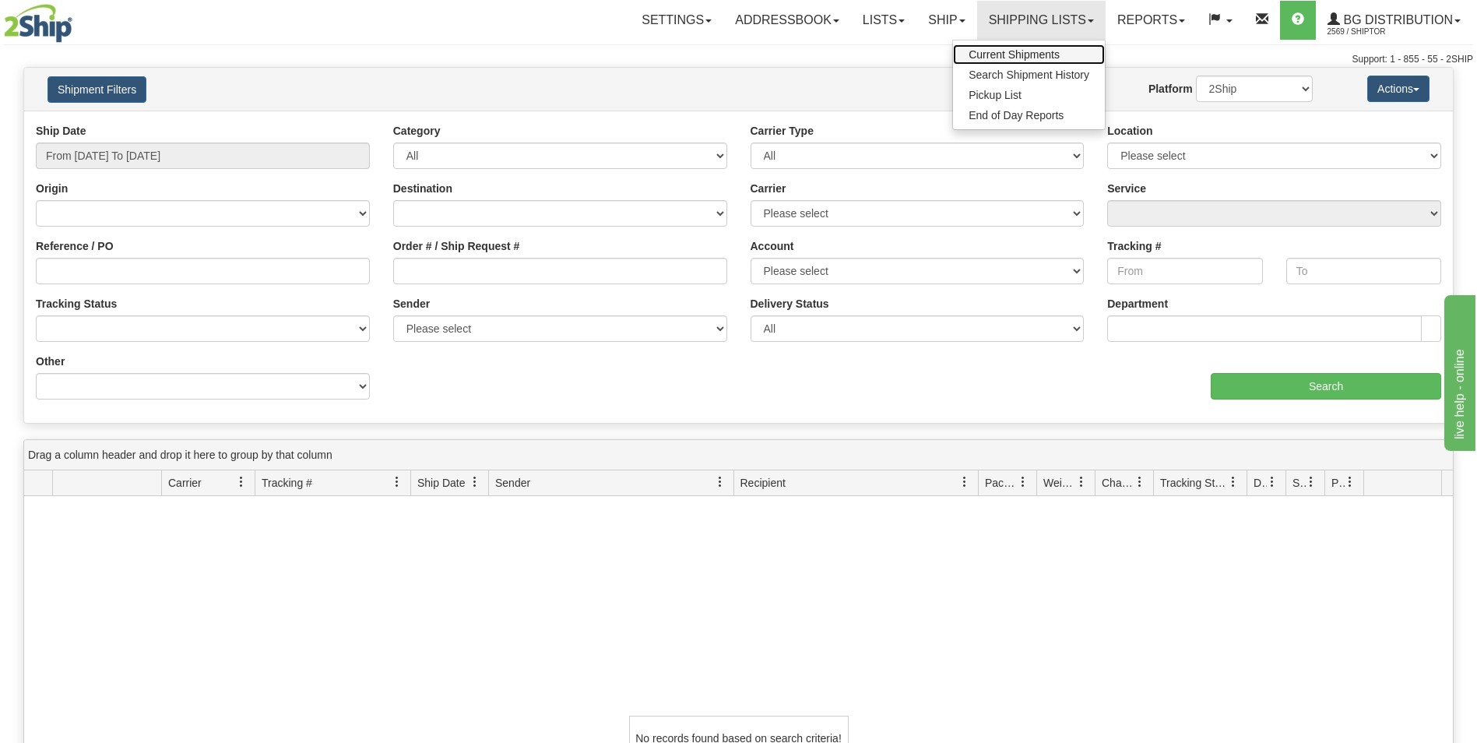
click at [1014, 47] on link "Current Shipments" at bounding box center [1029, 54] width 152 height 20
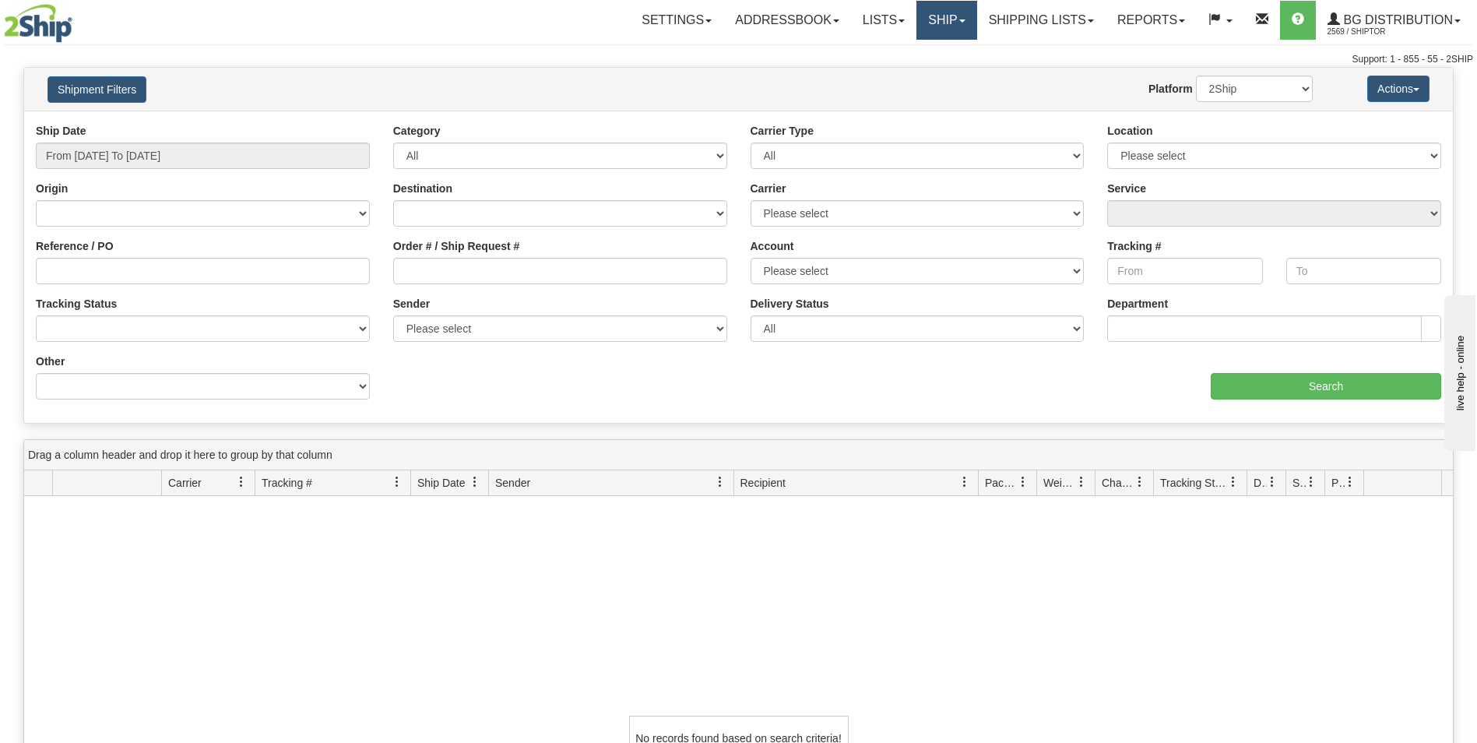
click at [934, 23] on link "Ship" at bounding box center [946, 20] width 60 height 39
click at [912, 62] on link "Ship Screen" at bounding box center [914, 54] width 123 height 20
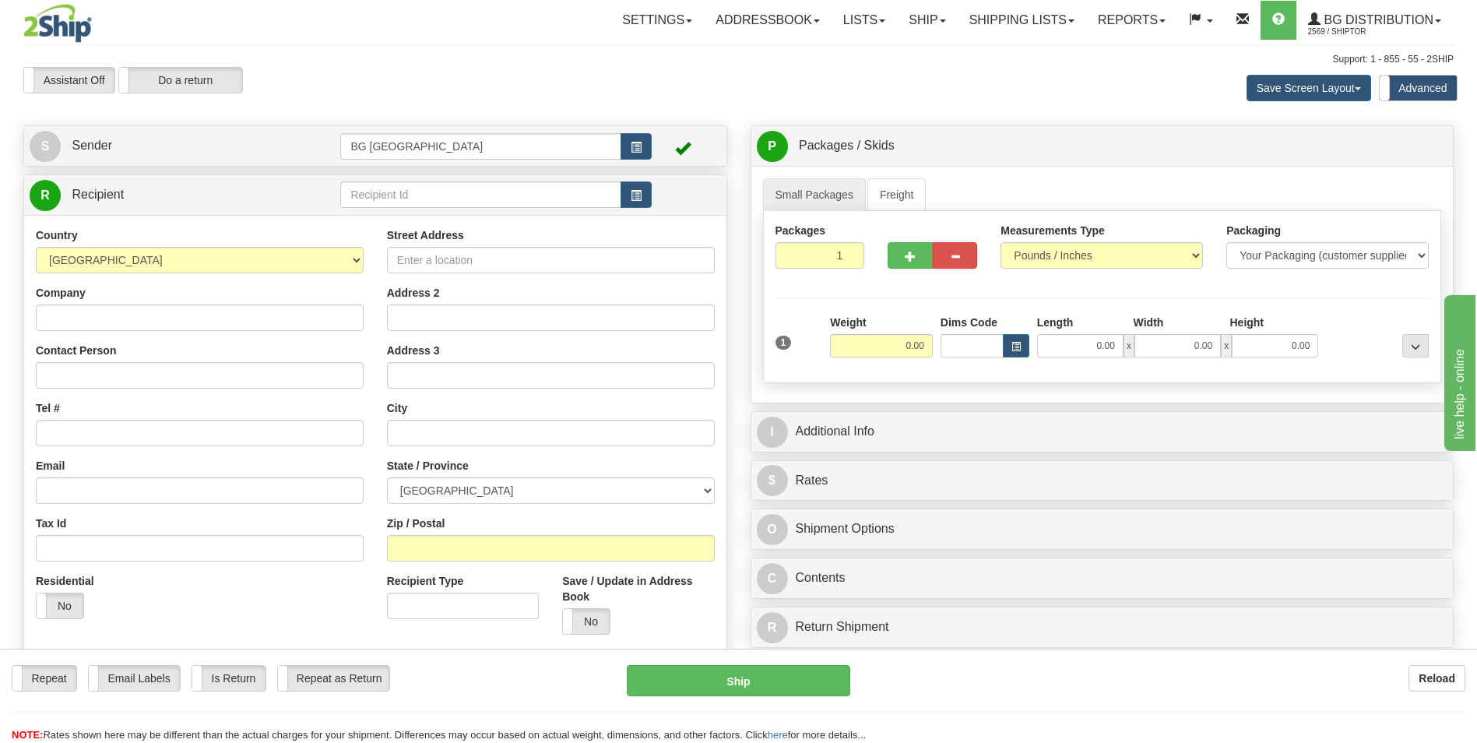
click at [478, 180] on td at bounding box center [495, 195] width 311 height 32
click at [453, 202] on input "text" at bounding box center [480, 194] width 280 height 26
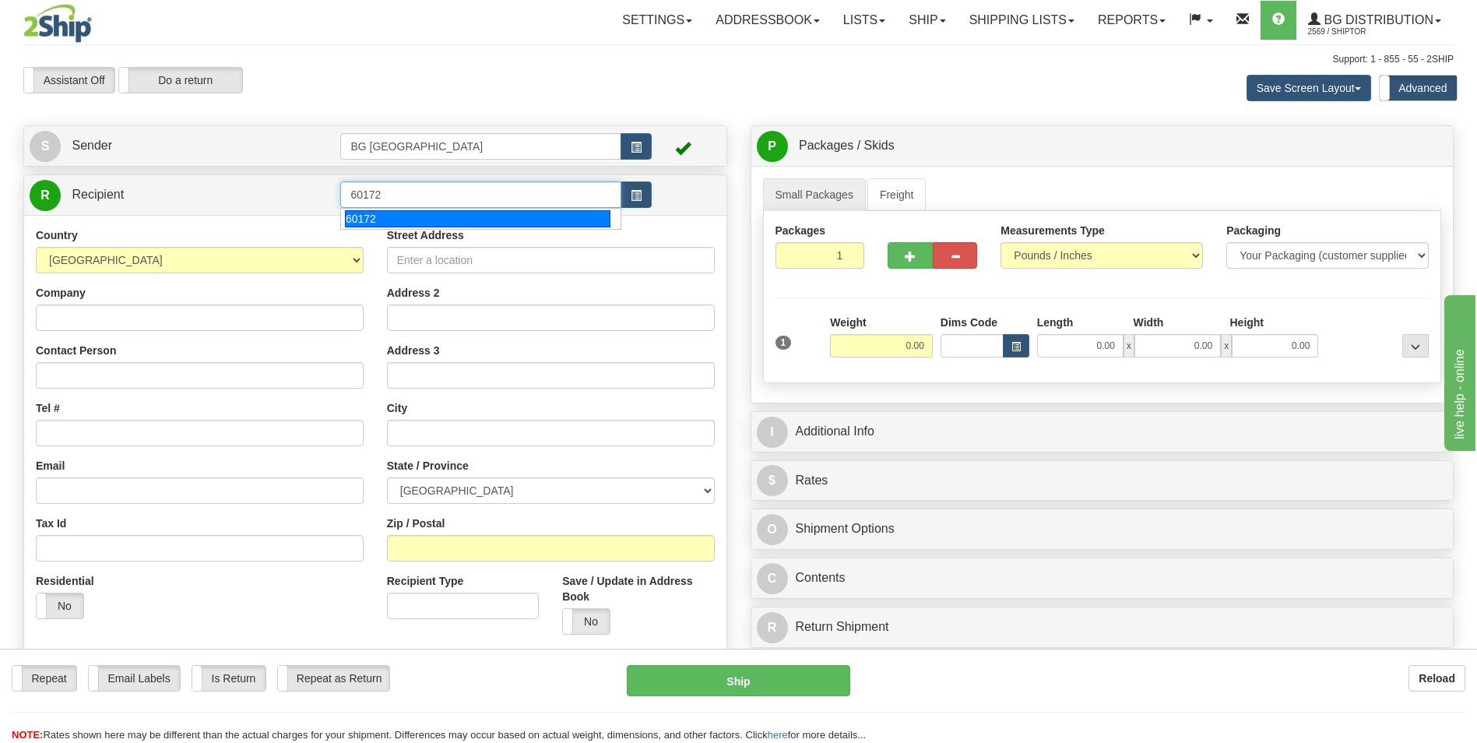
click at [438, 216] on div "60172" at bounding box center [478, 218] width 266 height 17
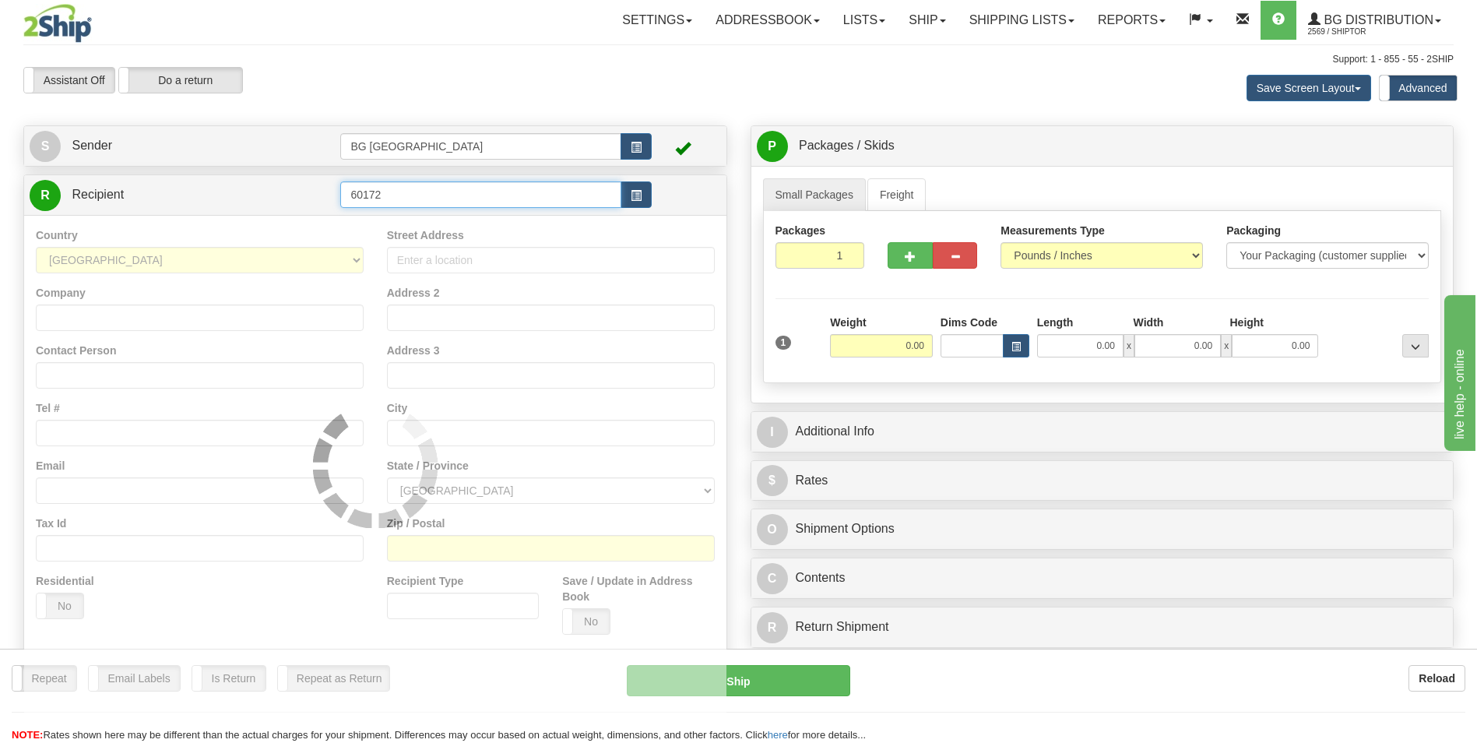
type input "60172"
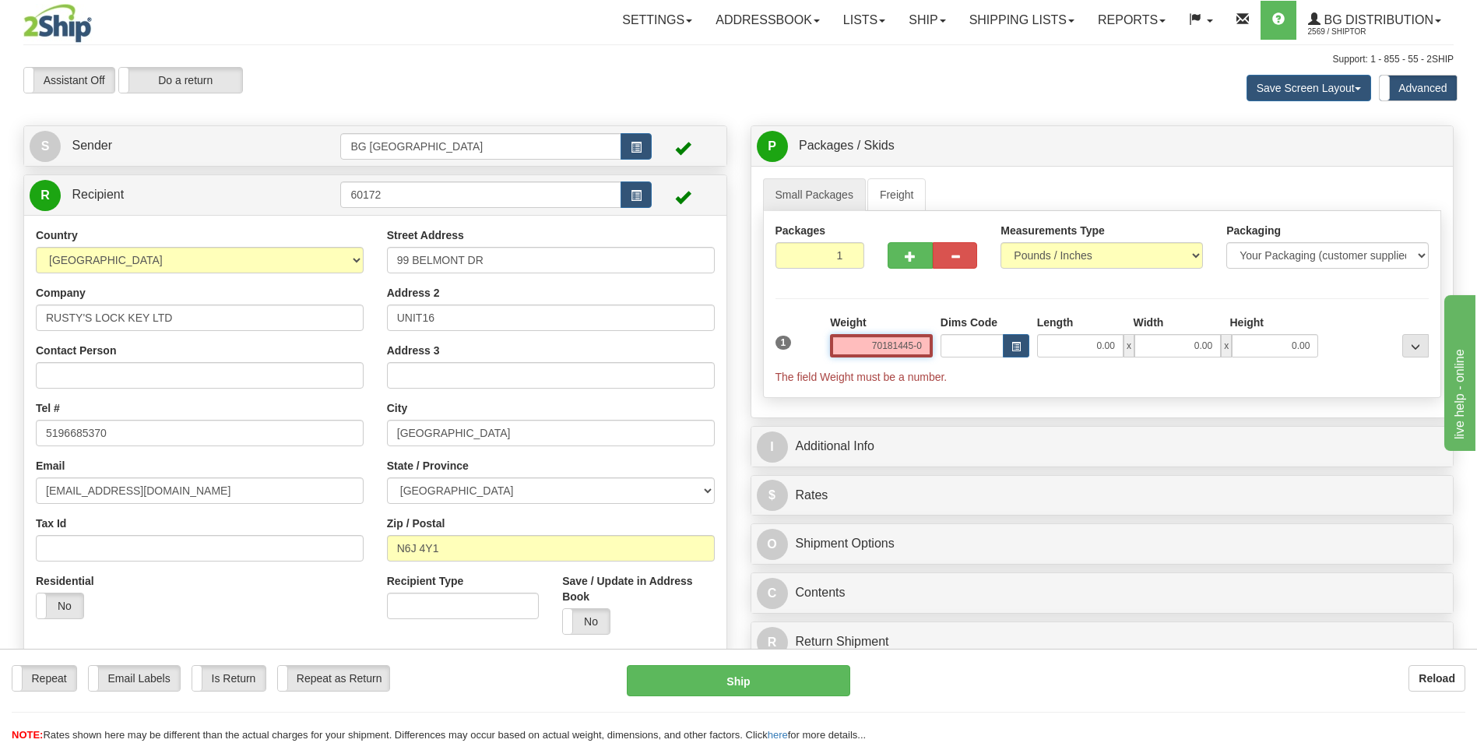
type input "70181445-01"
click at [877, 349] on input "70181445-01" at bounding box center [881, 345] width 103 height 23
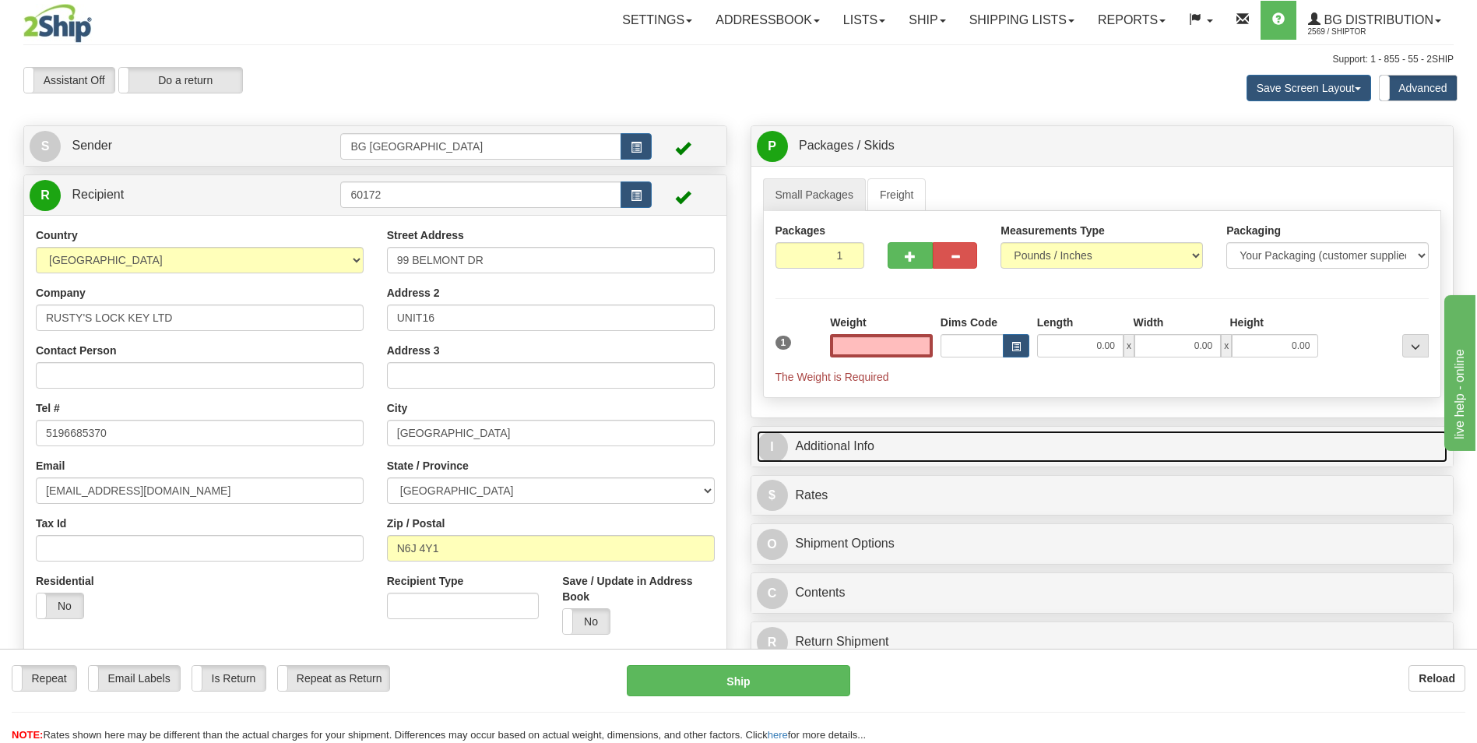
type input "0.00"
click at [848, 445] on link "I Additional Info" at bounding box center [1102, 447] width 691 height 32
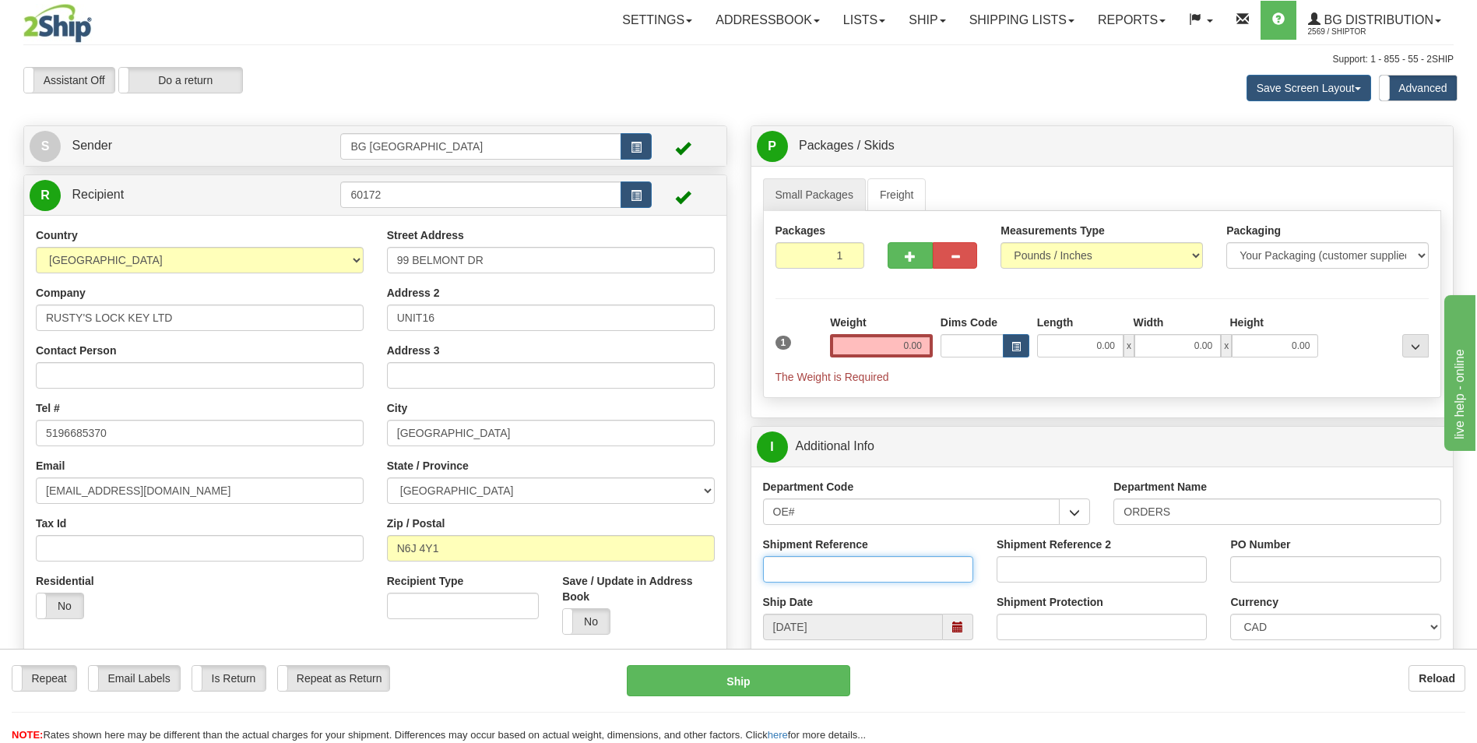
click at [853, 569] on input "Shipment Reference" at bounding box center [868, 569] width 210 height 26
paste input "70181445-01"
type input "70181445-01"
click at [1249, 575] on input "PO Number" at bounding box center [1335, 569] width 210 height 26
type input "0"
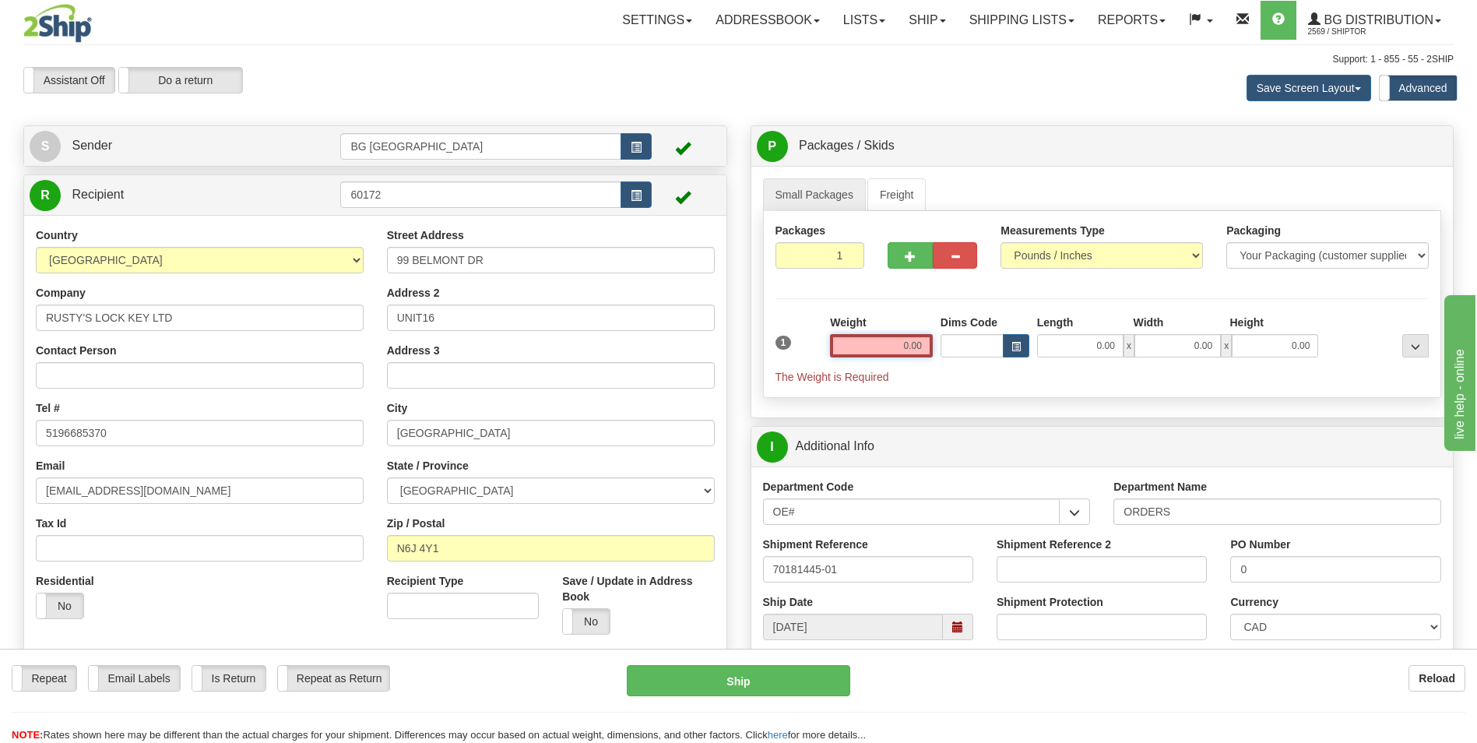
click at [903, 355] on input "0.00" at bounding box center [881, 345] width 103 height 23
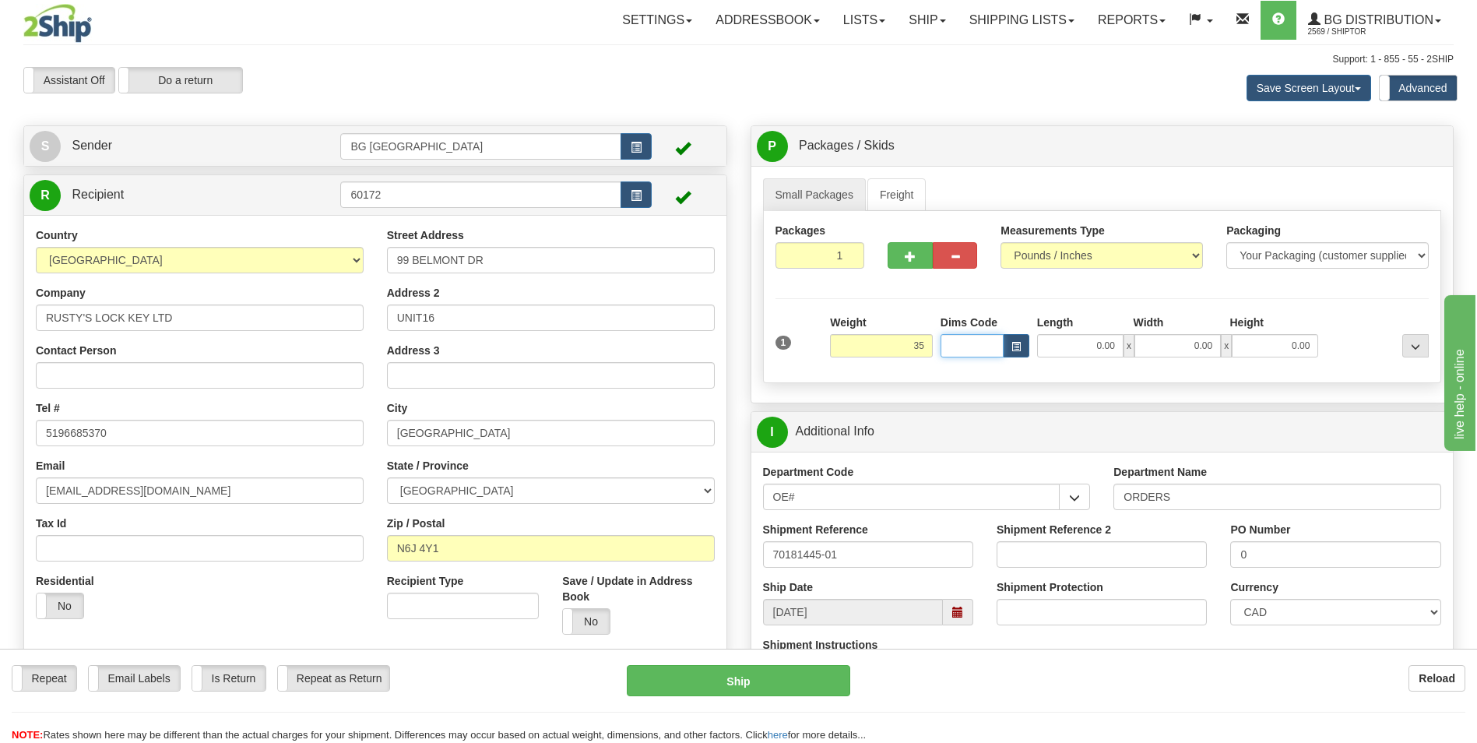
type input "35.00"
type input "18.00"
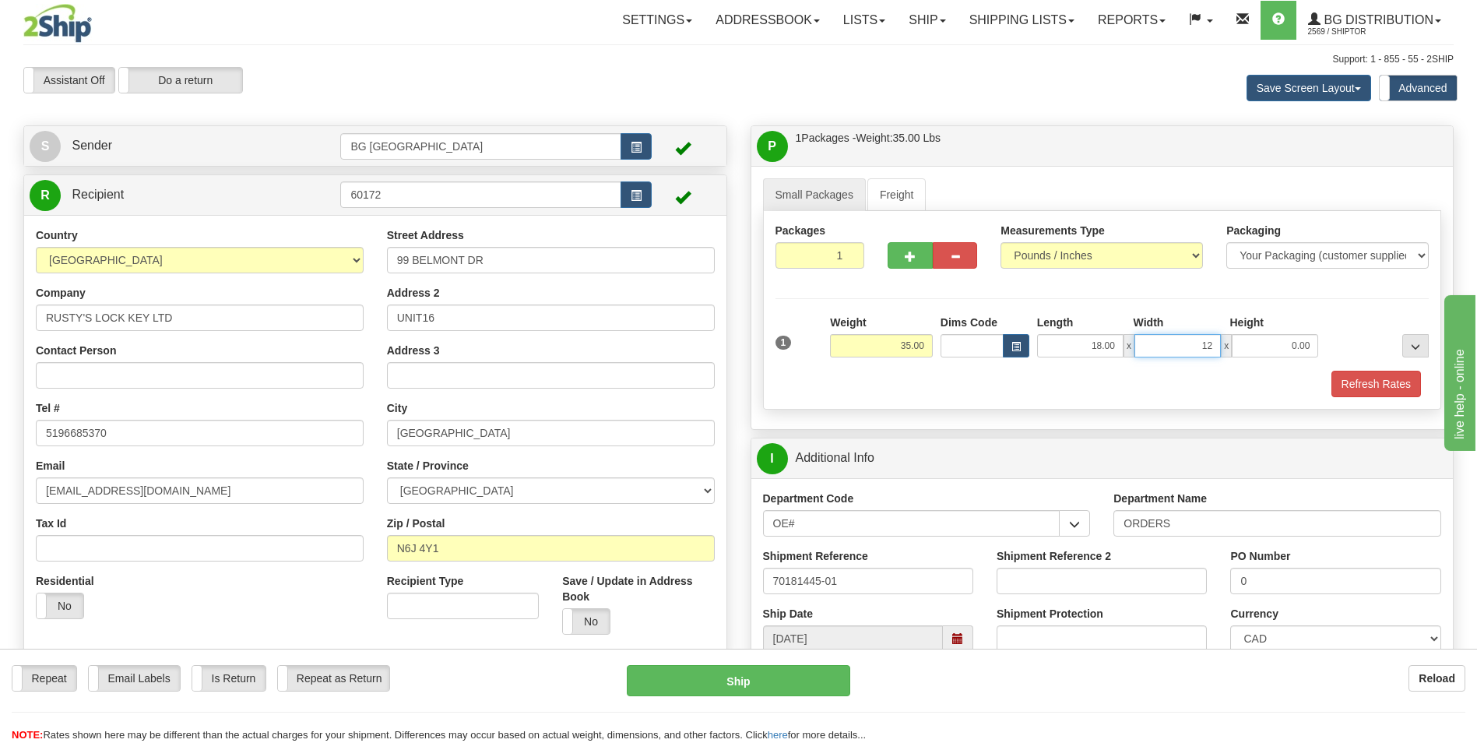
type input "12.00"
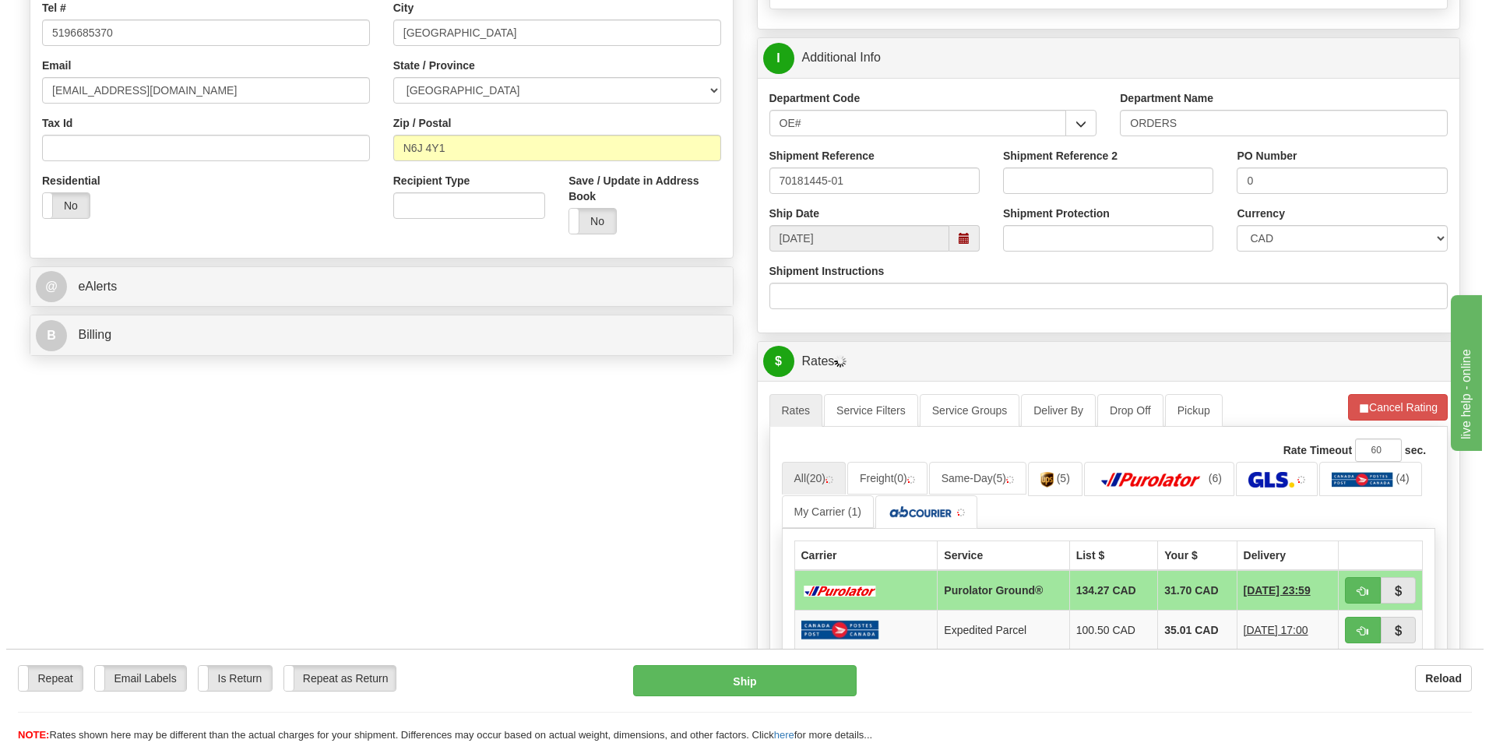
scroll to position [467, 0]
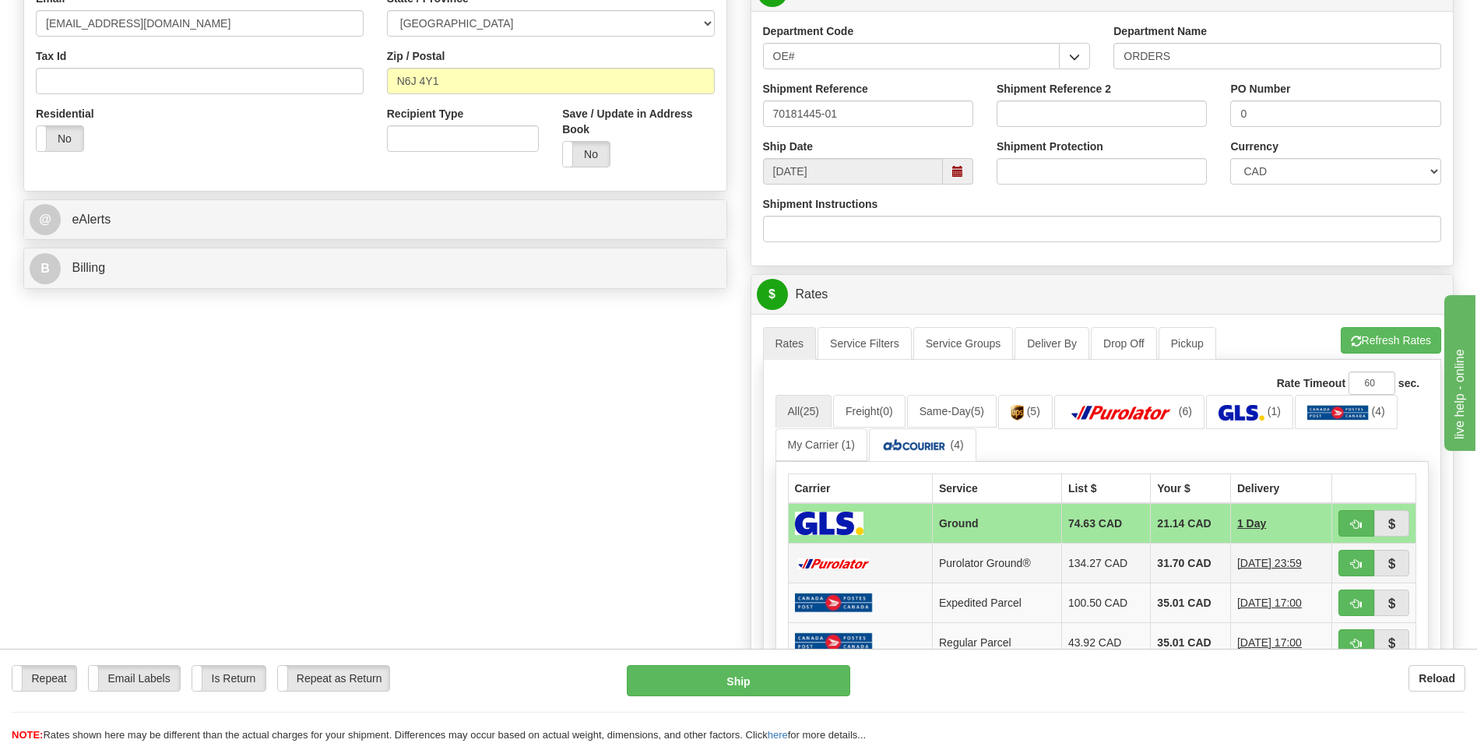
click at [1187, 557] on td "31.70 CAD" at bounding box center [1191, 563] width 80 height 40
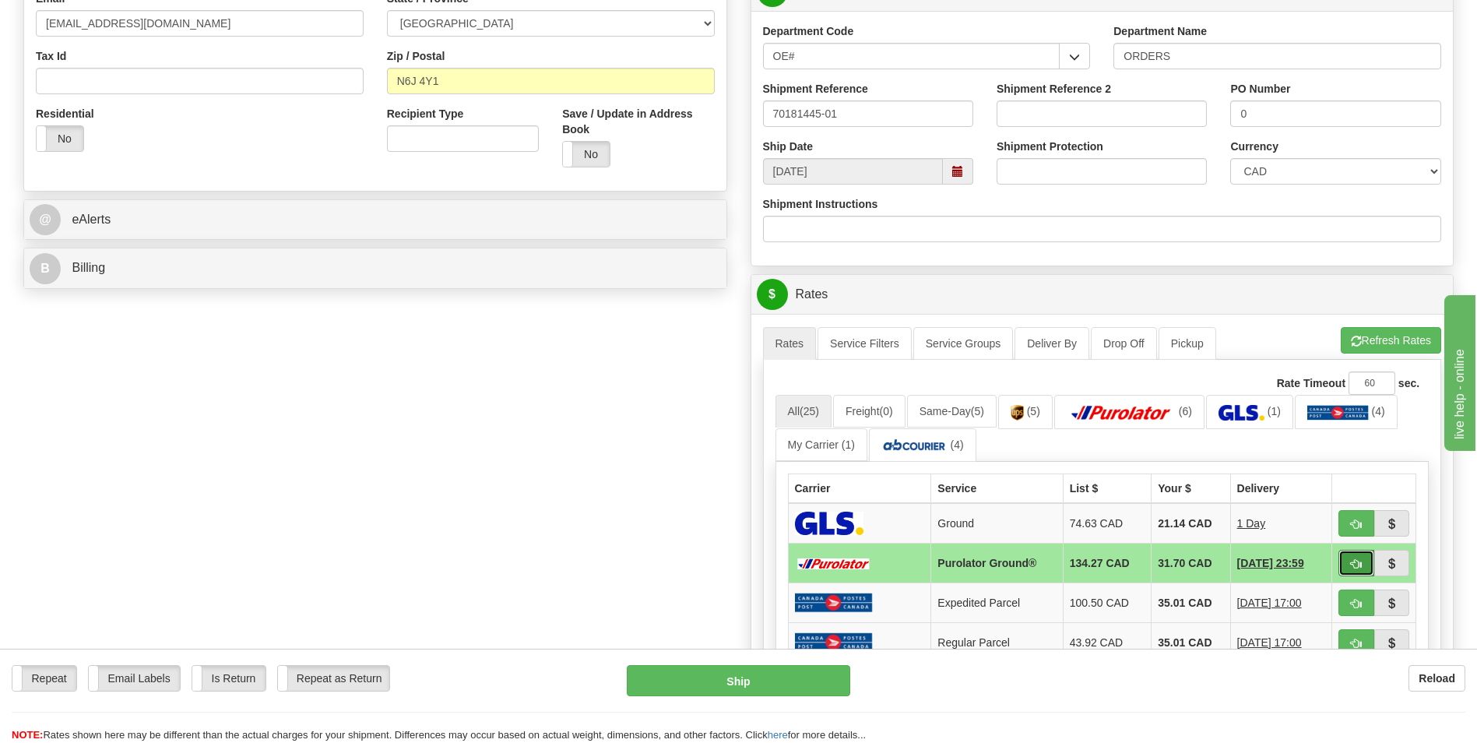
click at [1352, 561] on span "button" at bounding box center [1356, 564] width 11 height 10
type input "260"
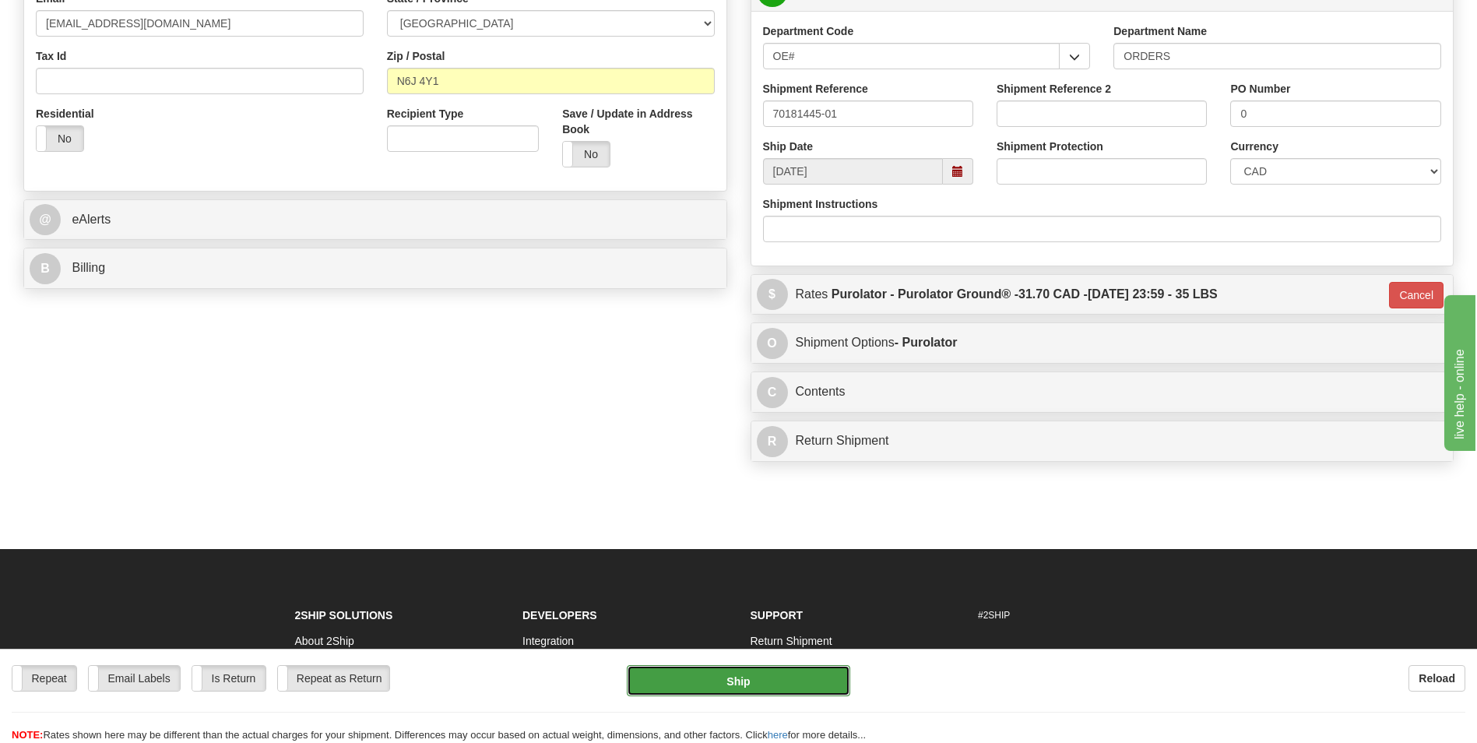
click at [716, 665] on button "Ship" at bounding box center [738, 680] width 223 height 31
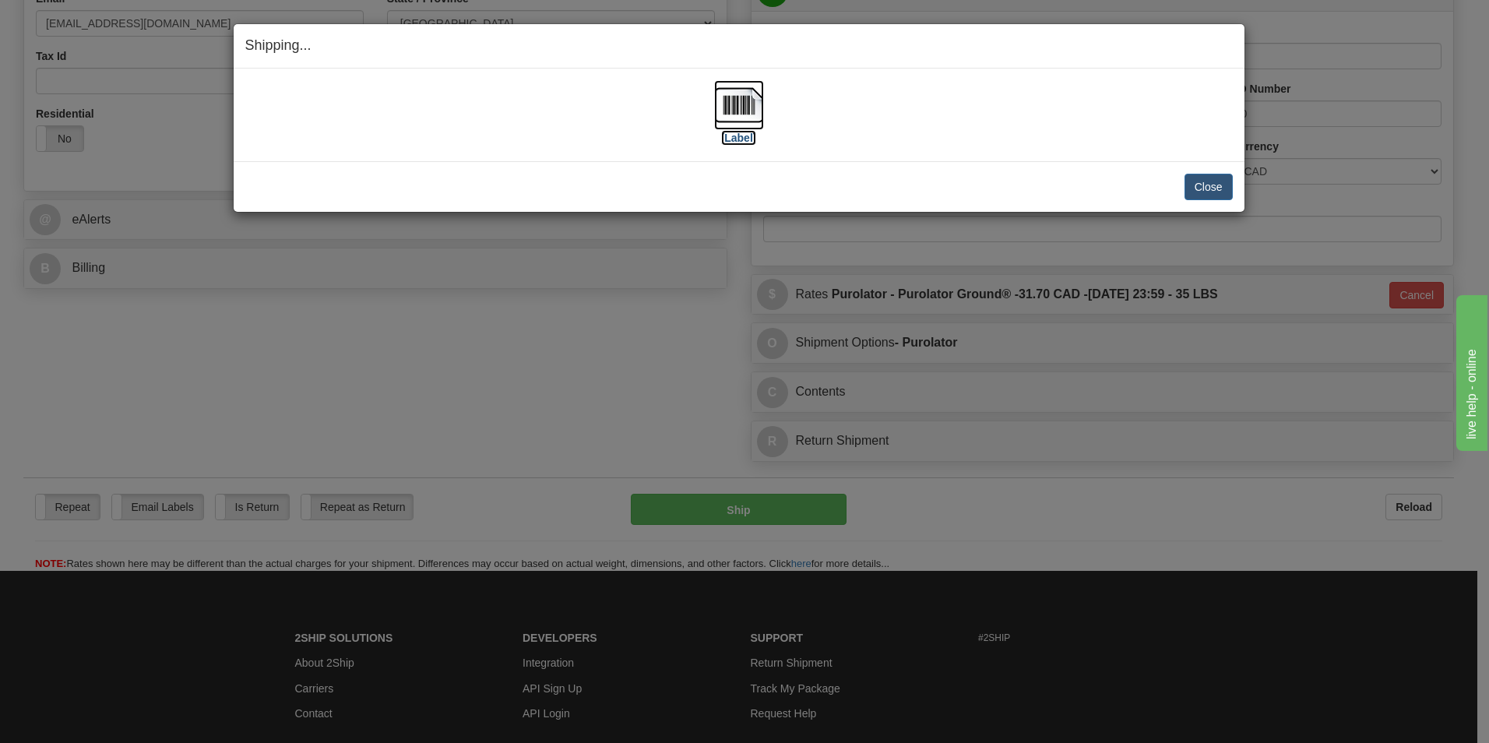
click at [754, 102] on img at bounding box center [739, 105] width 50 height 50
click at [1204, 190] on button "Close" at bounding box center [1208, 187] width 48 height 26
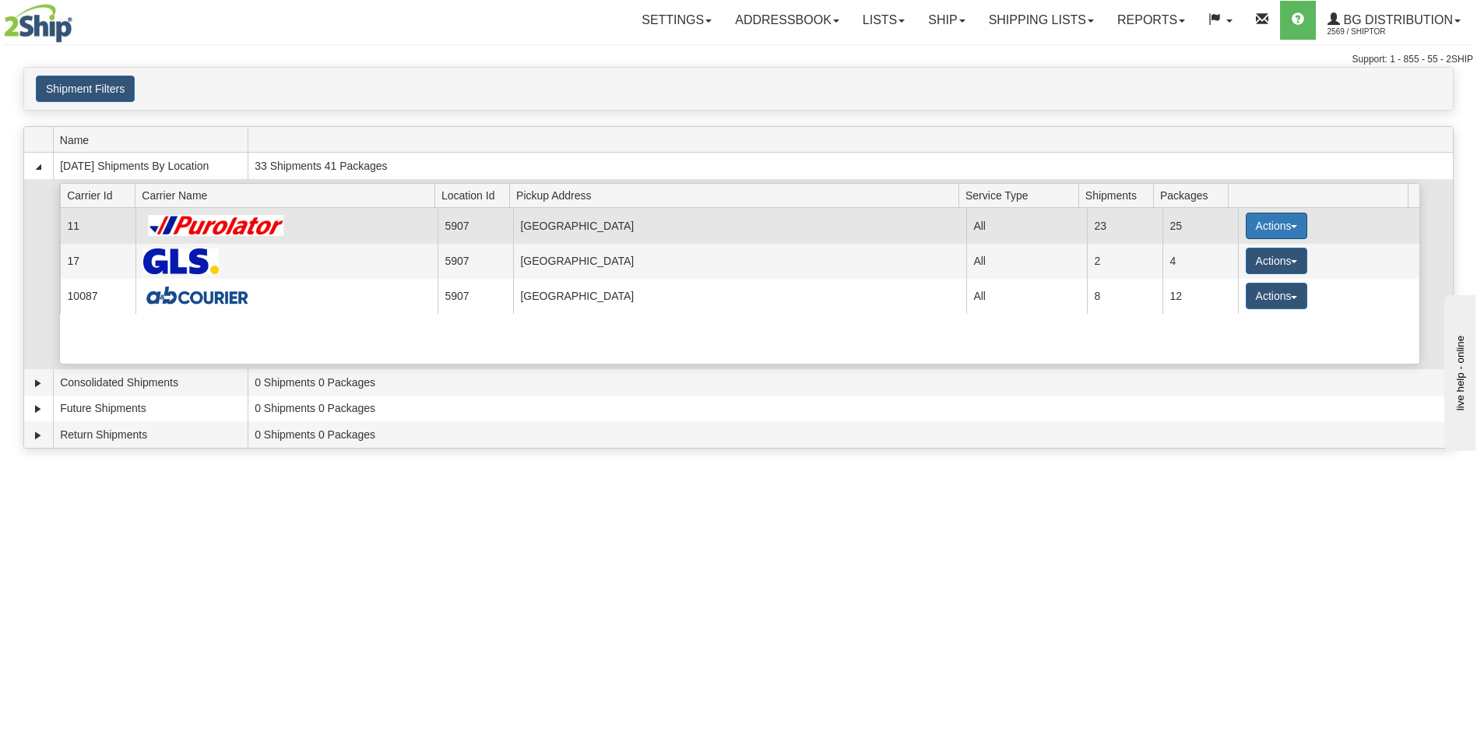
click at [1262, 230] on button "Actions" at bounding box center [1277, 226] width 62 height 26
click at [1222, 254] on span "Details" at bounding box center [1218, 254] width 42 height 11
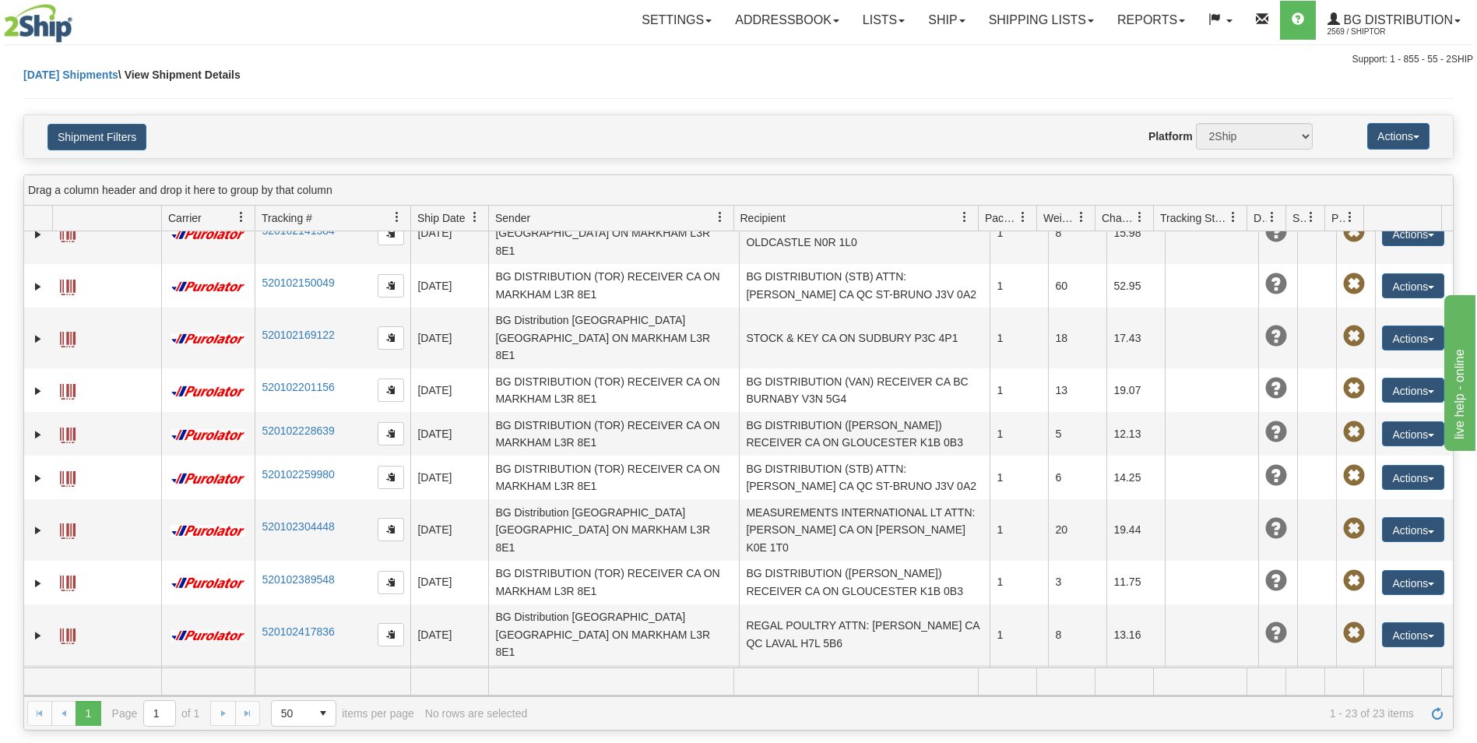
scroll to position [567, 0]
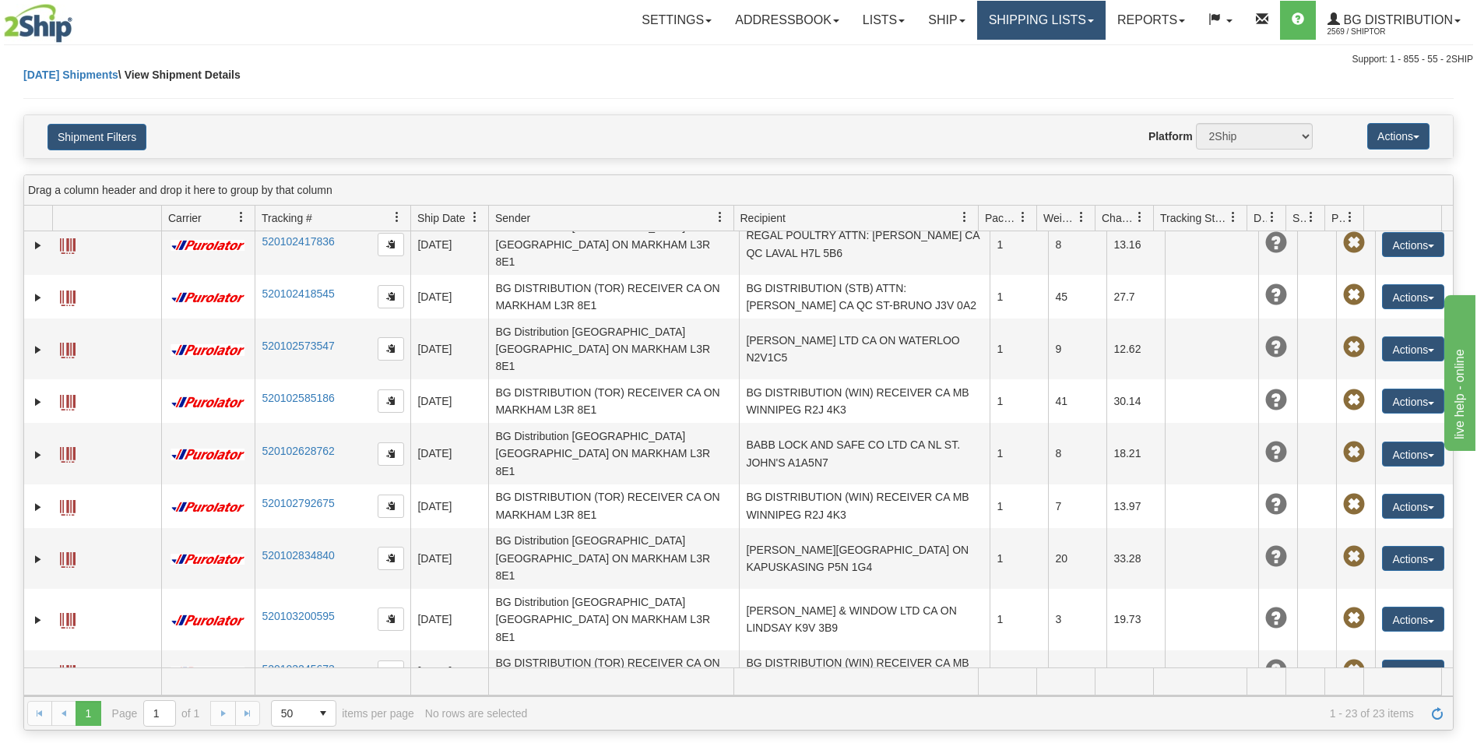
click at [1021, 31] on link "Shipping lists" at bounding box center [1041, 20] width 128 height 39
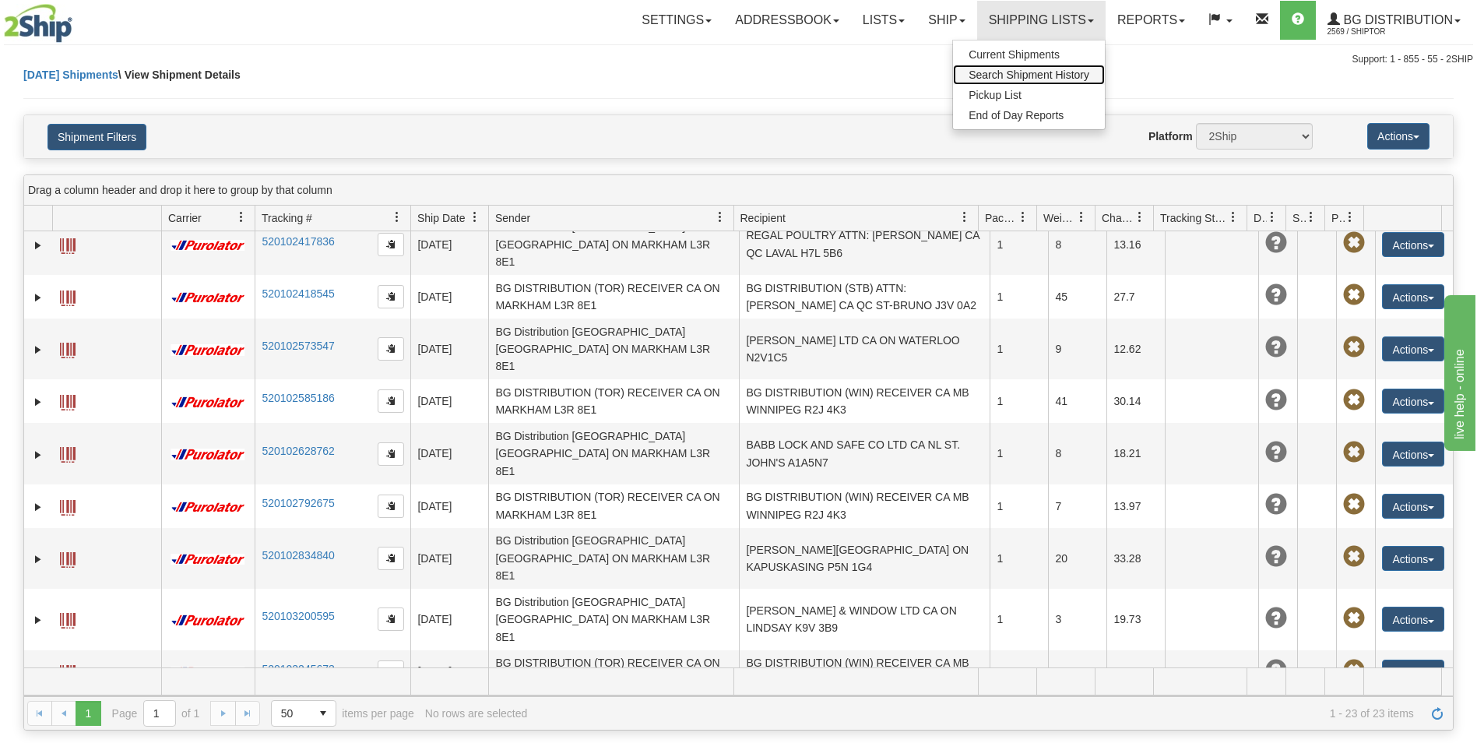
click at [1025, 77] on span "Search Shipment History" at bounding box center [1029, 75] width 121 height 12
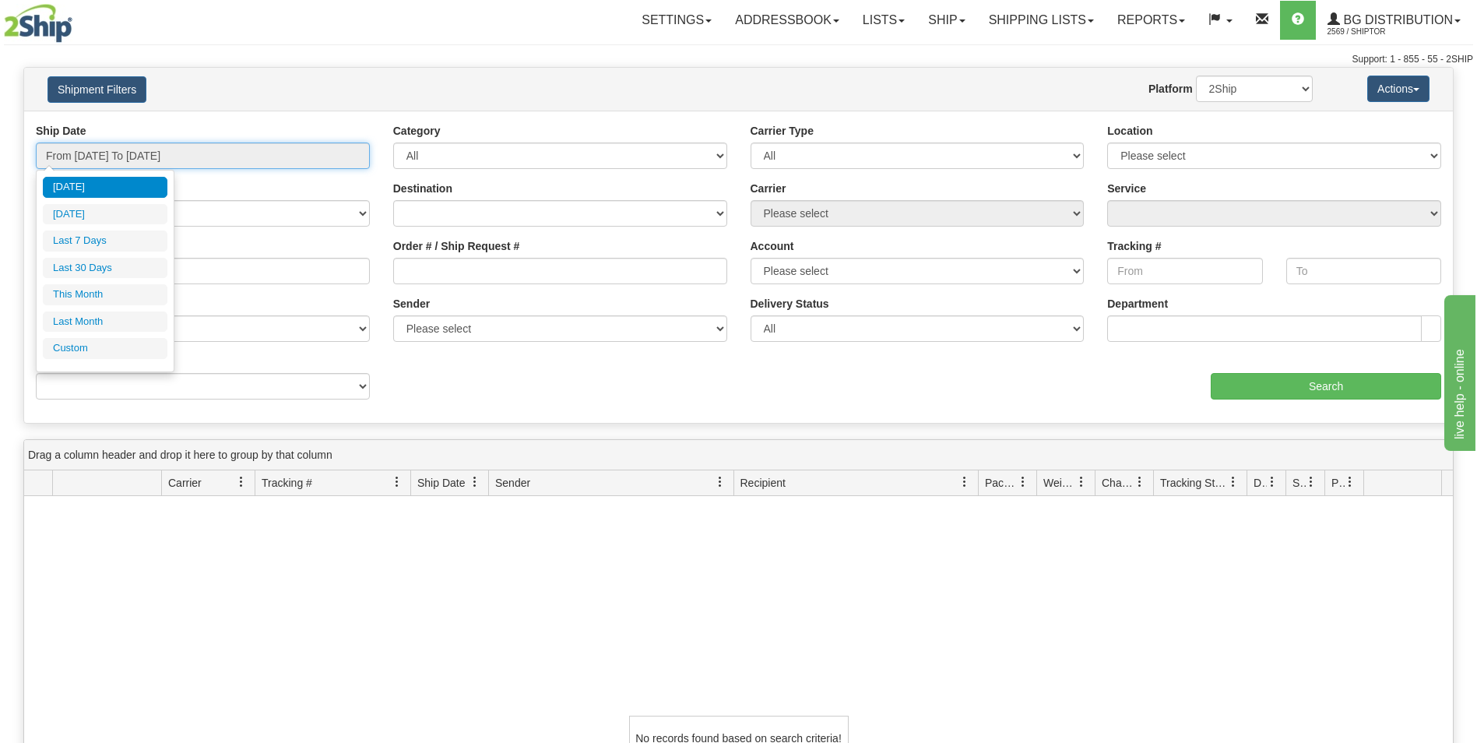
click at [111, 158] on input "From [DATE] To [DATE]" at bounding box center [203, 155] width 334 height 26
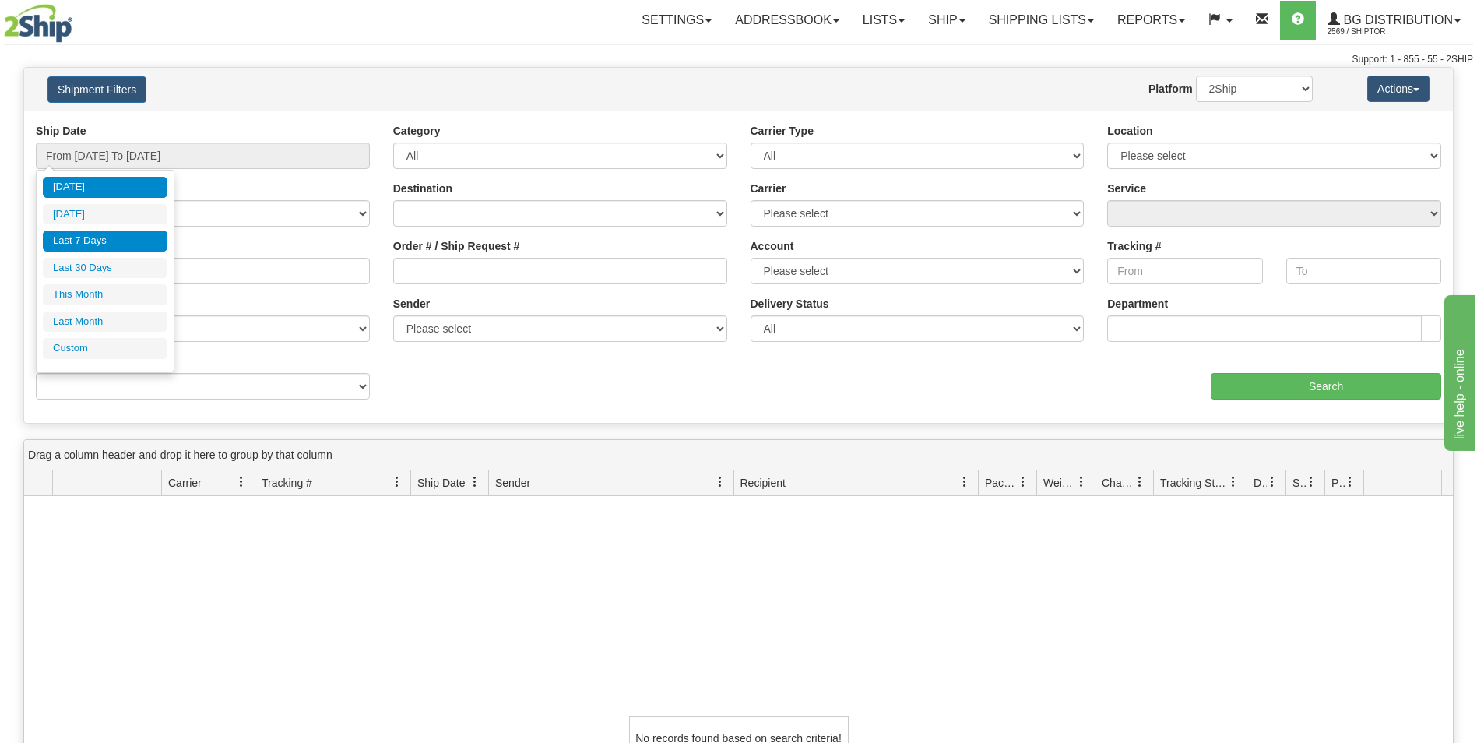
click at [111, 234] on li "Last 7 Days" at bounding box center [105, 240] width 125 height 21
type input "From [DATE] To [DATE]"
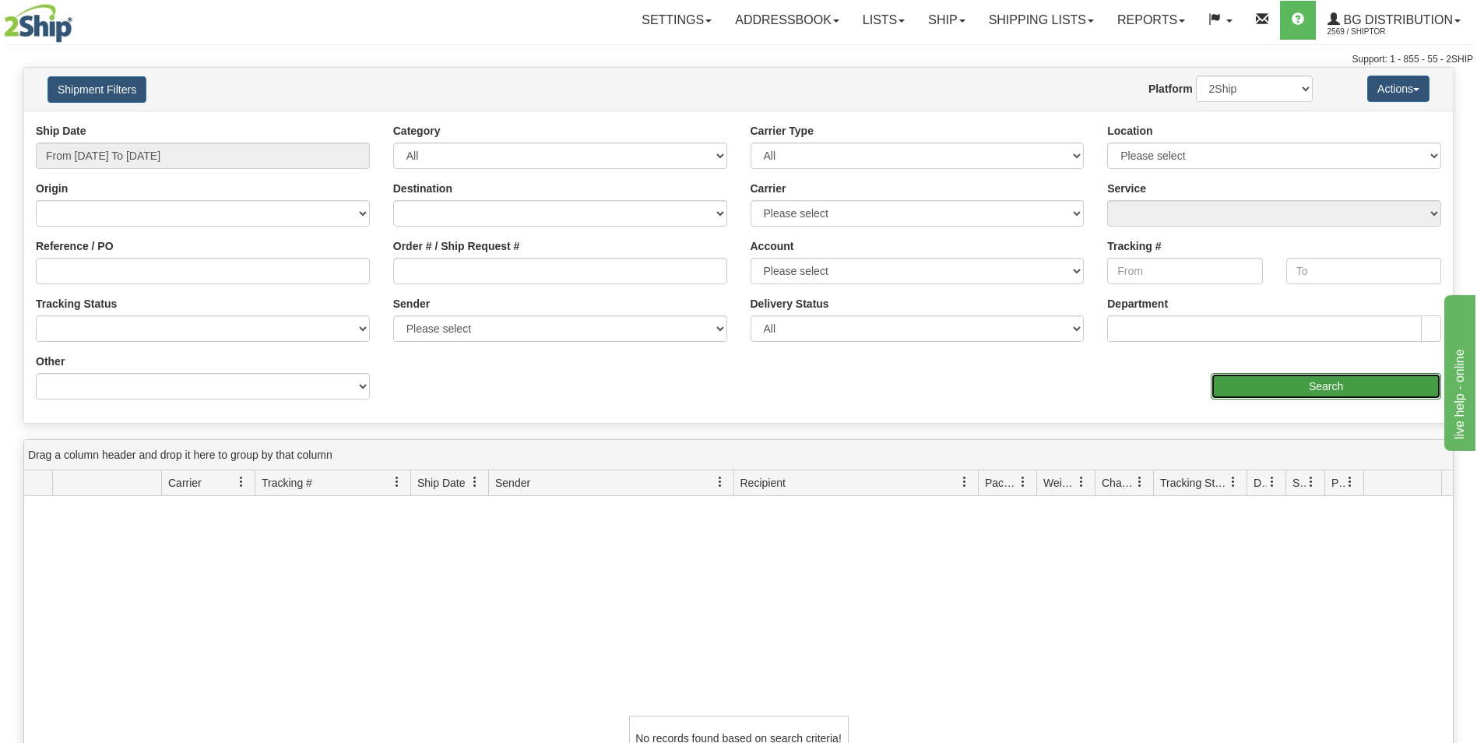
click at [1325, 394] on input "Search" at bounding box center [1326, 386] width 230 height 26
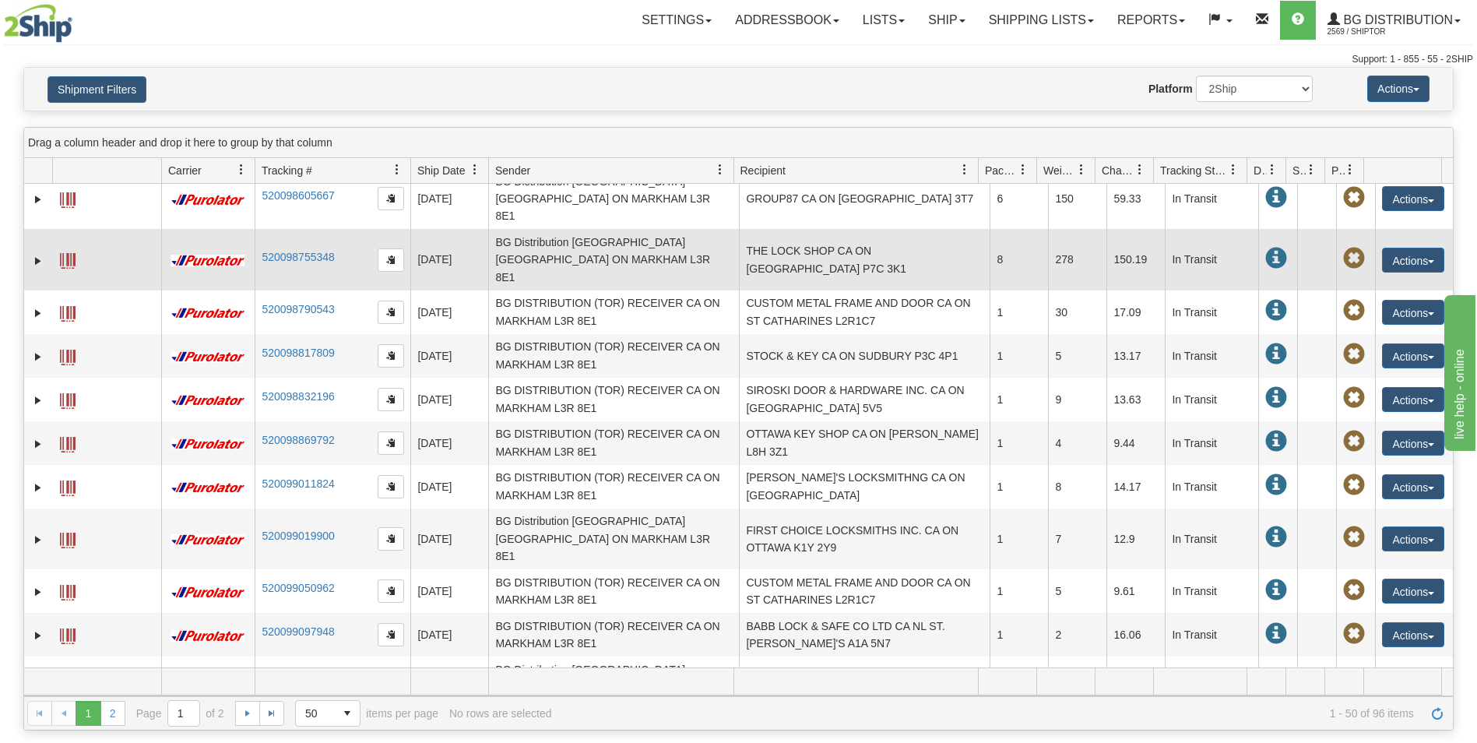
scroll to position [1732, 0]
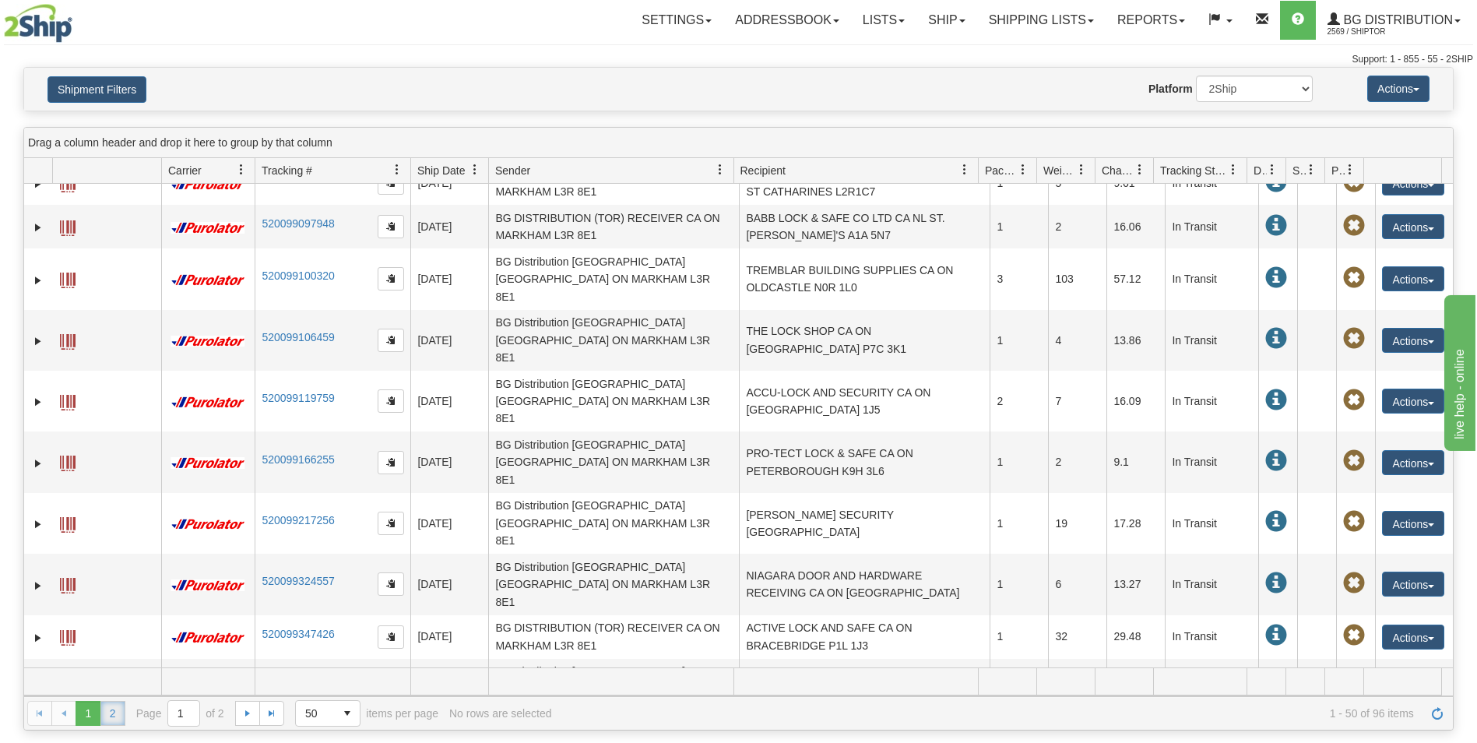
click at [111, 710] on link "2" at bounding box center [112, 713] width 25 height 25
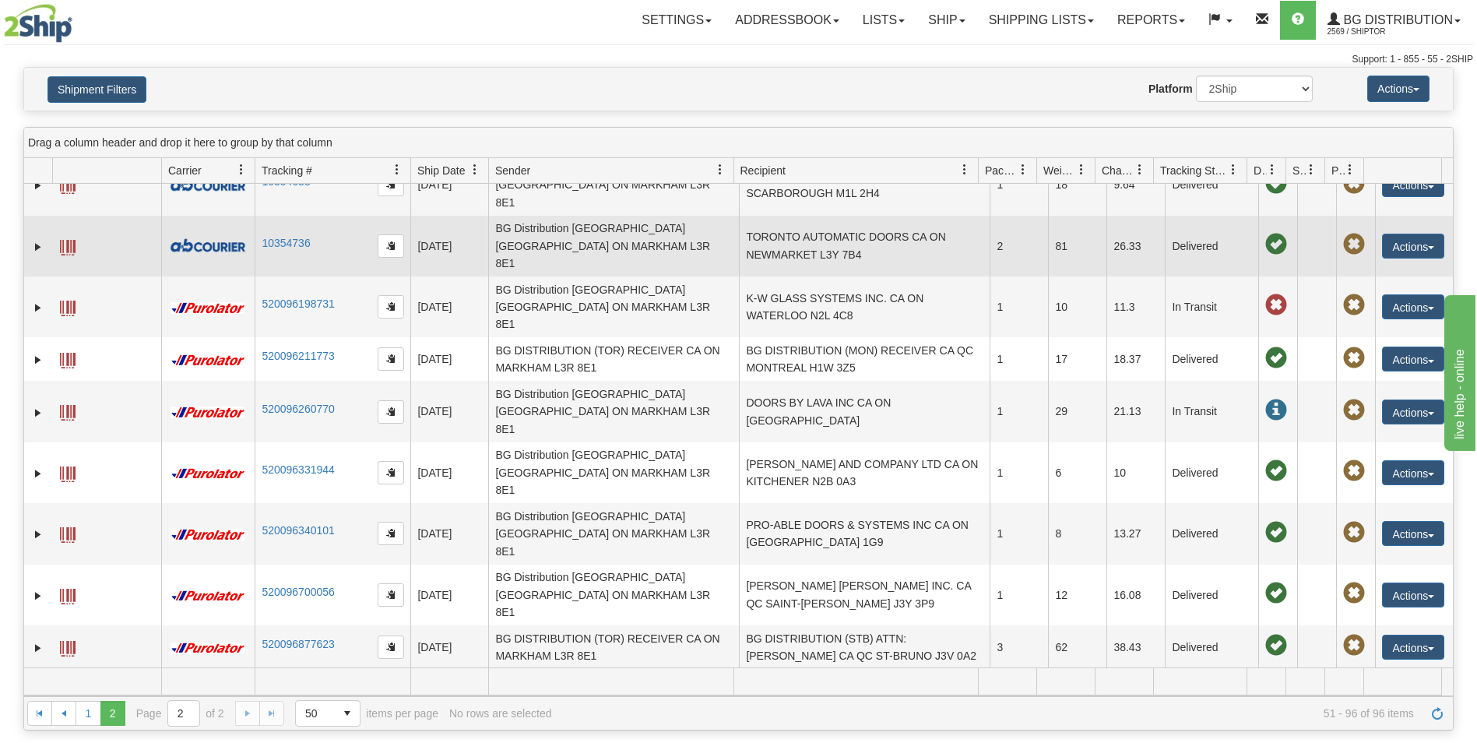
scroll to position [234, 0]
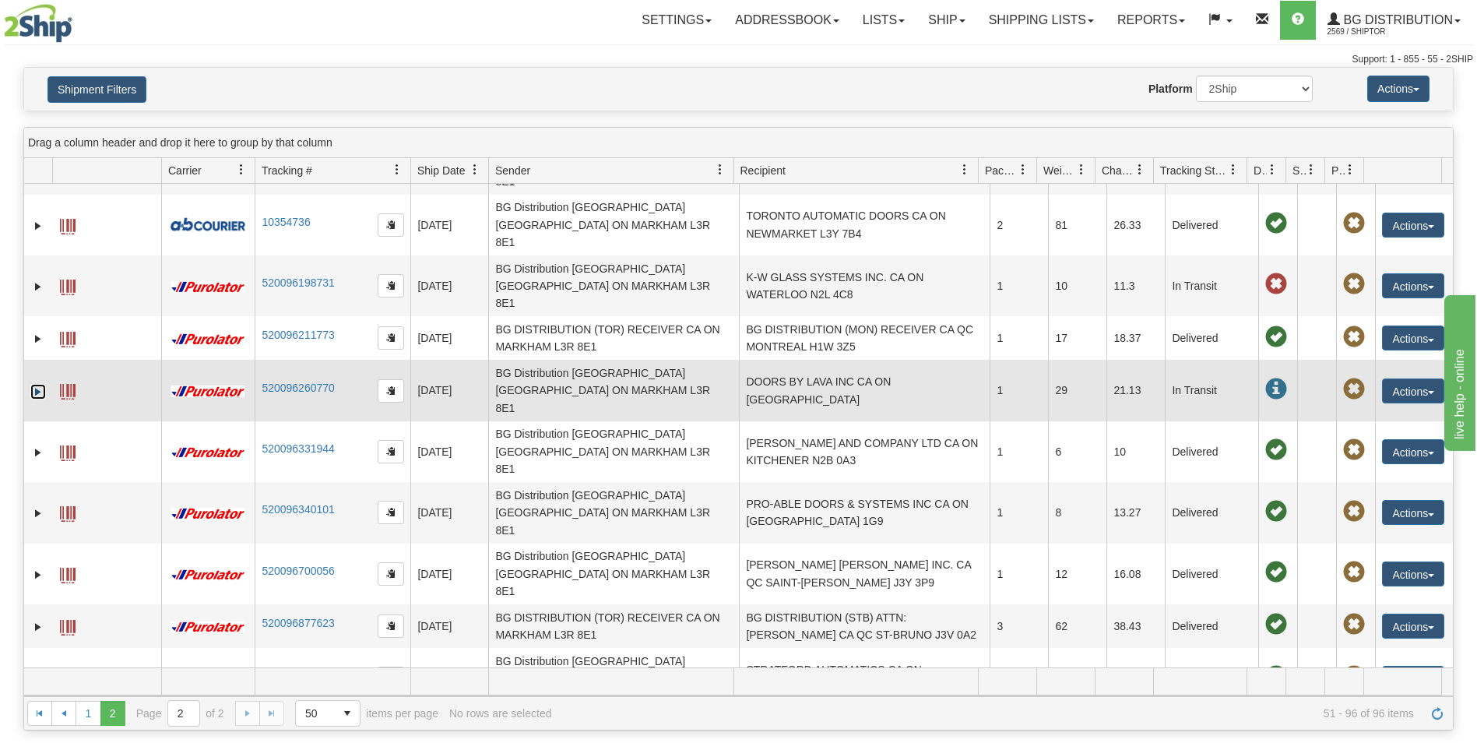
click at [39, 384] on link "Expand" at bounding box center [38, 392] width 16 height 16
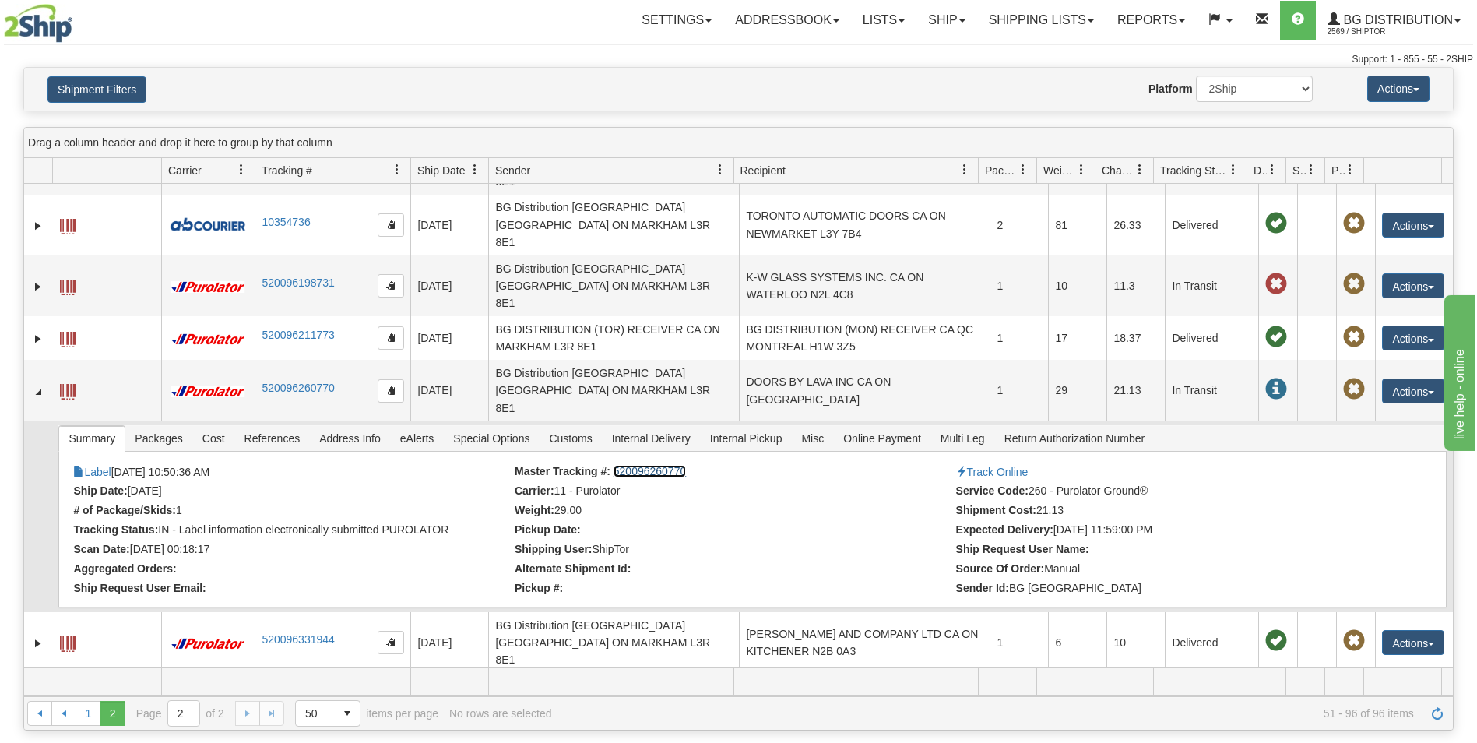
click at [635, 465] on link "520096260770" at bounding box center [650, 471] width 72 height 12
click at [325, 426] on span "Address Info" at bounding box center [350, 438] width 80 height 25
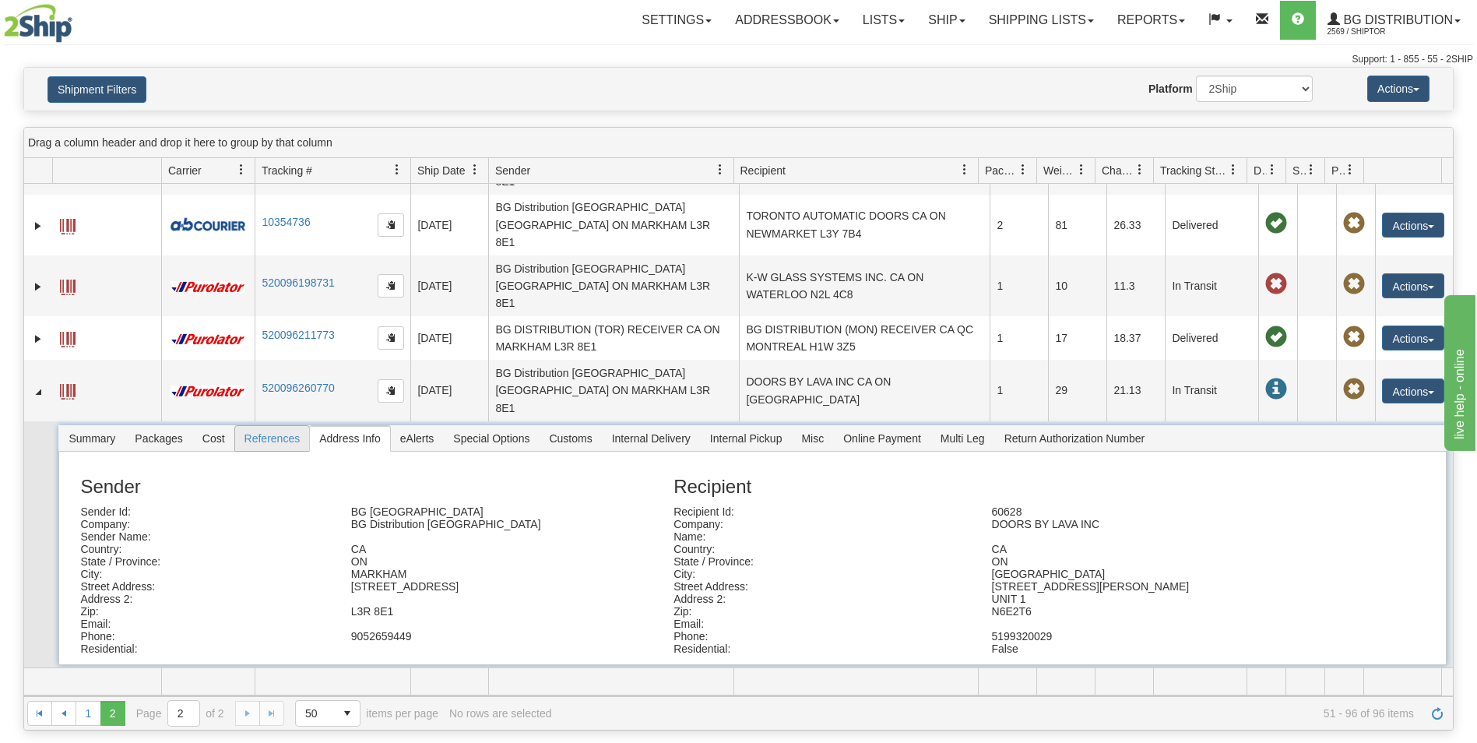
click at [261, 426] on span "References" at bounding box center [272, 438] width 75 height 25
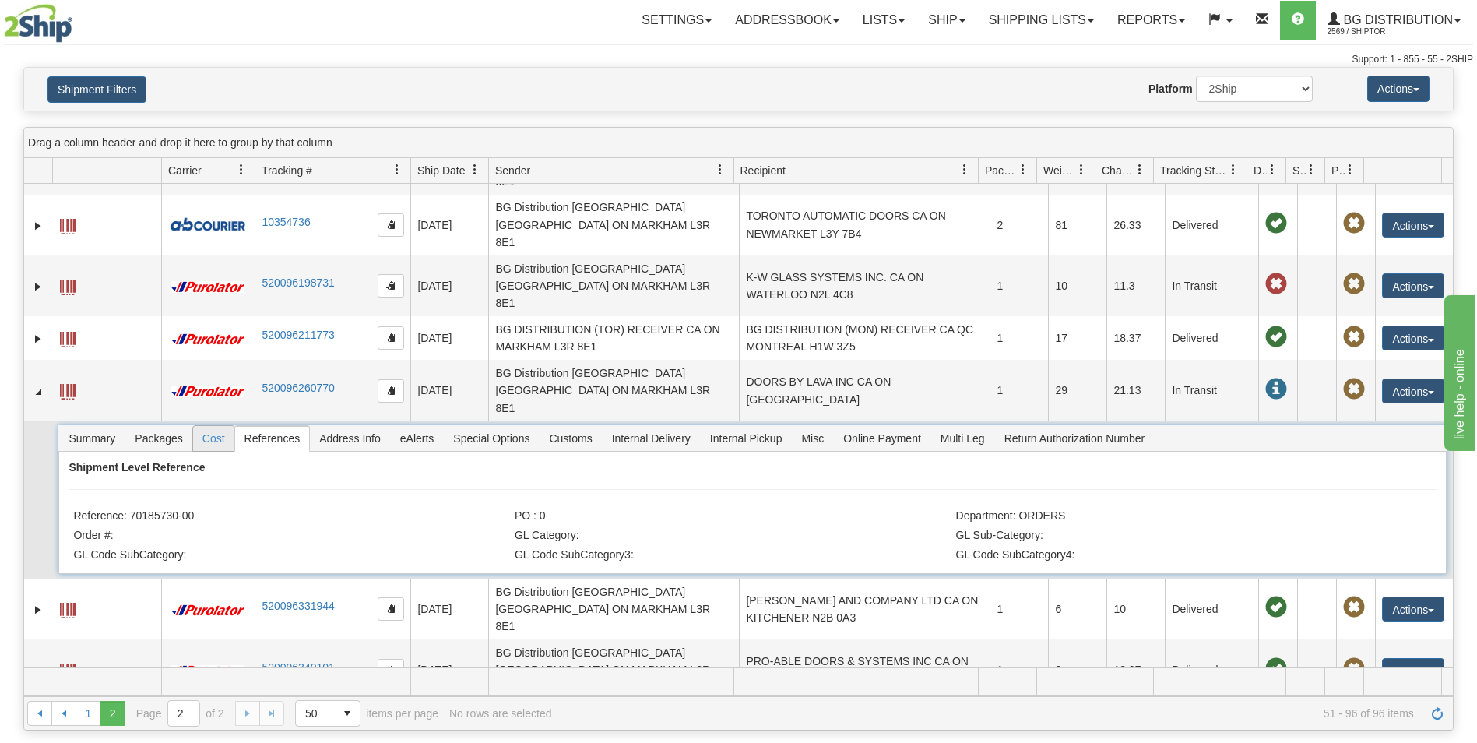
click at [205, 426] on span "Cost" at bounding box center [213, 438] width 41 height 25
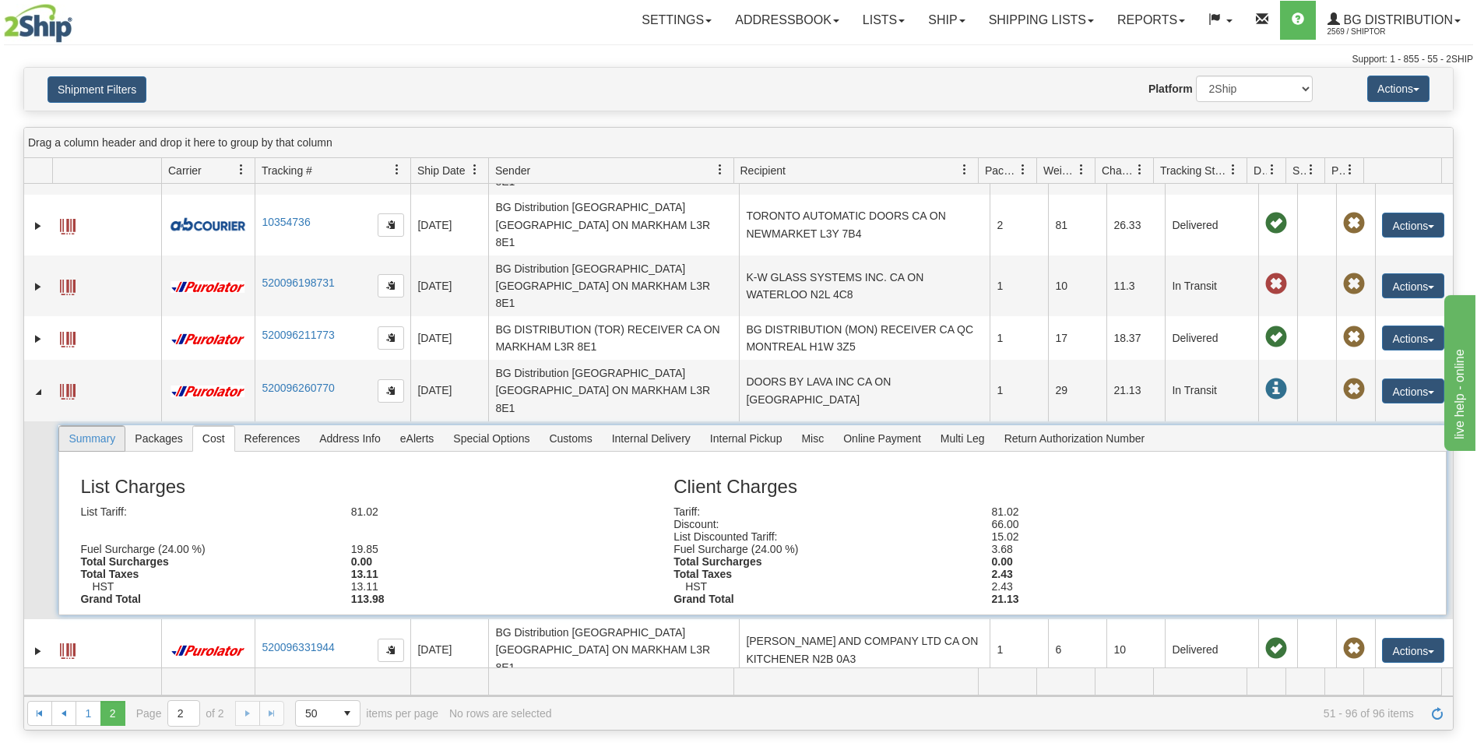
click at [111, 426] on span "Summary" at bounding box center [91, 438] width 65 height 25
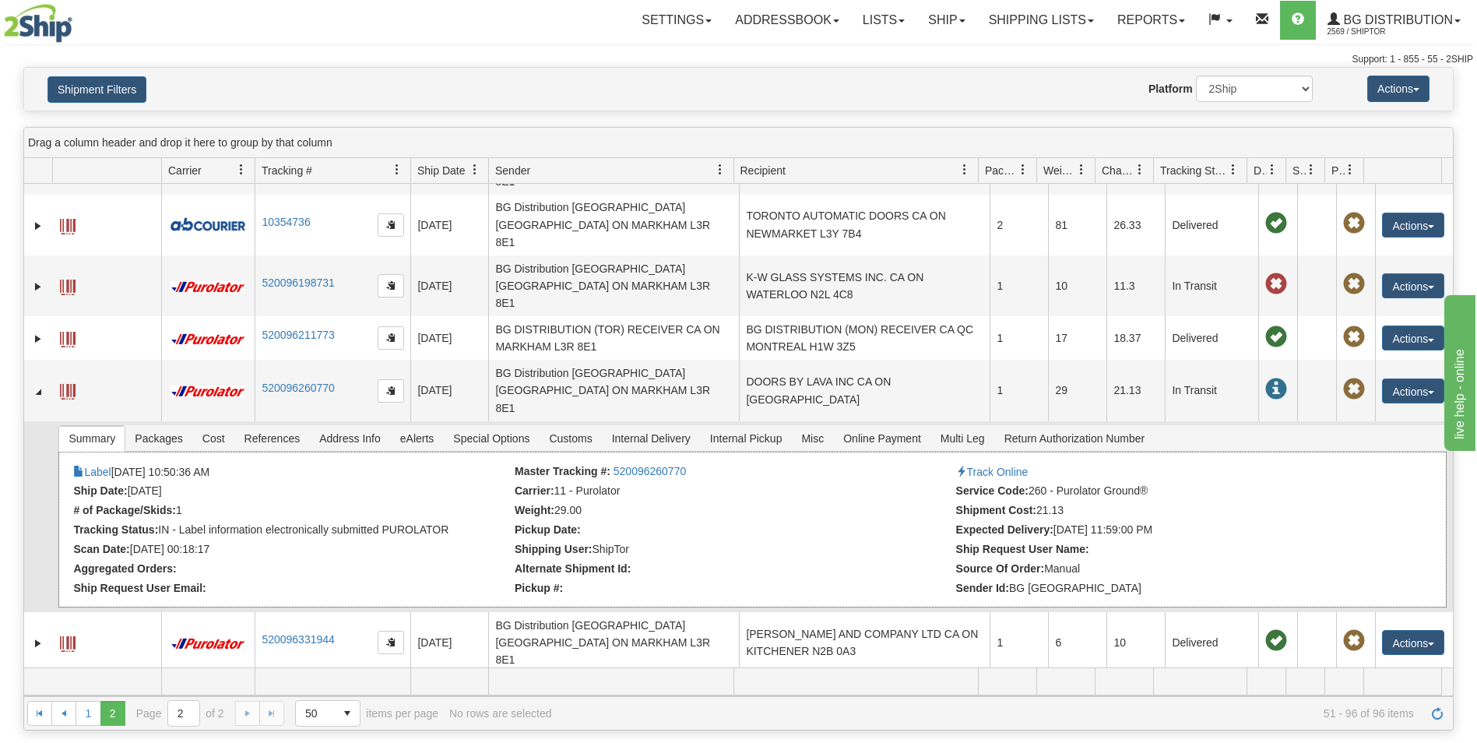
drag, startPoint x: 237, startPoint y: 367, endPoint x: 176, endPoint y: 371, distance: 61.6
click at [176, 465] on li "Label 10/09/2025 10:50:36 AM" at bounding box center [292, 473] width 438 height 16
drag, startPoint x: 237, startPoint y: 364, endPoint x: 119, endPoint y: 371, distance: 117.7
click at [119, 465] on li "Label 10/09/2025 10:50:36 AM" at bounding box center [292, 473] width 438 height 16
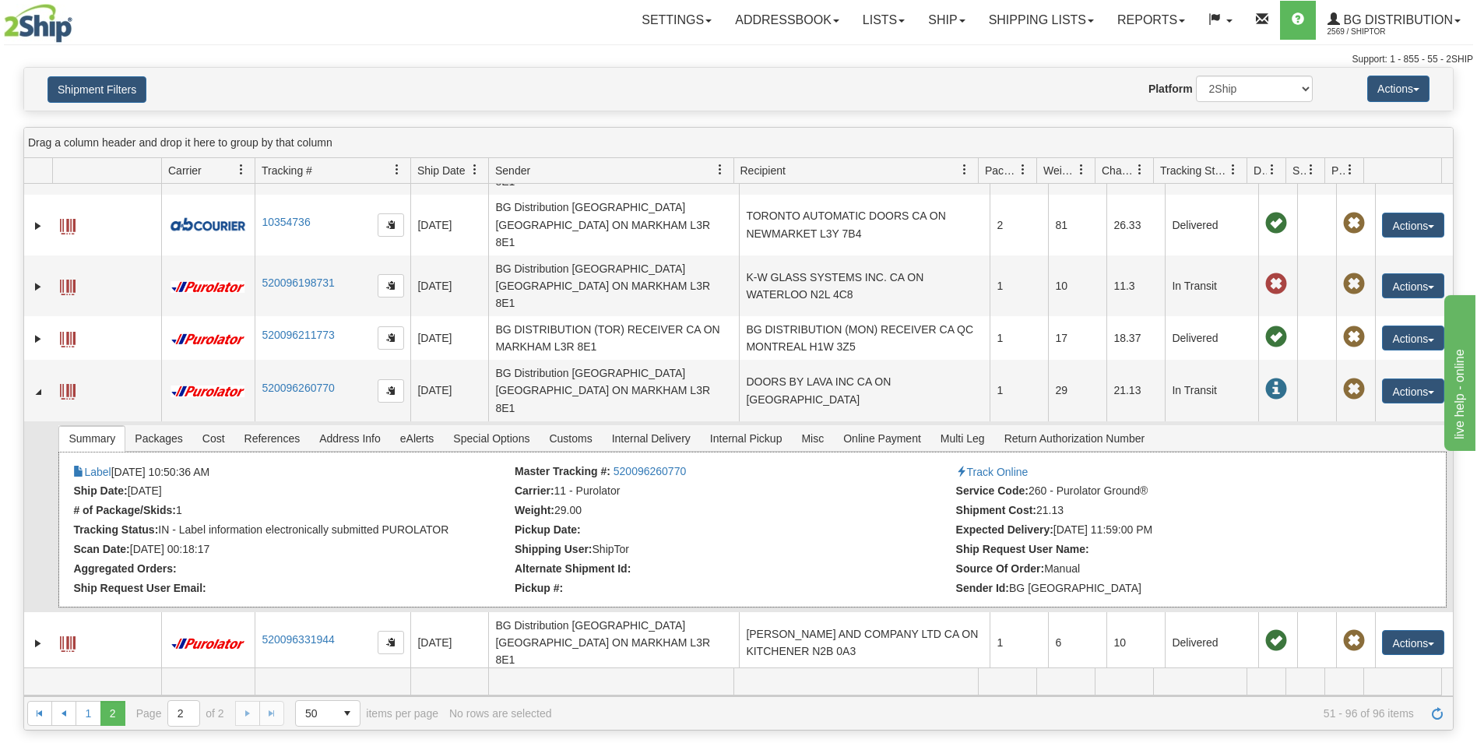
copy li "10/09/2025 10:50:36 AM"
click at [927, 16] on link "Ship" at bounding box center [946, 20] width 60 height 39
click at [906, 41] on ul "Ship Screen" at bounding box center [915, 55] width 125 height 30
click at [927, 25] on link "Ship" at bounding box center [946, 20] width 60 height 39
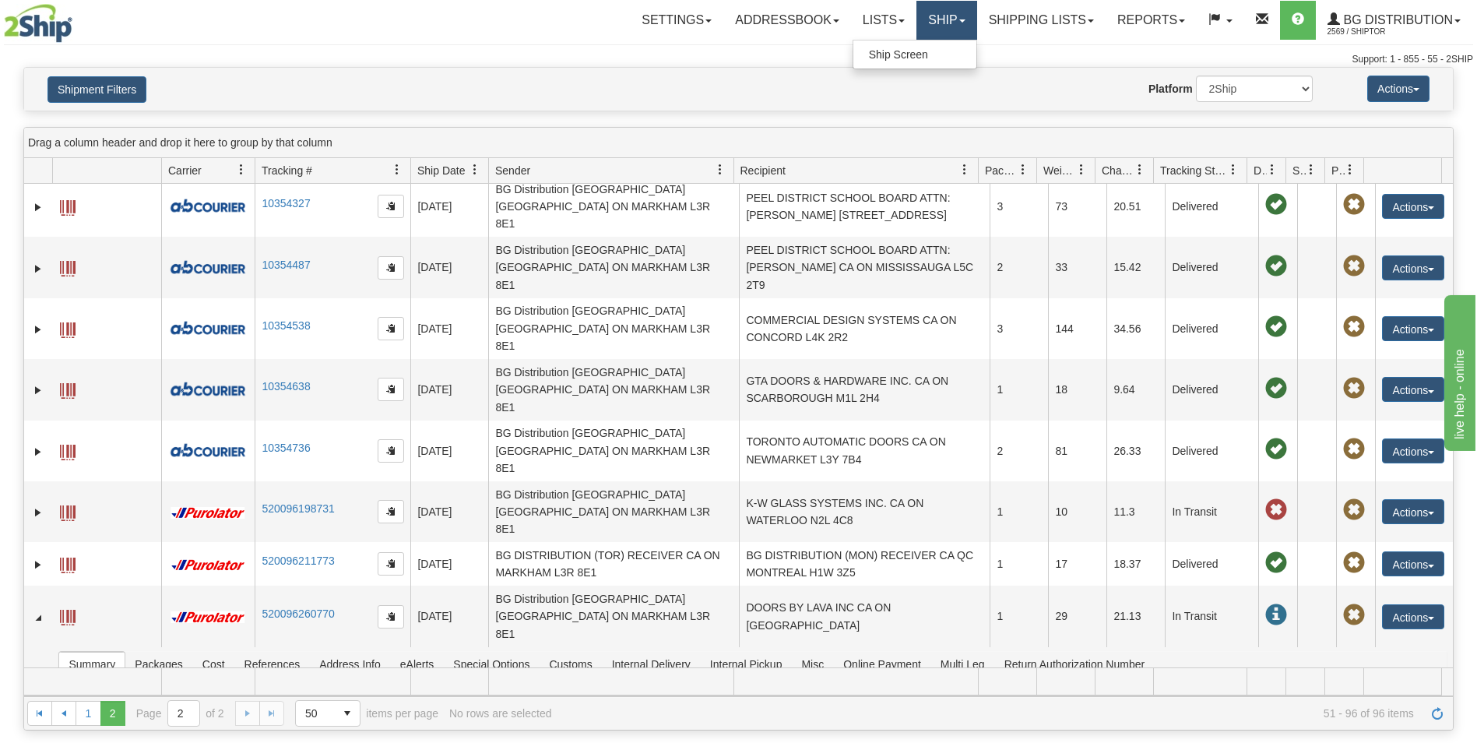
scroll to position [0, 0]
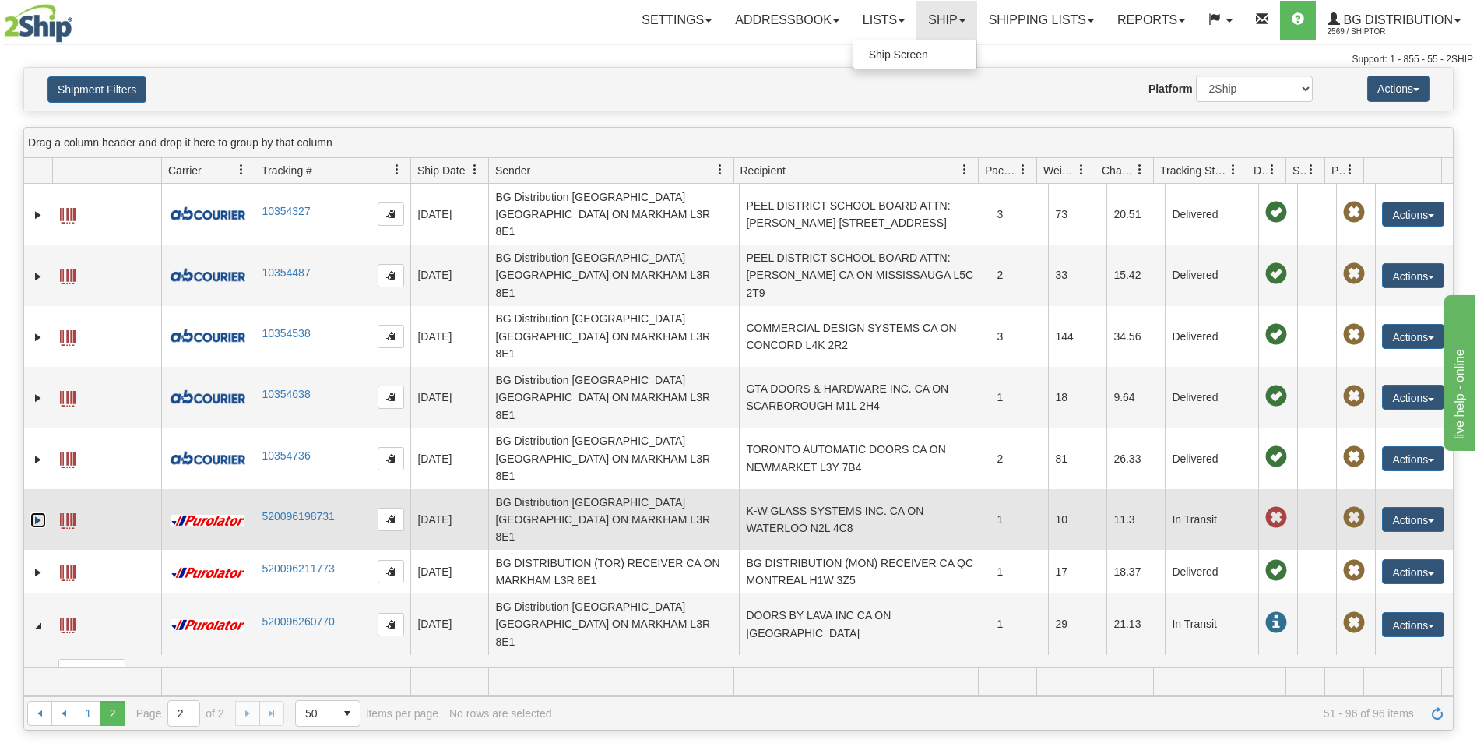
click at [37, 512] on link "Expand" at bounding box center [38, 520] width 16 height 16
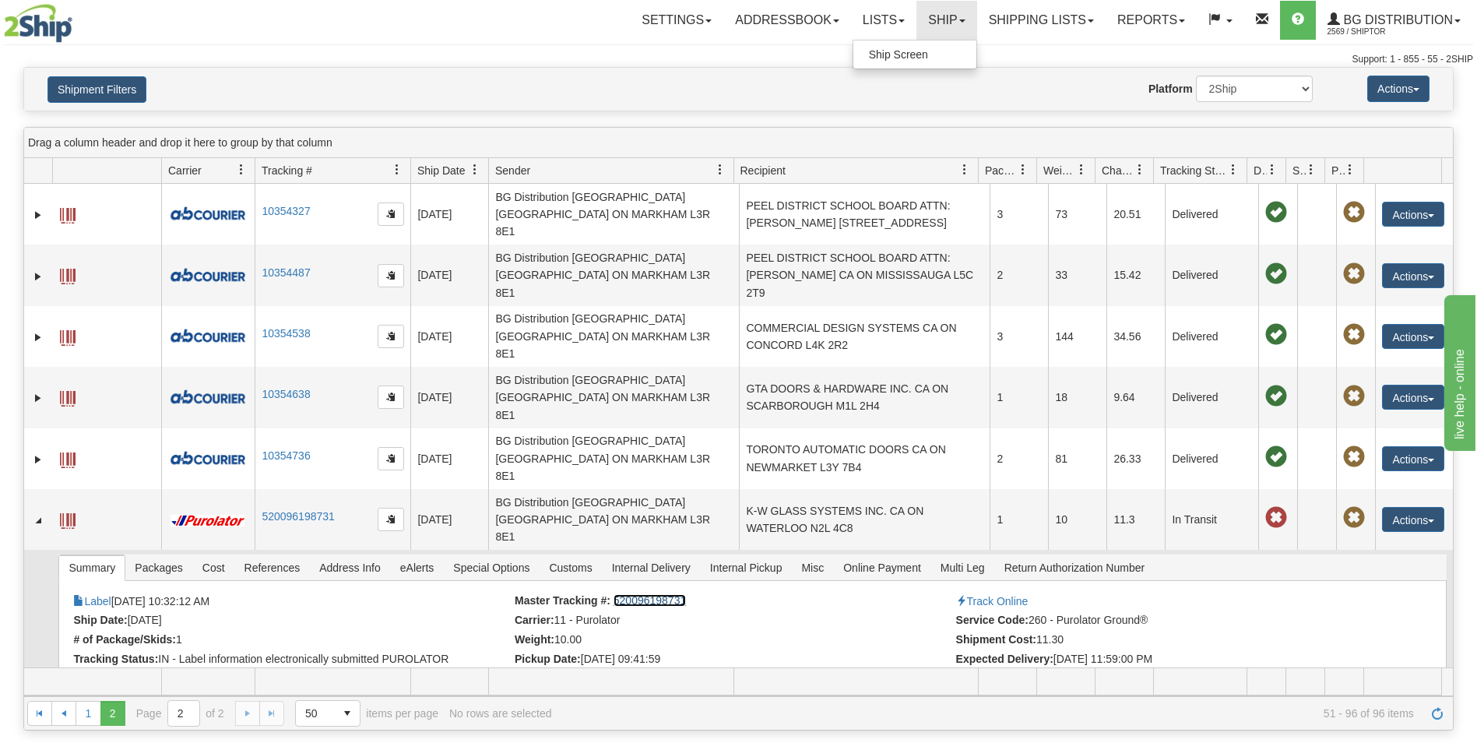
click at [621, 594] on link "520096198731" at bounding box center [650, 600] width 72 height 12
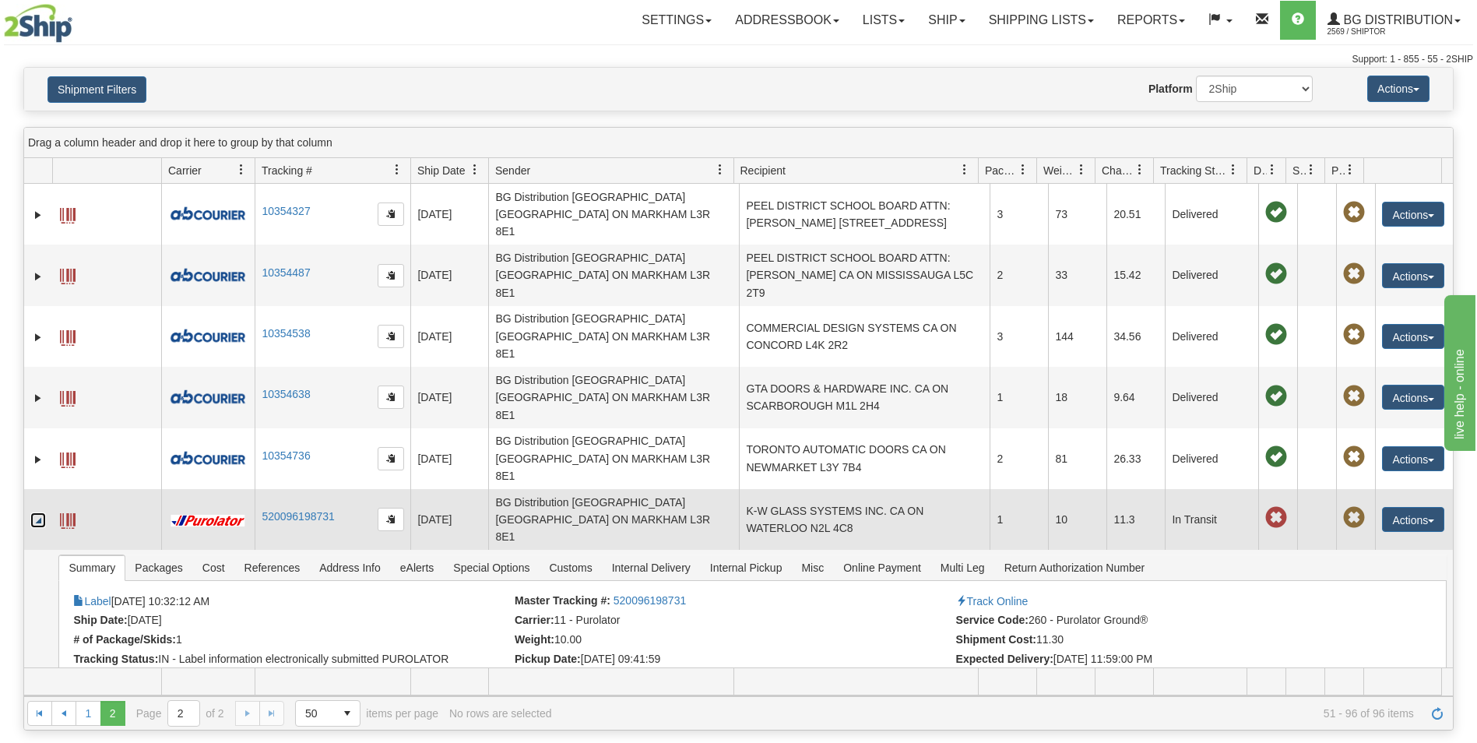
click at [41, 512] on link "Collapse" at bounding box center [38, 520] width 16 height 16
